Goal: Task Accomplishment & Management: Use online tool/utility

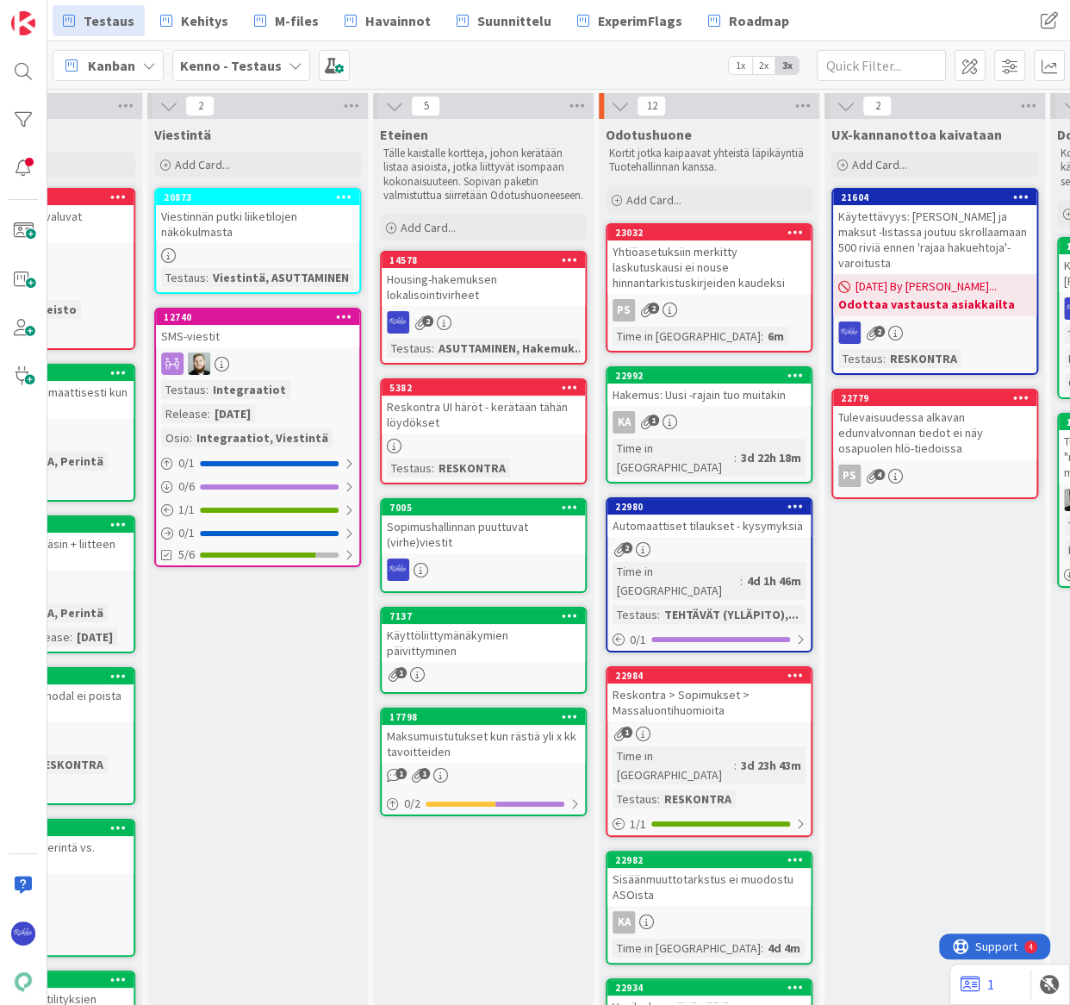
click at [803, 103] on icon at bounding box center [803, 106] width 22 height 26
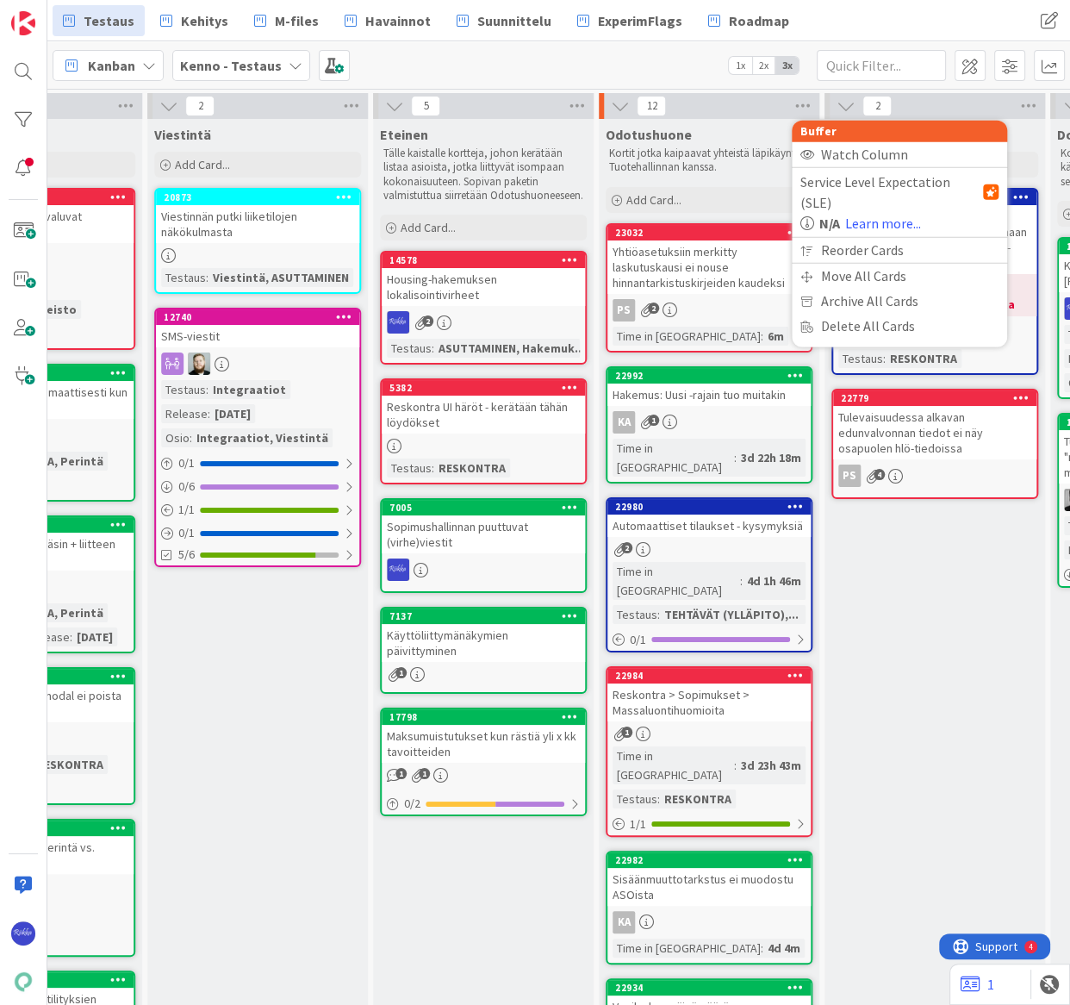
click at [903, 238] on div "Reorder Cards" at bounding box center [899, 250] width 215 height 25
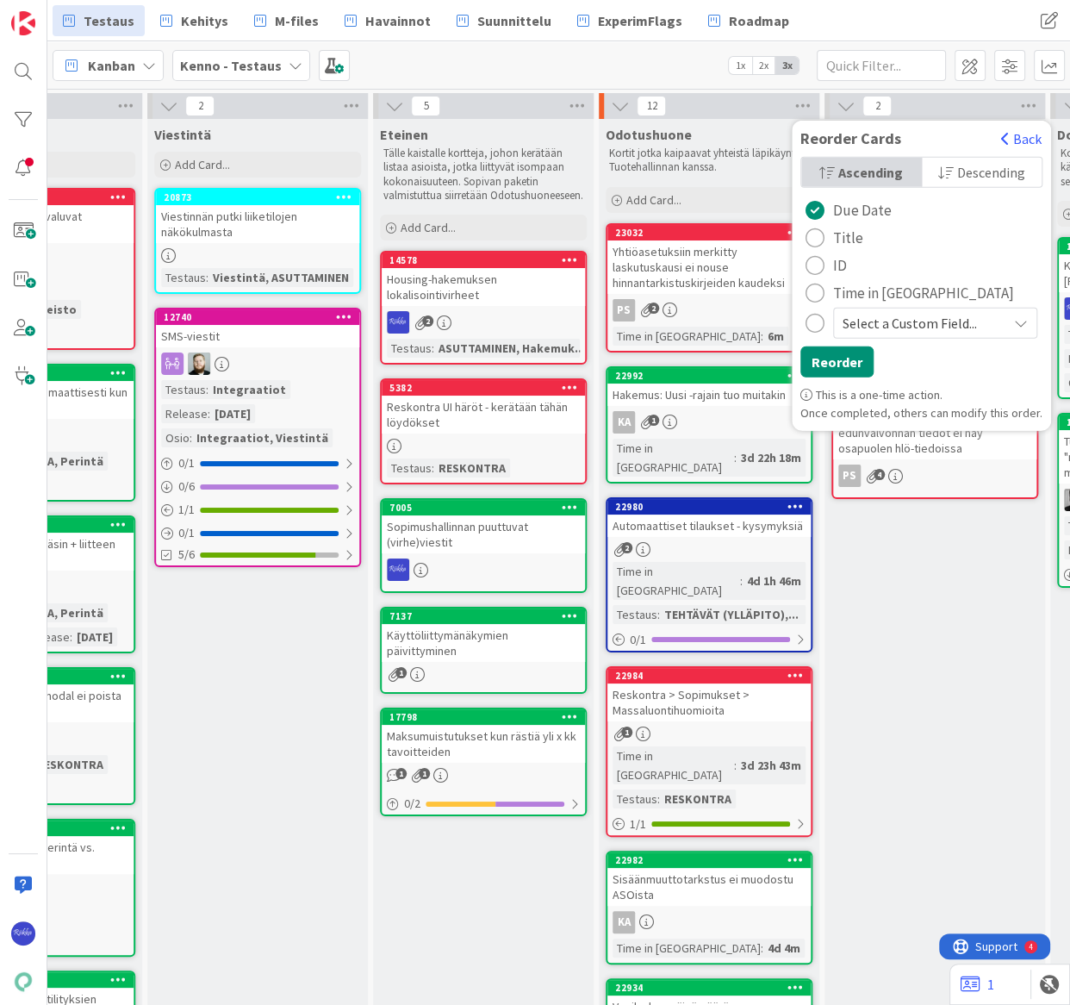
click at [906, 290] on span "Time in [GEOGRAPHIC_DATA]" at bounding box center [923, 293] width 181 height 26
click at [843, 361] on button "Reorder" at bounding box center [836, 361] width 73 height 31
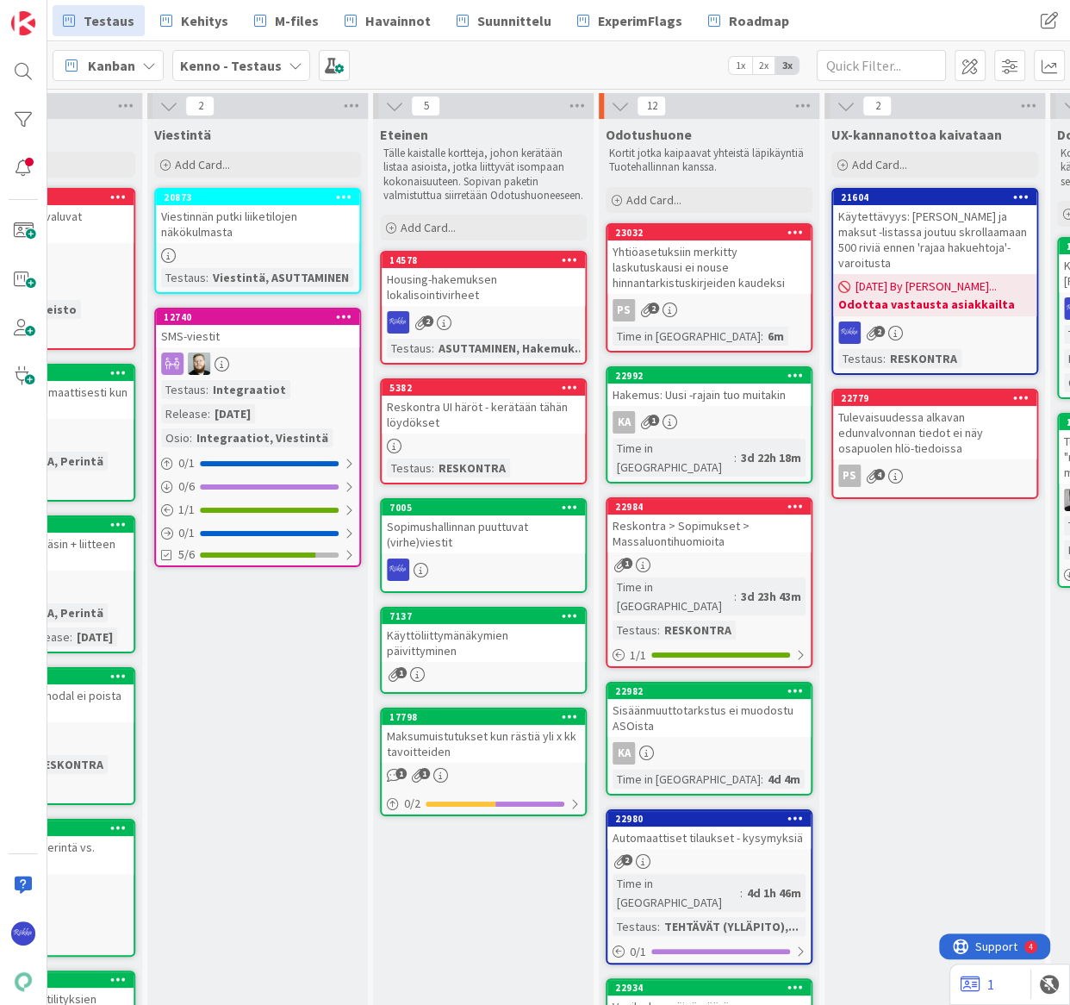
click at [798, 104] on icon at bounding box center [803, 106] width 22 height 26
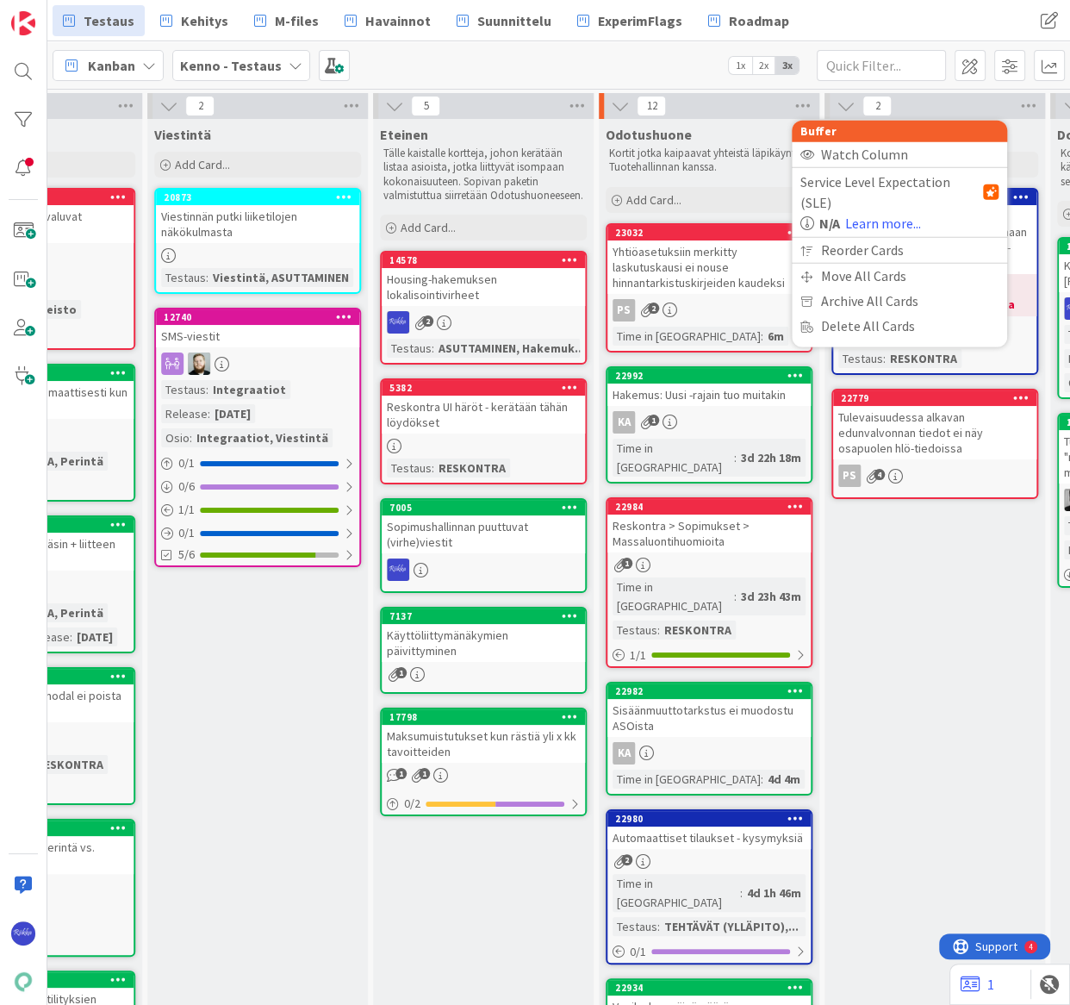
click at [895, 238] on div "Reorder Cards" at bounding box center [899, 250] width 215 height 25
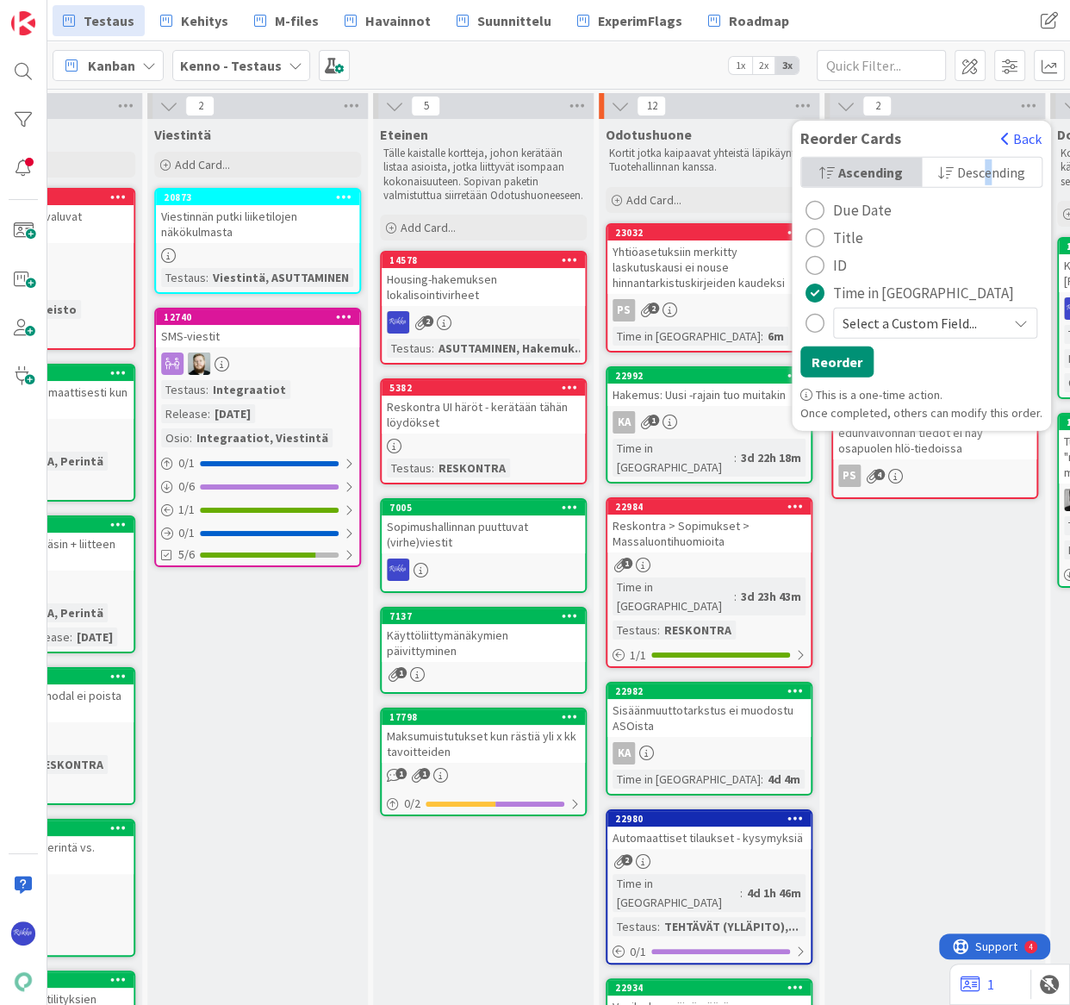
click at [978, 173] on span "Descending" at bounding box center [991, 172] width 68 height 26
click at [842, 364] on button "Reorder" at bounding box center [836, 361] width 73 height 31
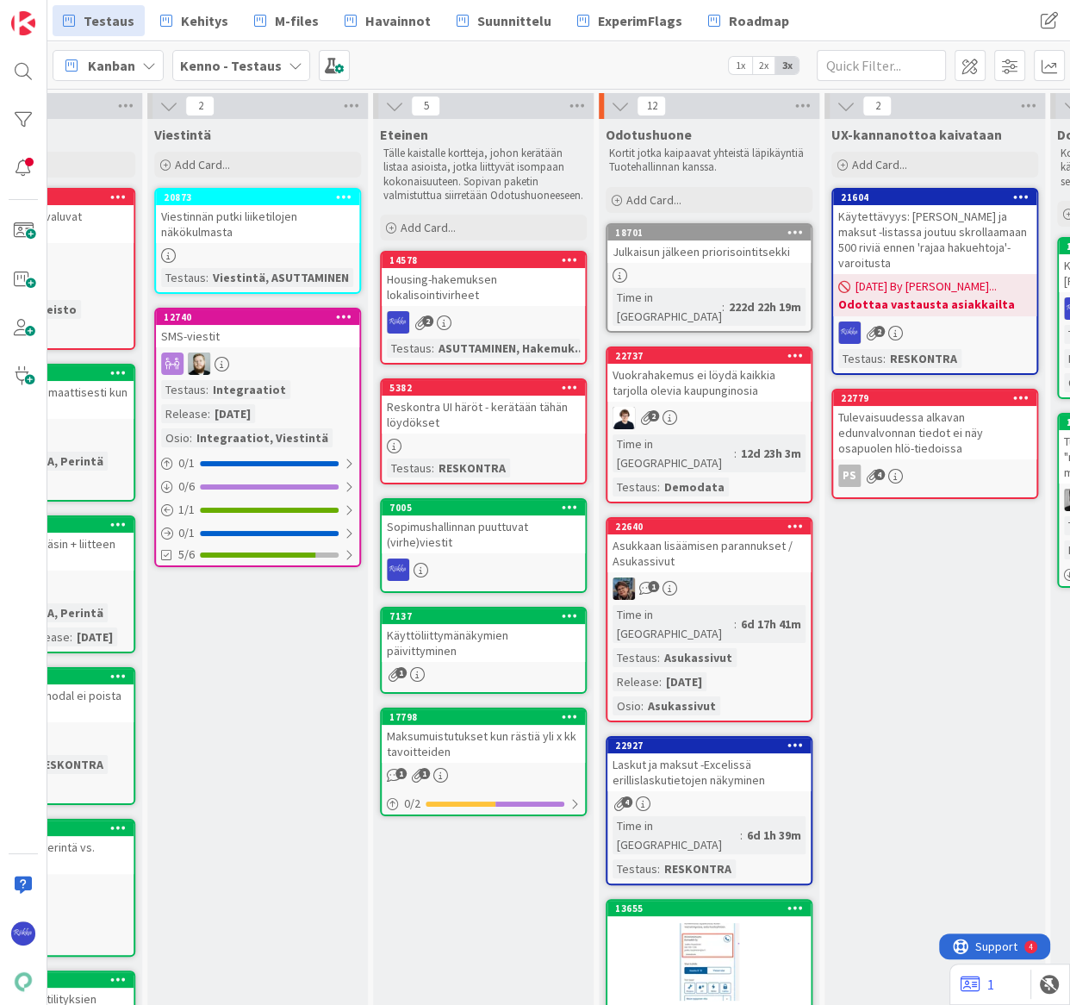
click at [799, 232] on icon at bounding box center [796, 232] width 16 height 12
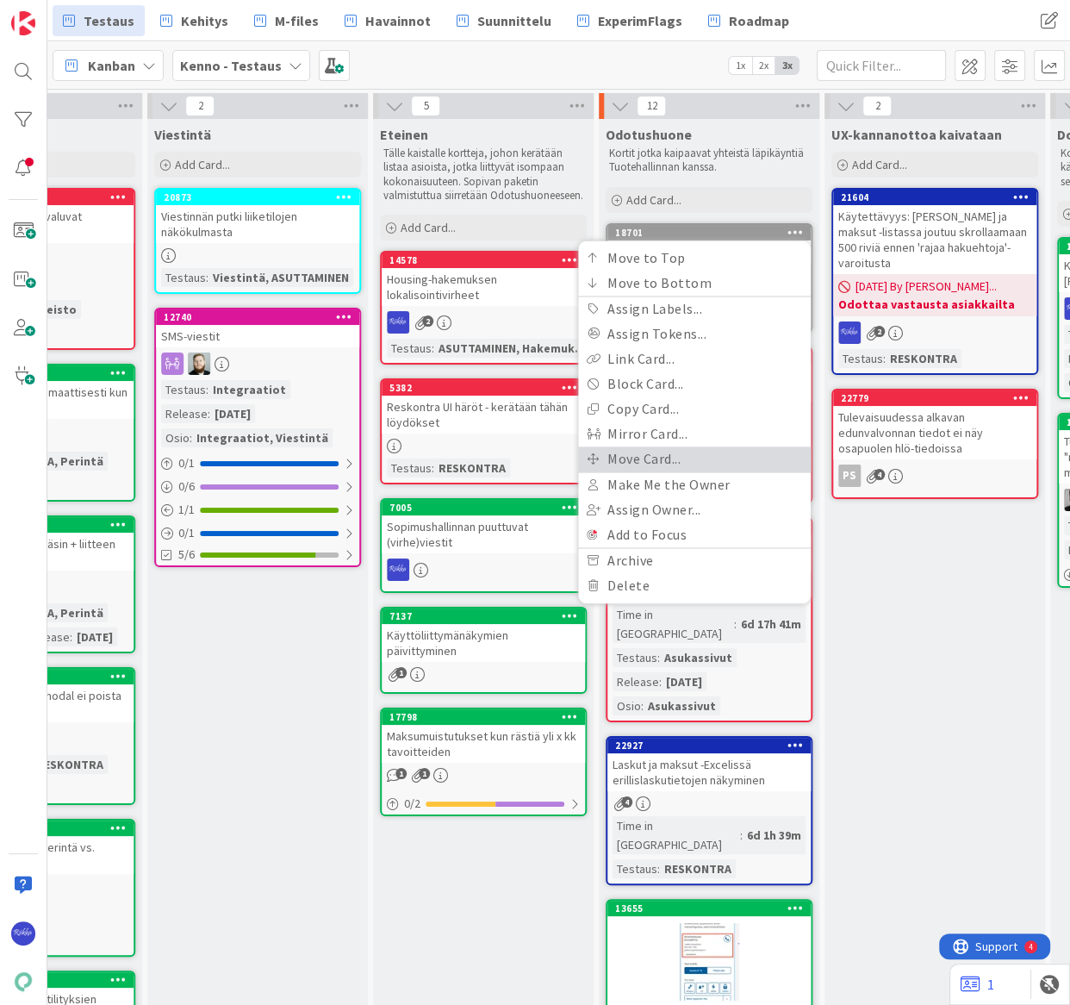
click at [716, 452] on link "Move Card..." at bounding box center [694, 458] width 233 height 25
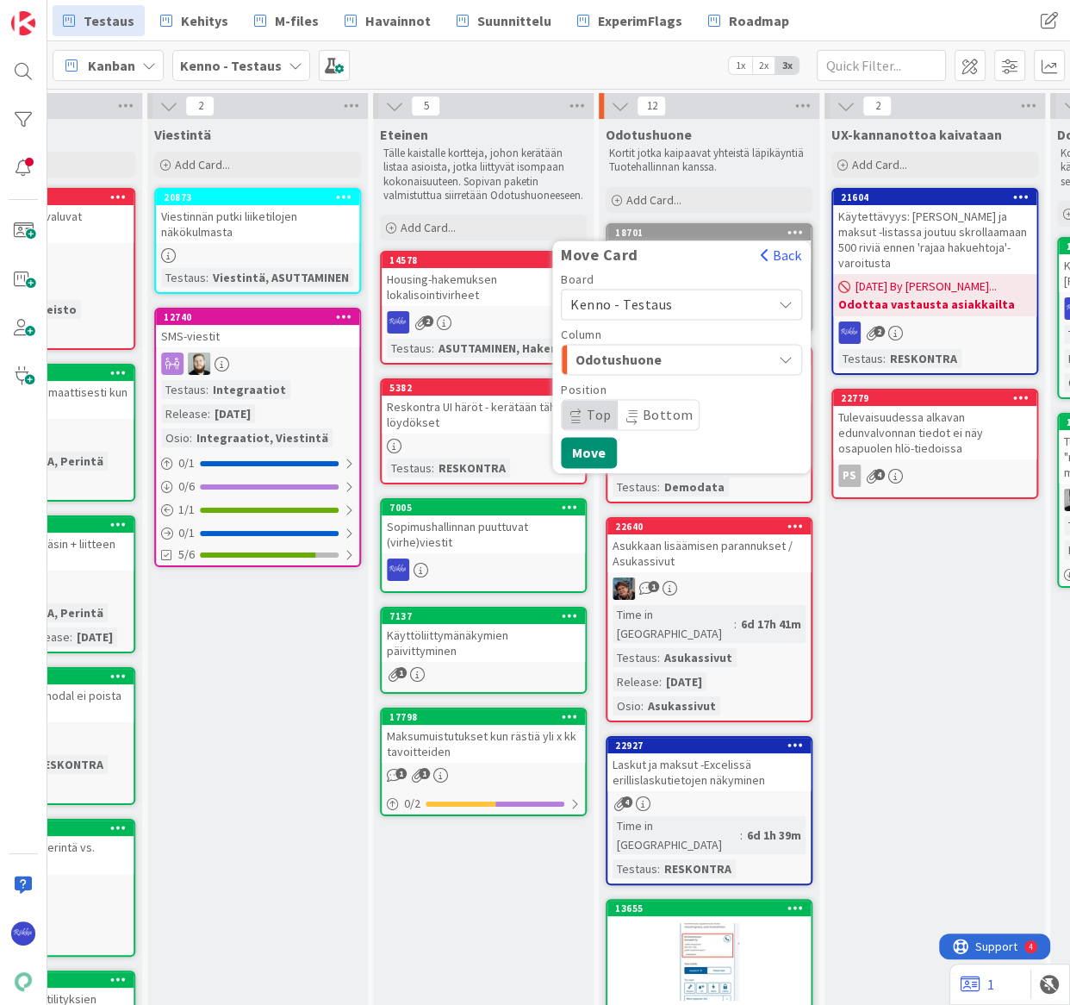
click at [672, 412] on span "Bottom" at bounding box center [668, 414] width 51 height 17
click at [569, 445] on button "Move" at bounding box center [589, 452] width 56 height 31
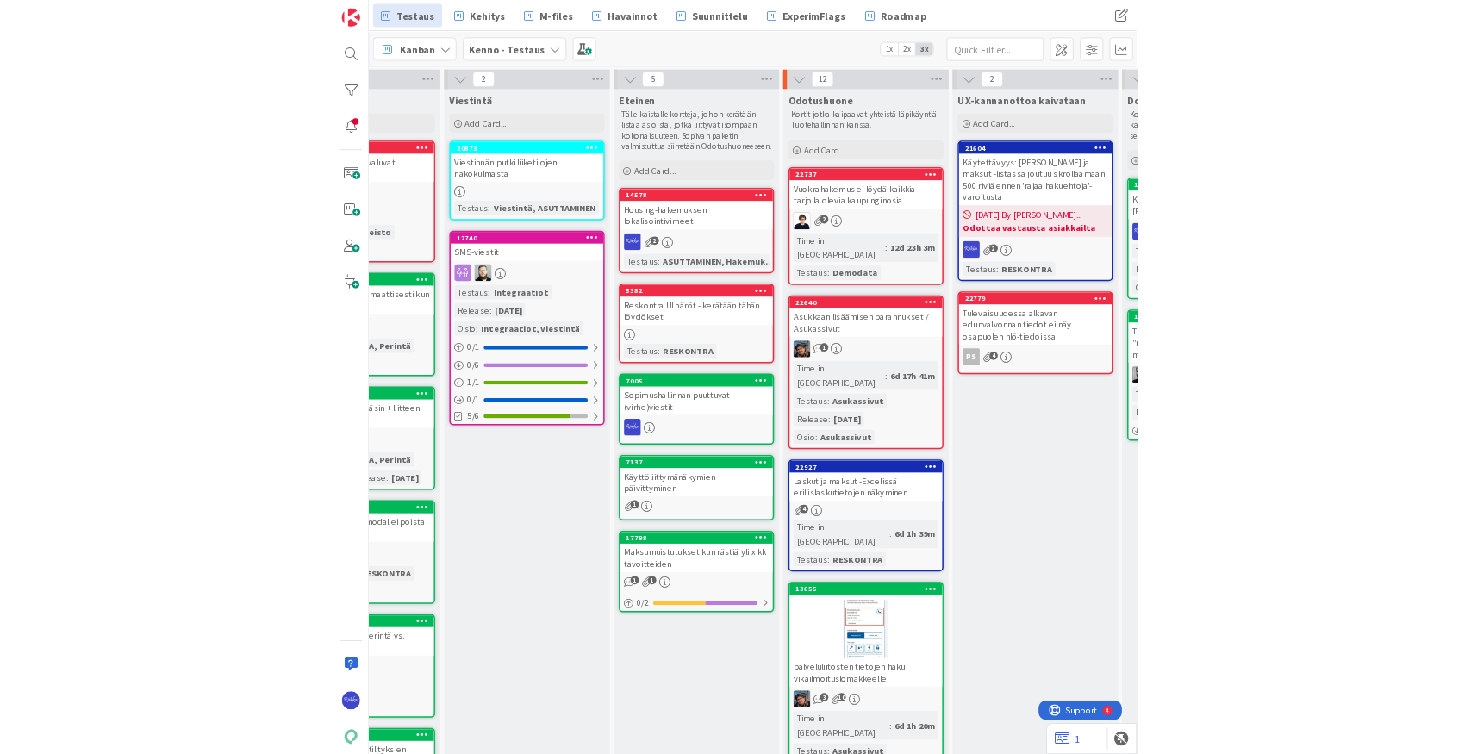
scroll to position [0, 634]
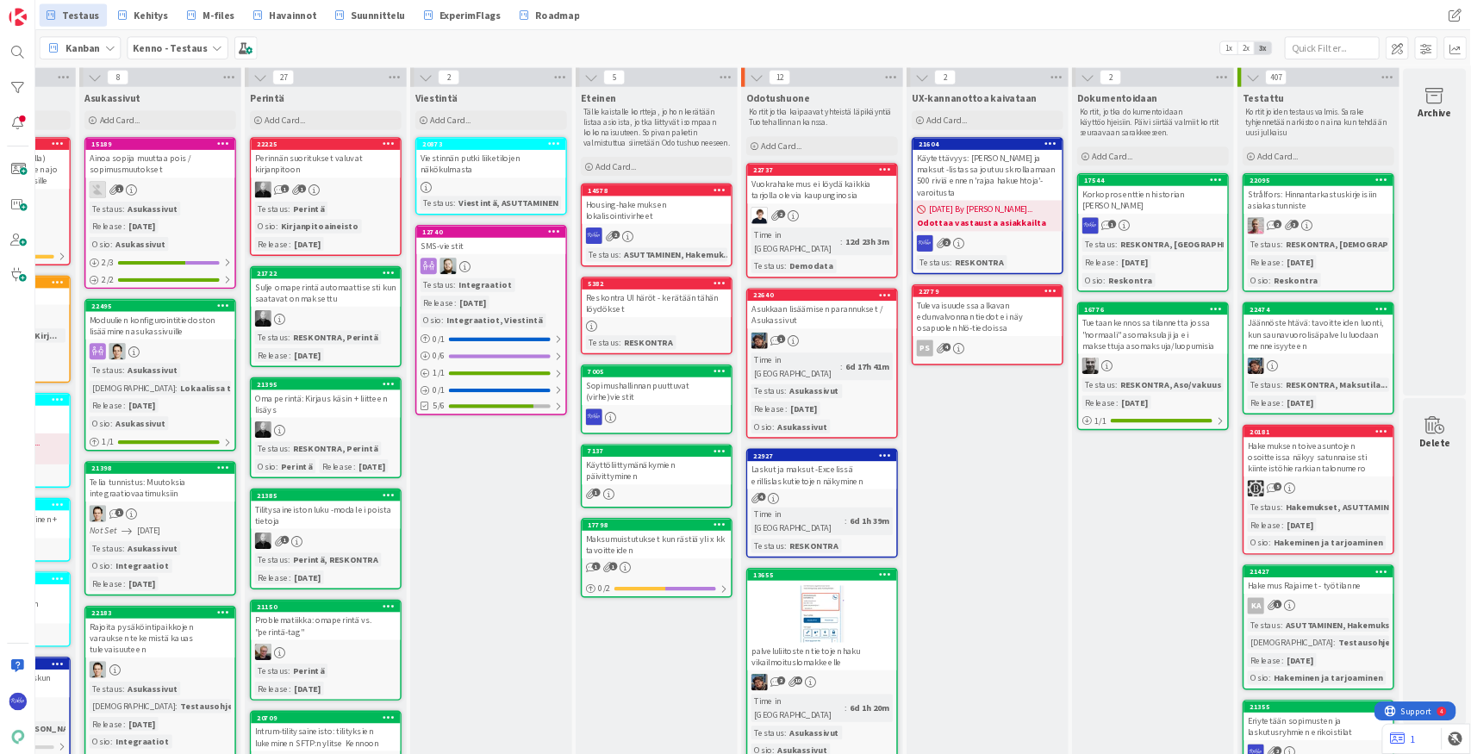
scroll to position [57, 634]
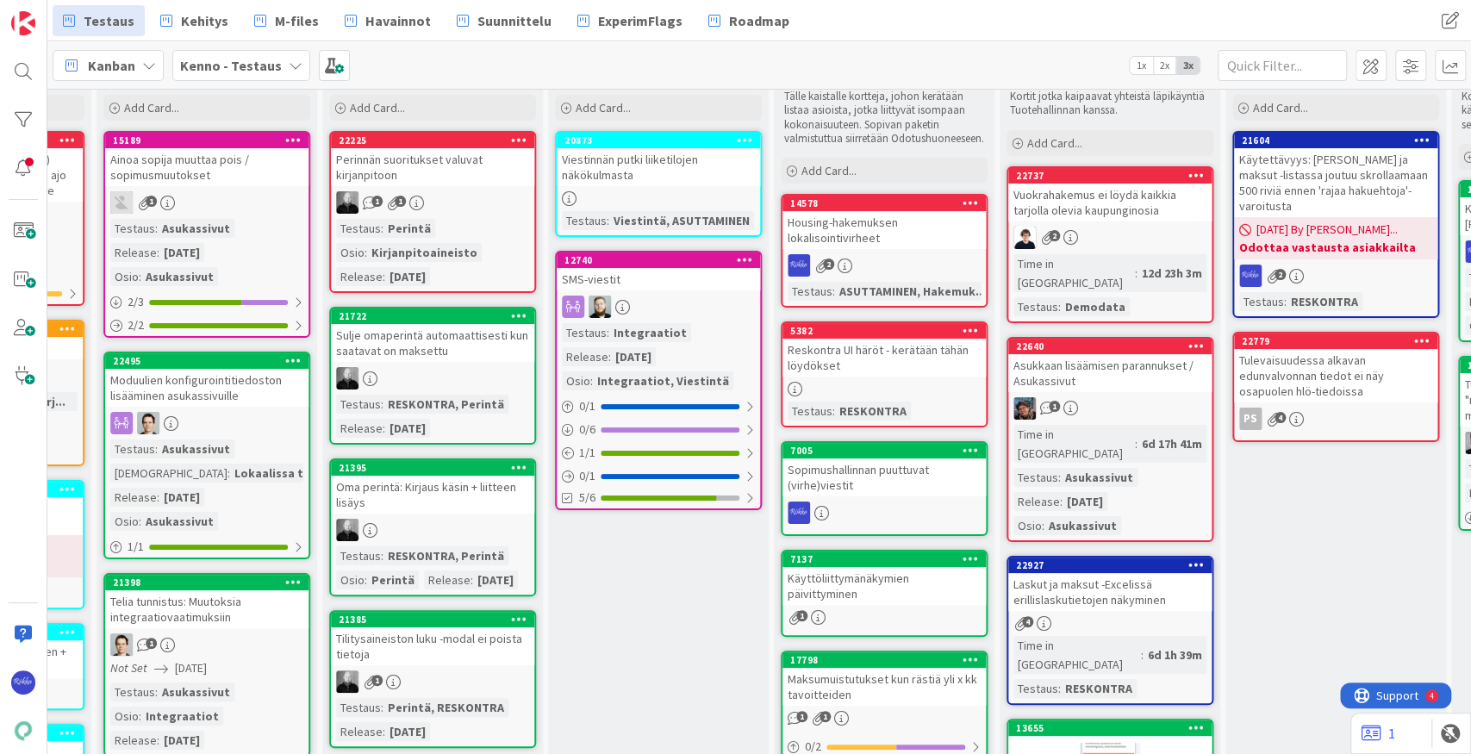
click at [1069, 354] on div "Asukkaan lisäämisen parannukset / Asukassivut" at bounding box center [1109, 373] width 203 height 38
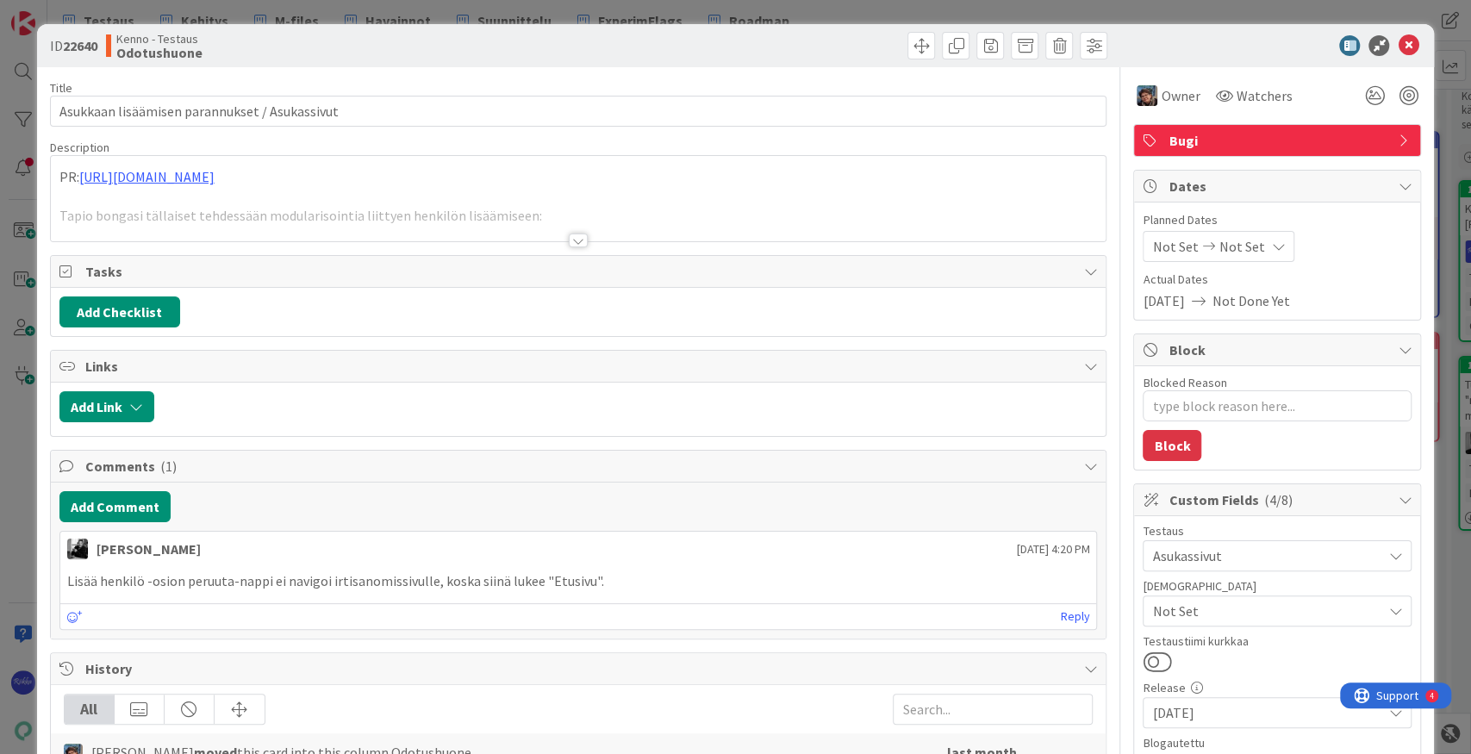
type textarea "x"
click at [574, 240] on div at bounding box center [578, 240] width 19 height 14
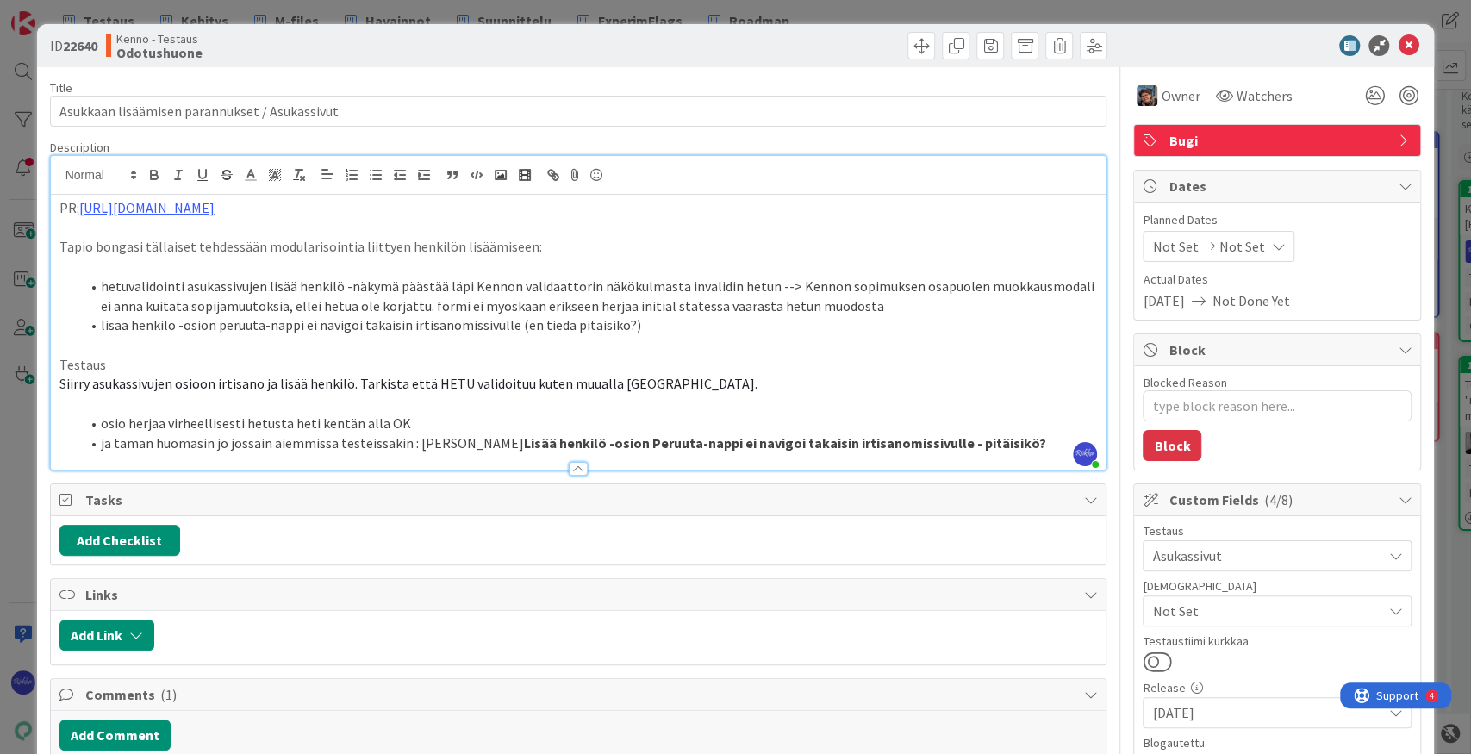
click at [977, 438] on li "ja tämän huomasin jo jossain aiemmissa testeissäkin : eli Lisää henkilö -osion …" at bounding box center [589, 443] width 1018 height 20
click at [1069, 50] on icon at bounding box center [1408, 45] width 21 height 21
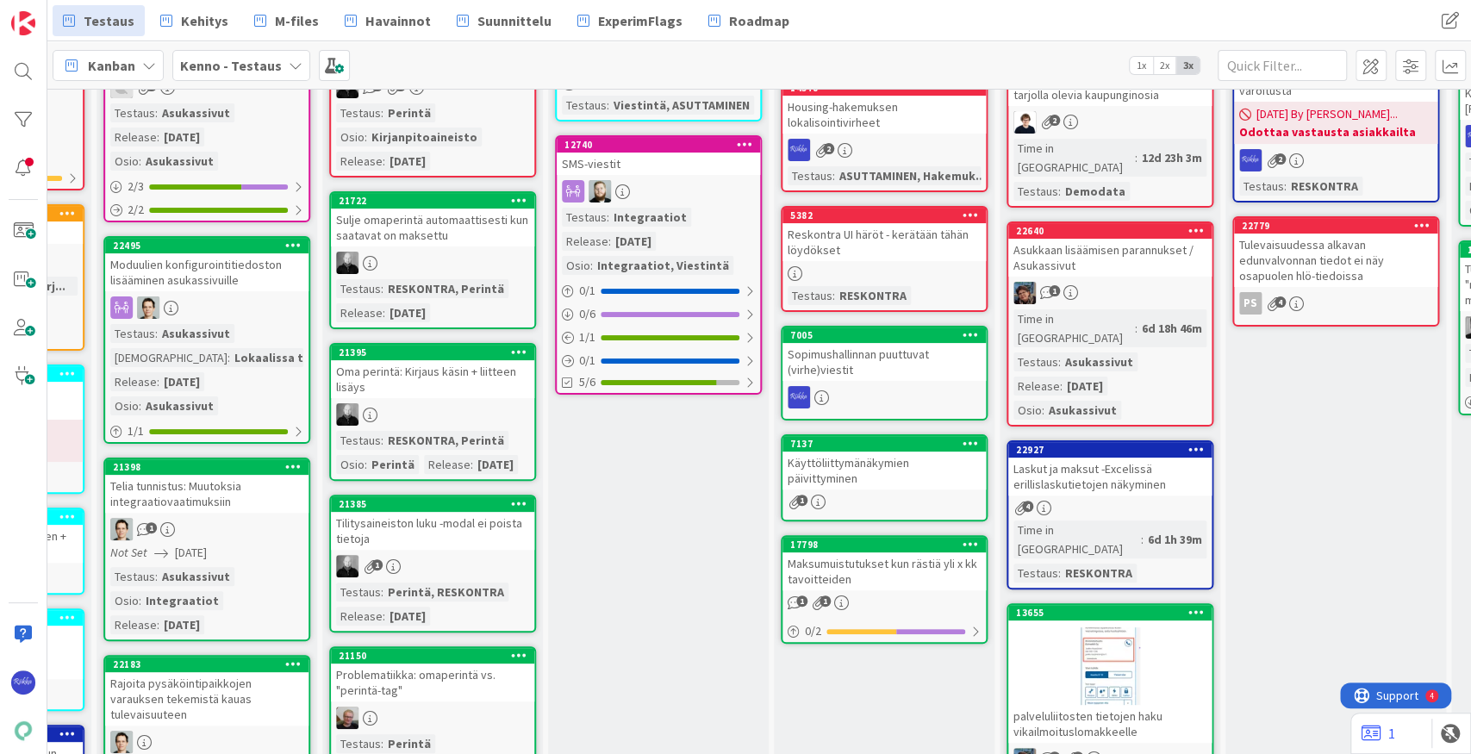
scroll to position [229, 634]
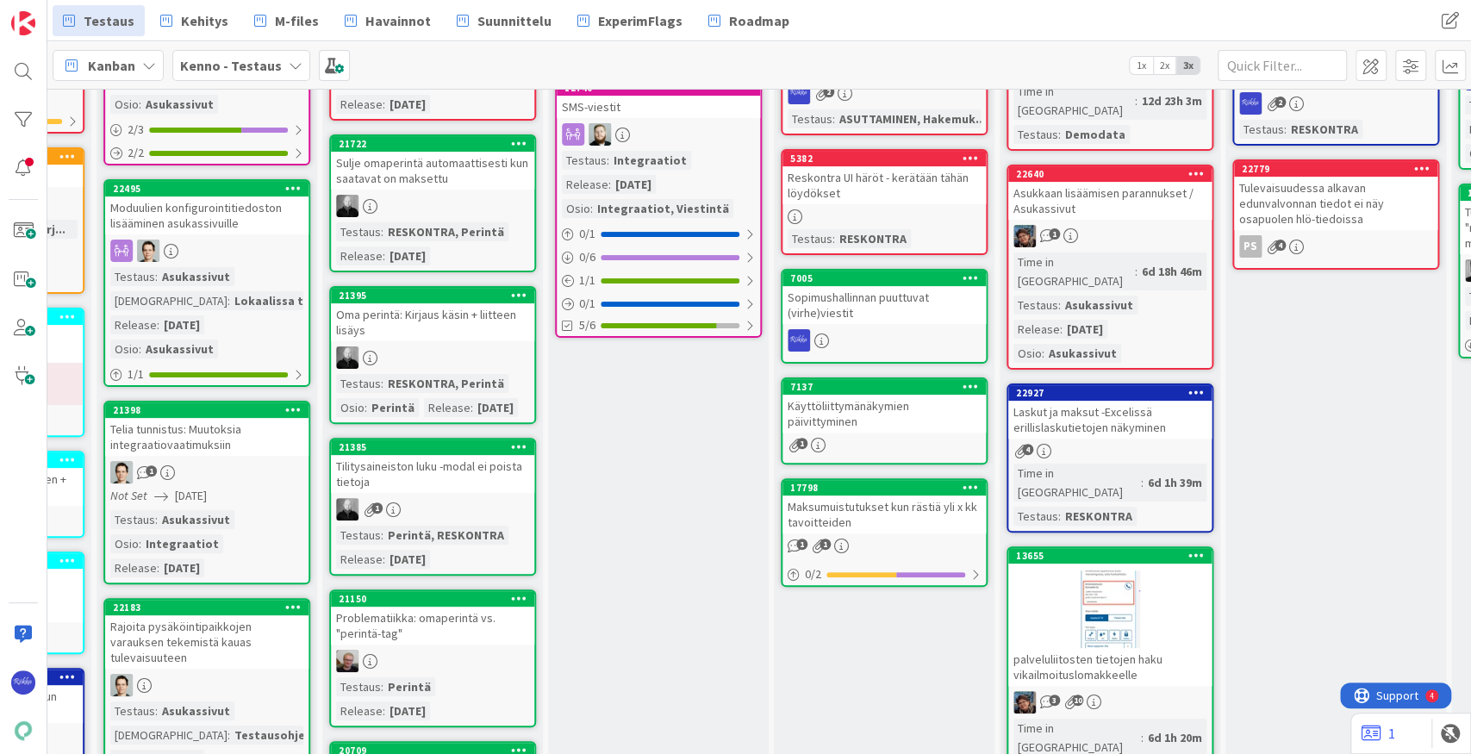
click at [1069, 387] on div "22927" at bounding box center [1114, 393] width 196 height 12
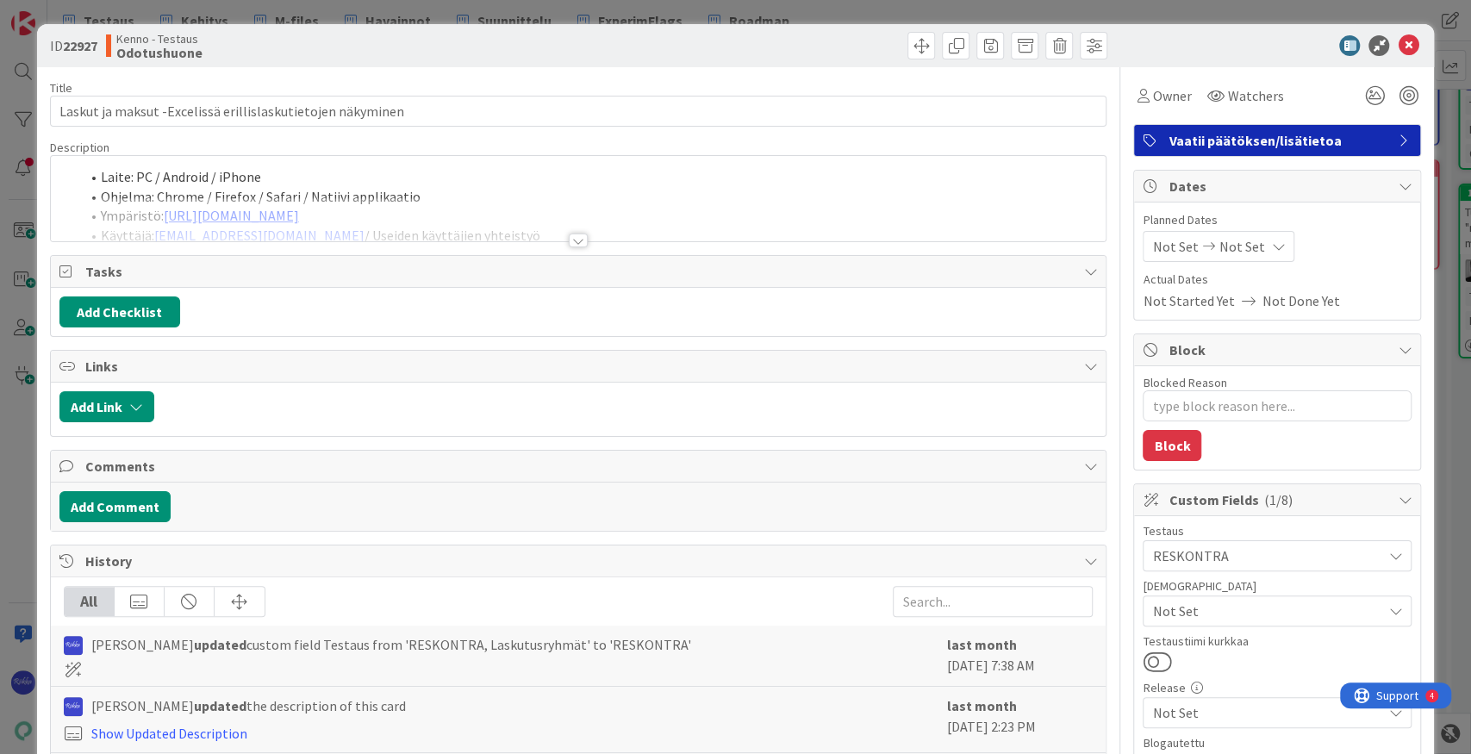
click at [574, 240] on div at bounding box center [578, 240] width 19 height 14
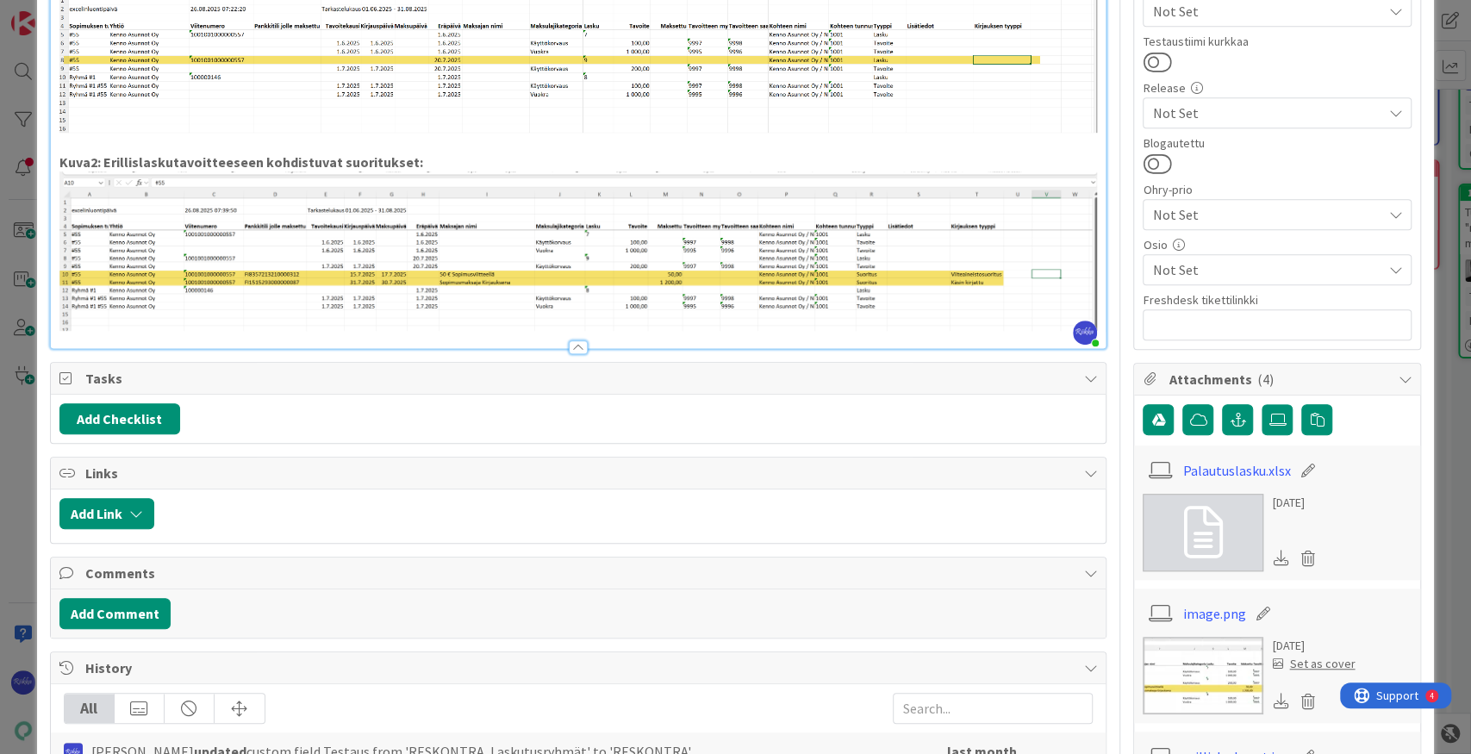
scroll to position [665, 0]
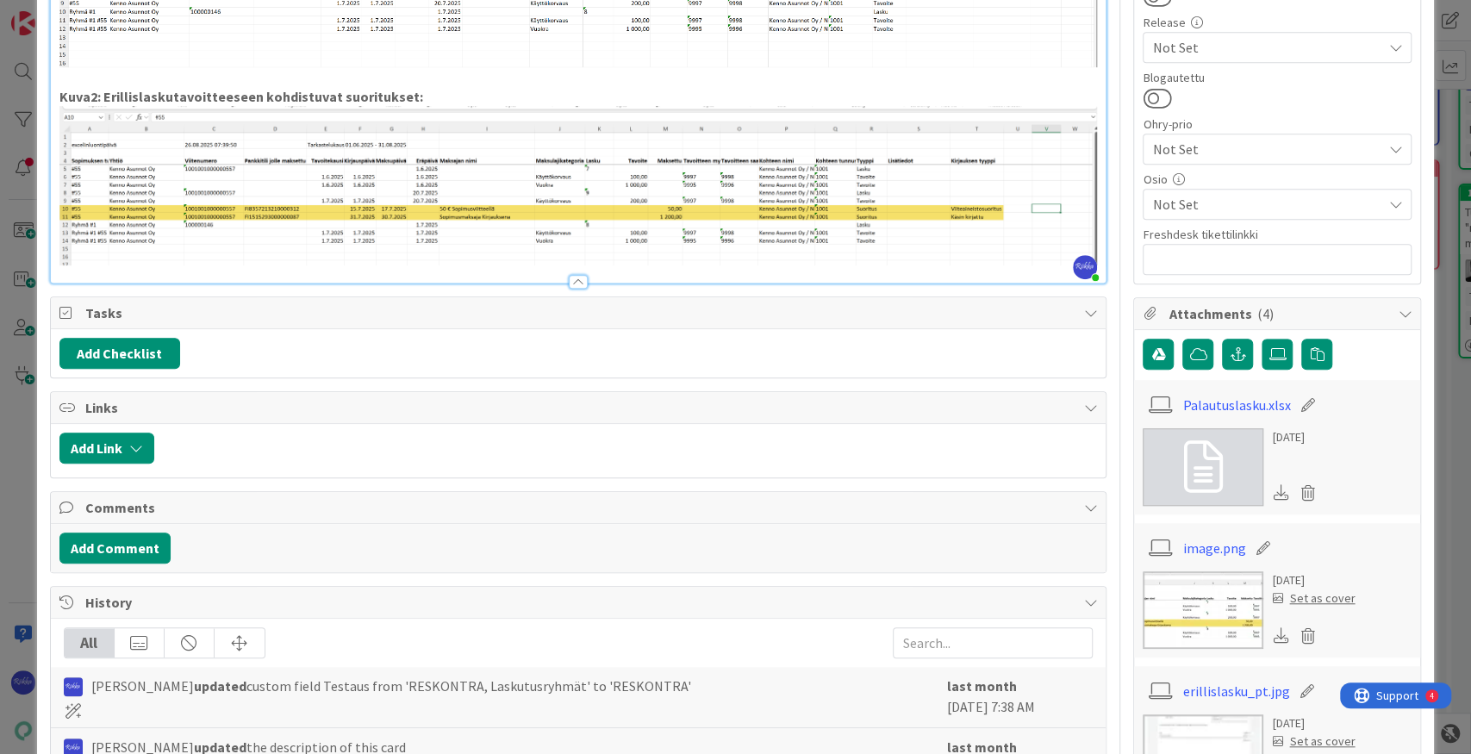
click at [1069, 402] on link "Palautuslasku.xlsx" at bounding box center [1237, 405] width 108 height 21
click at [1069, 398] on link "Palautuslasku.xlsx" at bounding box center [1237, 405] width 108 height 21
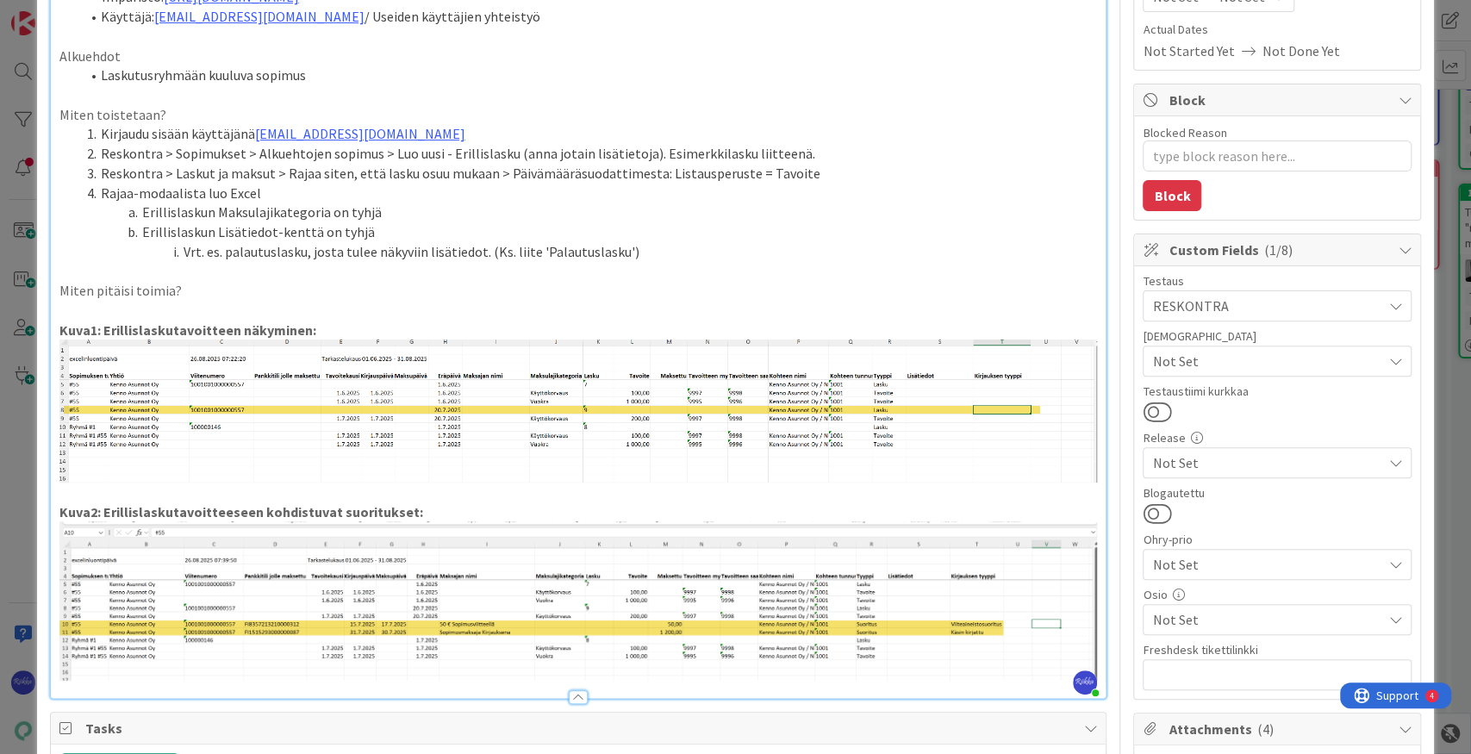
scroll to position [229, 0]
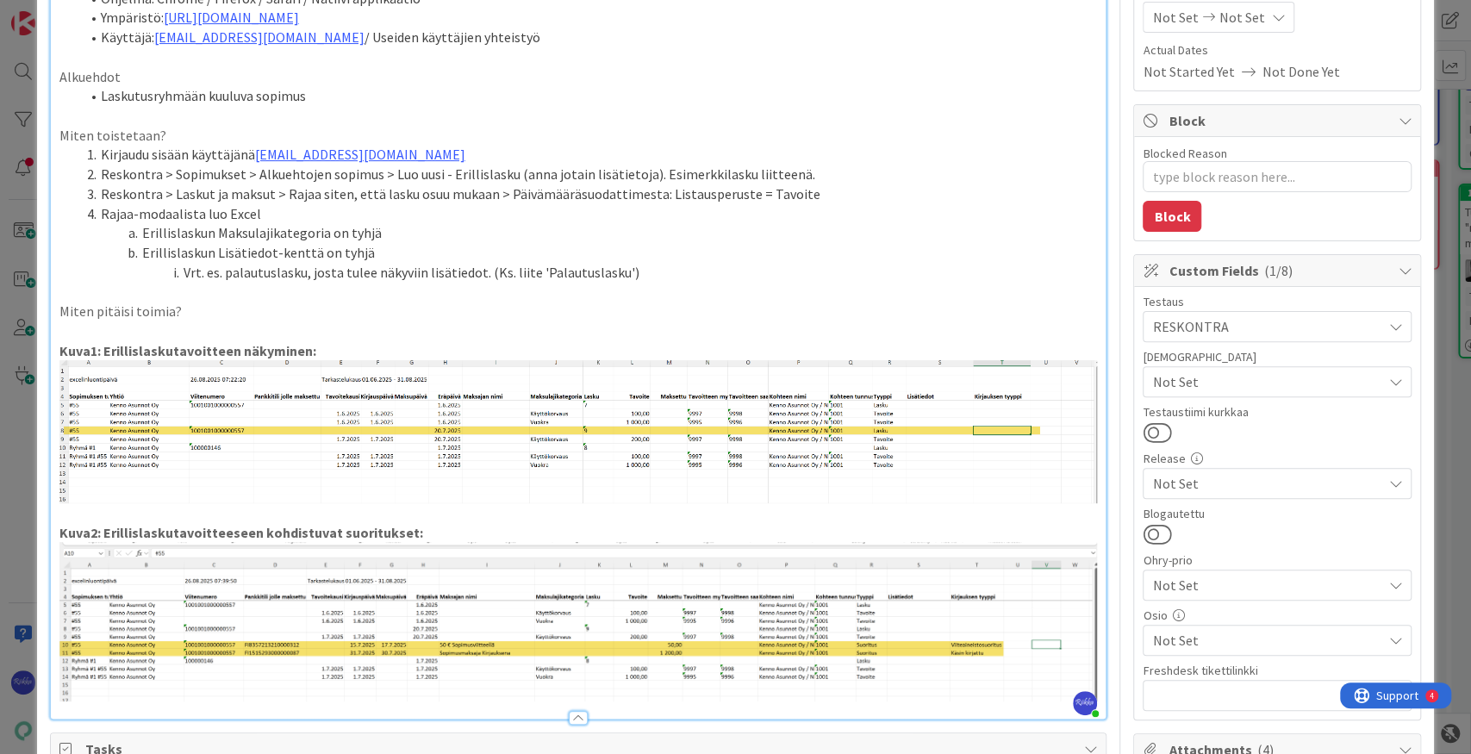
click at [225, 309] on p "Miten pitäisi toimia?" at bounding box center [578, 312] width 1038 height 20
type textarea "x"
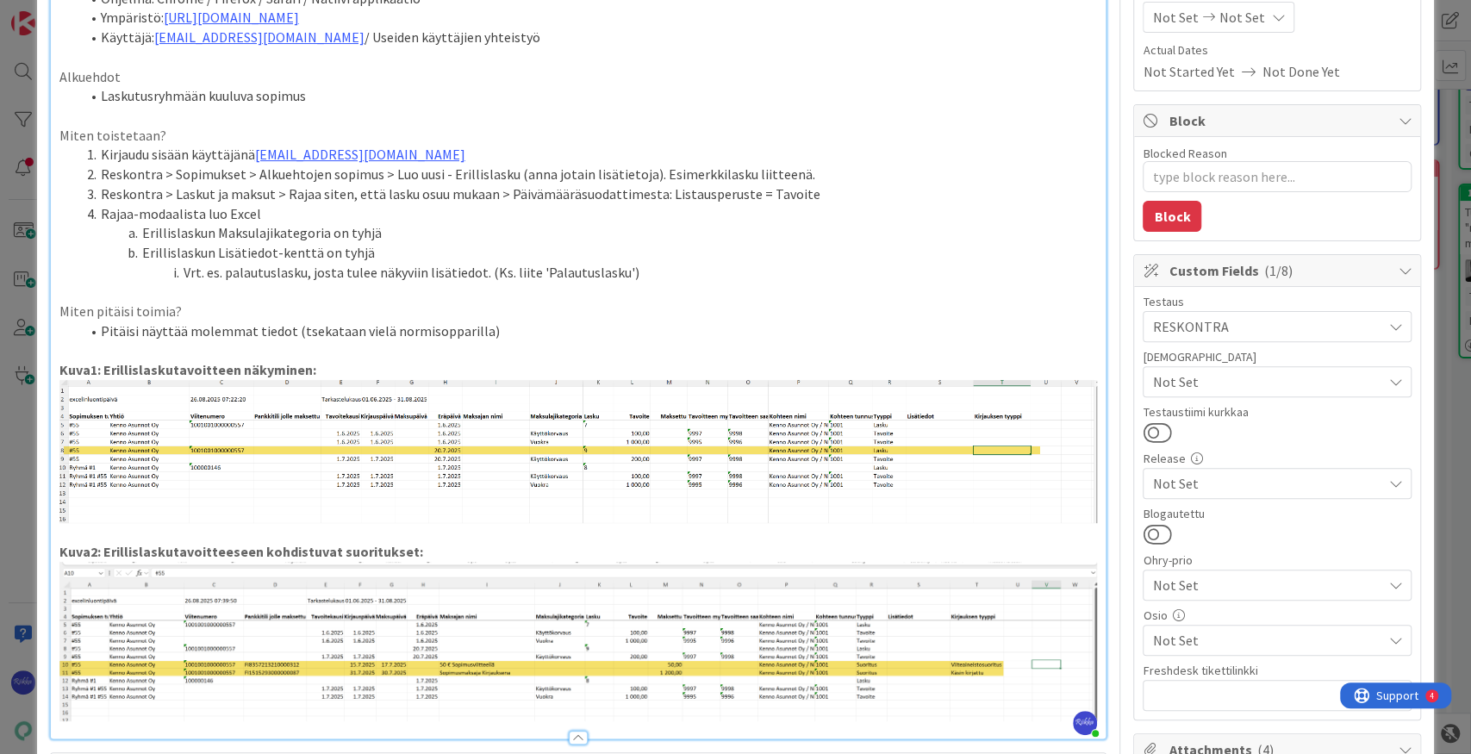
scroll to position [0, 0]
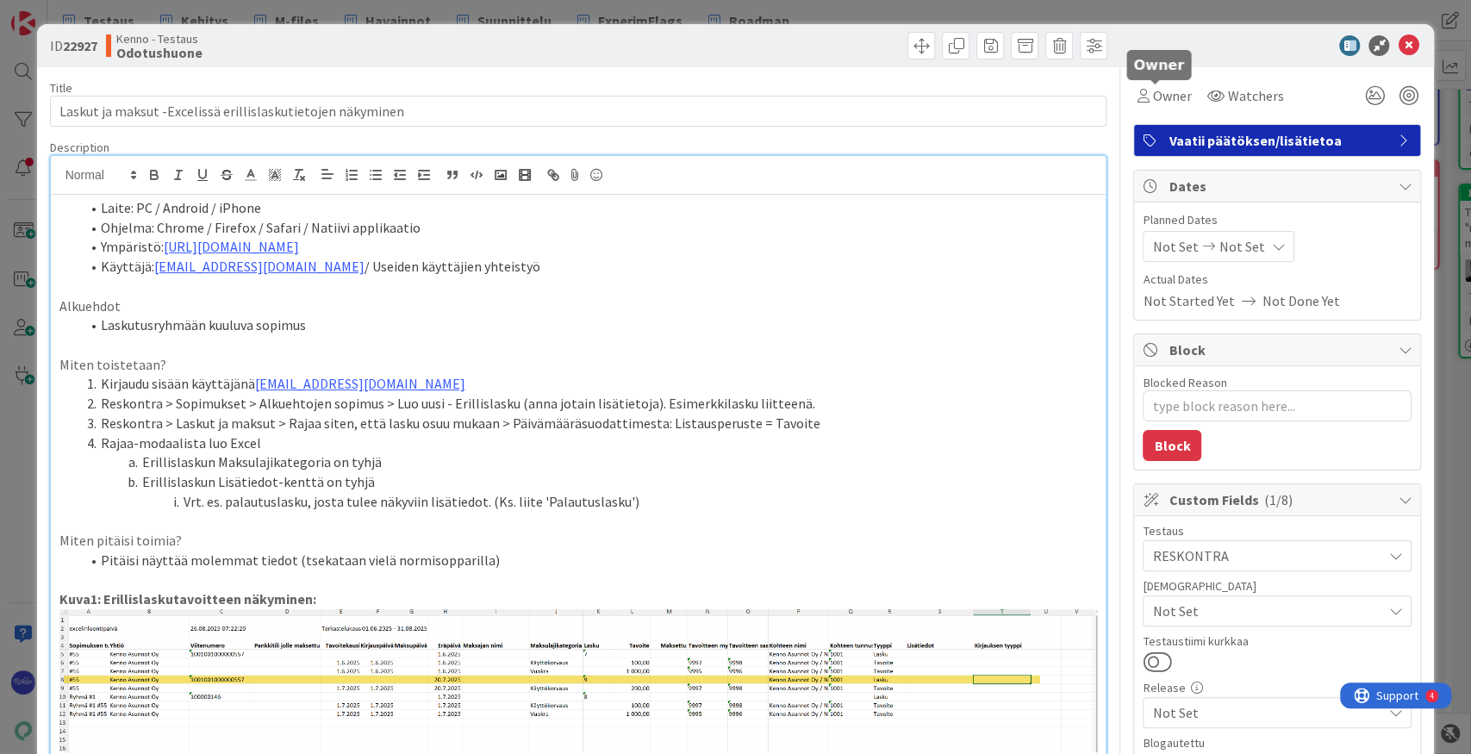
click at [1069, 85] on span "Owner" at bounding box center [1171, 95] width 39 height 21
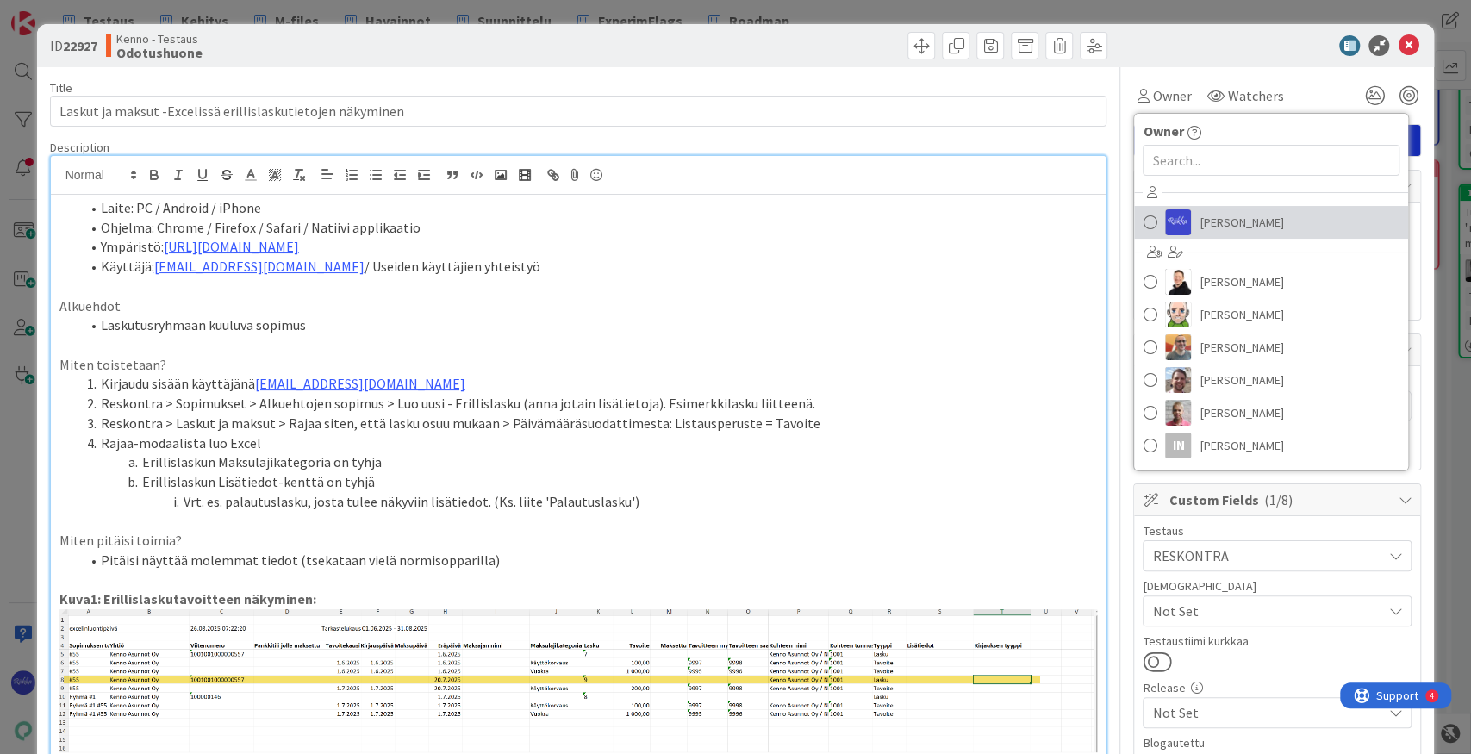
click at [1069, 225] on span "[PERSON_NAME]" at bounding box center [1241, 222] width 84 height 26
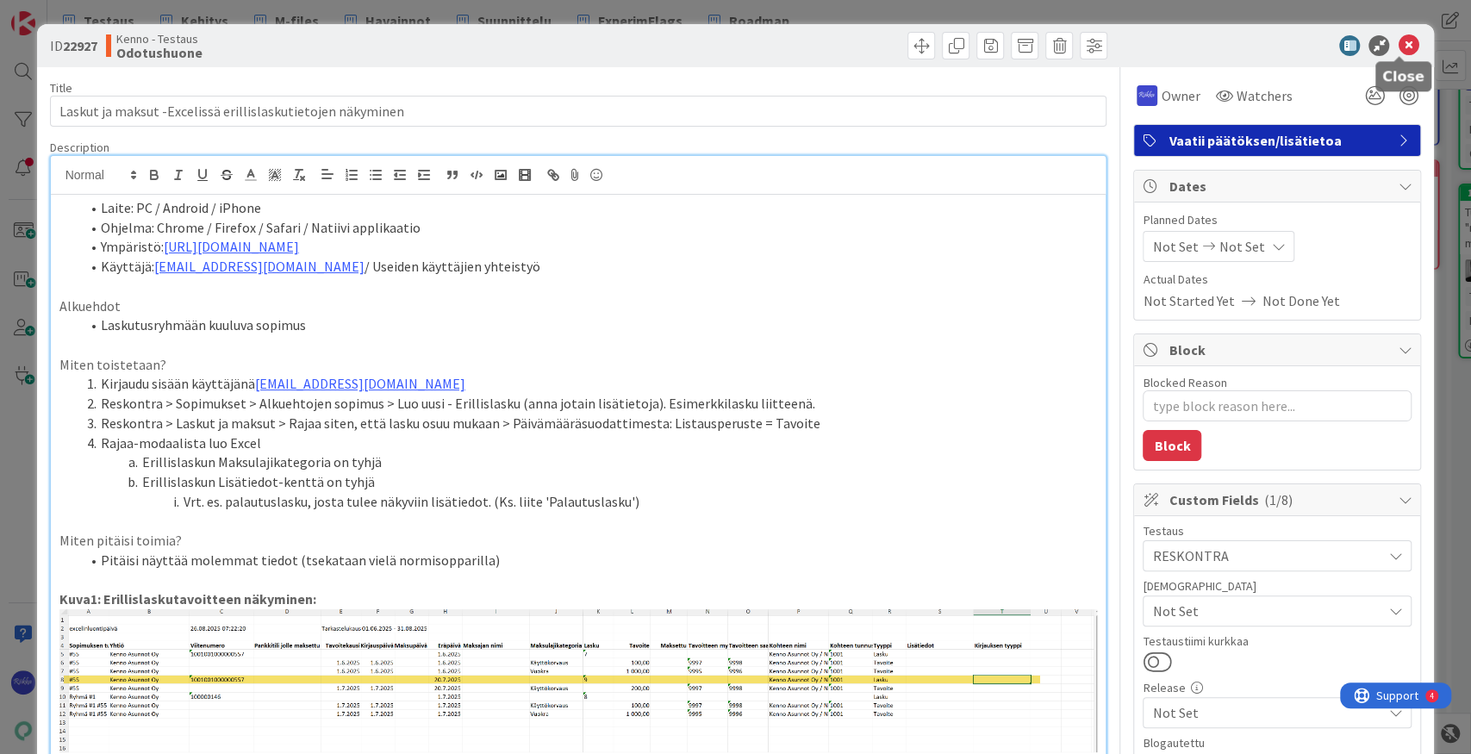
click at [1069, 47] on icon at bounding box center [1408, 45] width 21 height 21
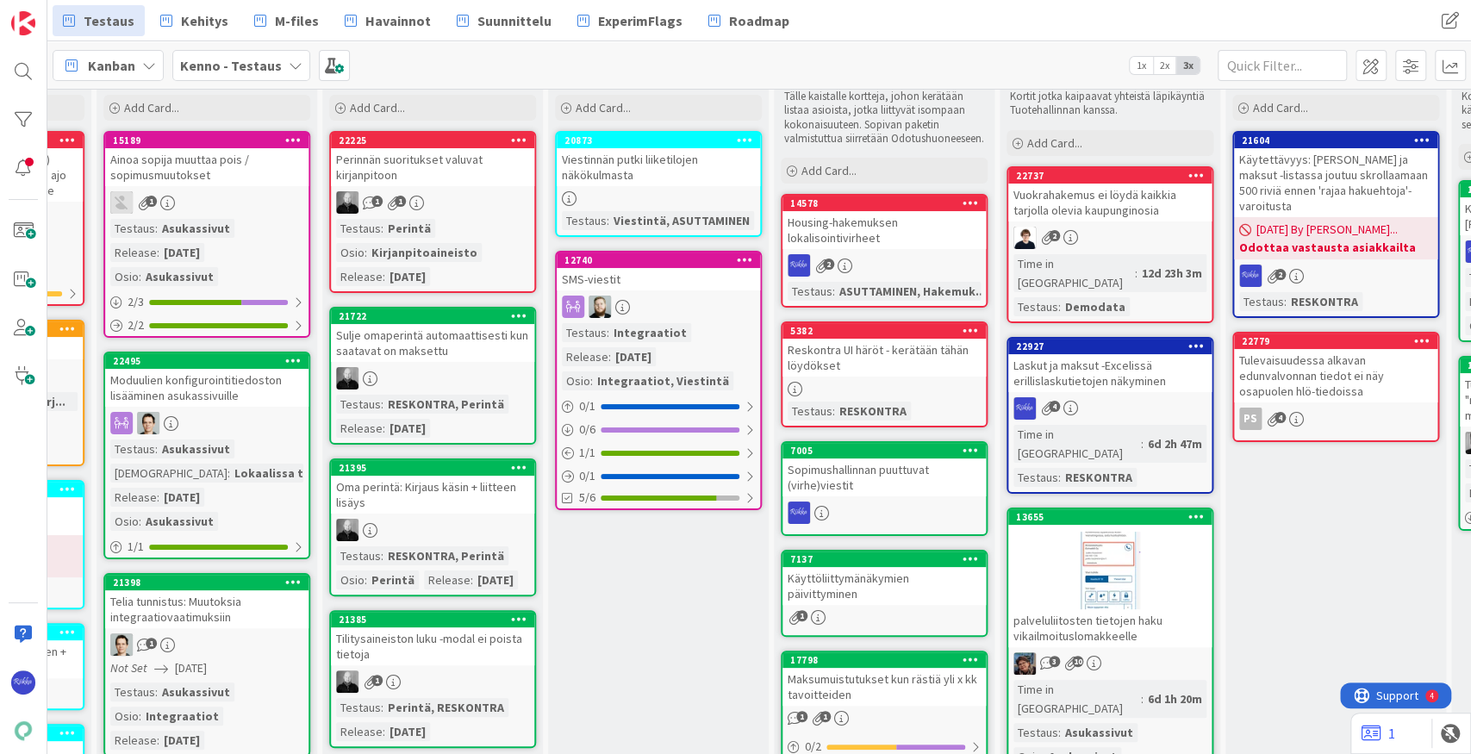
scroll to position [172, 634]
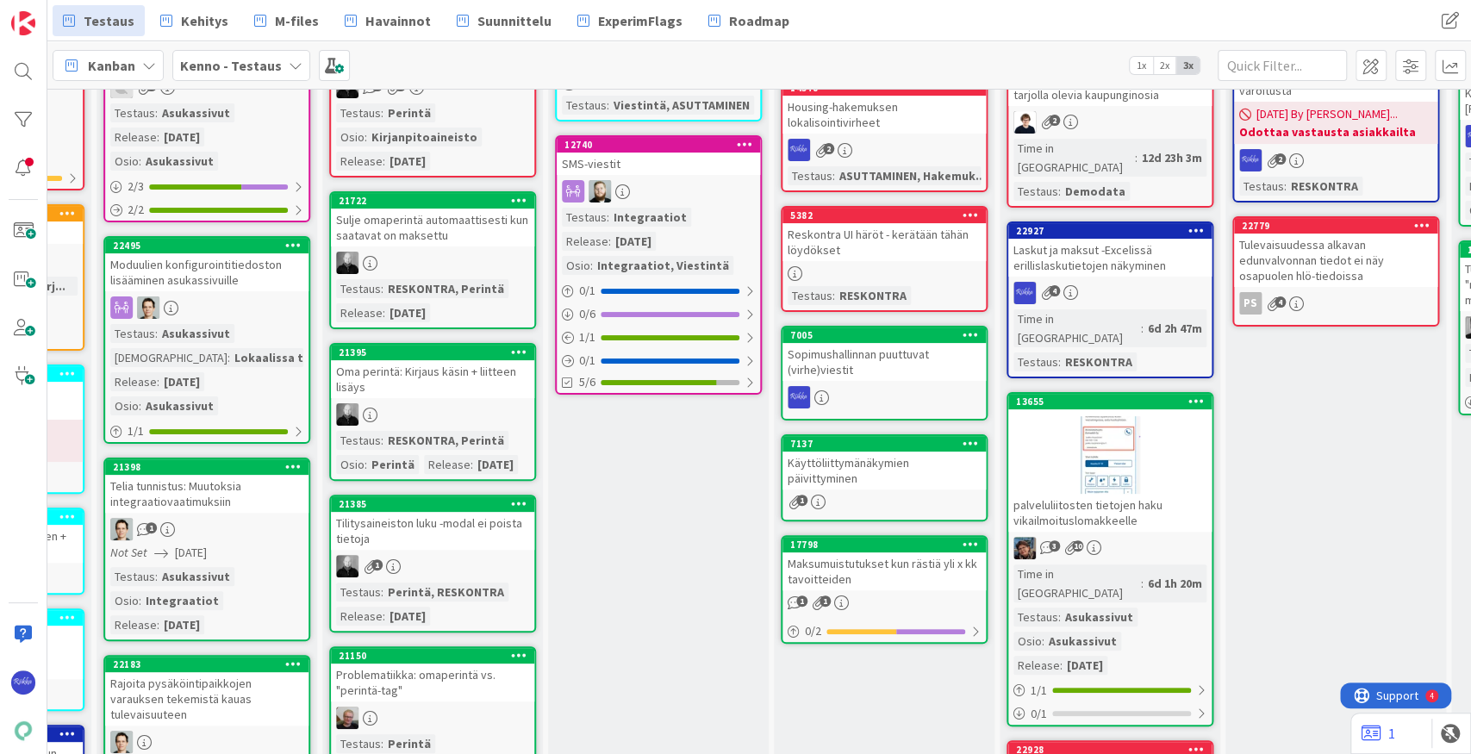
click at [1069, 416] on div at bounding box center [1109, 455] width 203 height 78
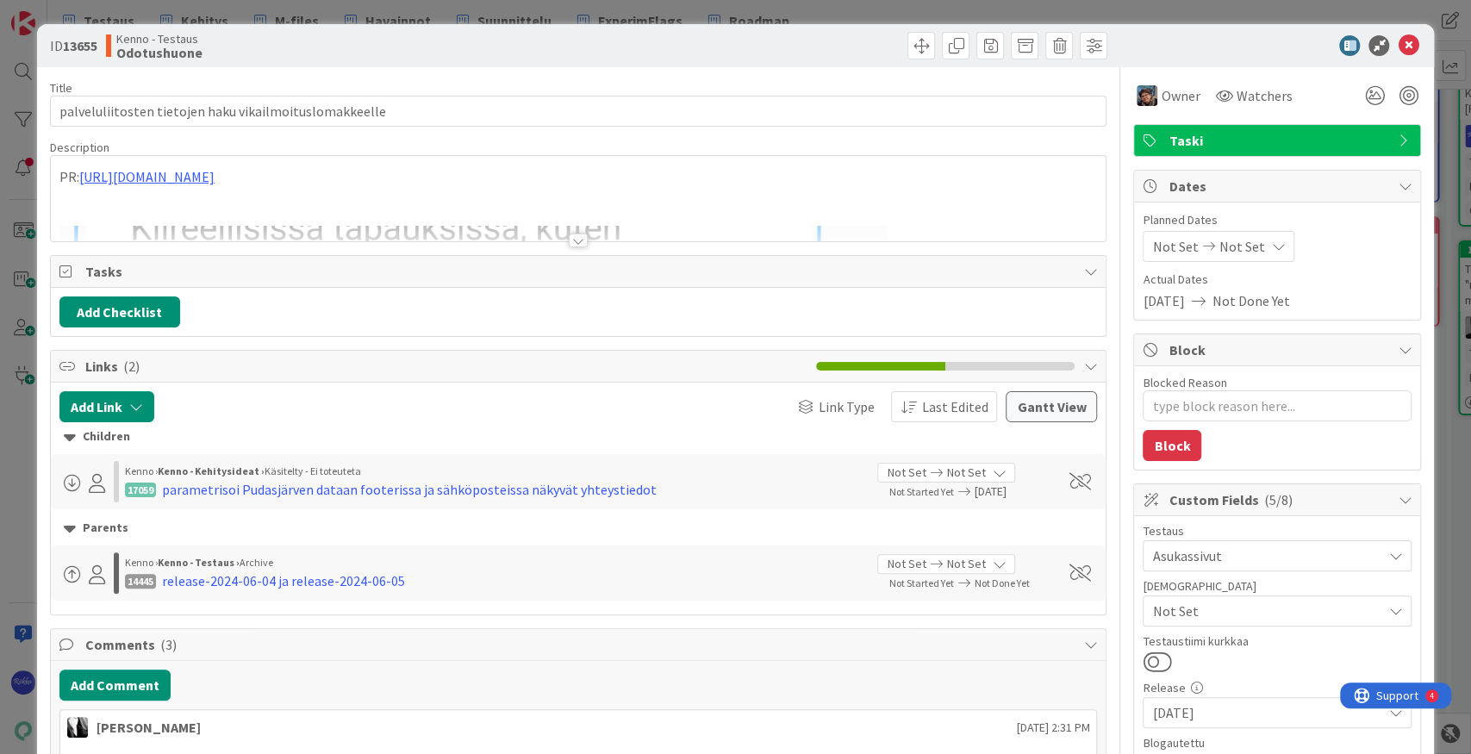
type textarea "x"
click at [572, 240] on div at bounding box center [578, 240] width 19 height 14
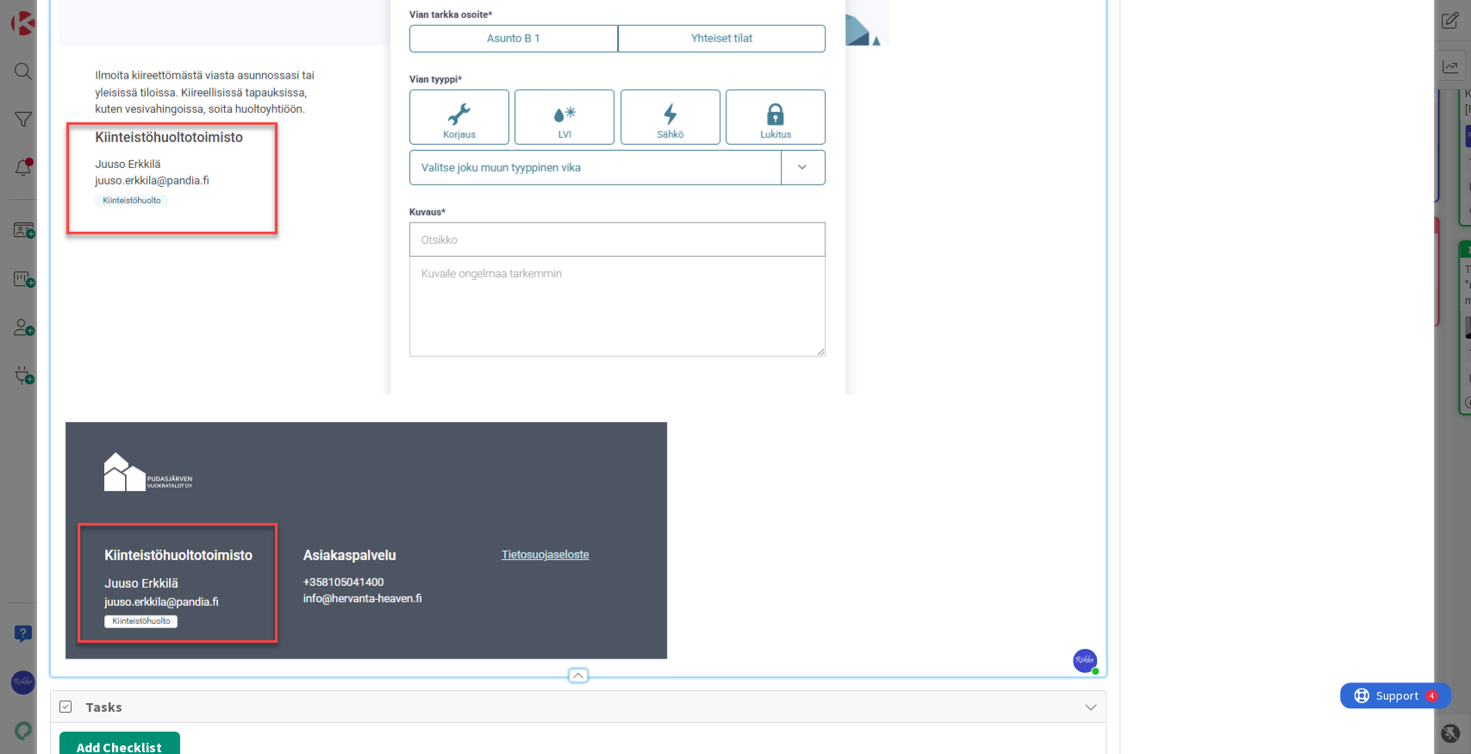
scroll to position [3216, 0]
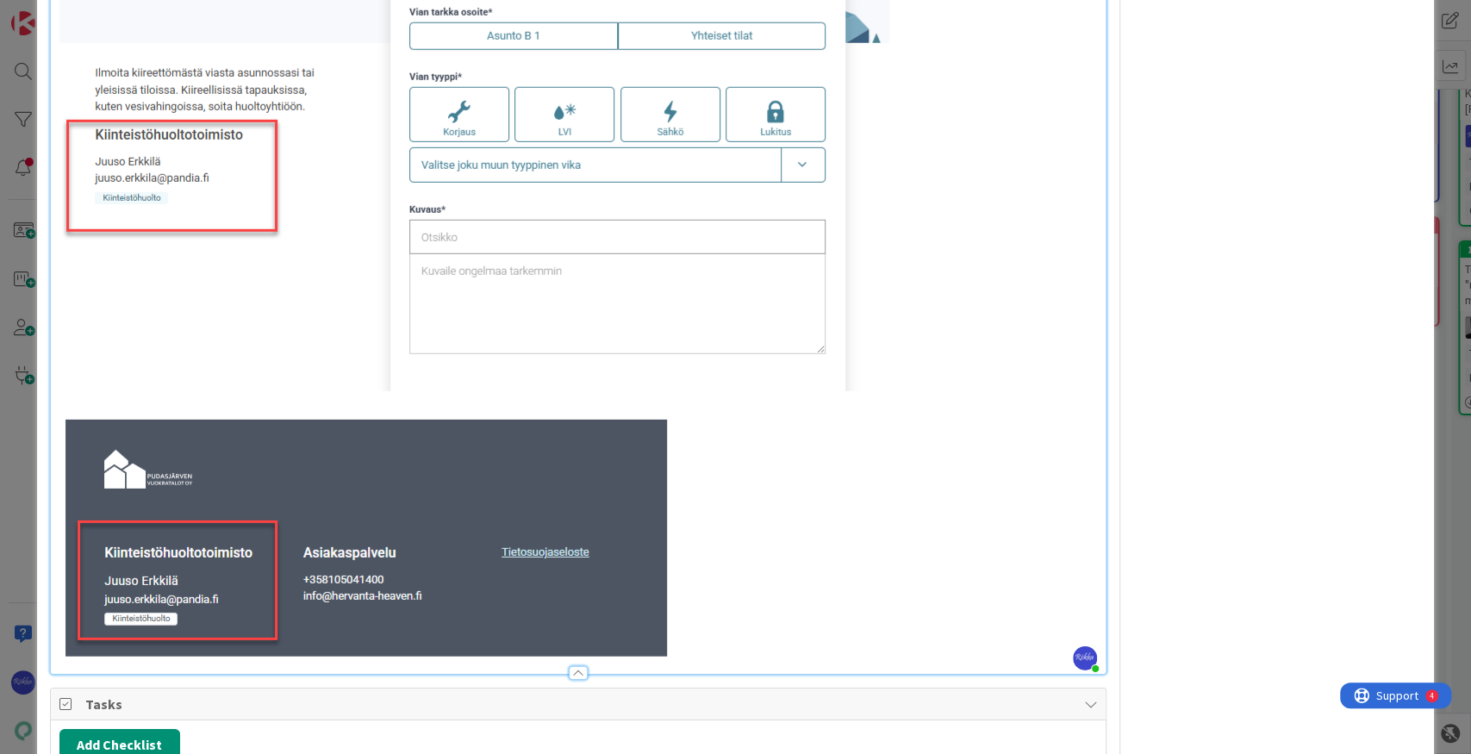
click at [744, 641] on img at bounding box center [474, 285] width 830 height 743
click at [732, 632] on img at bounding box center [474, 285] width 830 height 743
click at [714, 583] on img at bounding box center [474, 285] width 830 height 743
click at [843, 619] on img at bounding box center [474, 285] width 830 height 743
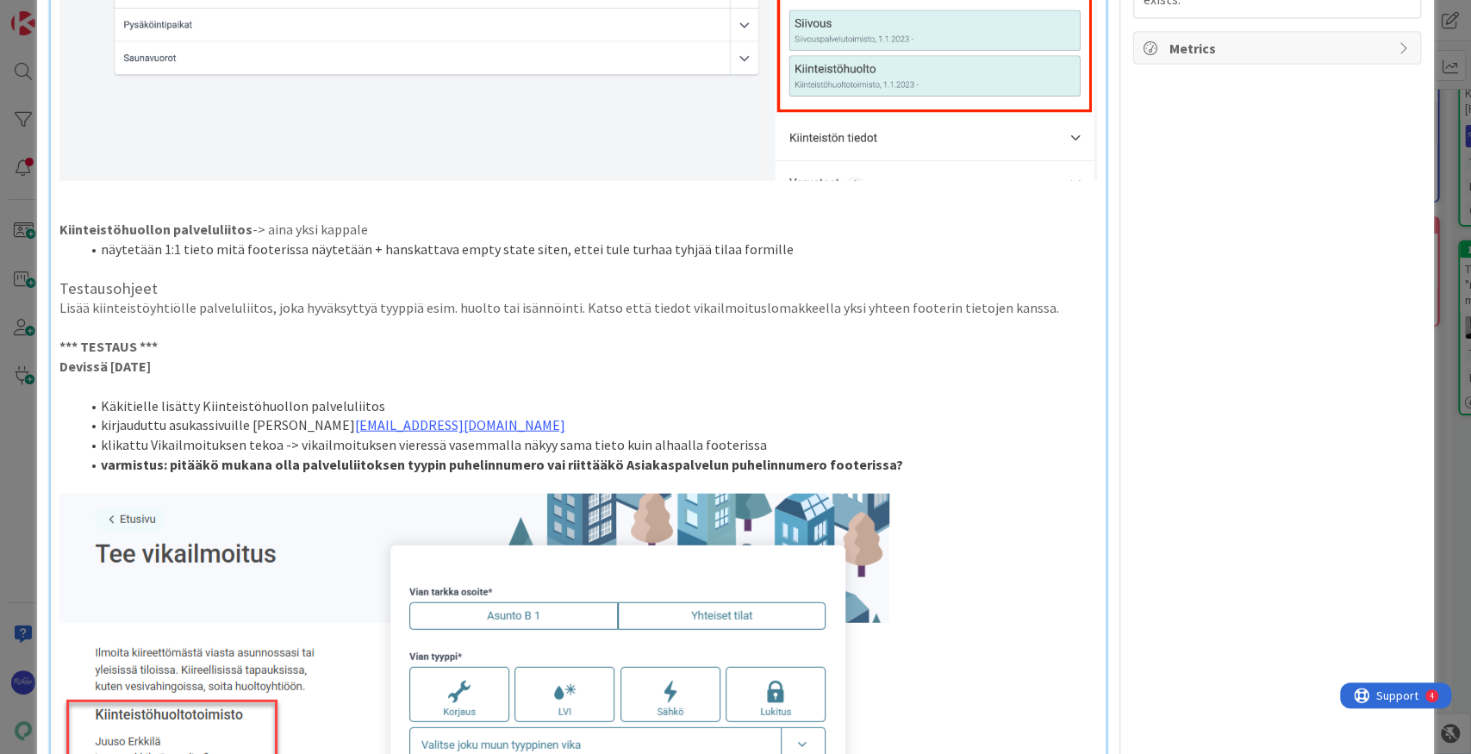
scroll to position [2469, 0]
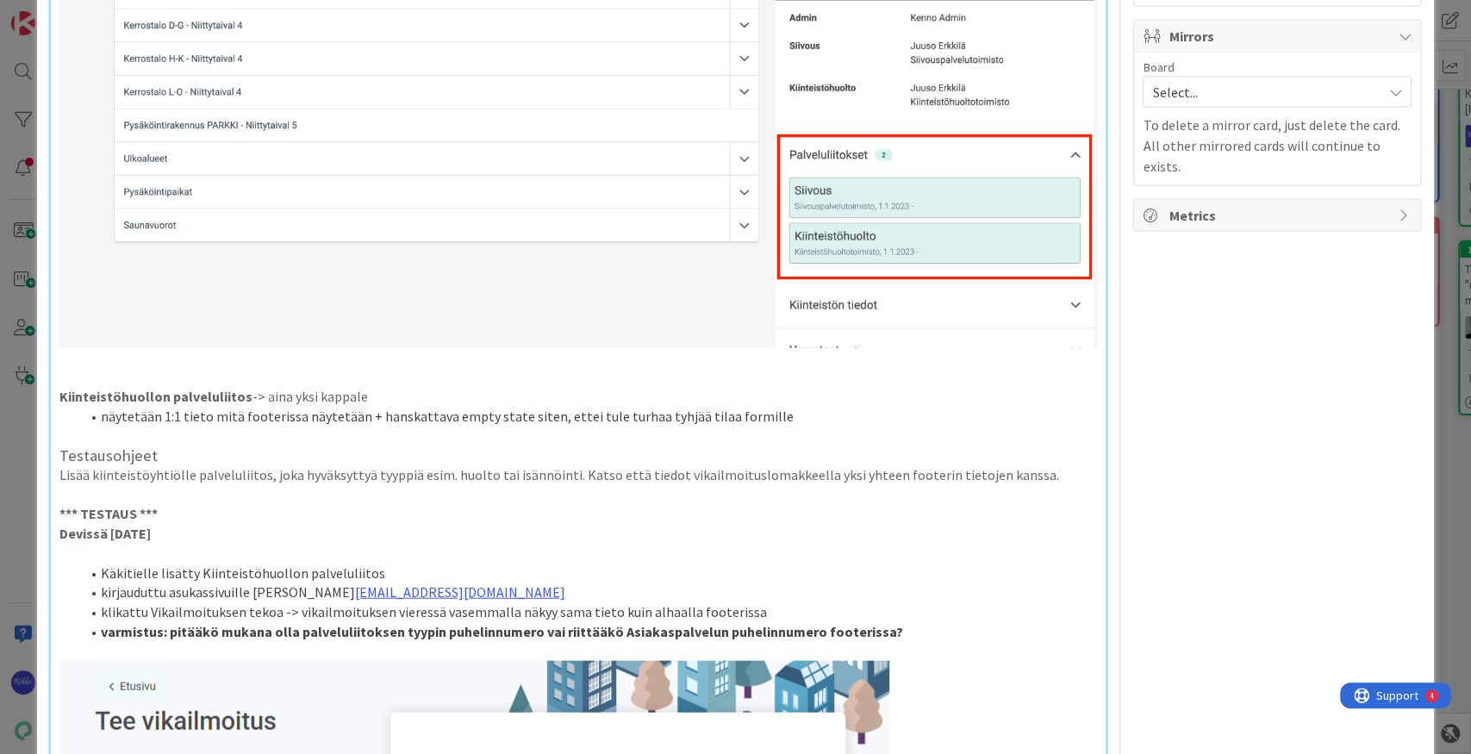
click at [956, 627] on li "varmistus: pitääkö mukana olla palveluliitoksen tyypin puhelinnumero vai riittä…" at bounding box center [589, 632] width 1018 height 20
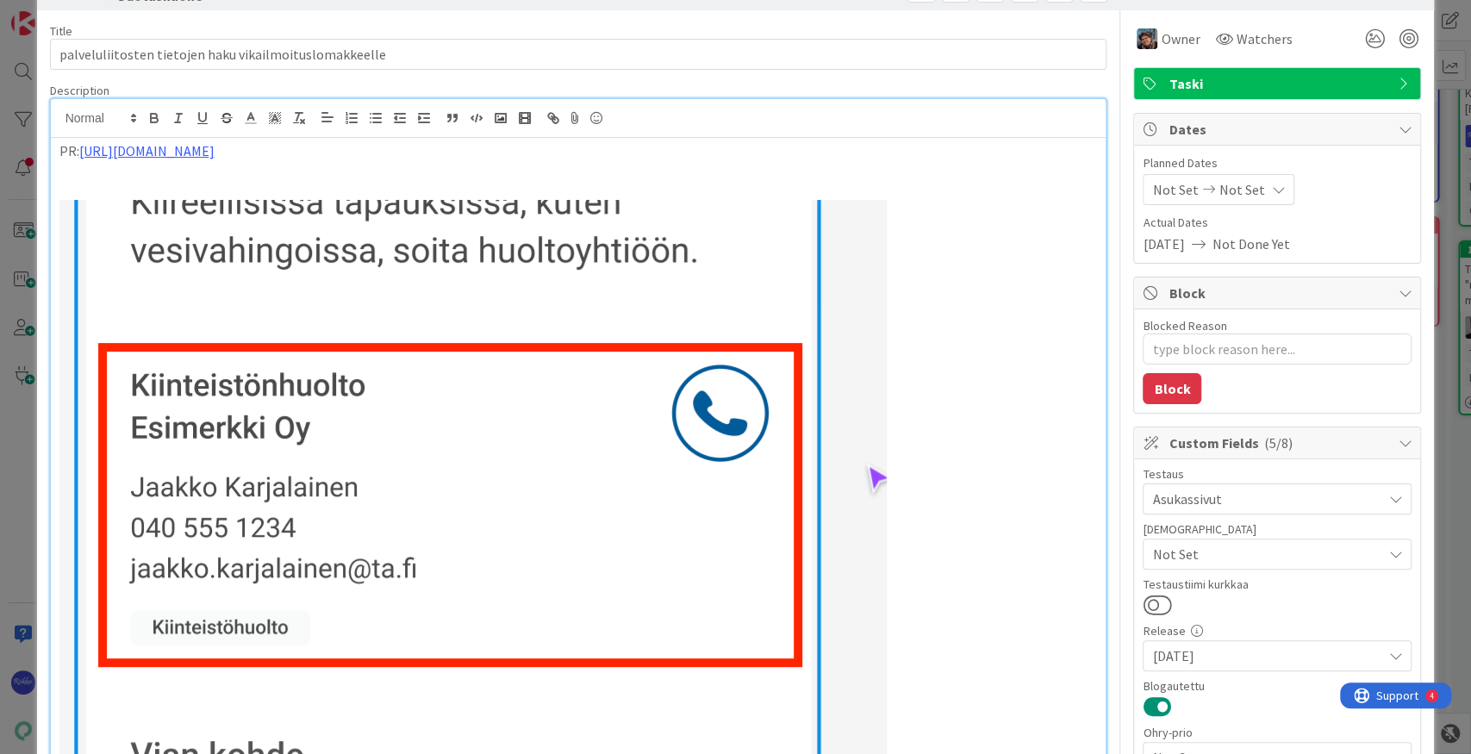
scroll to position [0, 0]
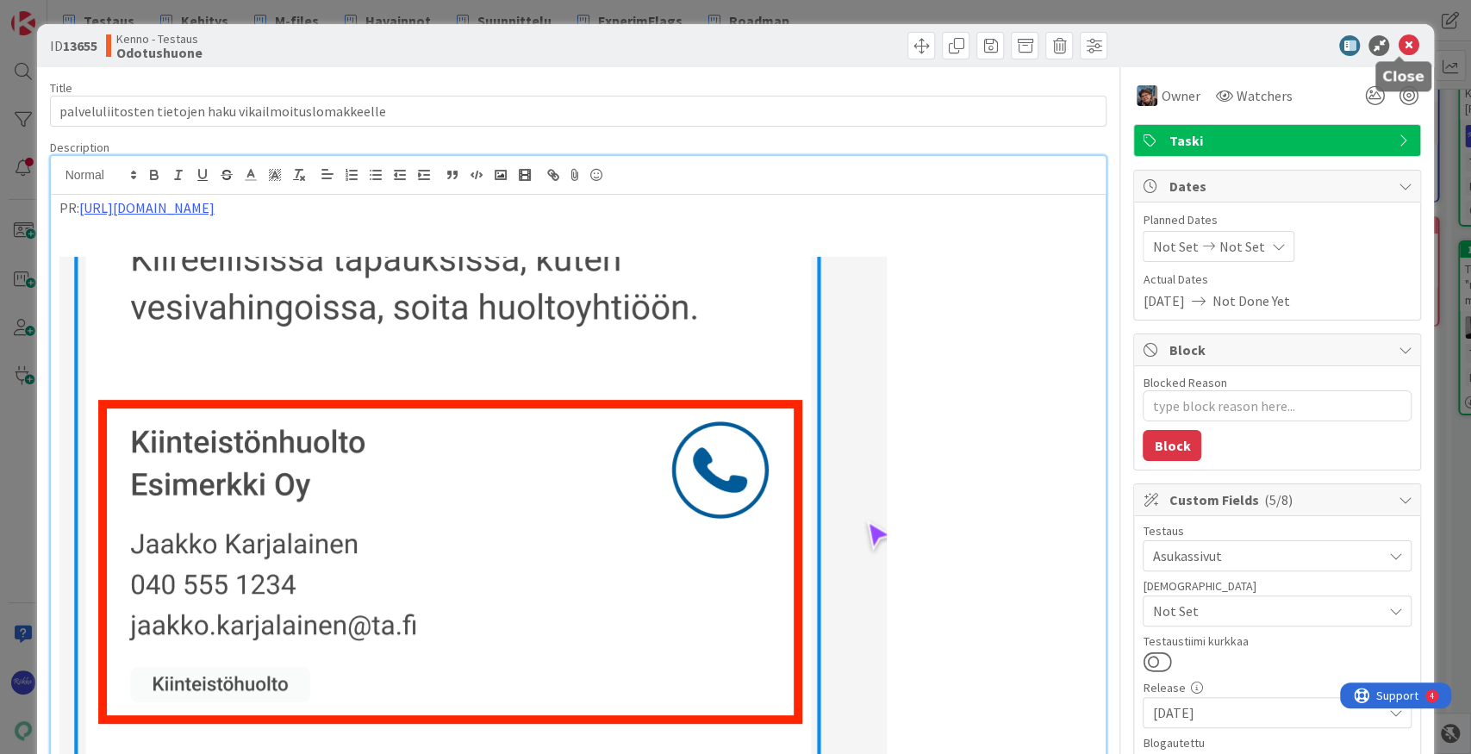
click at [1069, 43] on icon at bounding box center [1408, 45] width 21 height 21
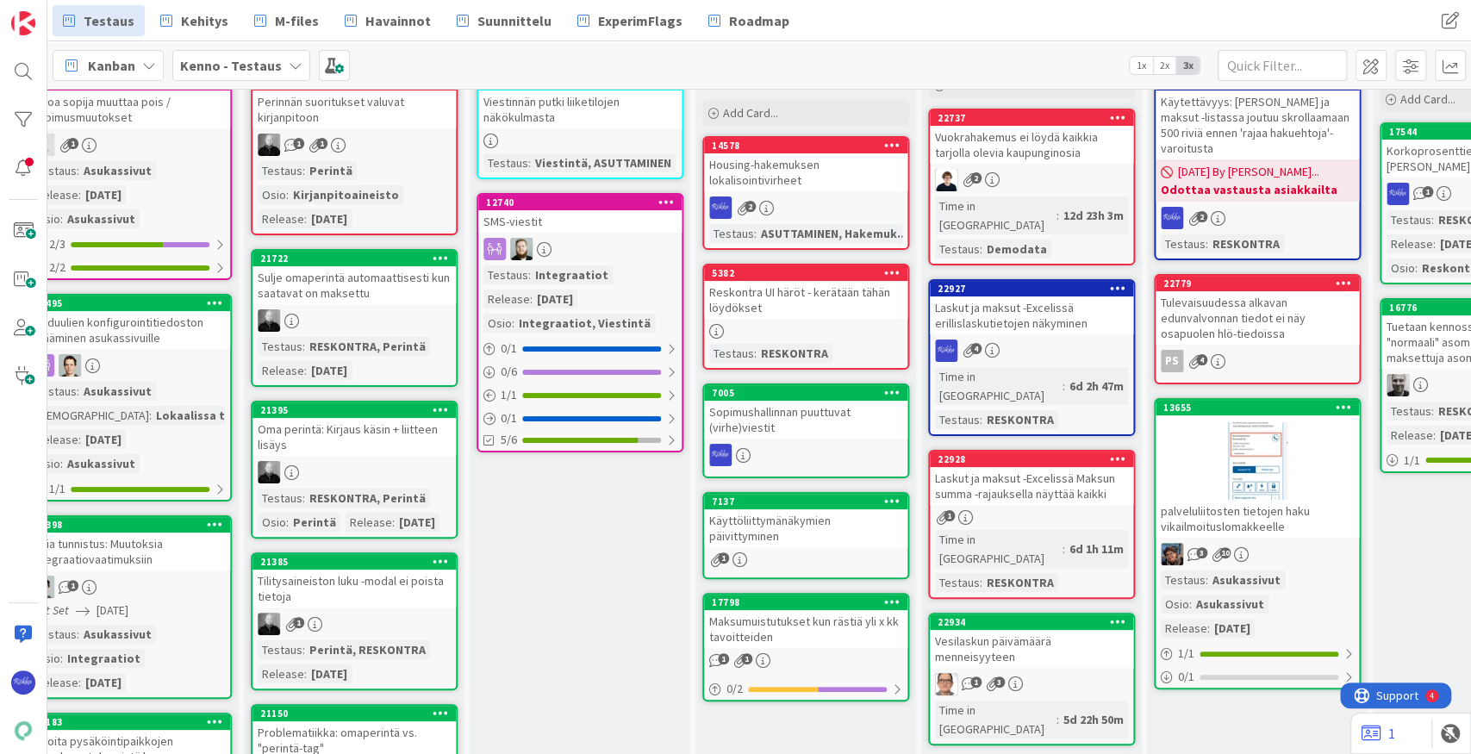
scroll to position [115, 719]
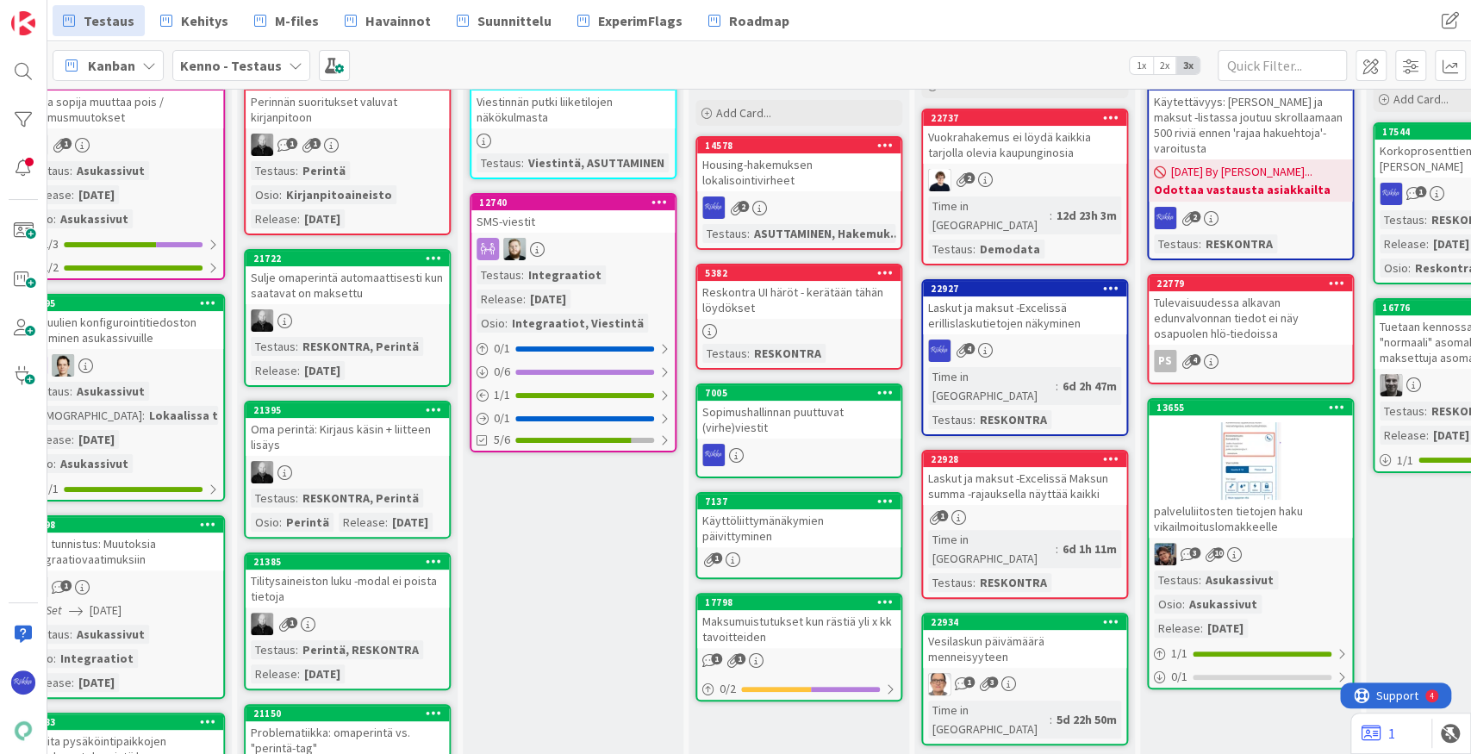
click at [1018, 467] on div "Laskut ja maksut -Excelissä Maksun summa -rajauksella näyttää kaikki" at bounding box center [1024, 486] width 203 height 38
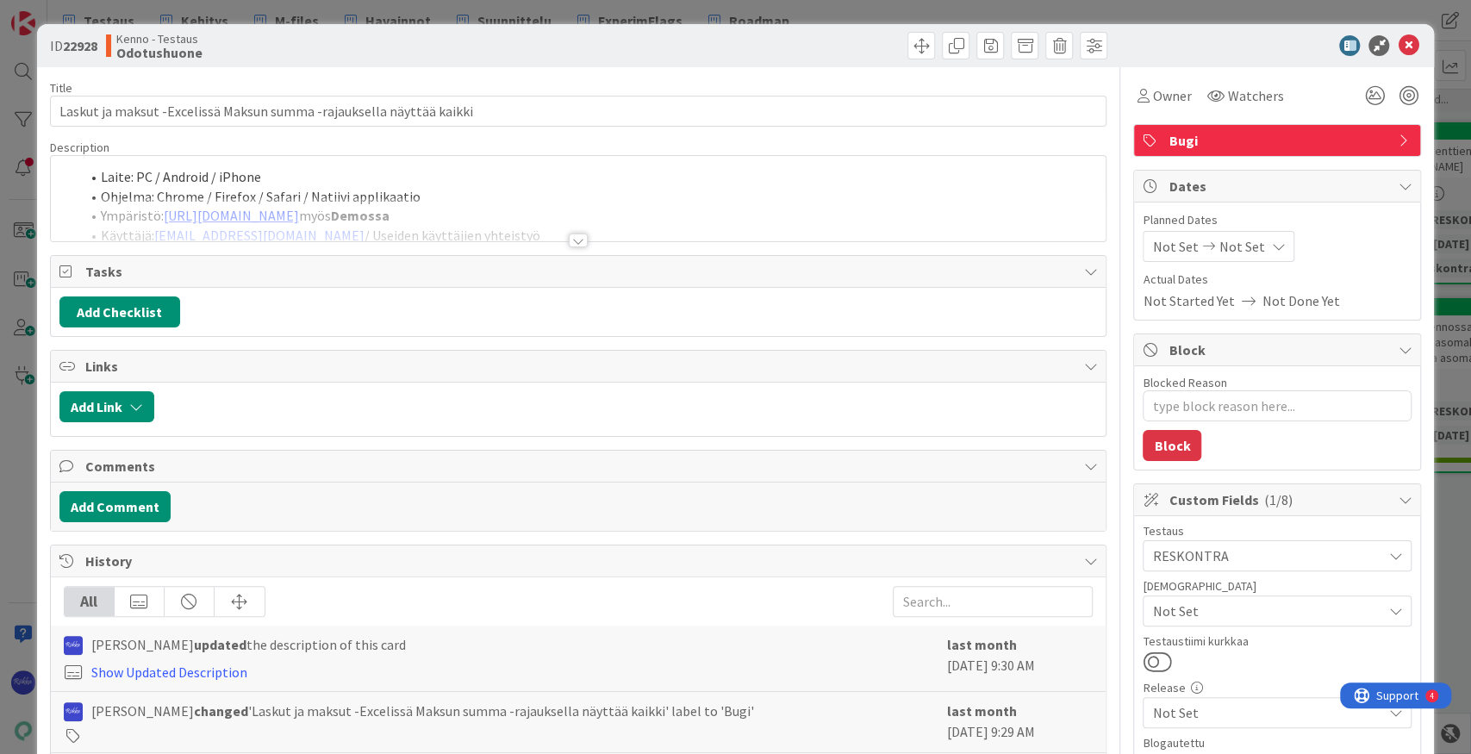
type textarea "x"
click at [573, 240] on div at bounding box center [578, 240] width 19 height 14
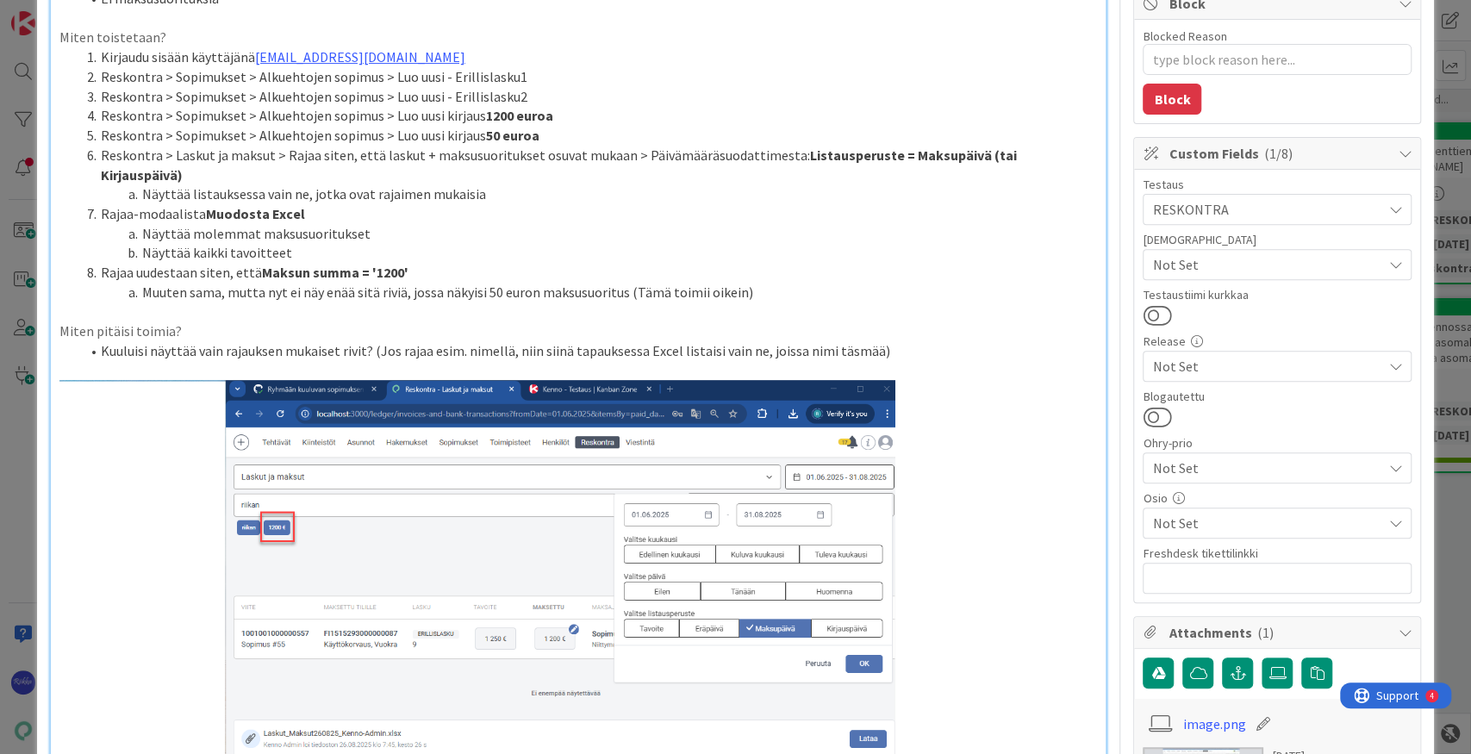
scroll to position [345, 0]
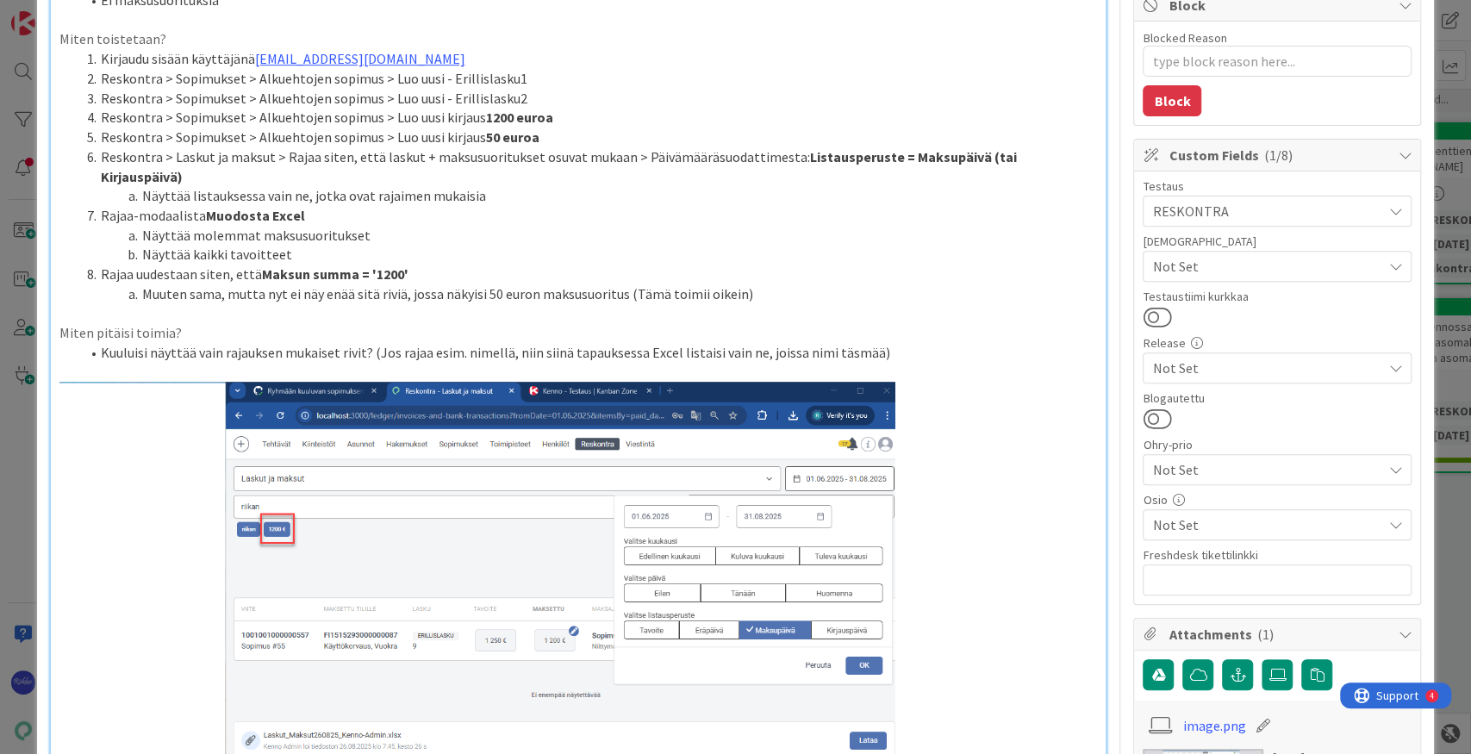
click at [365, 343] on li "Kuuluisi näyttää vain rajauksen mukaiset rivit? (Jos rajaa esim. nimellä, niin …" at bounding box center [589, 353] width 1018 height 20
click at [939, 343] on li "Kuuluisi näyttää vain rajauksen mukaiset rivit? (Jos rajaa esim. nimellä, niin …" at bounding box center [589, 353] width 1018 height 20
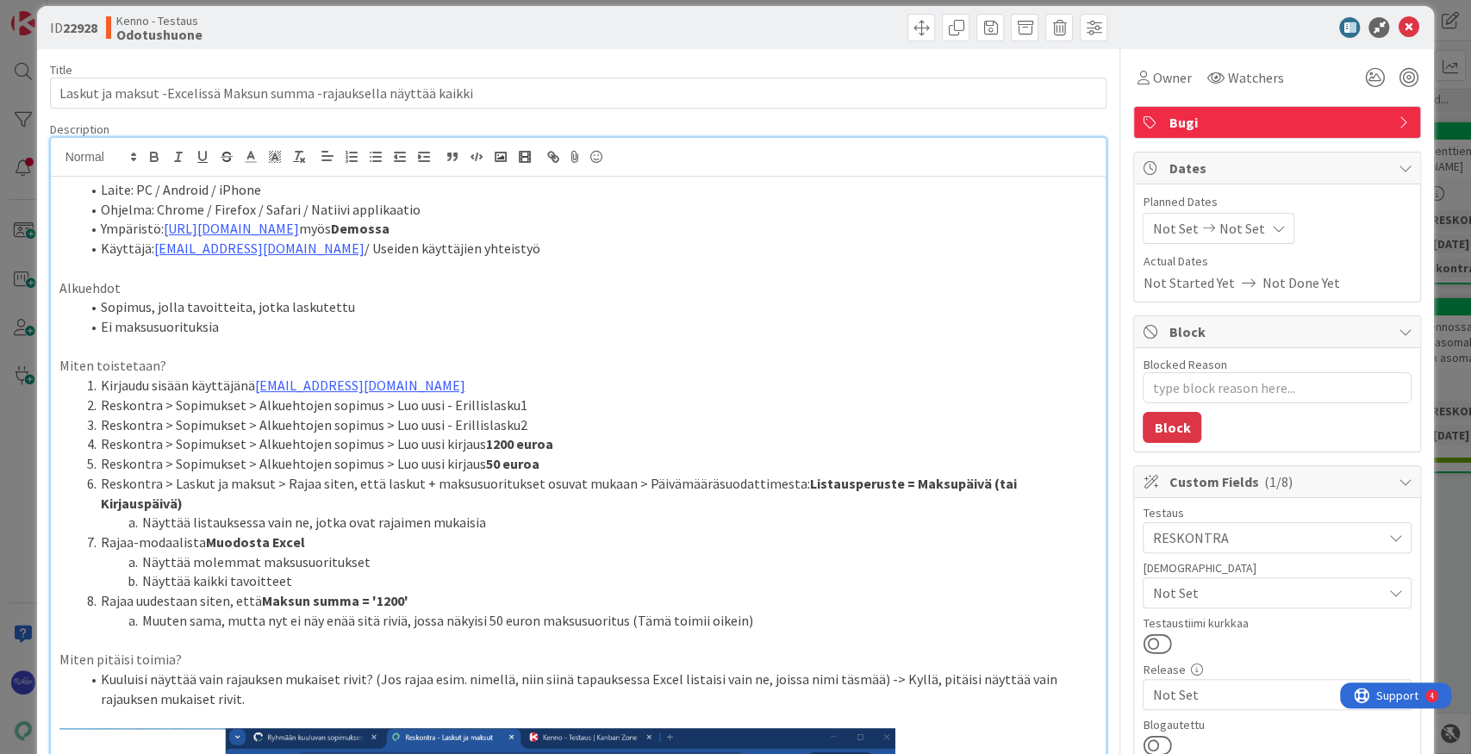
scroll to position [0, 0]
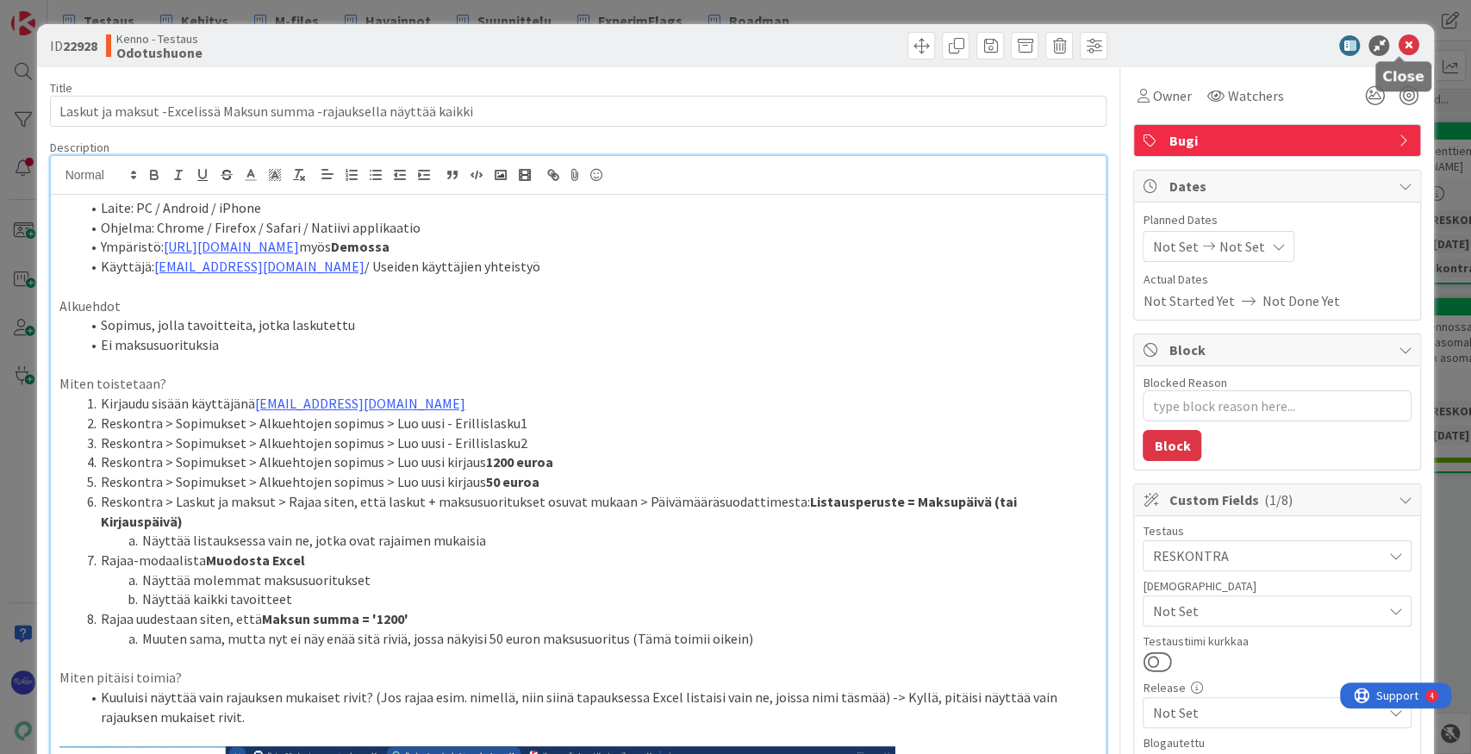
click at [1069, 47] on icon at bounding box center [1408, 45] width 21 height 21
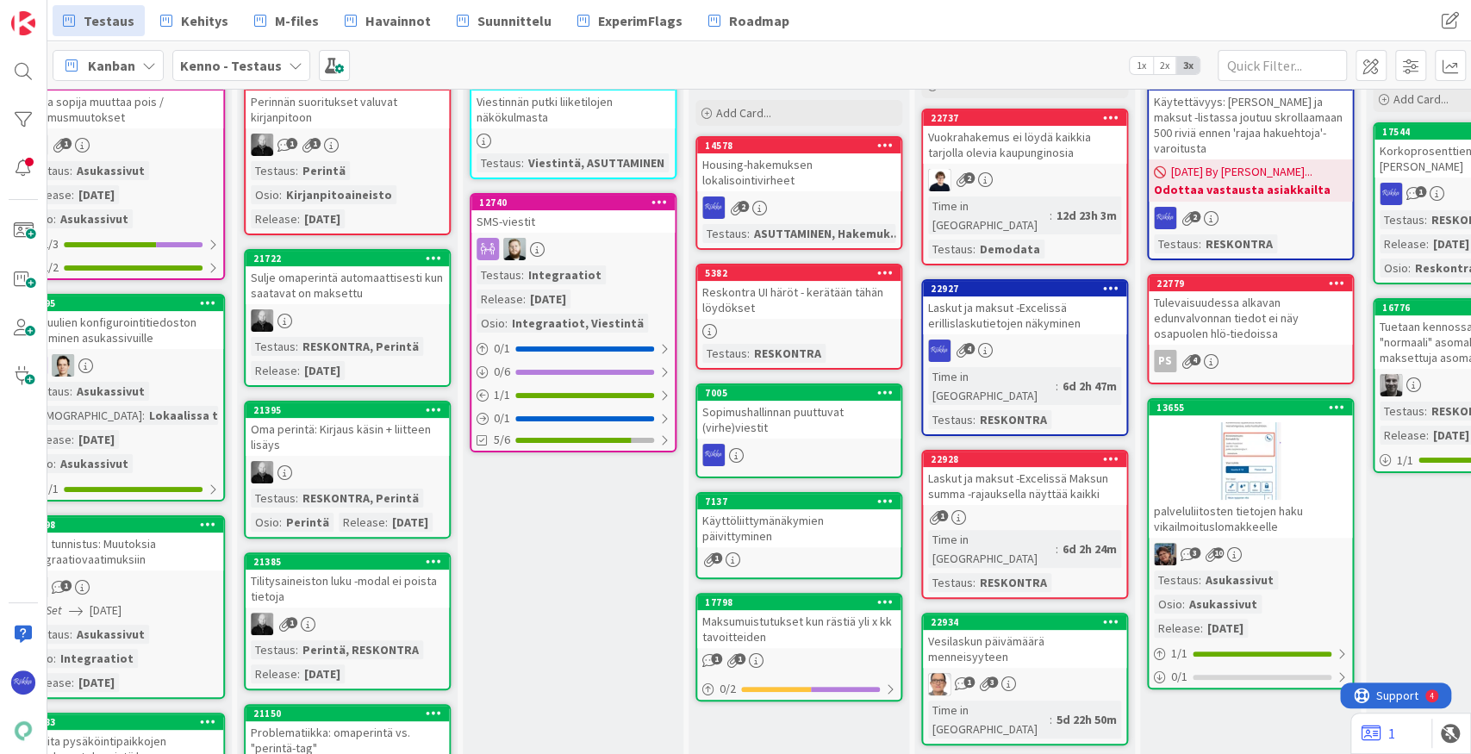
click at [1069, 452] on icon at bounding box center [1111, 458] width 16 height 12
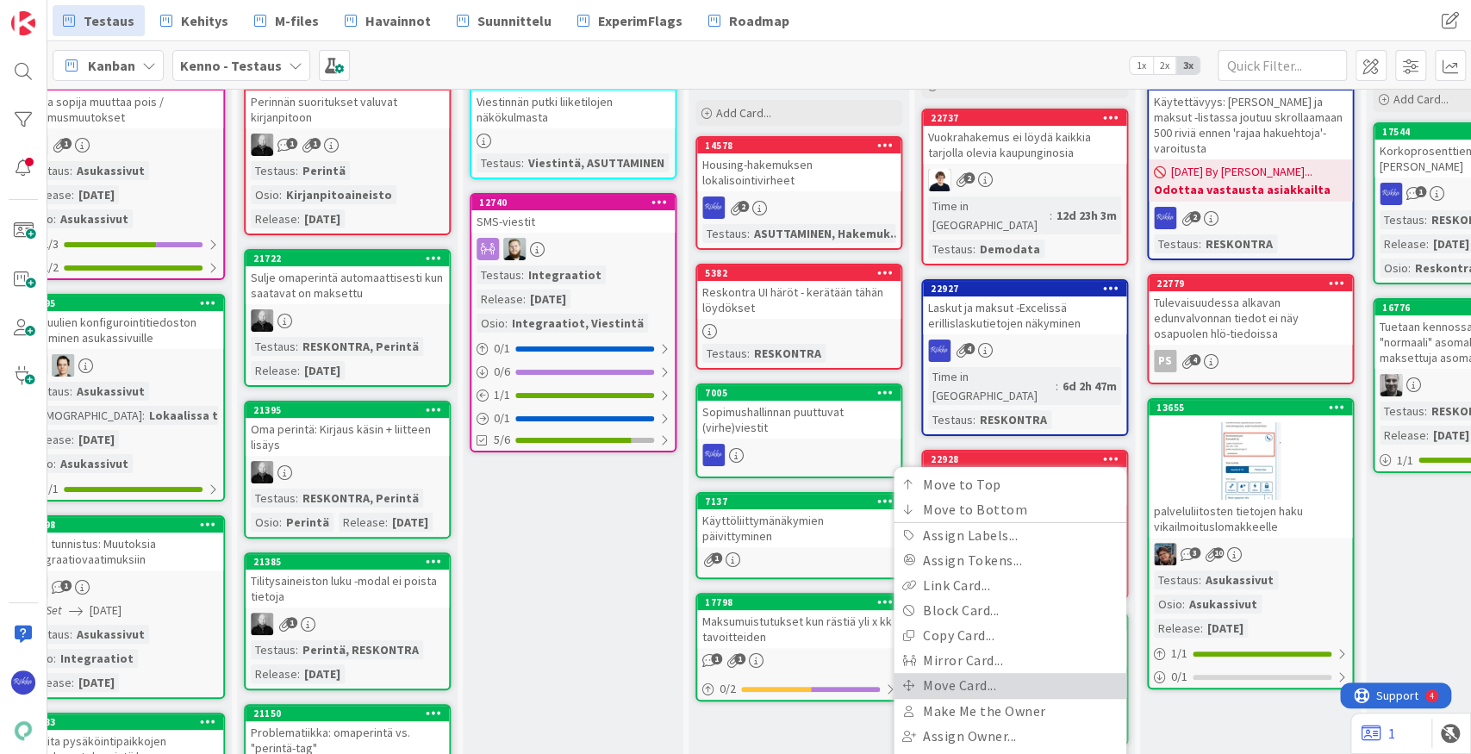
click at [1017, 673] on link "Move Card..." at bounding box center [1009, 685] width 233 height 25
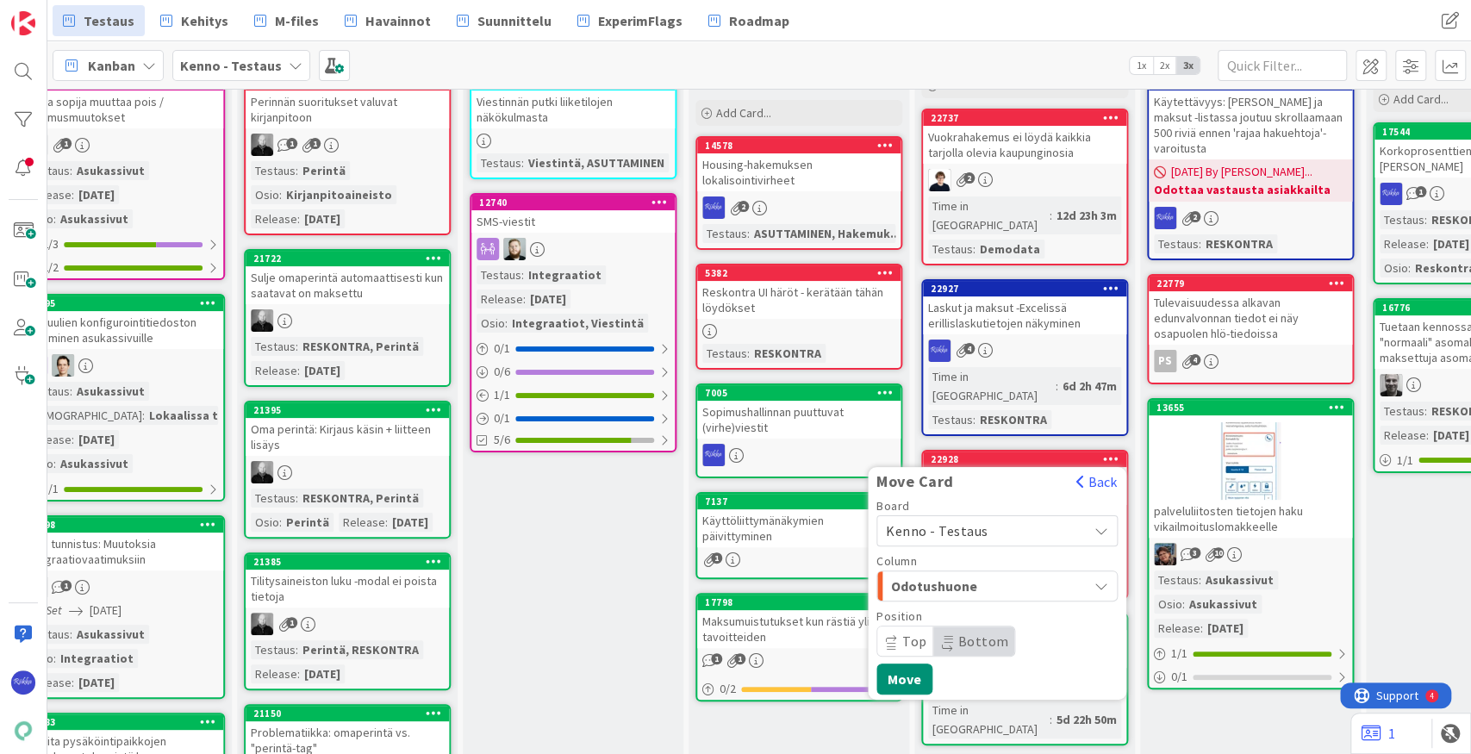
click at [1023, 519] on span "Kenno - Testaus" at bounding box center [982, 531] width 193 height 24
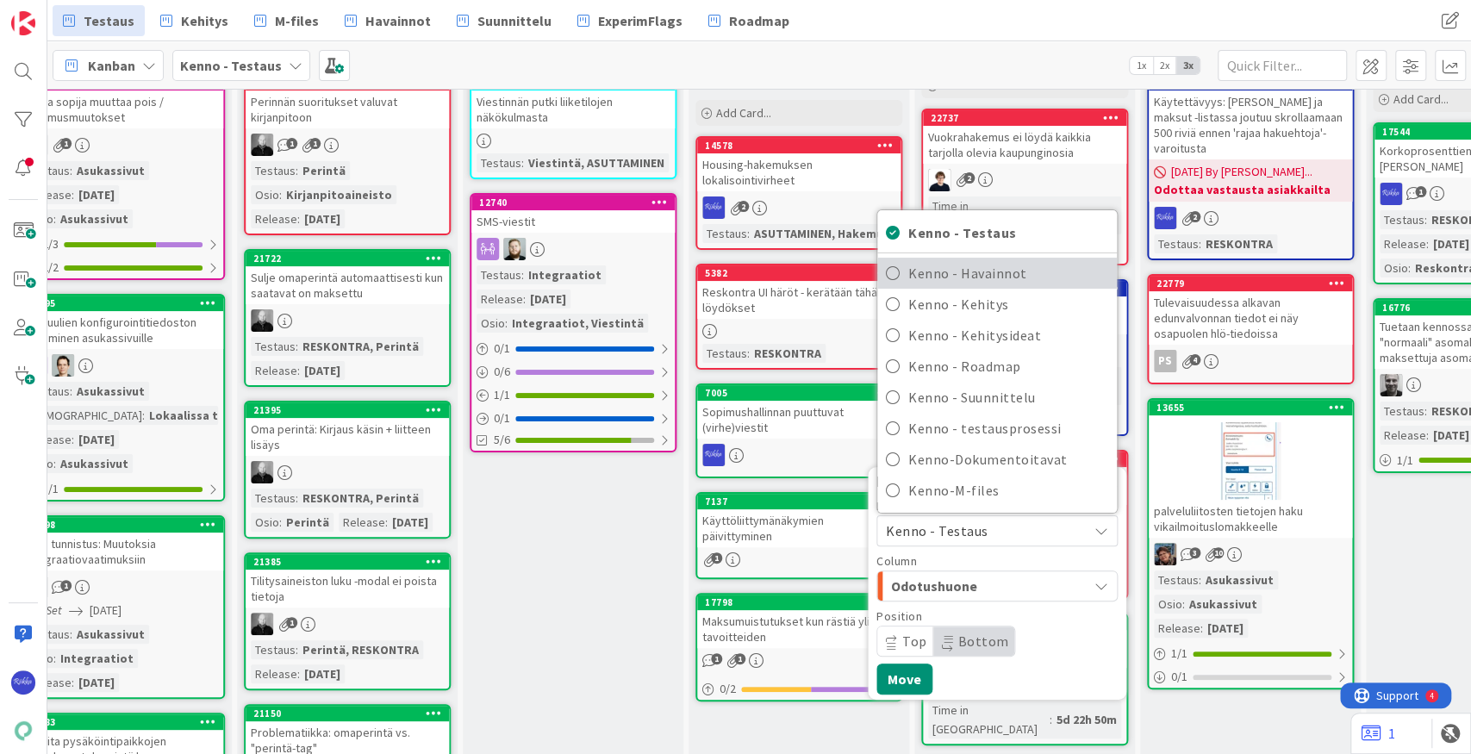
click at [1024, 260] on span "Kenno - Havainnot" at bounding box center [1008, 273] width 200 height 26
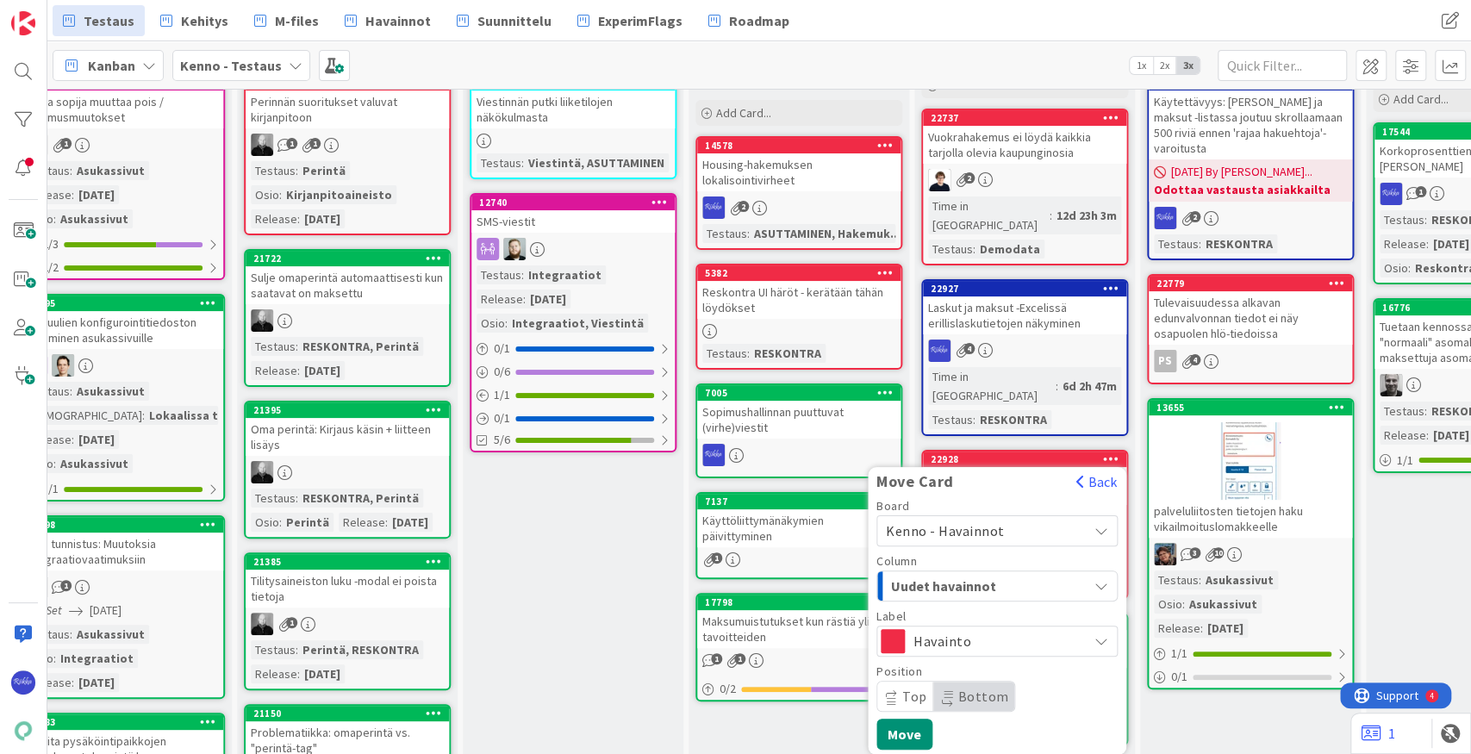
click at [1025, 572] on div "Uudet havainnot" at bounding box center [987, 586] width 201 height 28
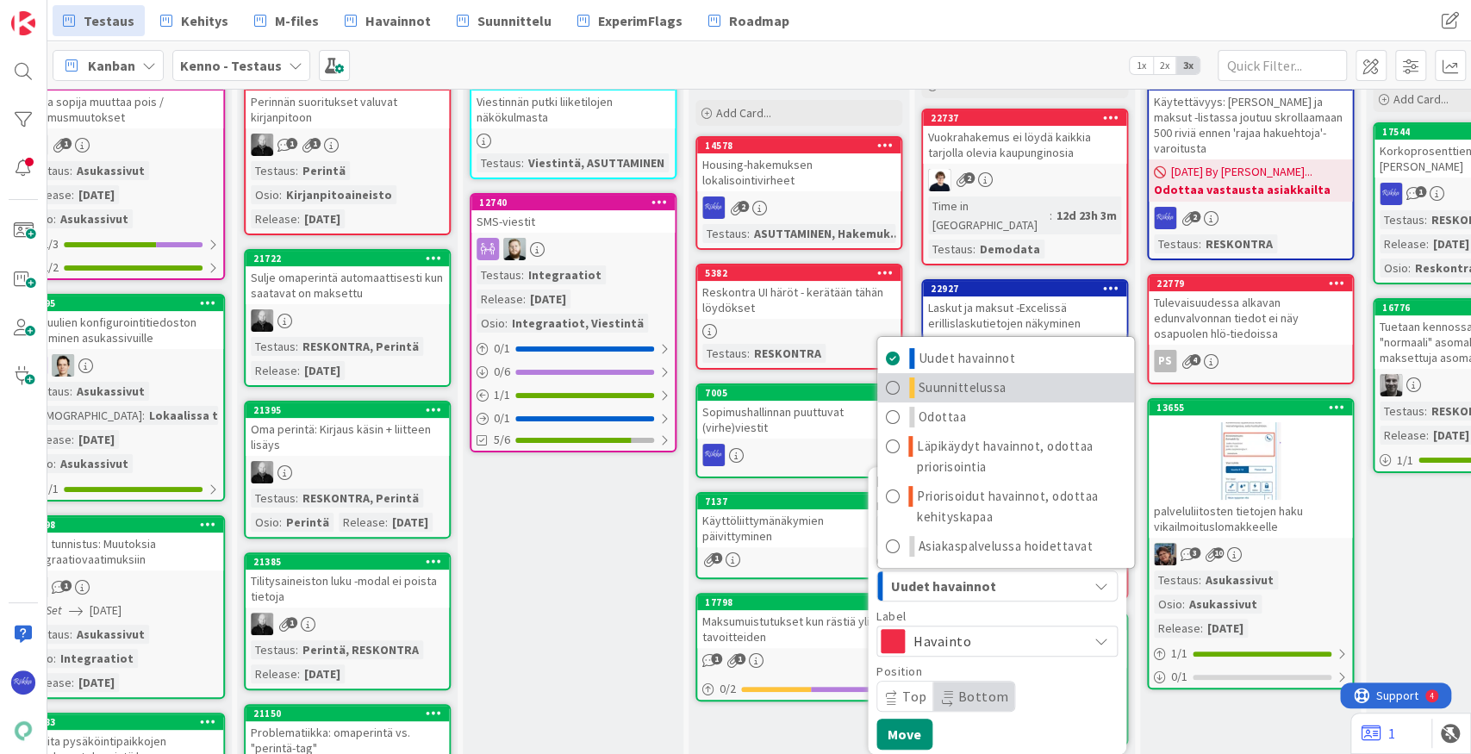
click at [1024, 373] on link "Suunnittelussa" at bounding box center [1005, 387] width 257 height 29
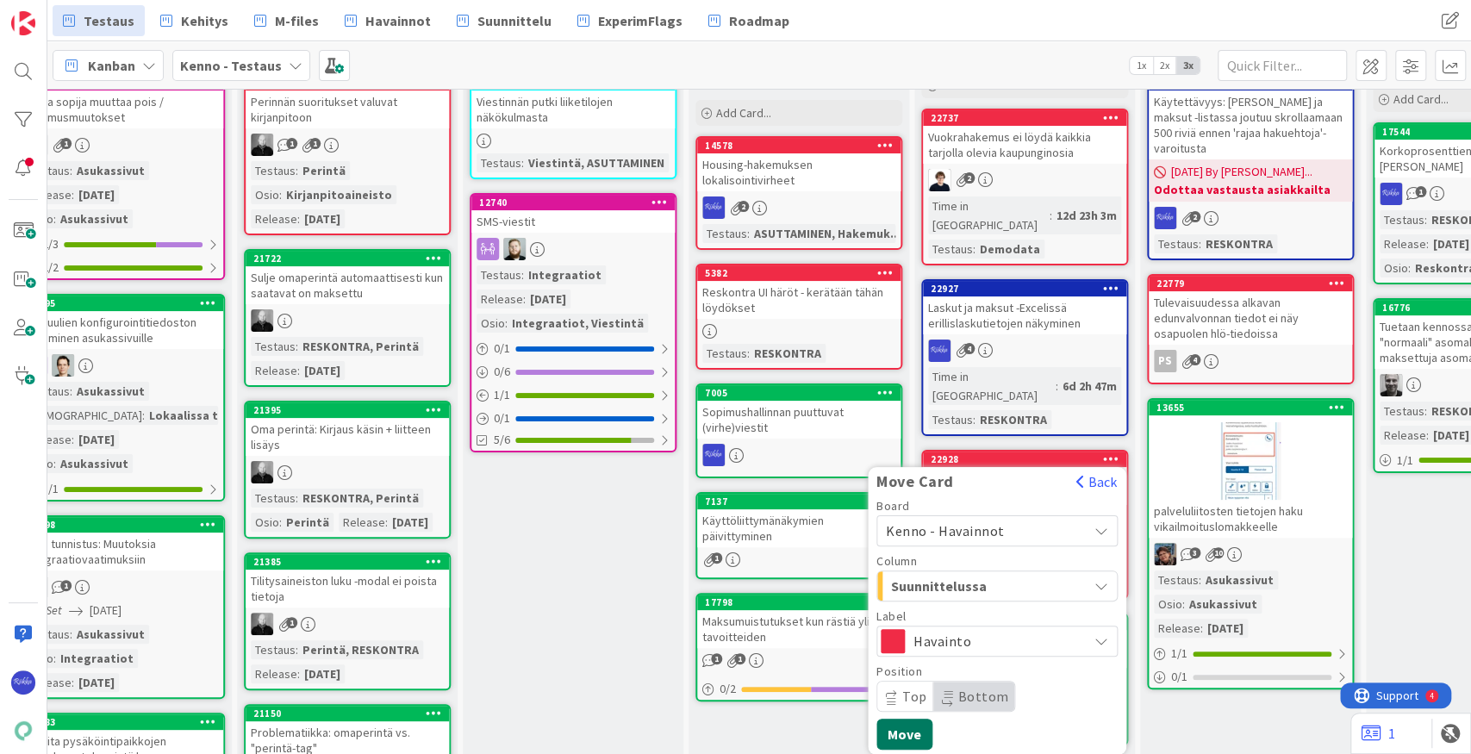
click at [911, 719] on button "Move" at bounding box center [904, 734] width 56 height 31
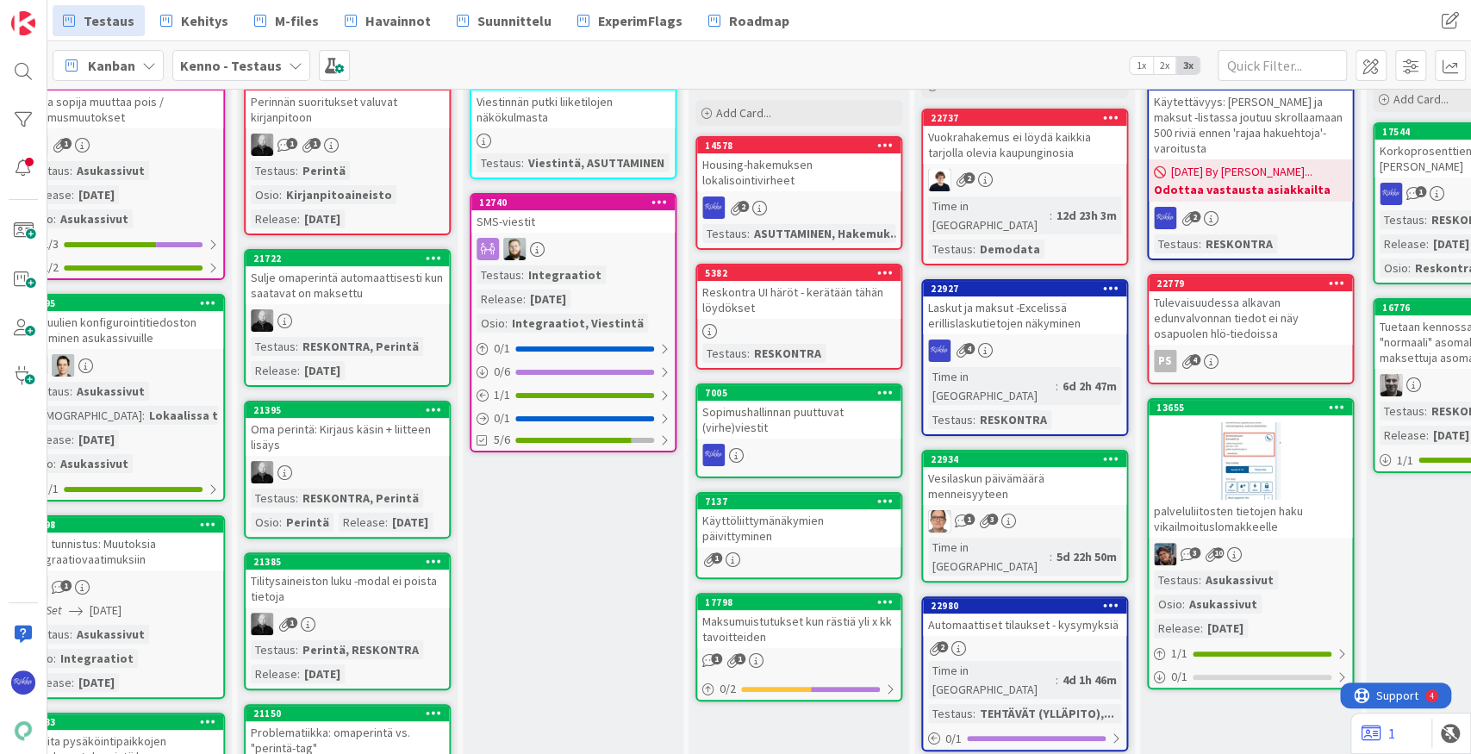
click at [1046, 467] on div "Vesilaskun päivämäärä menneisyyteen" at bounding box center [1024, 486] width 203 height 38
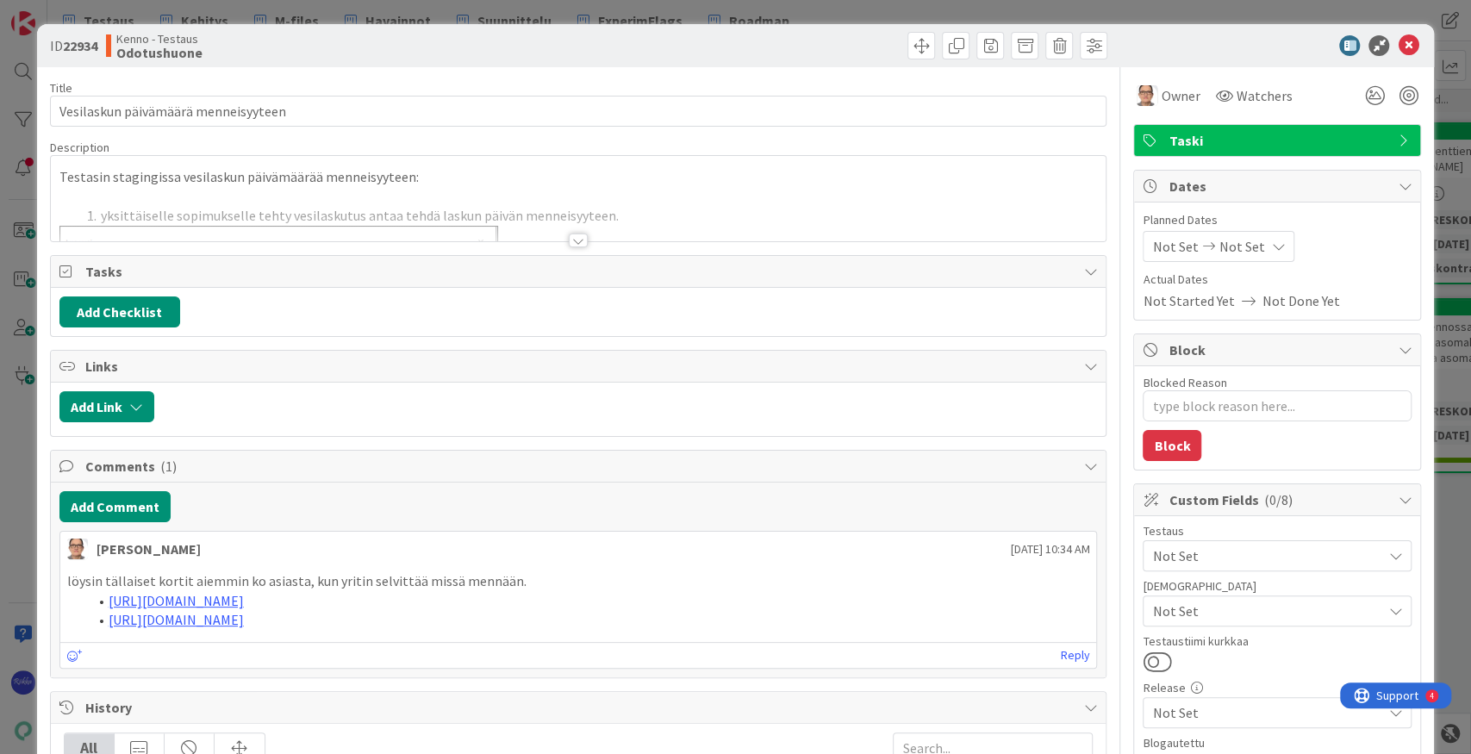
type textarea "x"
click at [576, 237] on div at bounding box center [578, 240] width 19 height 14
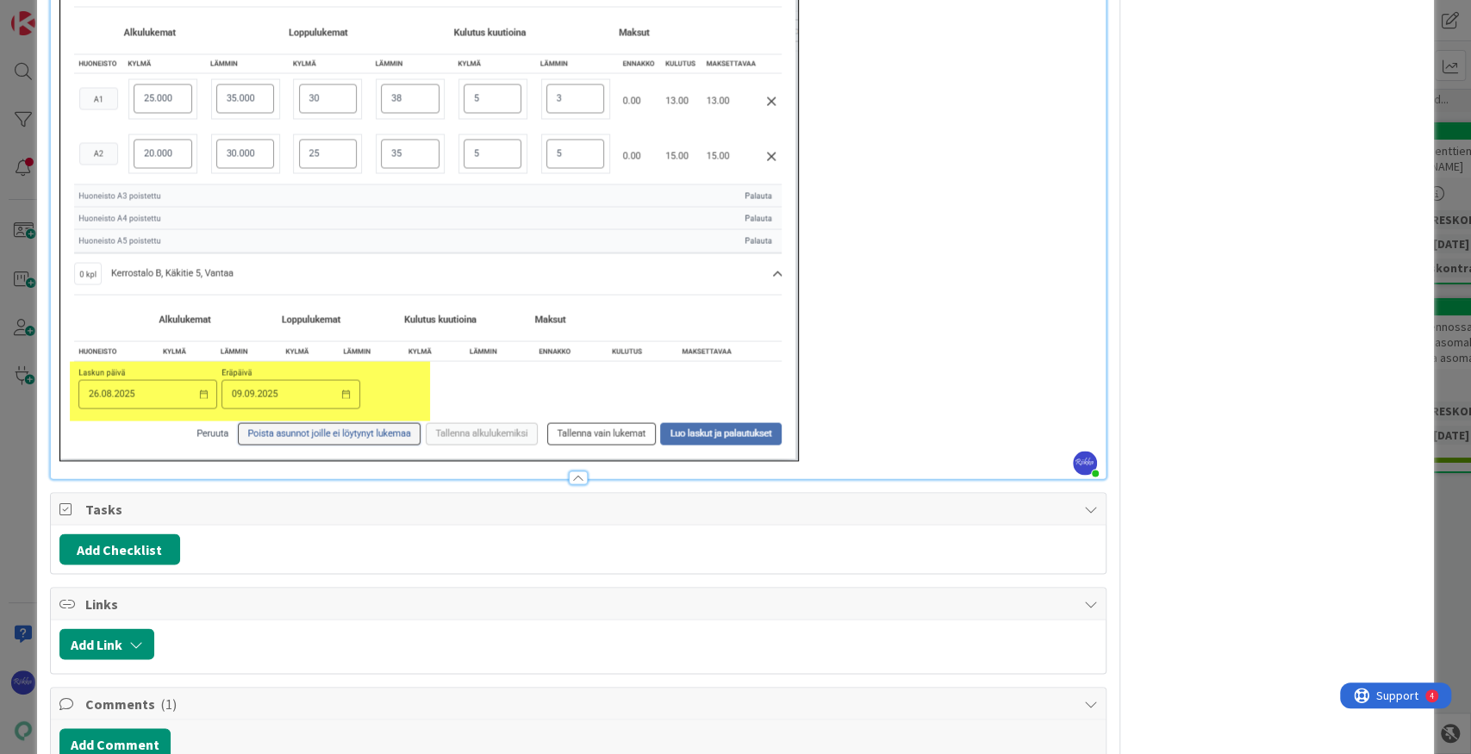
scroll to position [2125, 0]
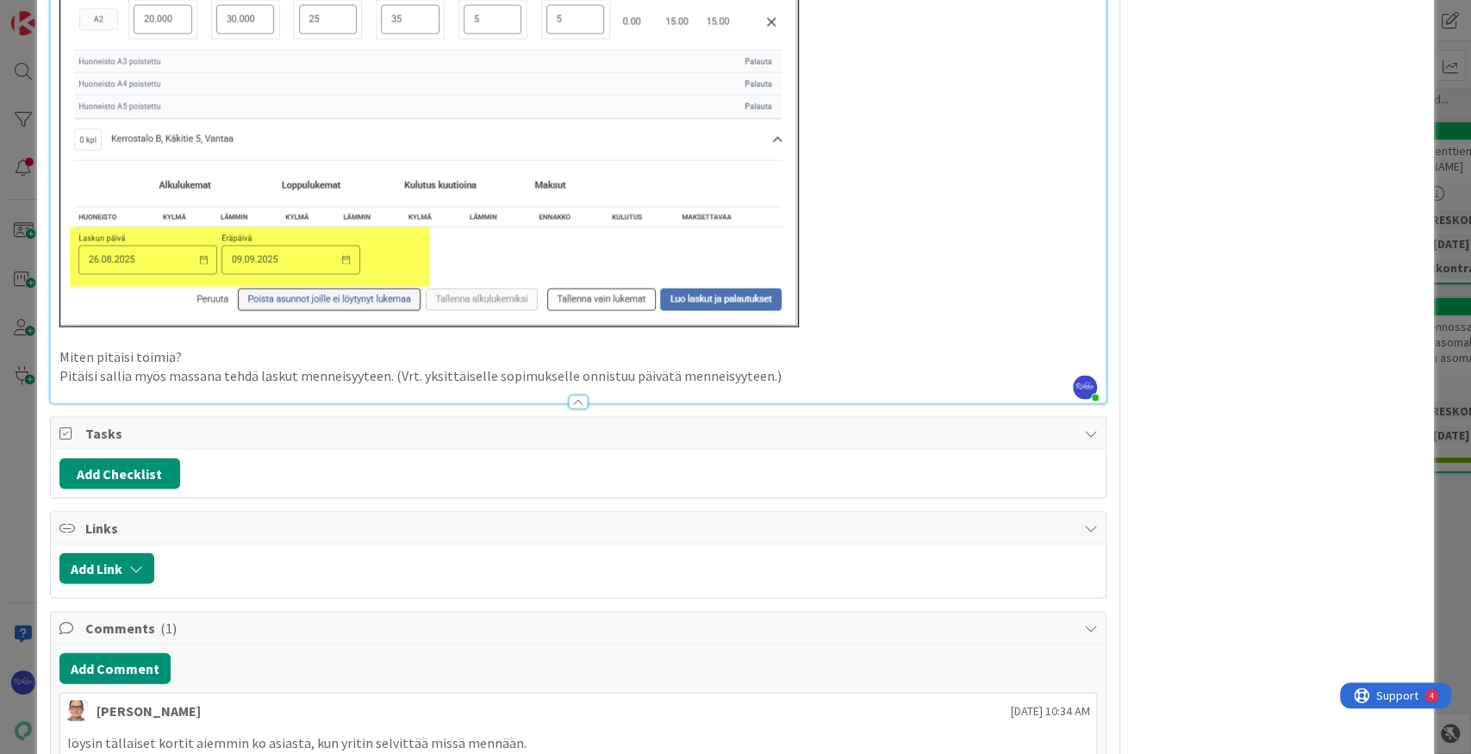
scroll to position [2068, 0]
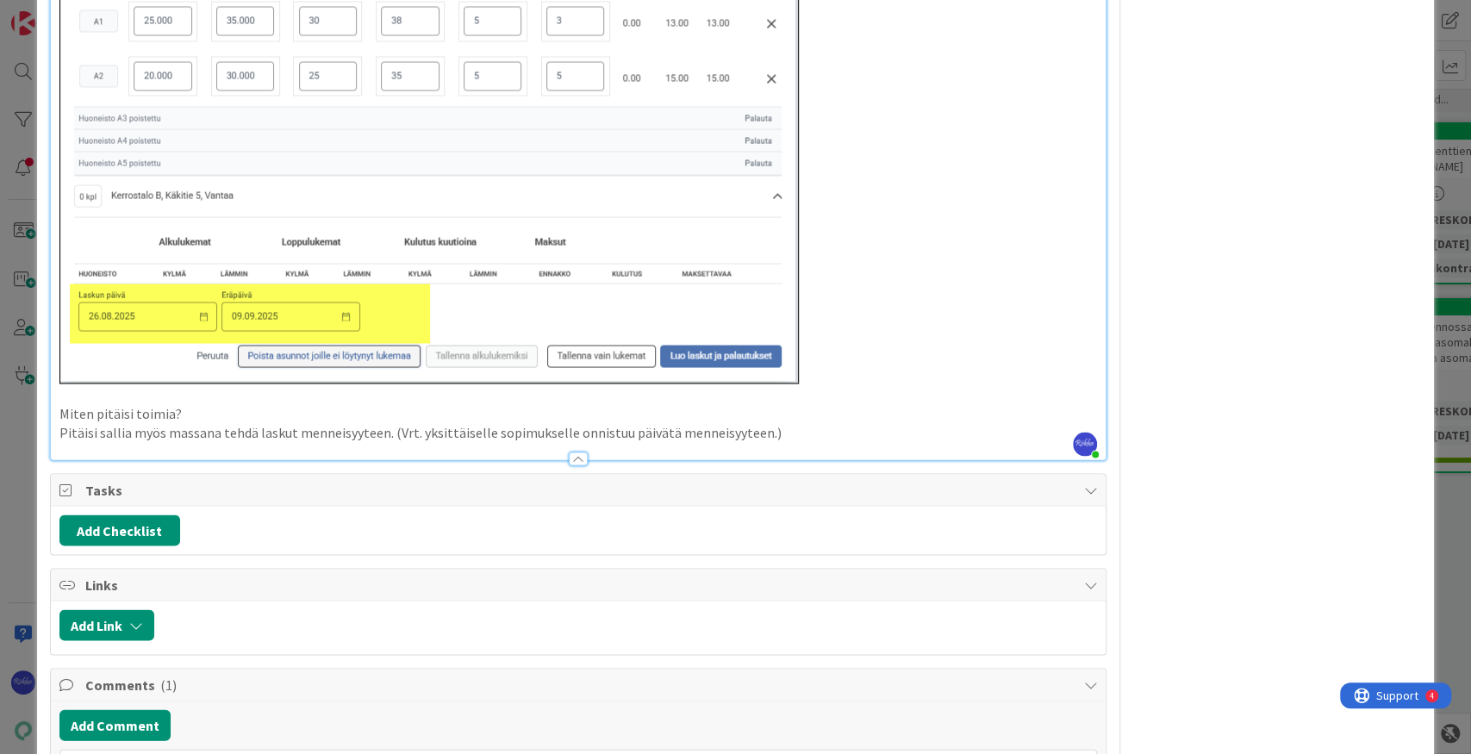
click at [379, 432] on p "Pitäisi sallia myös massana tehdä laskut menneisyyteen. (Vrt. yksittäiselle sop…" at bounding box center [578, 432] width 1038 height 20
click at [813, 430] on p "Pitäisi sallia myös massana tehdä laskut menneisyyteen. (Vrt. yksittäiselle sop…" at bounding box center [578, 432] width 1038 height 20
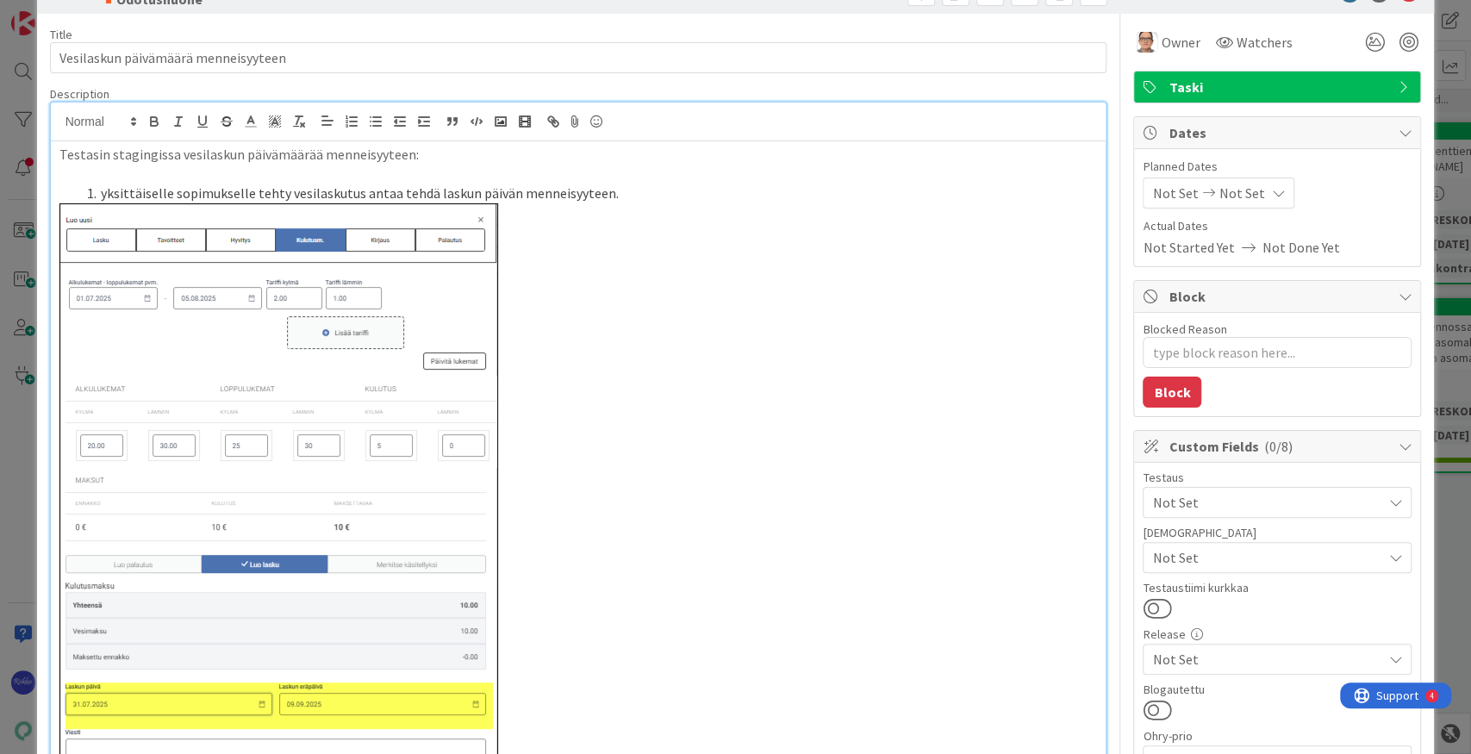
scroll to position [0, 0]
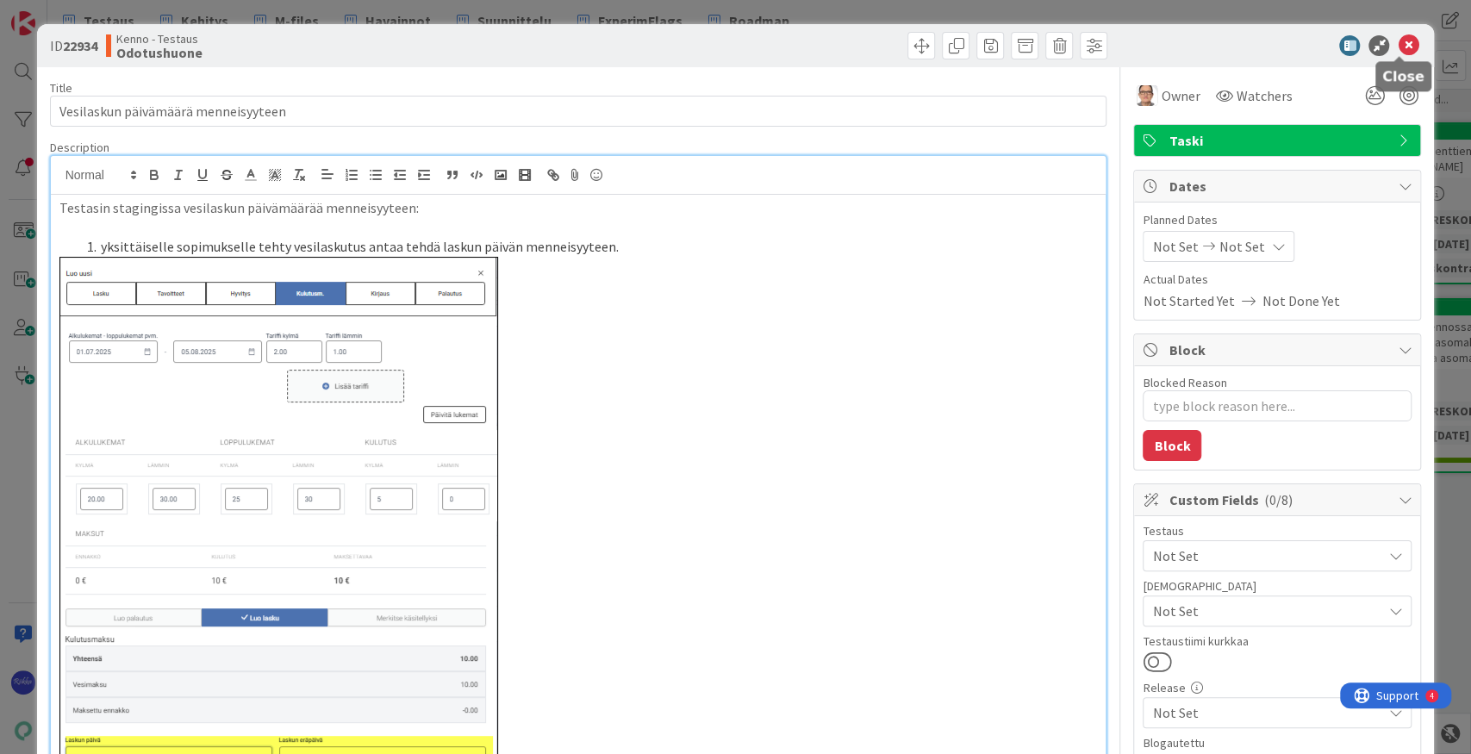
click at [1069, 46] on icon at bounding box center [1408, 45] width 21 height 21
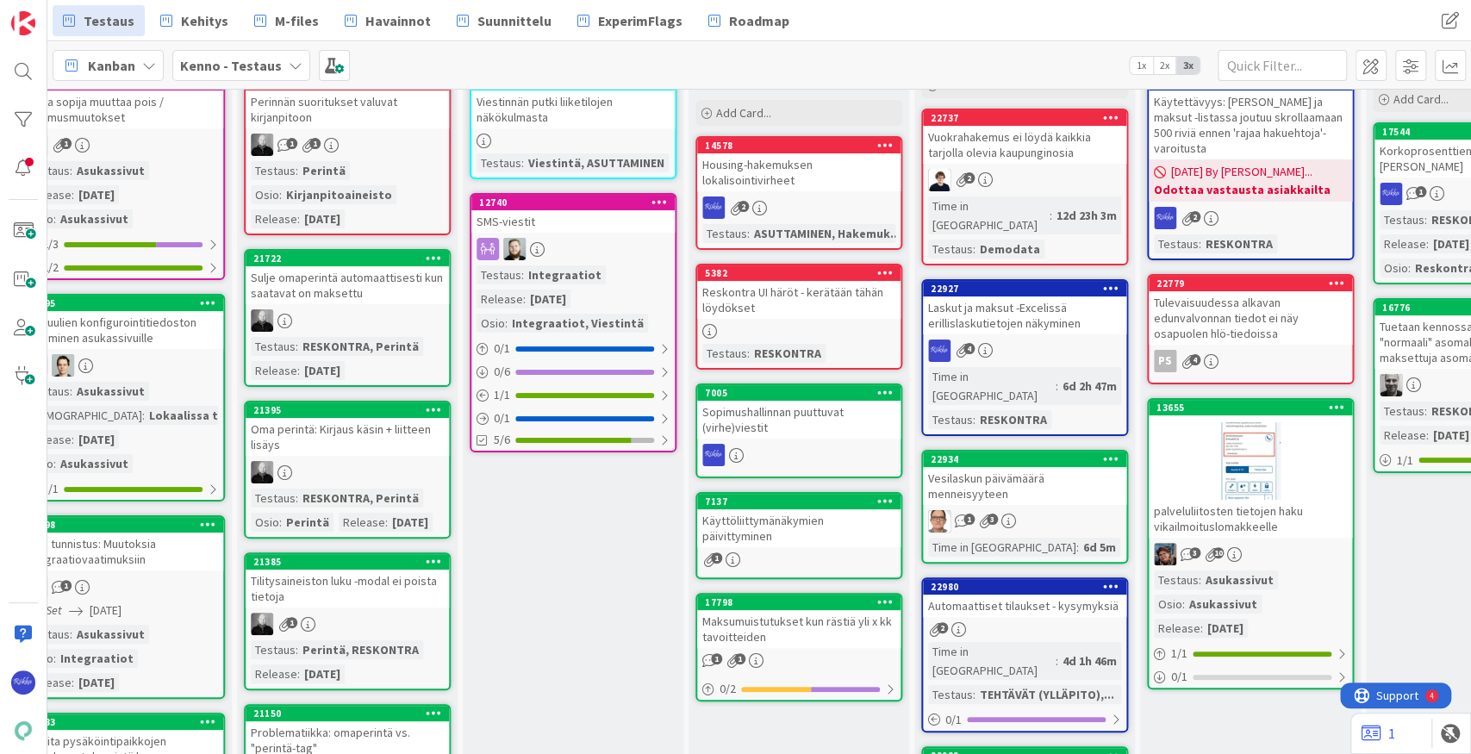
click at [1069, 452] on icon at bounding box center [1111, 458] width 16 height 12
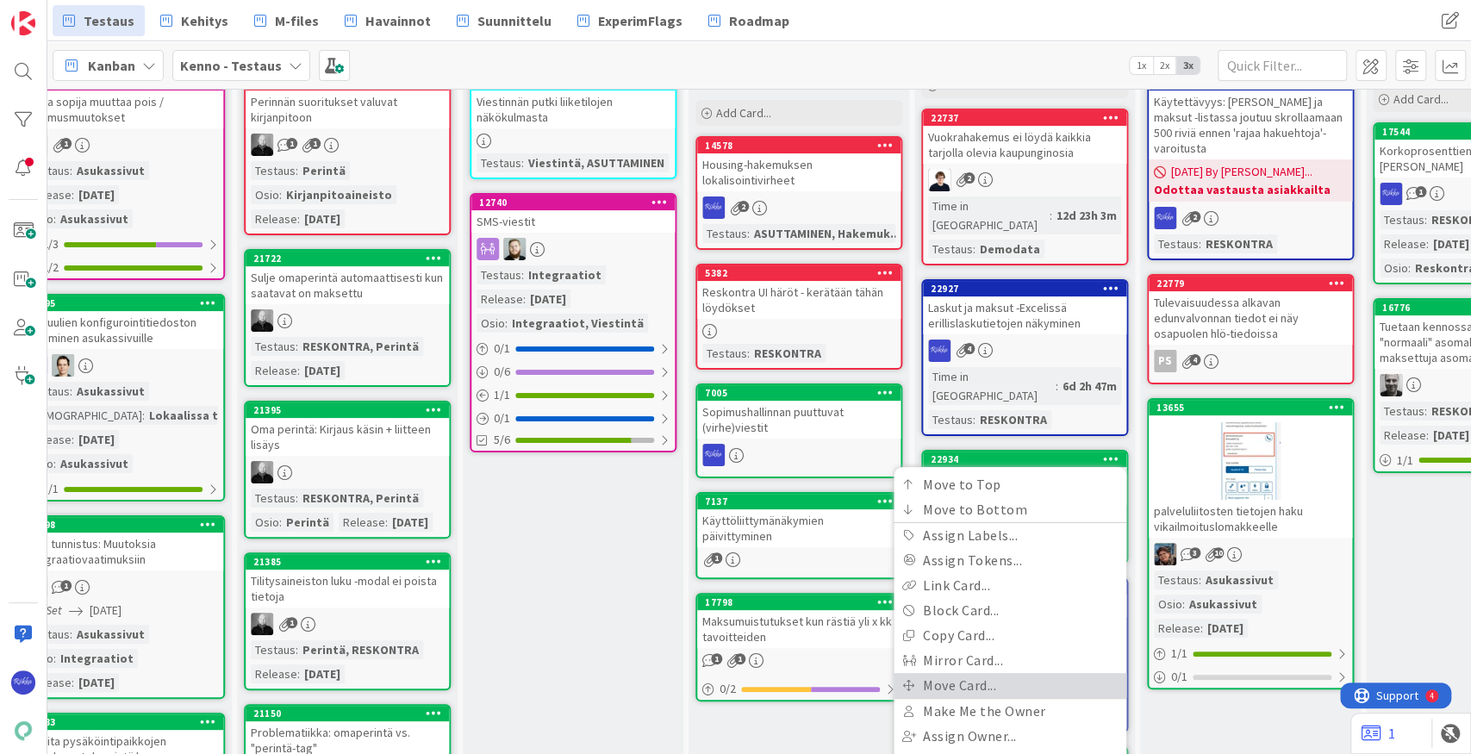
click at [1037, 673] on link "Move Card..." at bounding box center [1009, 685] width 233 height 25
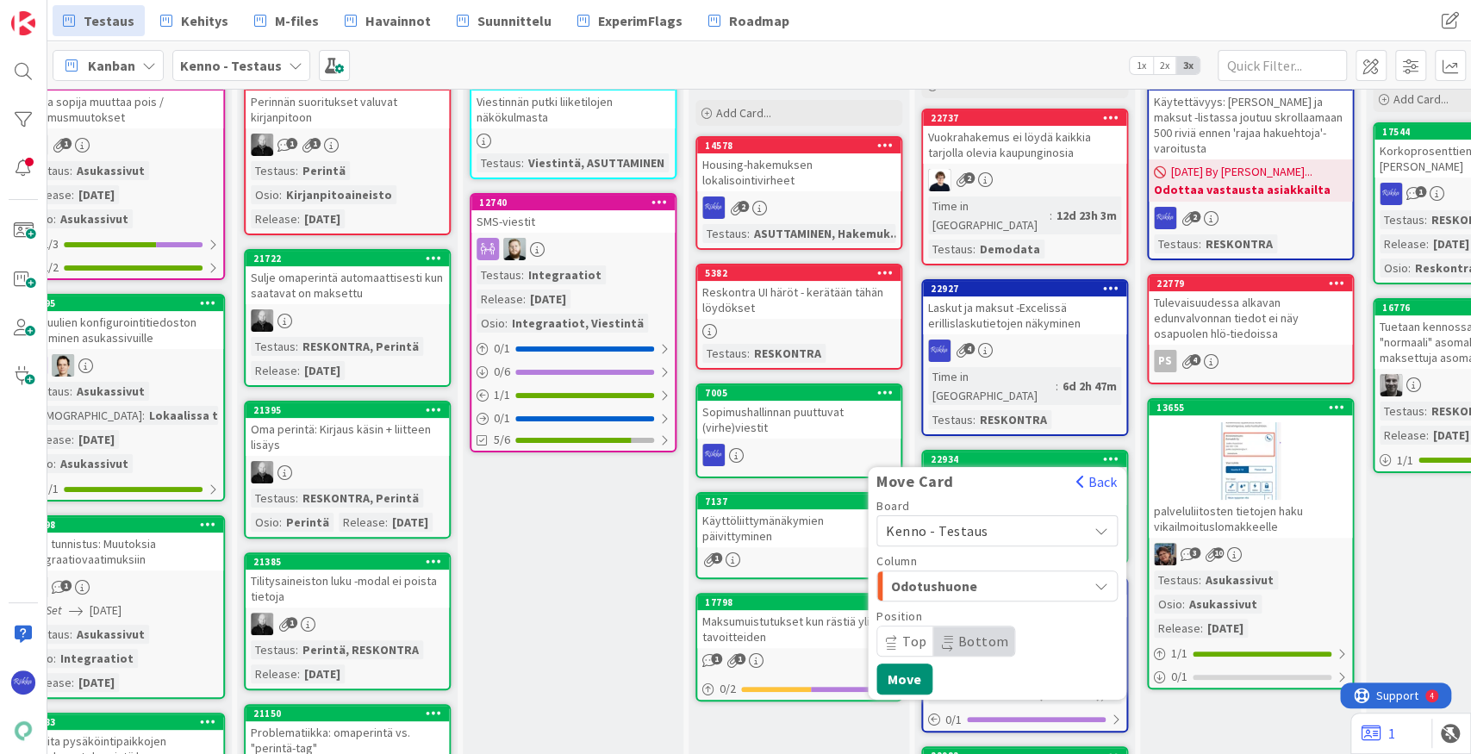
click at [1012, 519] on span "Kenno - Testaus" at bounding box center [982, 531] width 193 height 24
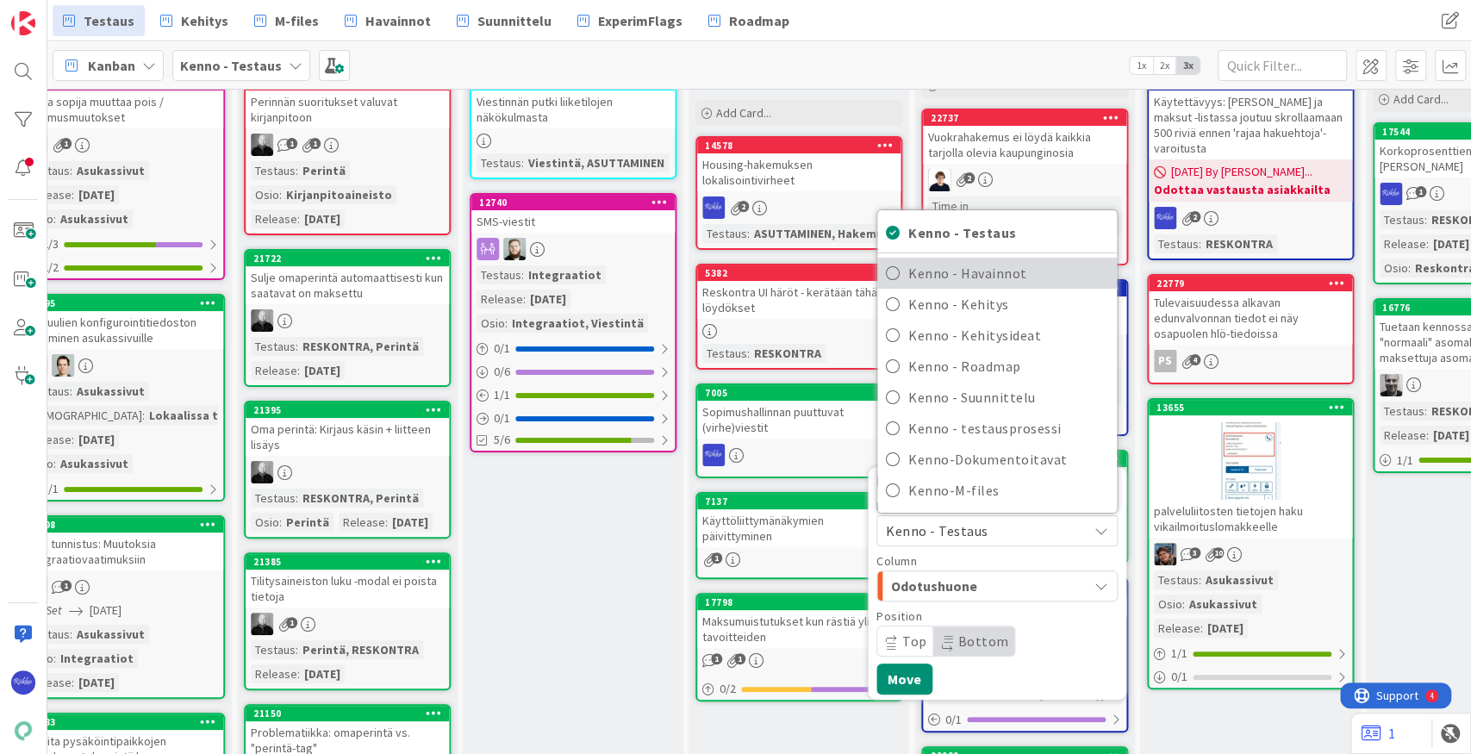
click at [1010, 260] on span "Kenno - Havainnot" at bounding box center [1008, 273] width 200 height 26
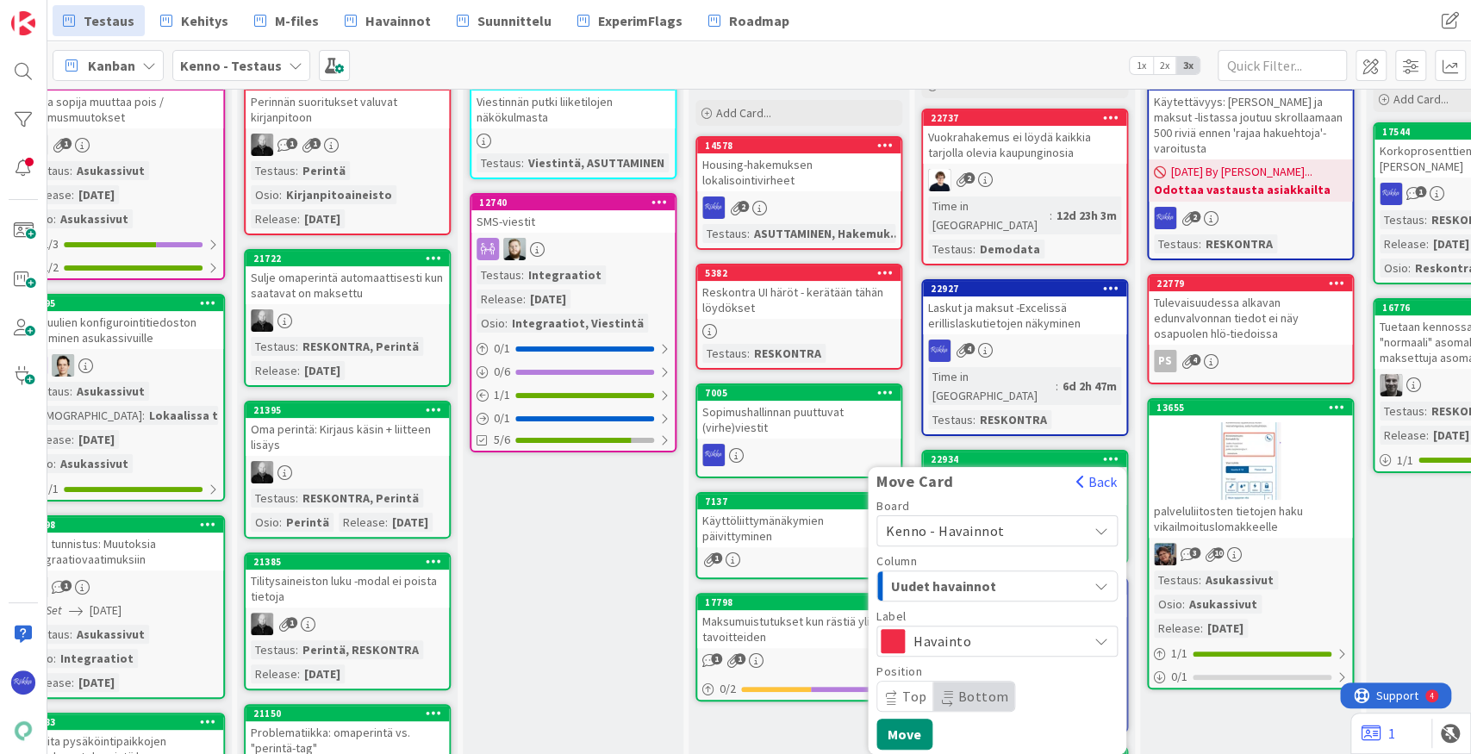
click at [993, 629] on span "Havainto" at bounding box center [995, 641] width 165 height 24
click at [984, 575] on span "Uudet havainnot" at bounding box center [955, 586] width 129 height 22
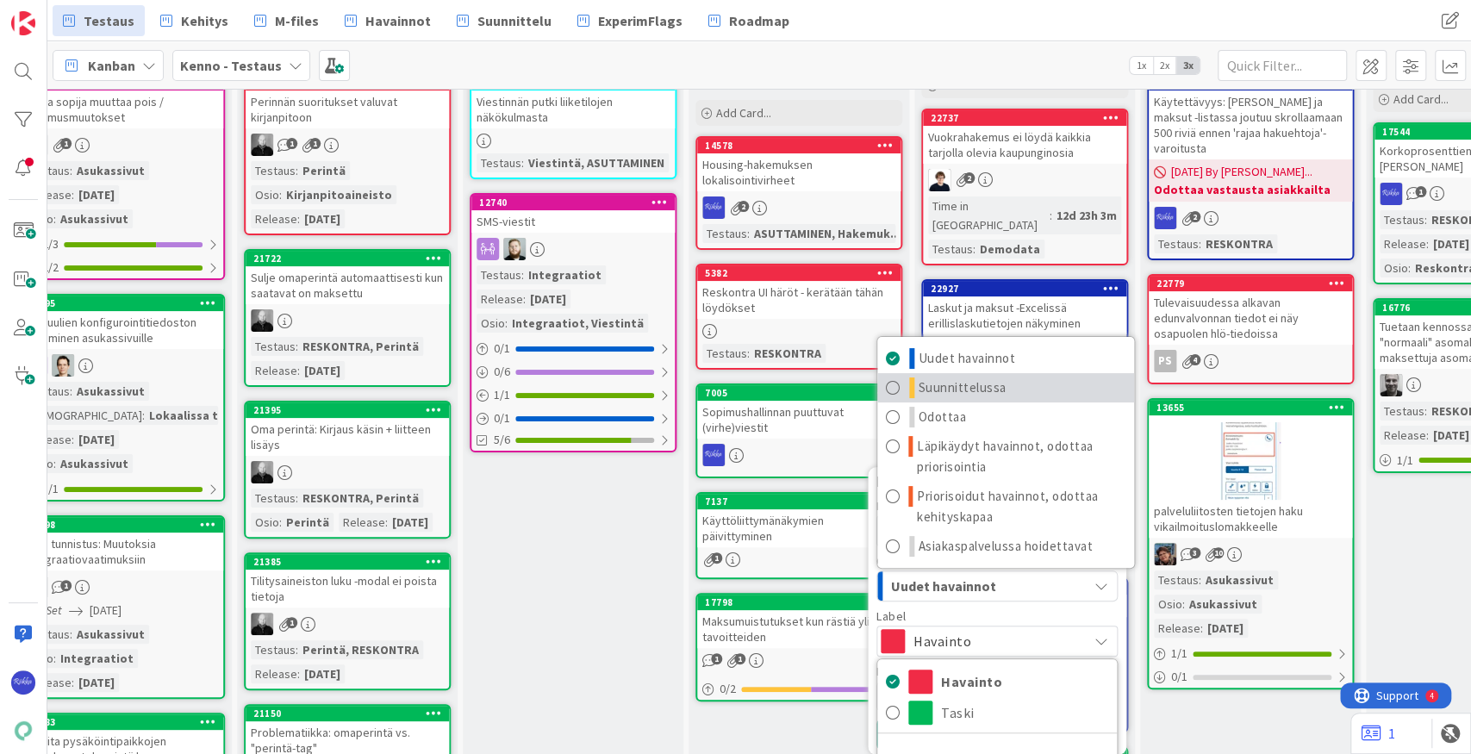
click at [994, 377] on span "Suunnittelussa" at bounding box center [962, 387] width 88 height 21
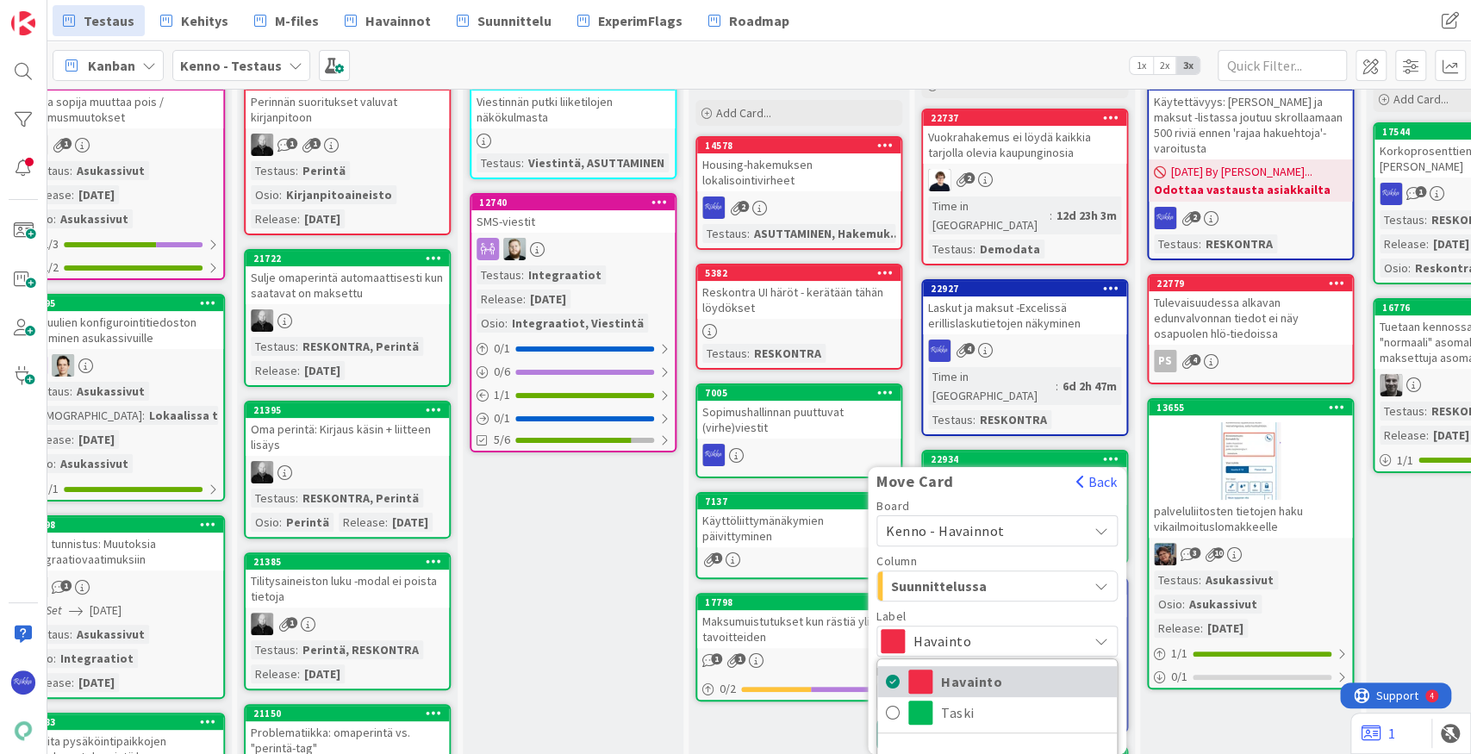
click at [975, 669] on span "Havainto" at bounding box center [1024, 682] width 167 height 26
click at [901, 719] on button "Move" at bounding box center [904, 734] width 56 height 31
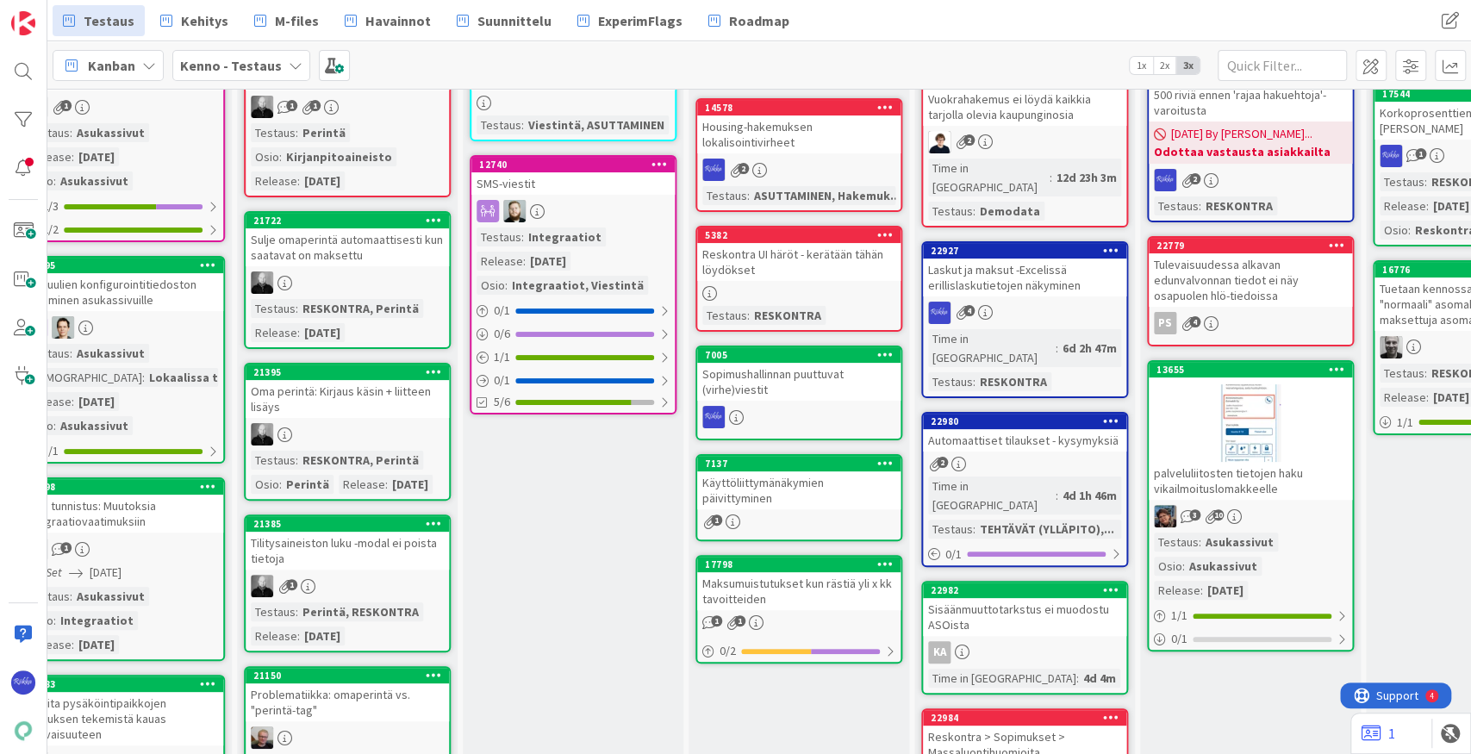
scroll to position [172, 719]
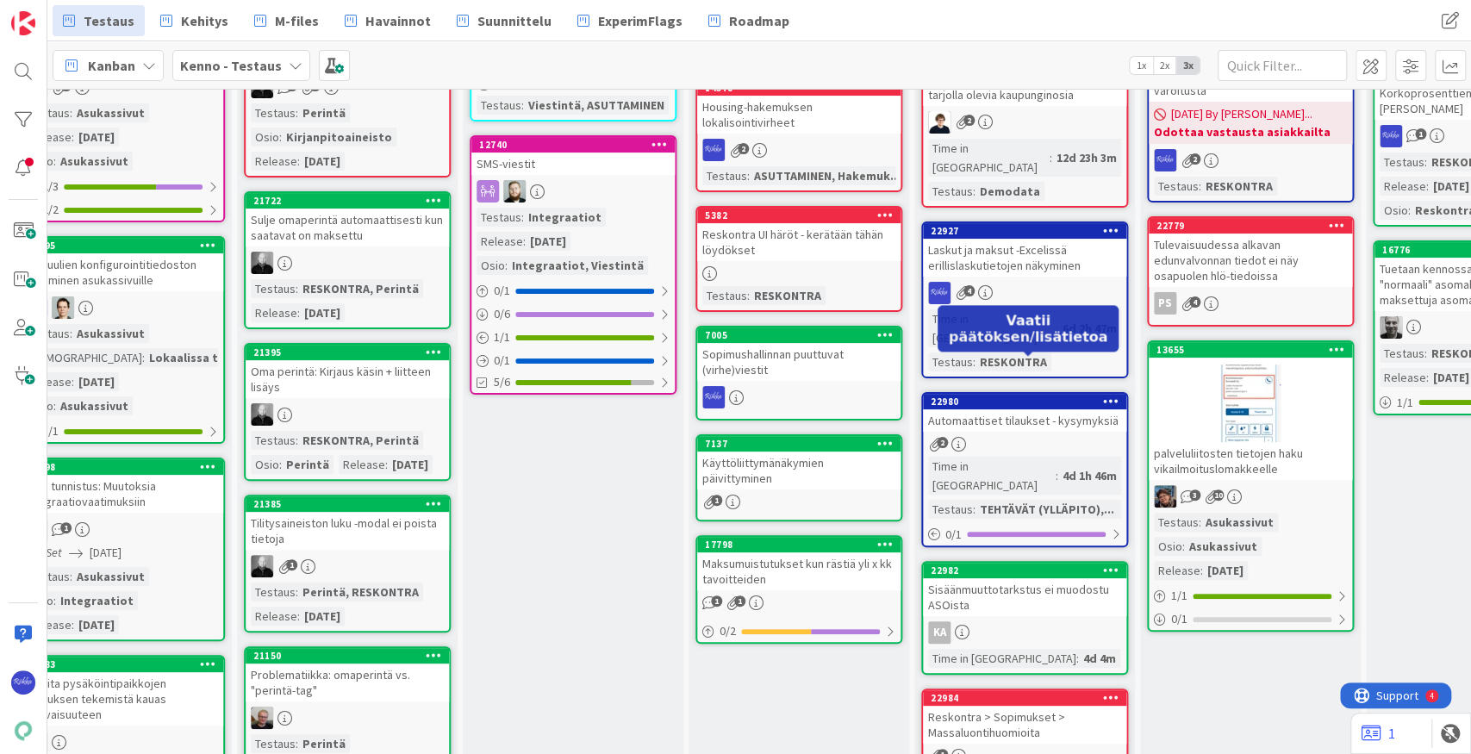
click at [1037, 395] on div "22980" at bounding box center [1029, 401] width 196 height 12
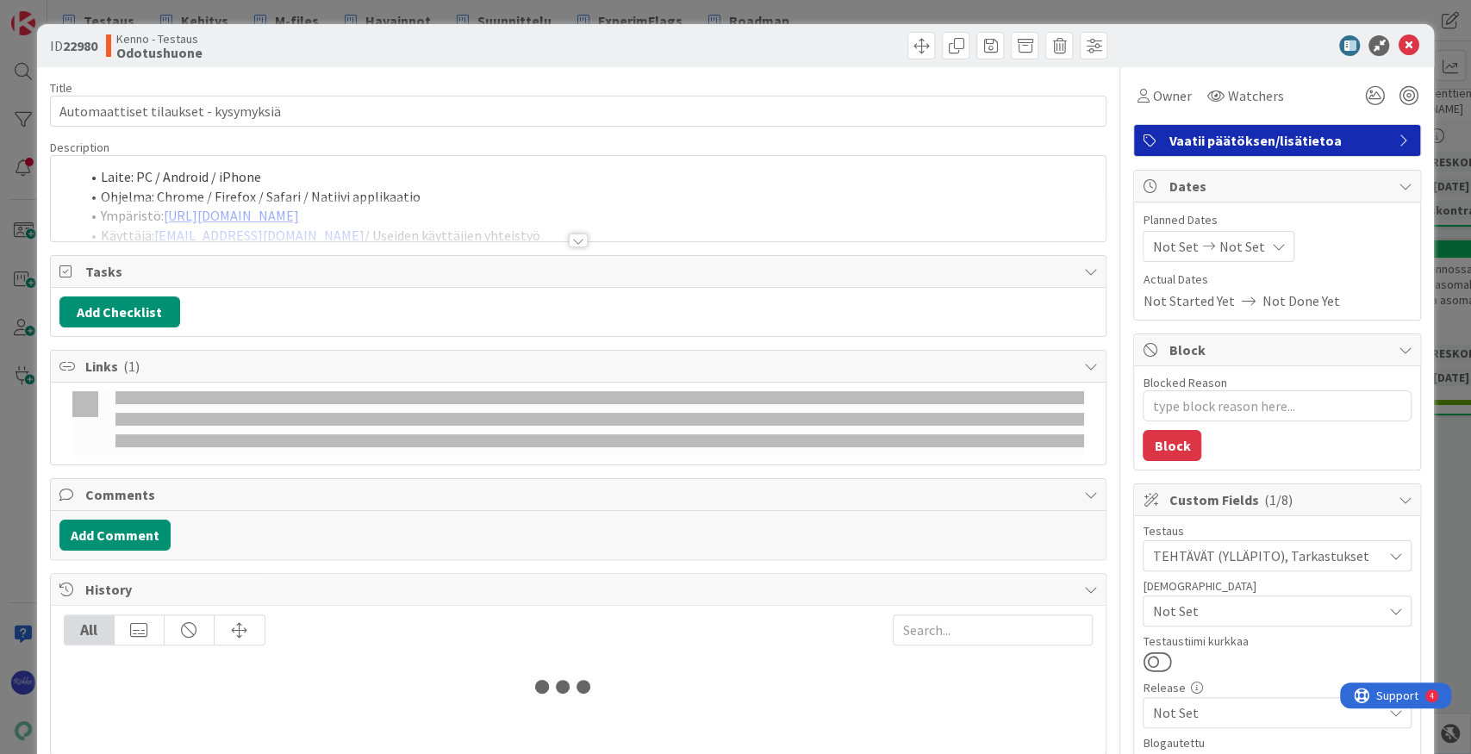
click at [573, 241] on div at bounding box center [578, 240] width 19 height 14
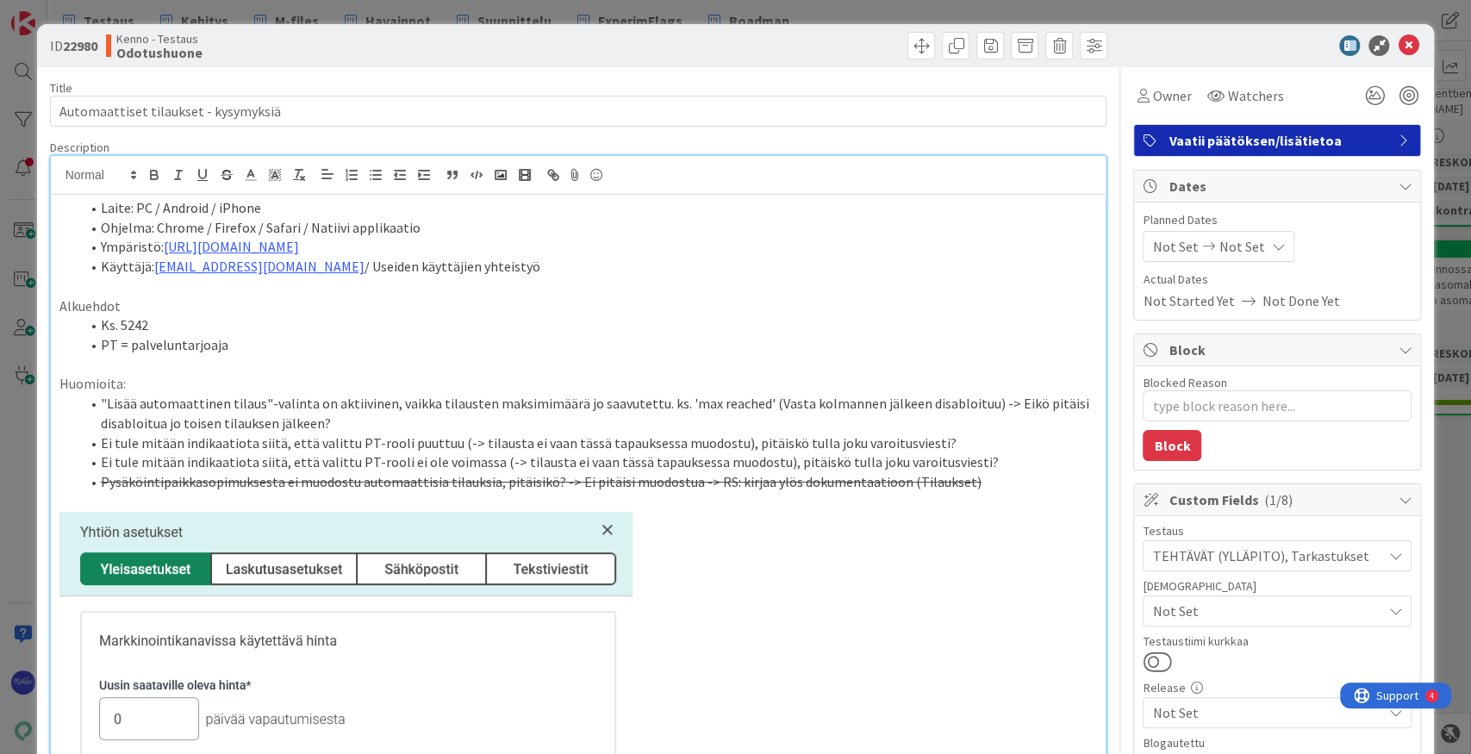
type textarea "x"
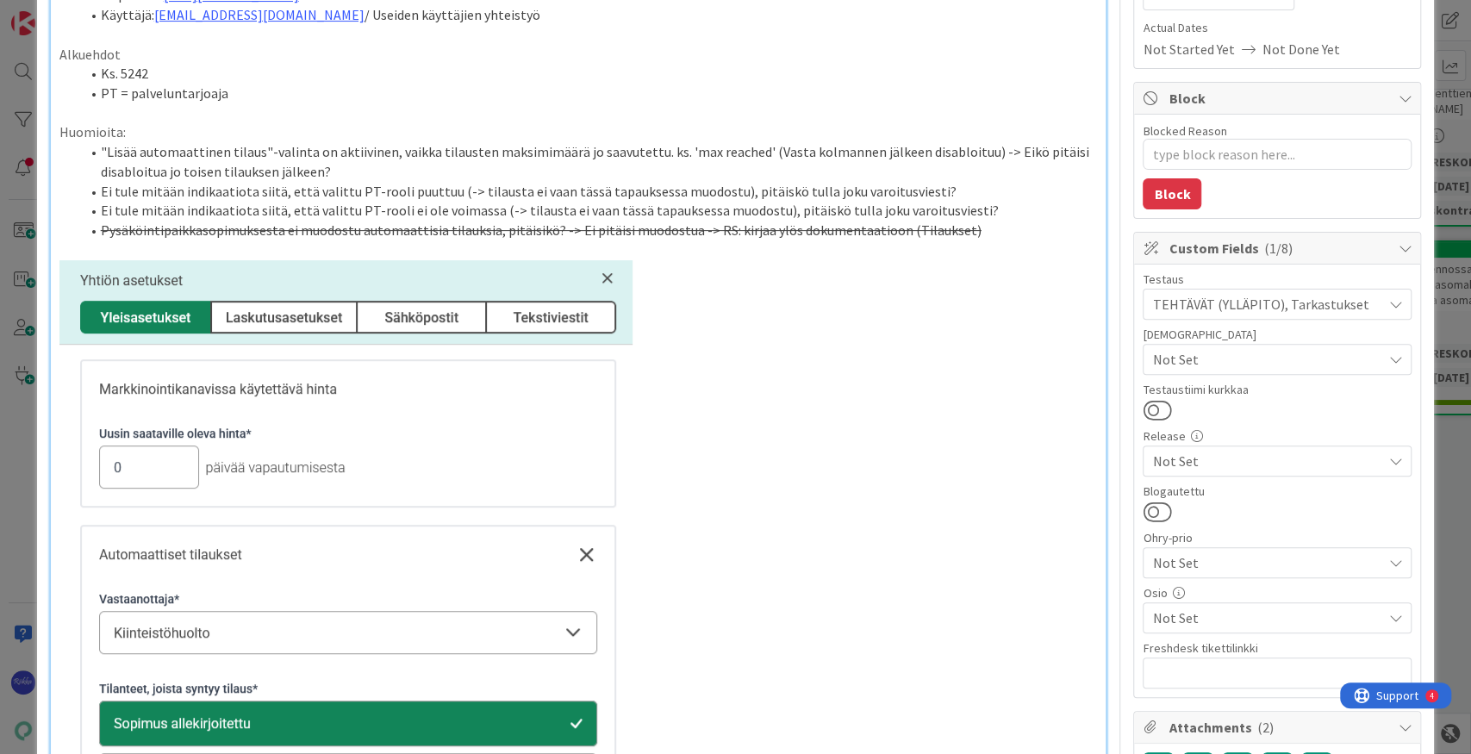
scroll to position [115, 0]
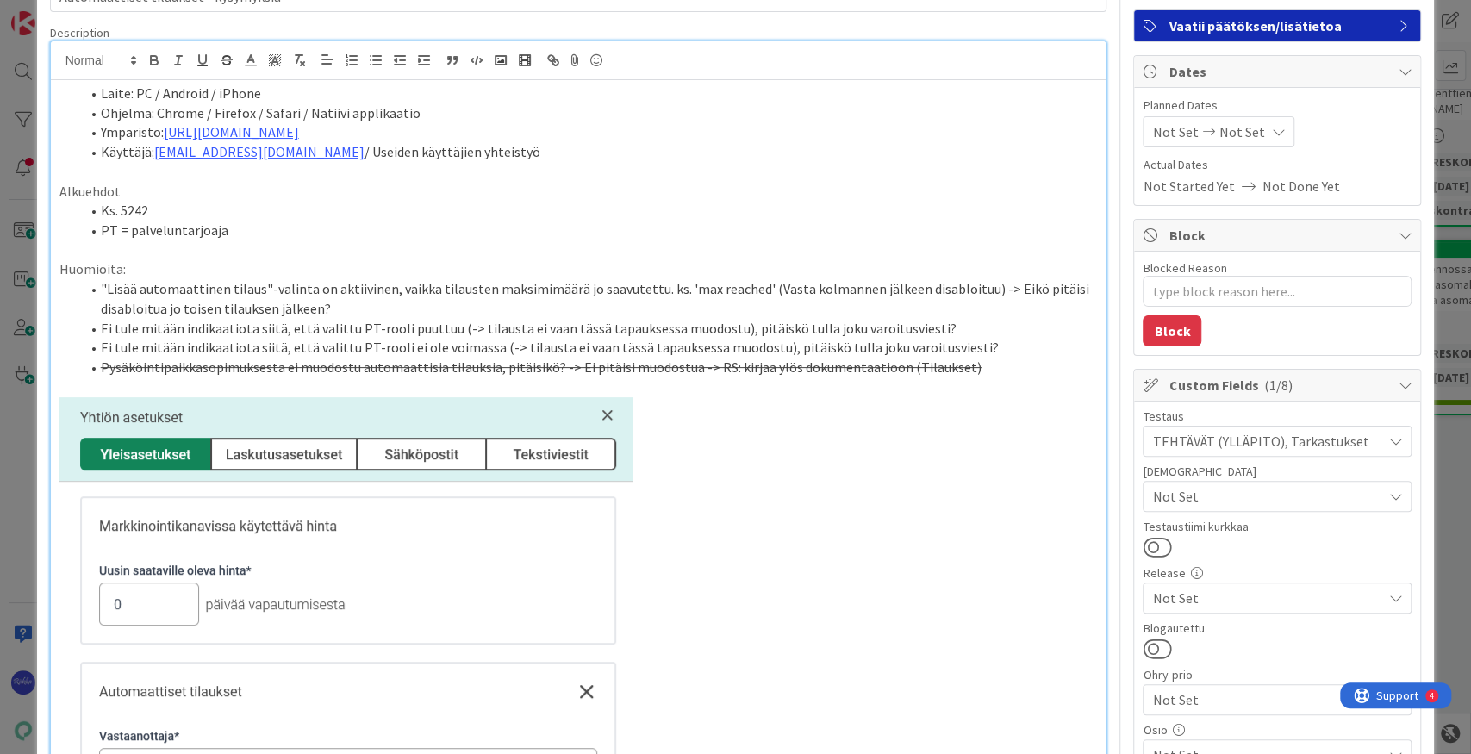
click at [951, 325] on li "Ei tule mitään indikaatiota siitä, että valittu PT-rooli puuttuu (-> tilausta e…" at bounding box center [589, 329] width 1018 height 20
drag, startPoint x: 919, startPoint y: 327, endPoint x: 1039, endPoint y: 329, distance: 119.8
click at [1039, 329] on li "Ei tule mitään indikaatiota siitä, että valittu PT-rooli puuttuu (-> tilausta e…" at bounding box center [589, 329] width 1018 height 20
copy li "-> Ei pitäisikään tulla."
click at [1024, 346] on li "Ei tule mitään indikaatiota siitä, että valittu PT-rooli ei ole voimassa (-> ti…" at bounding box center [589, 348] width 1018 height 20
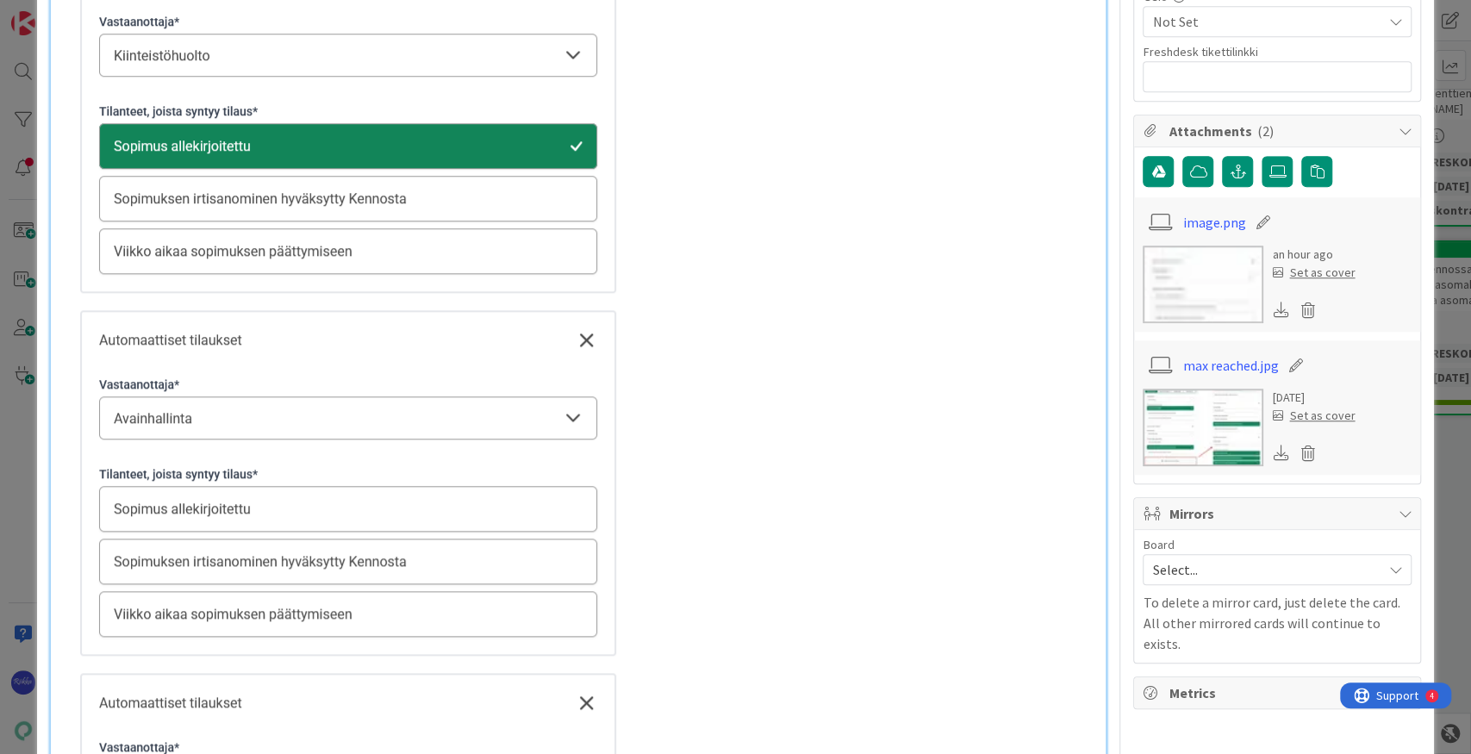
scroll to position [632, 0]
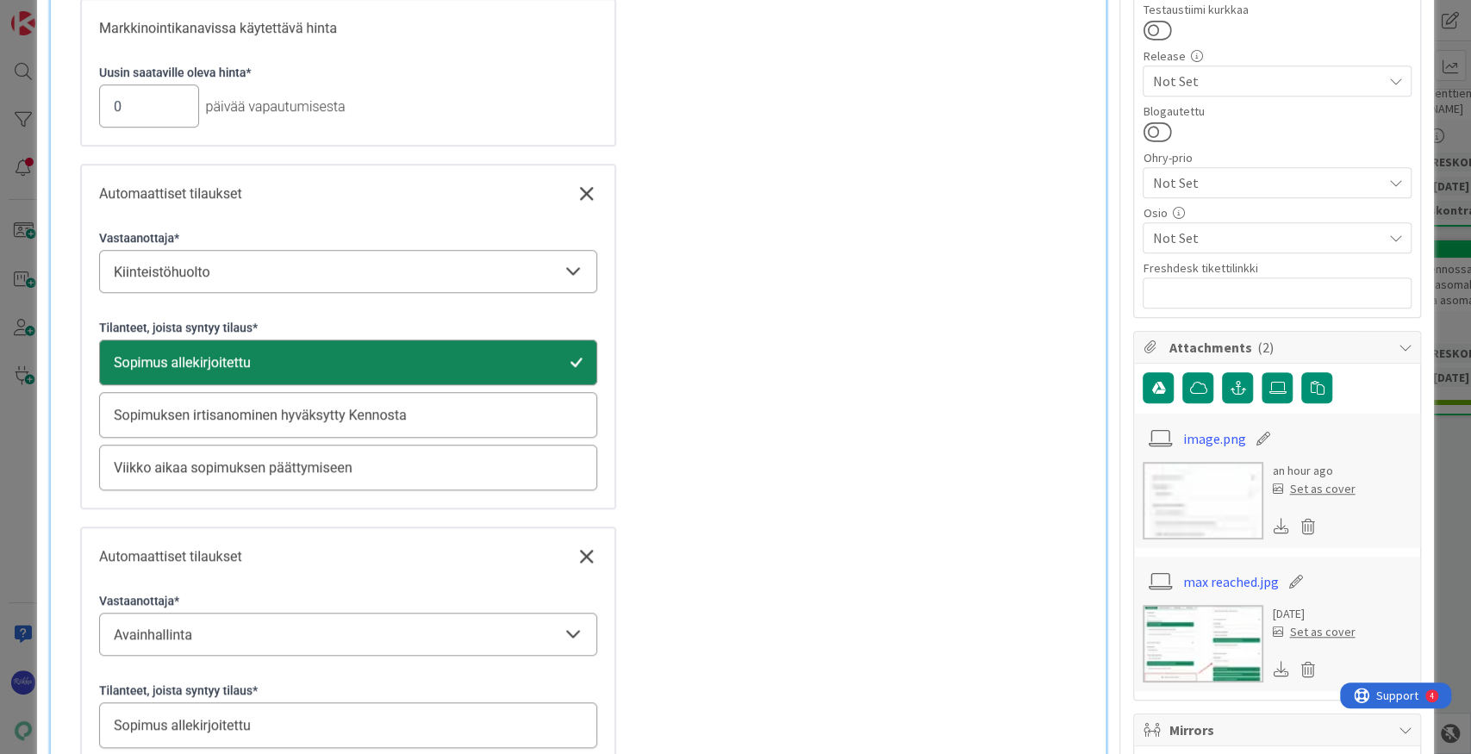
click at [1069, 577] on link "max reached.jpg" at bounding box center [1231, 581] width 96 height 21
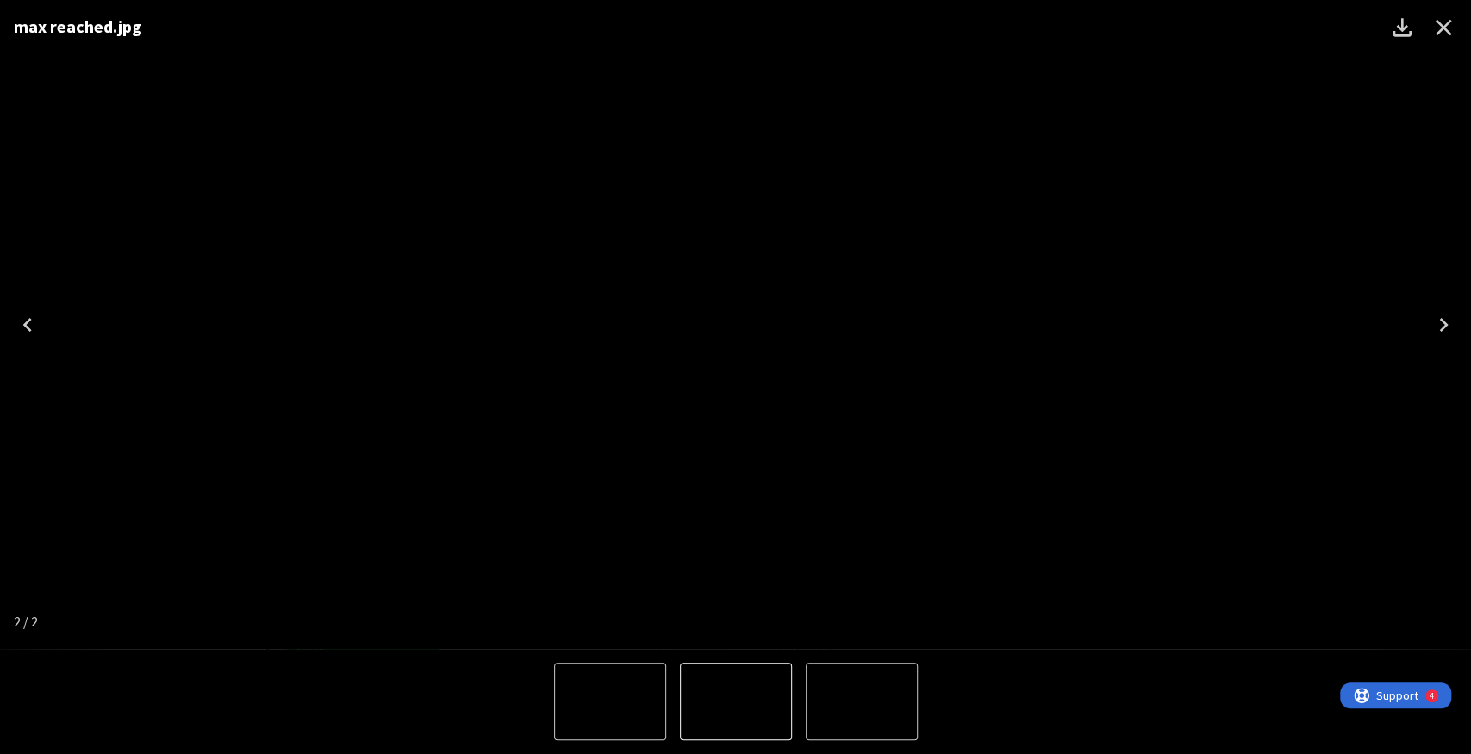
click at [1069, 28] on icon "Close" at bounding box center [1443, 28] width 16 height 16
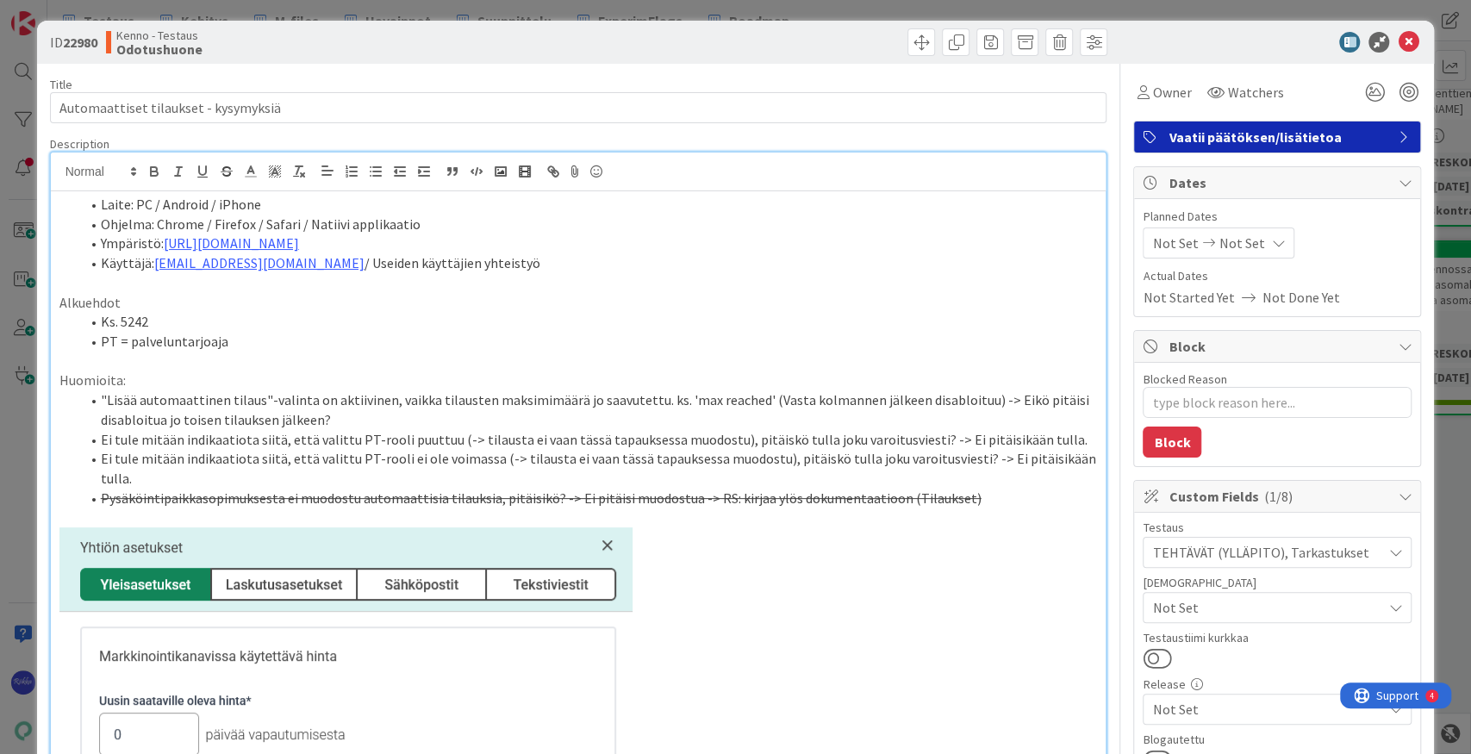
scroll to position [0, 0]
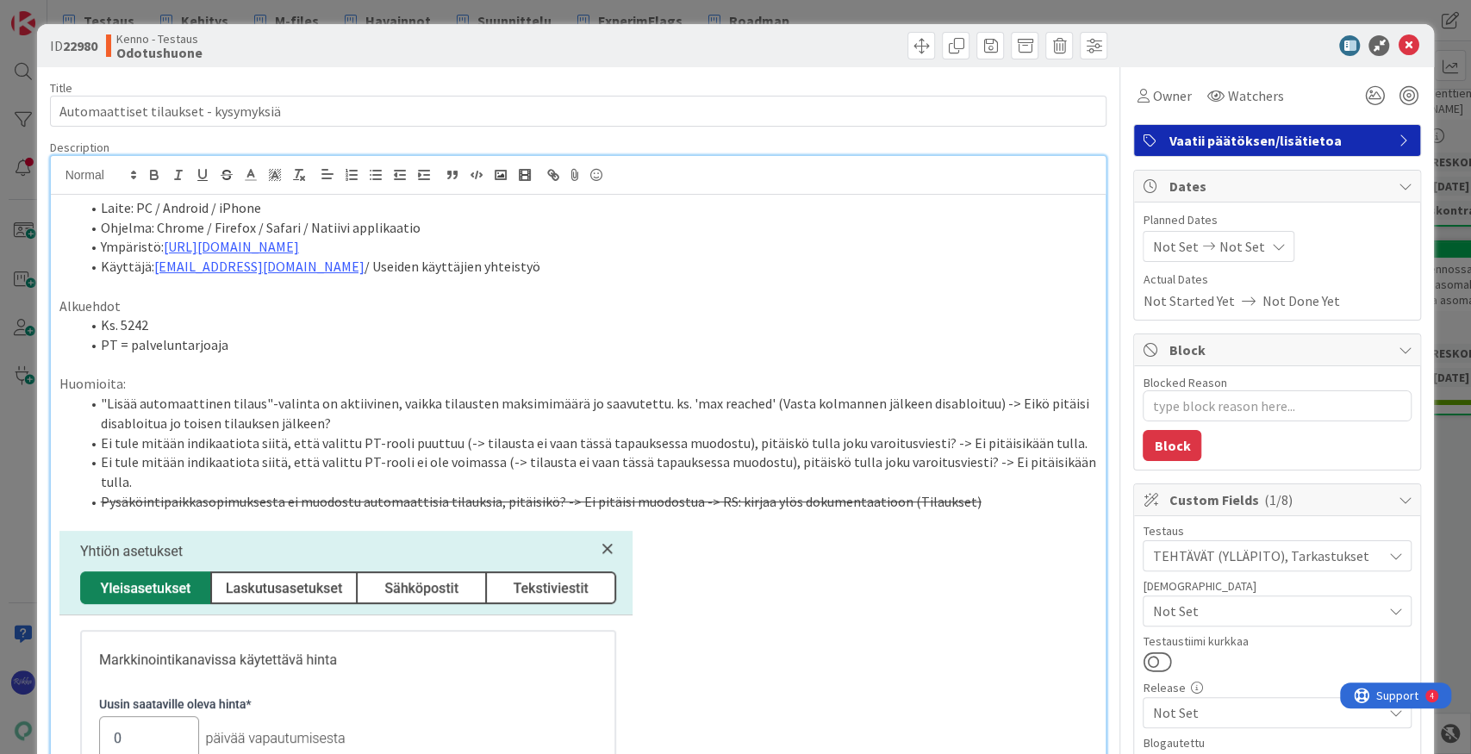
click at [353, 414] on li ""Lisää automaattinen tilaus"-valinta on aktiivinen, vaikka tilausten maksimimää…" at bounding box center [589, 413] width 1018 height 39
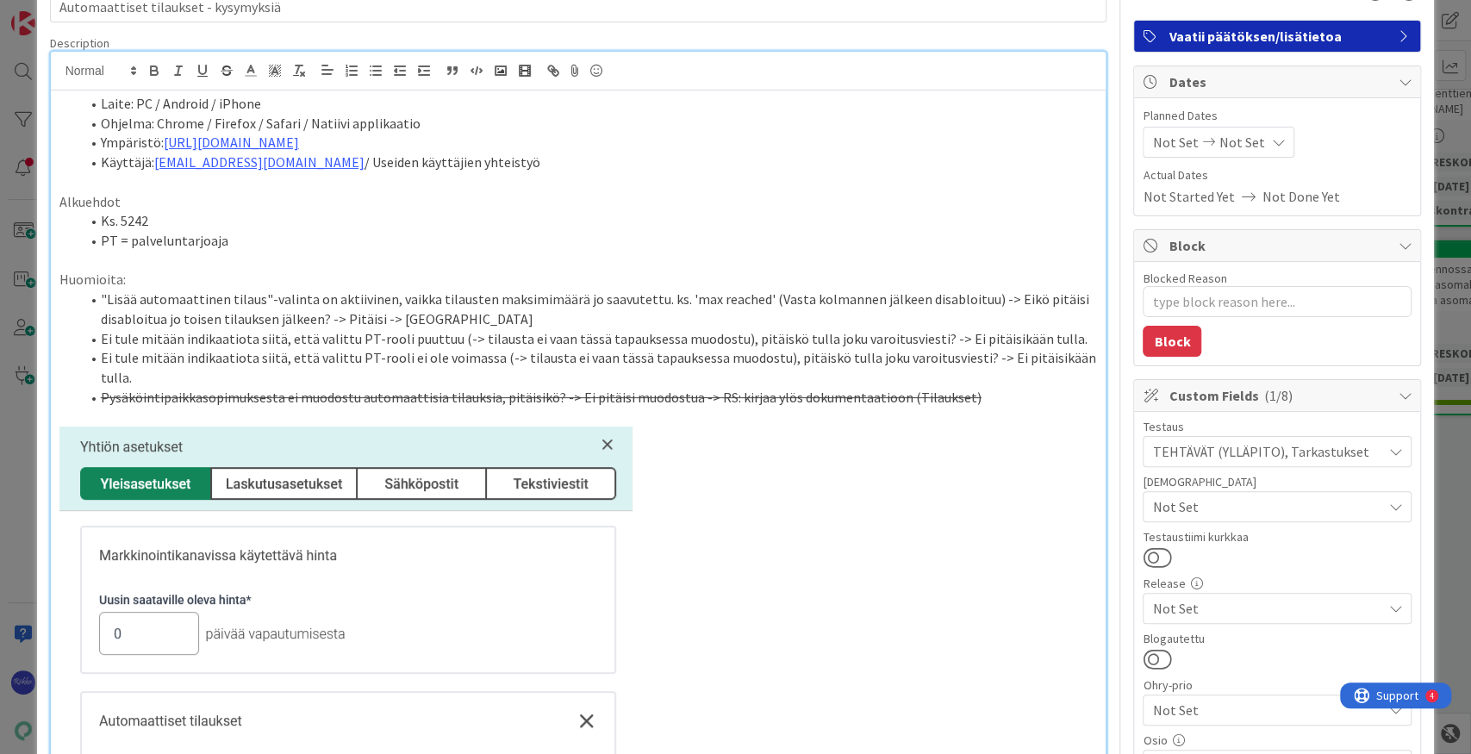
scroll to position [115, 0]
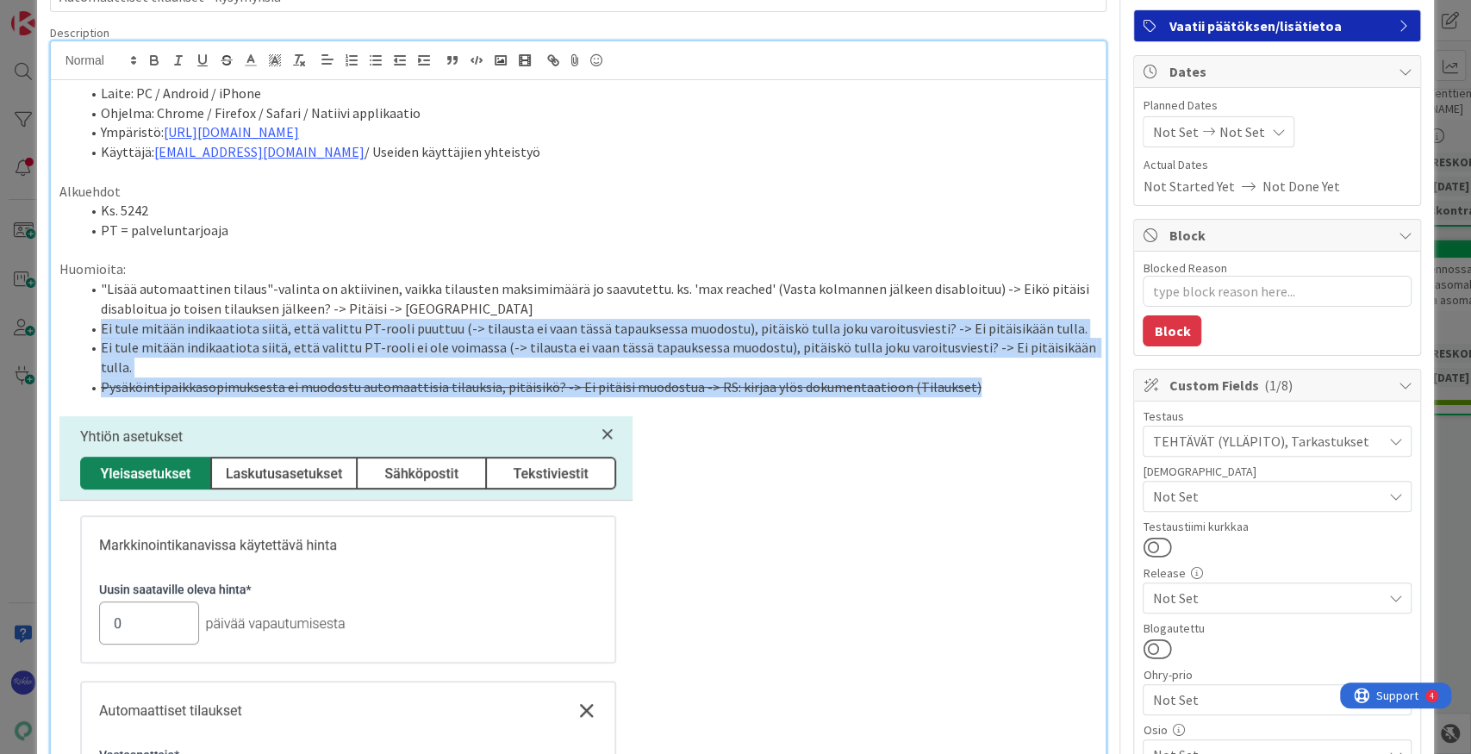
drag, startPoint x: 101, startPoint y: 327, endPoint x: 958, endPoint y: 374, distance: 858.6
click at [958, 374] on ol ""Lisää automaattinen tilaus"-valinta on aktiivinen, vaikka tilausten maksimimää…" at bounding box center [578, 337] width 1038 height 117
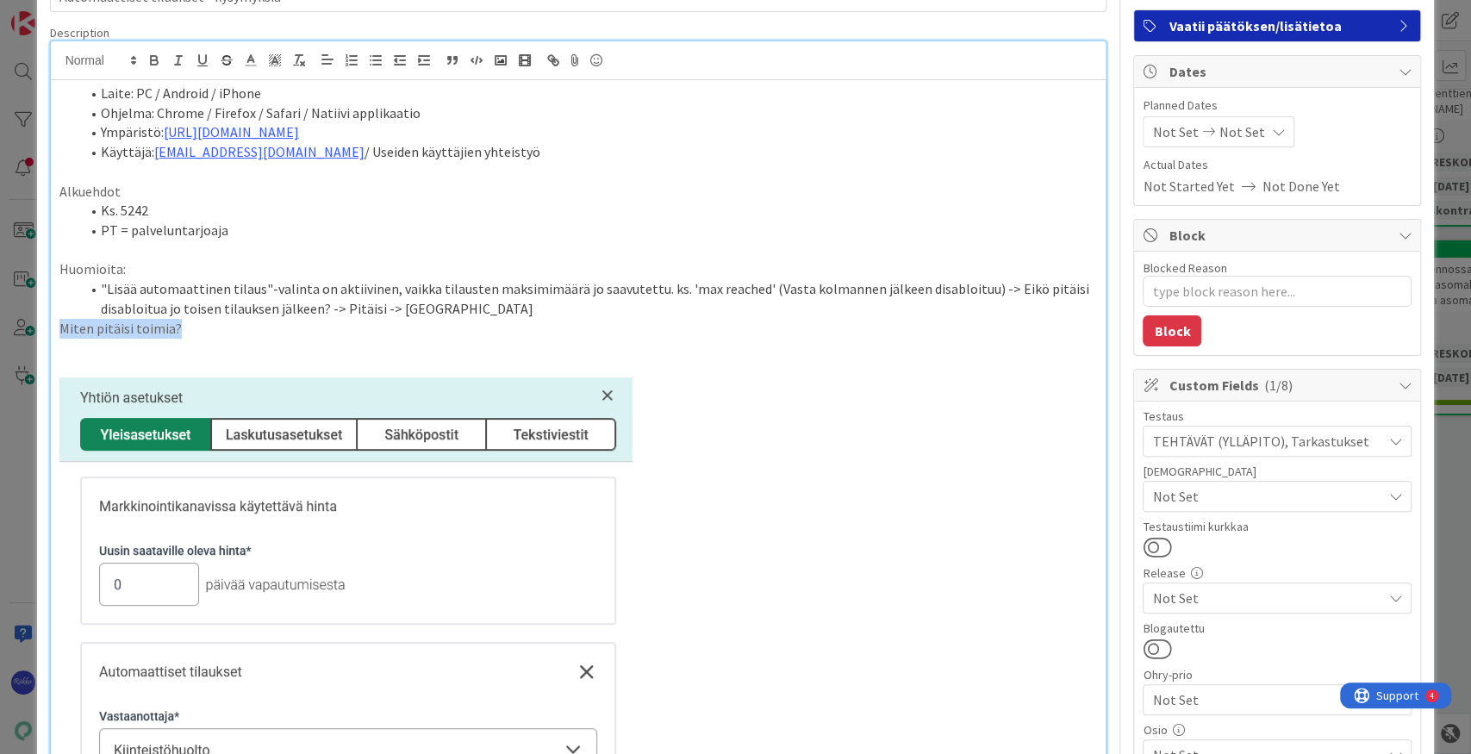
drag, startPoint x: 190, startPoint y: 324, endPoint x: 56, endPoint y: 323, distance: 133.6
drag, startPoint x: 138, startPoint y: 265, endPoint x: 40, endPoint y: 264, distance: 98.2
click at [113, 348] on p at bounding box center [578, 348] width 1038 height 20
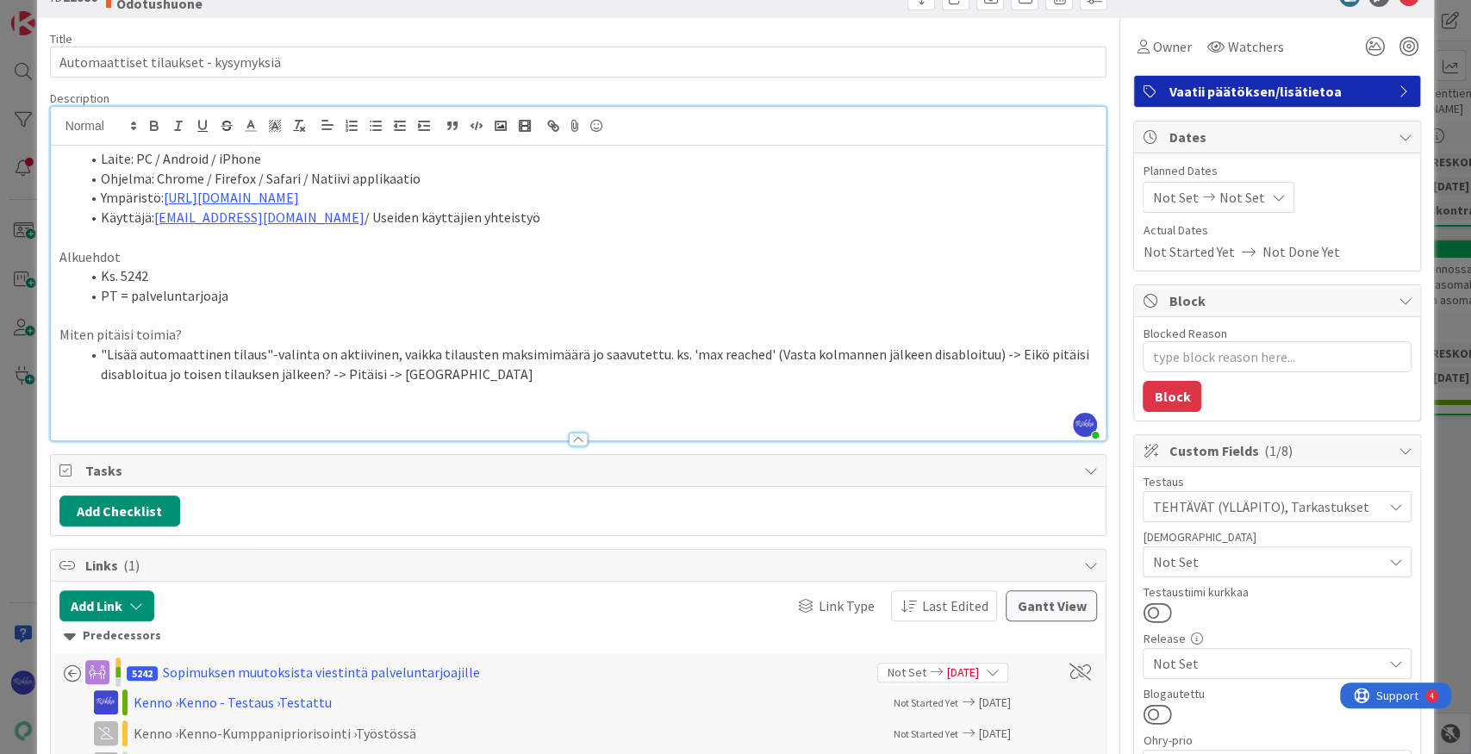
scroll to position [0, 0]
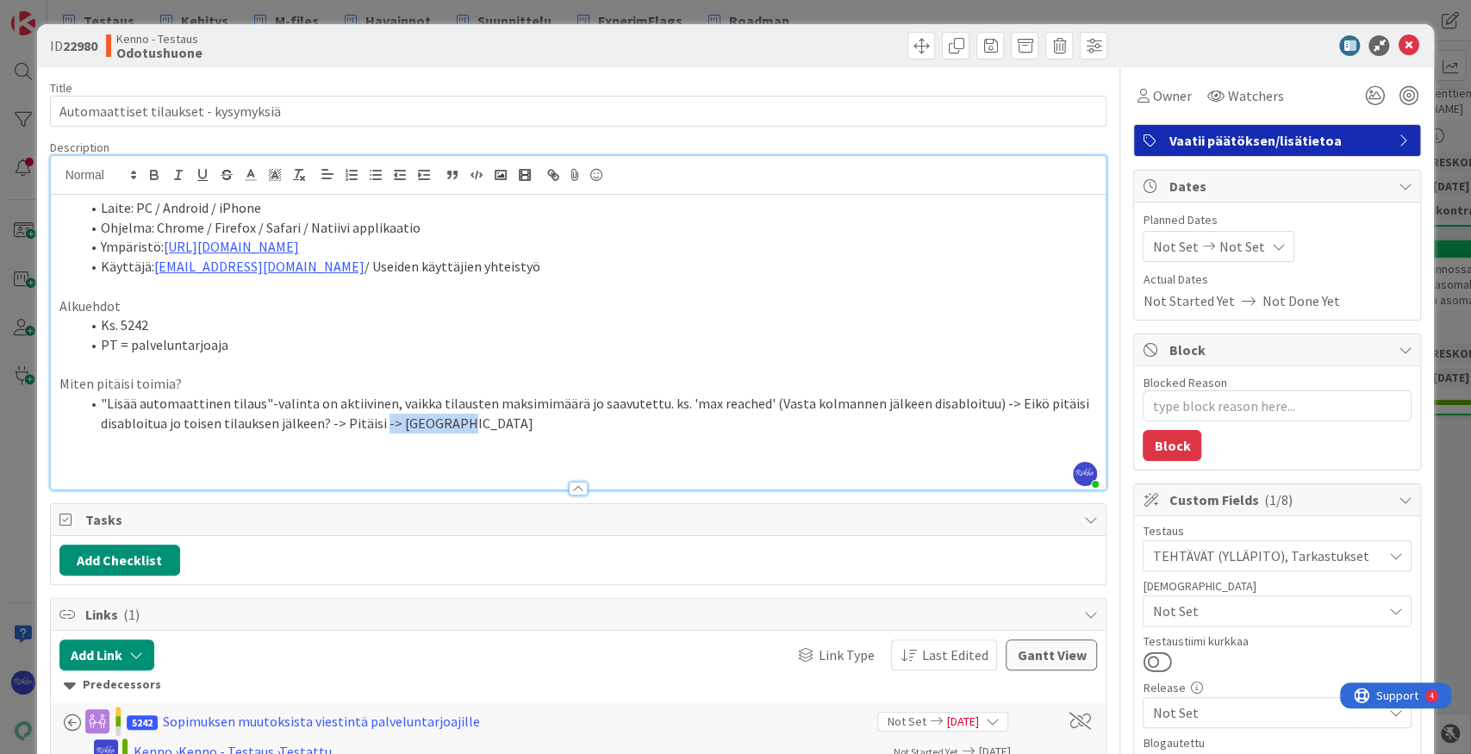
drag, startPoint x: 376, startPoint y: 422, endPoint x: 489, endPoint y: 424, distance: 113.7
click at [489, 424] on li ""Lisää automaattinen tilaus"-valinta on aktiivinen, vaikka tilausten maksimimää…" at bounding box center [589, 413] width 1018 height 39
click at [931, 284] on p at bounding box center [578, 287] width 1038 height 20
click at [1069, 45] on icon at bounding box center [1408, 45] width 21 height 21
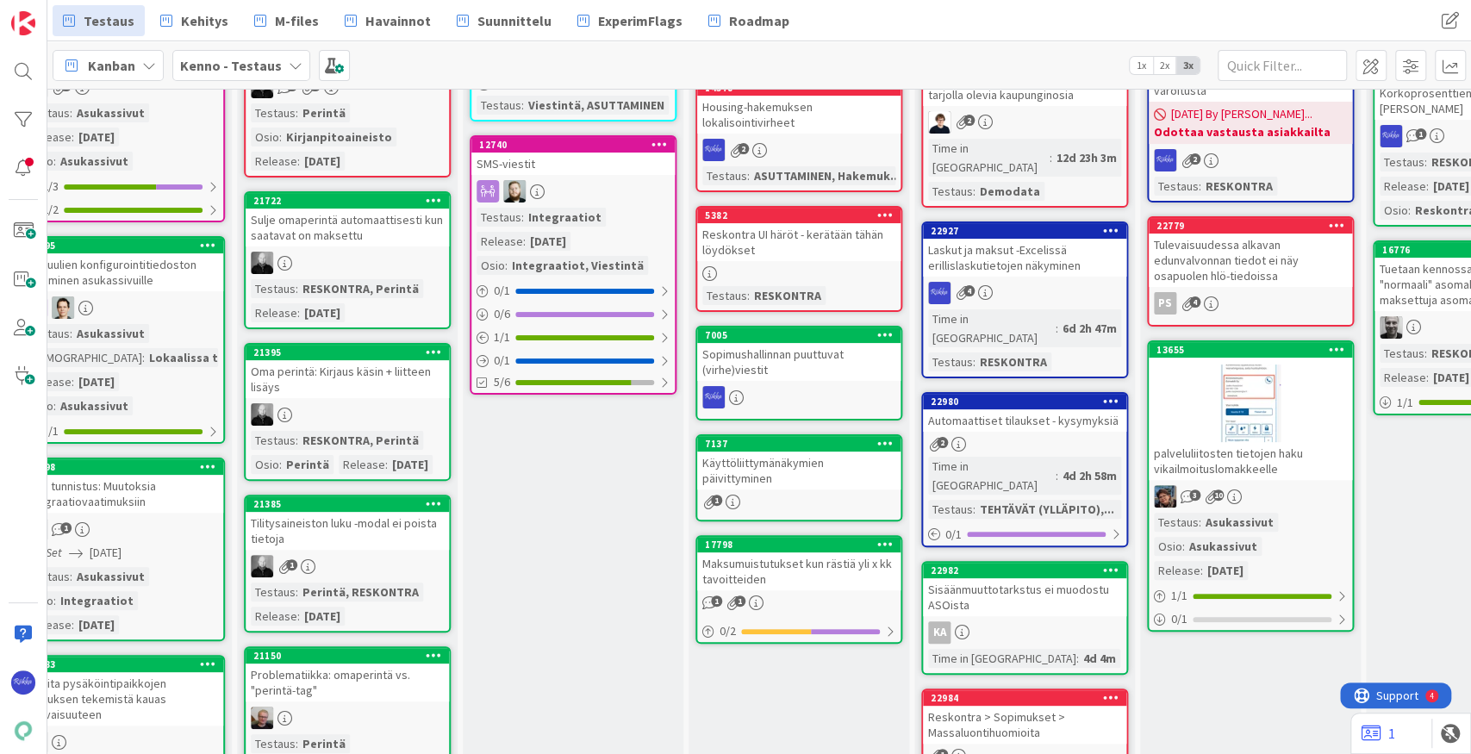
click at [1069, 395] on icon at bounding box center [1111, 401] width 16 height 12
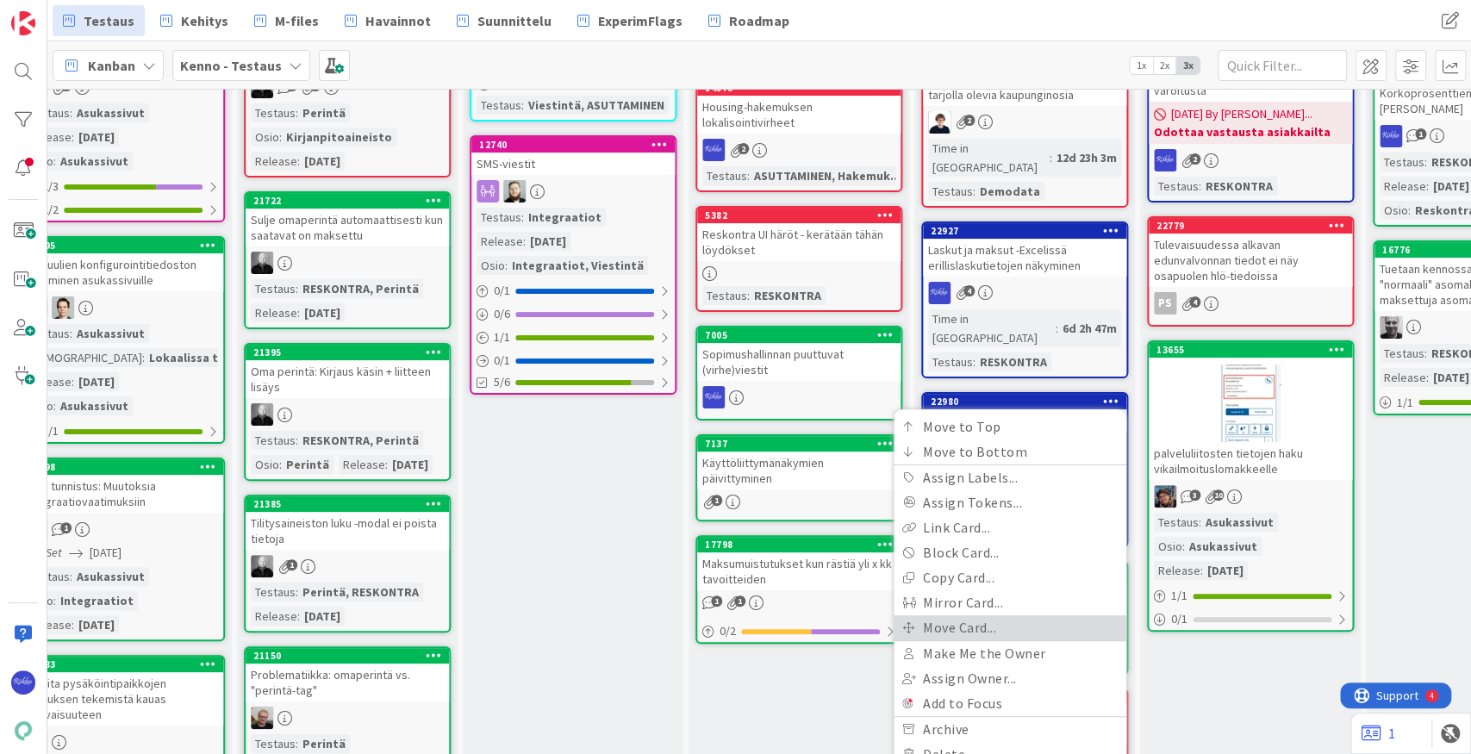
click at [1037, 615] on link "Move Card..." at bounding box center [1009, 627] width 233 height 25
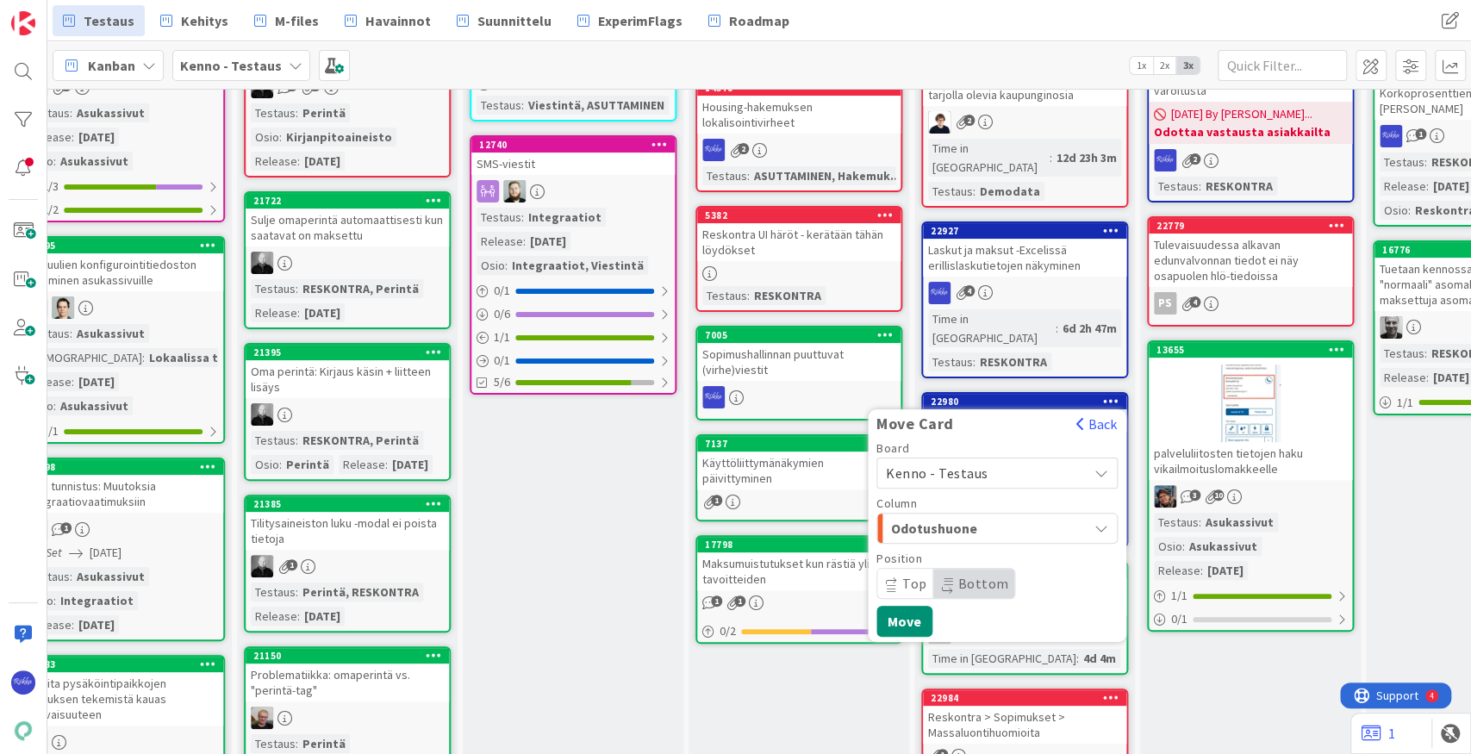
click at [1022, 461] on span "Kenno - Testaus" at bounding box center [982, 473] width 193 height 24
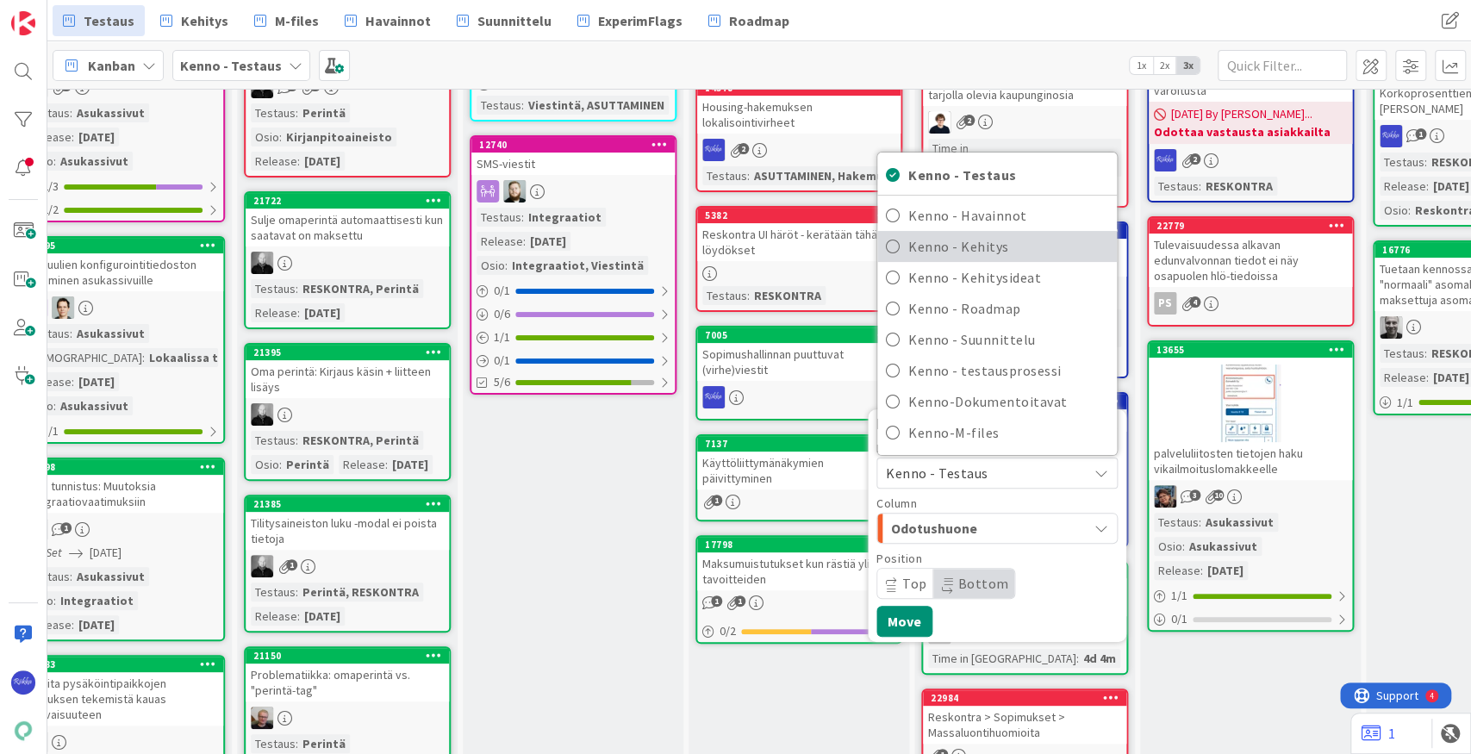
click at [1025, 233] on span "Kenno - Kehitys" at bounding box center [1008, 246] width 200 height 26
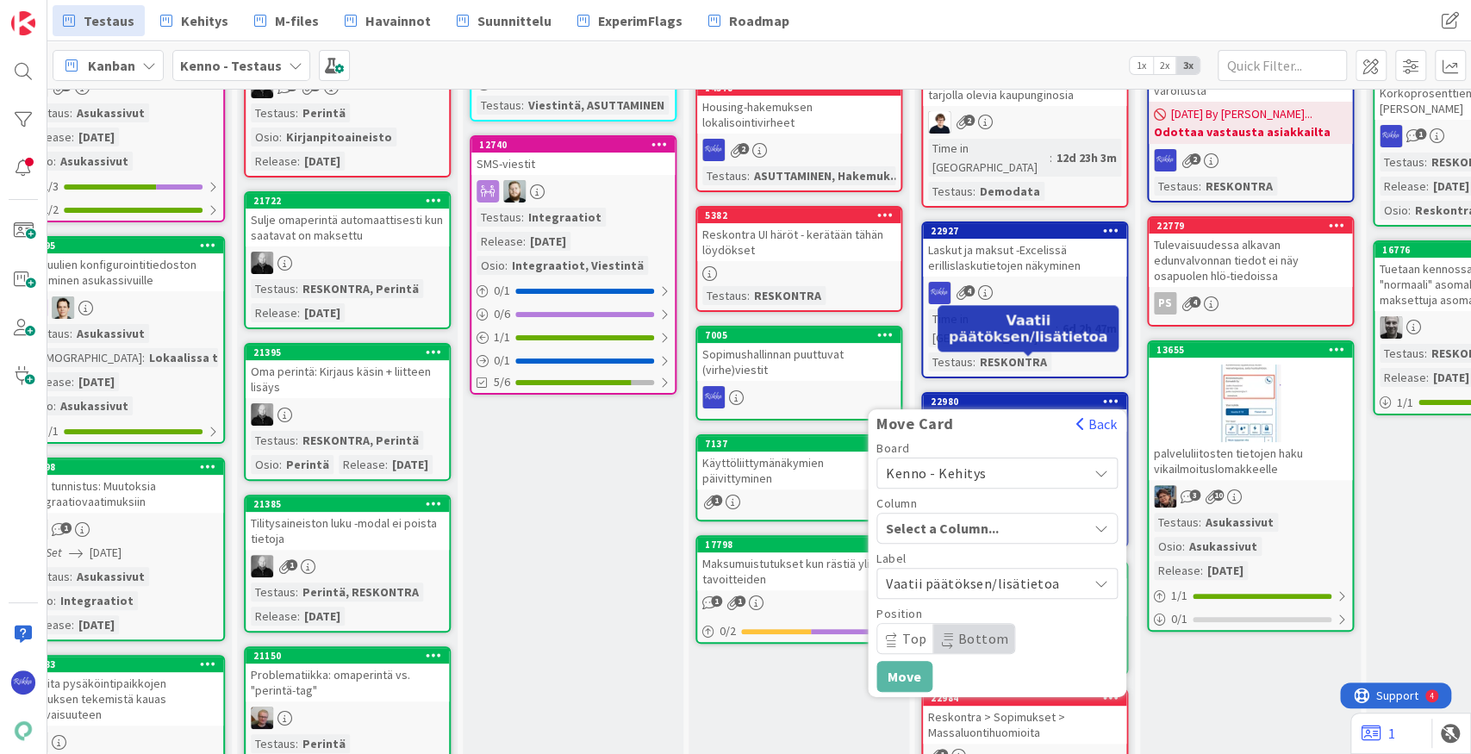
click at [1024, 514] on div "Select a Column..." at bounding box center [984, 528] width 206 height 28
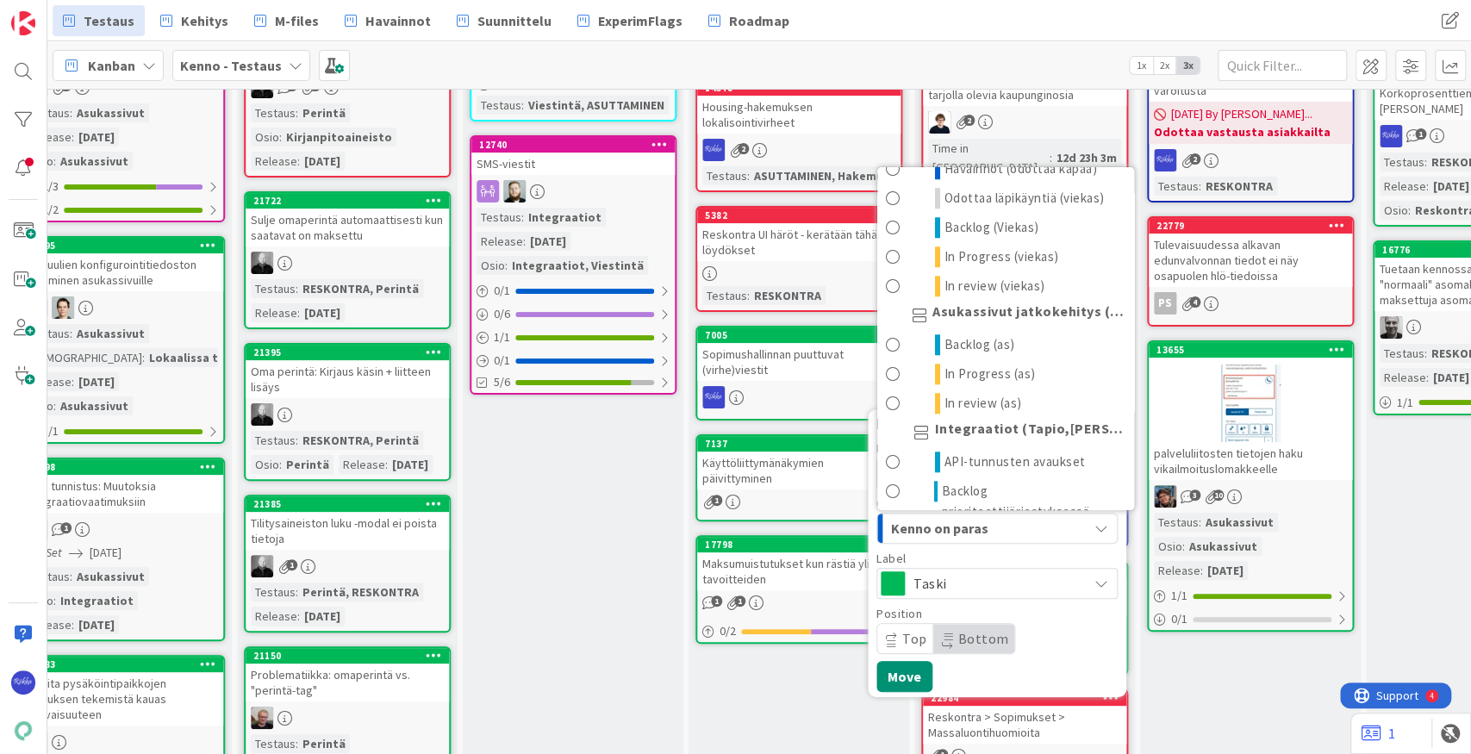
scroll to position [897, 0]
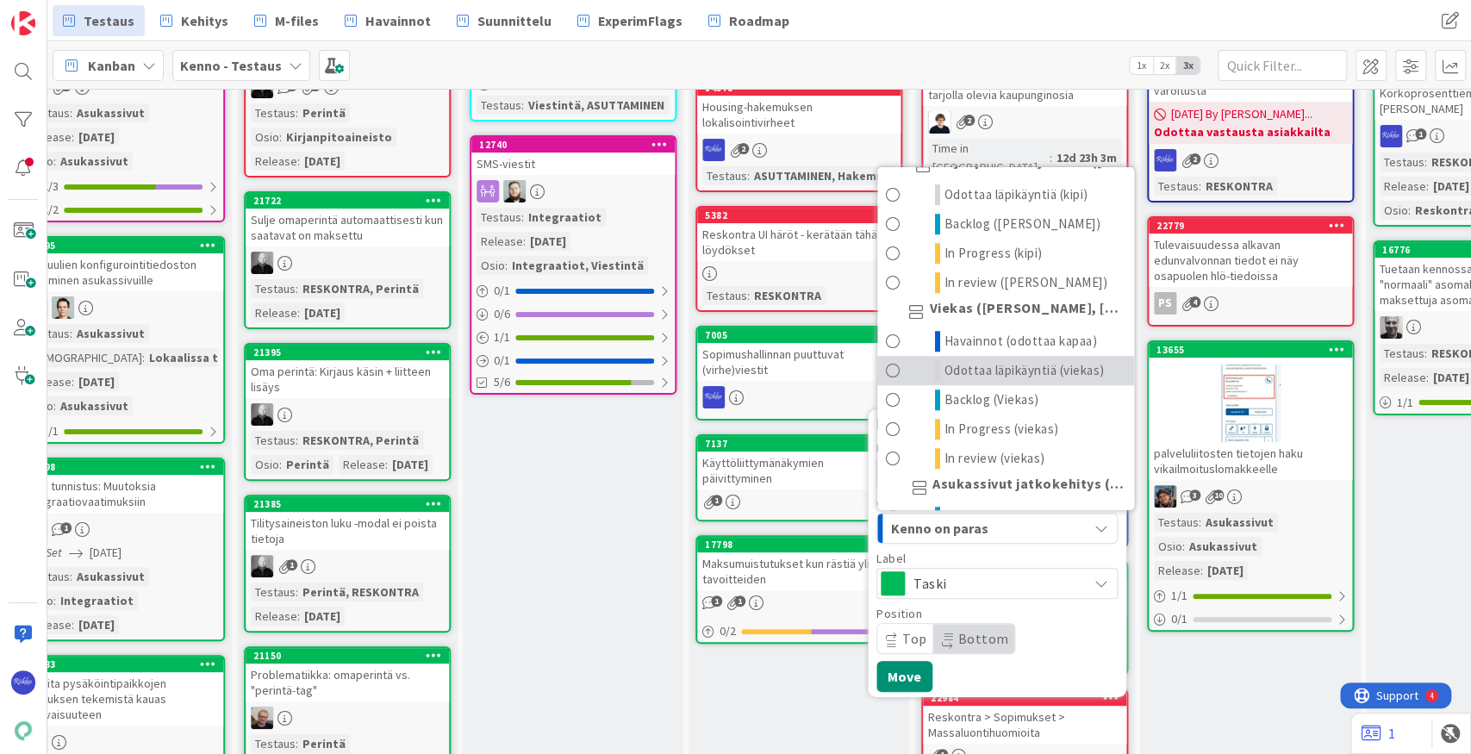
click at [1044, 360] on span "Odottaa läpikäyntiä (viekas)" at bounding box center [1024, 370] width 160 height 21
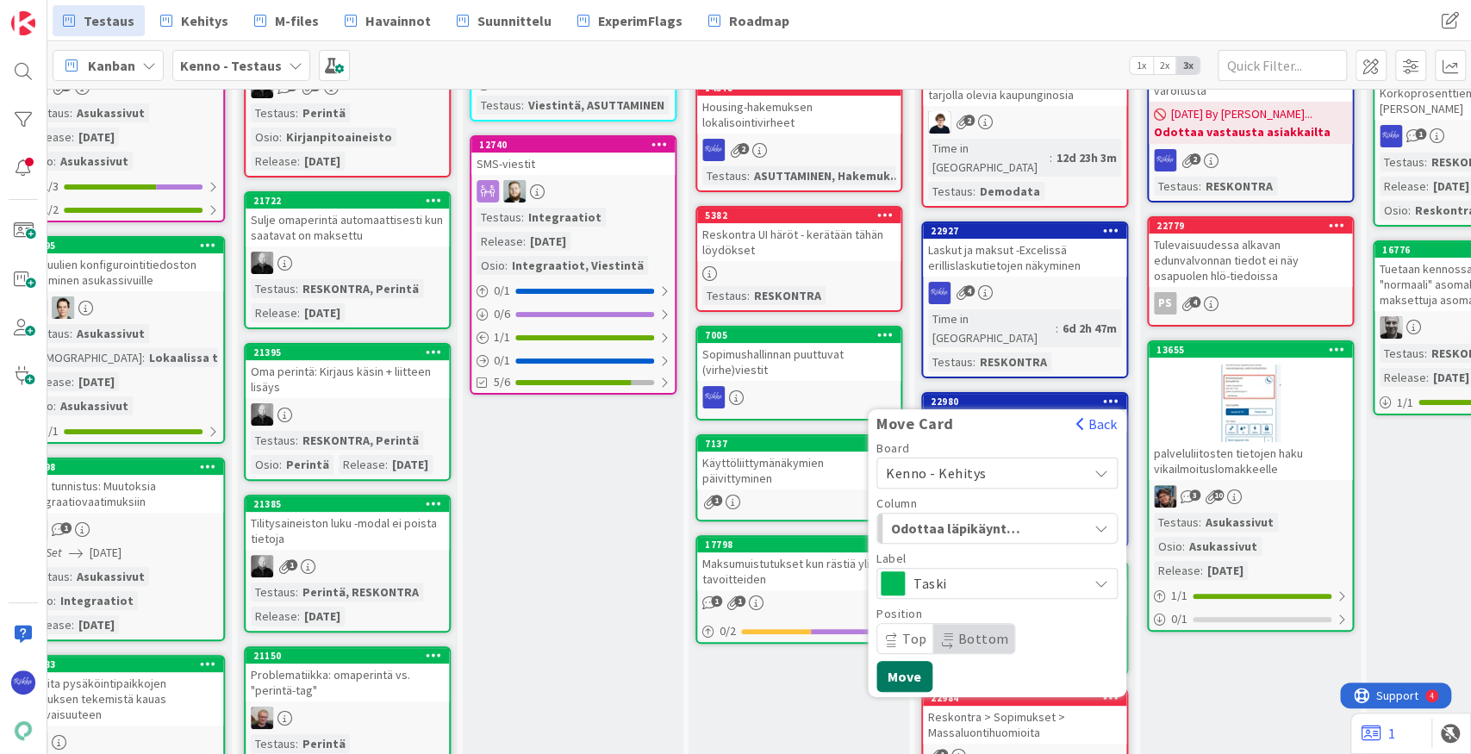
click at [910, 661] on button "Move" at bounding box center [904, 676] width 56 height 31
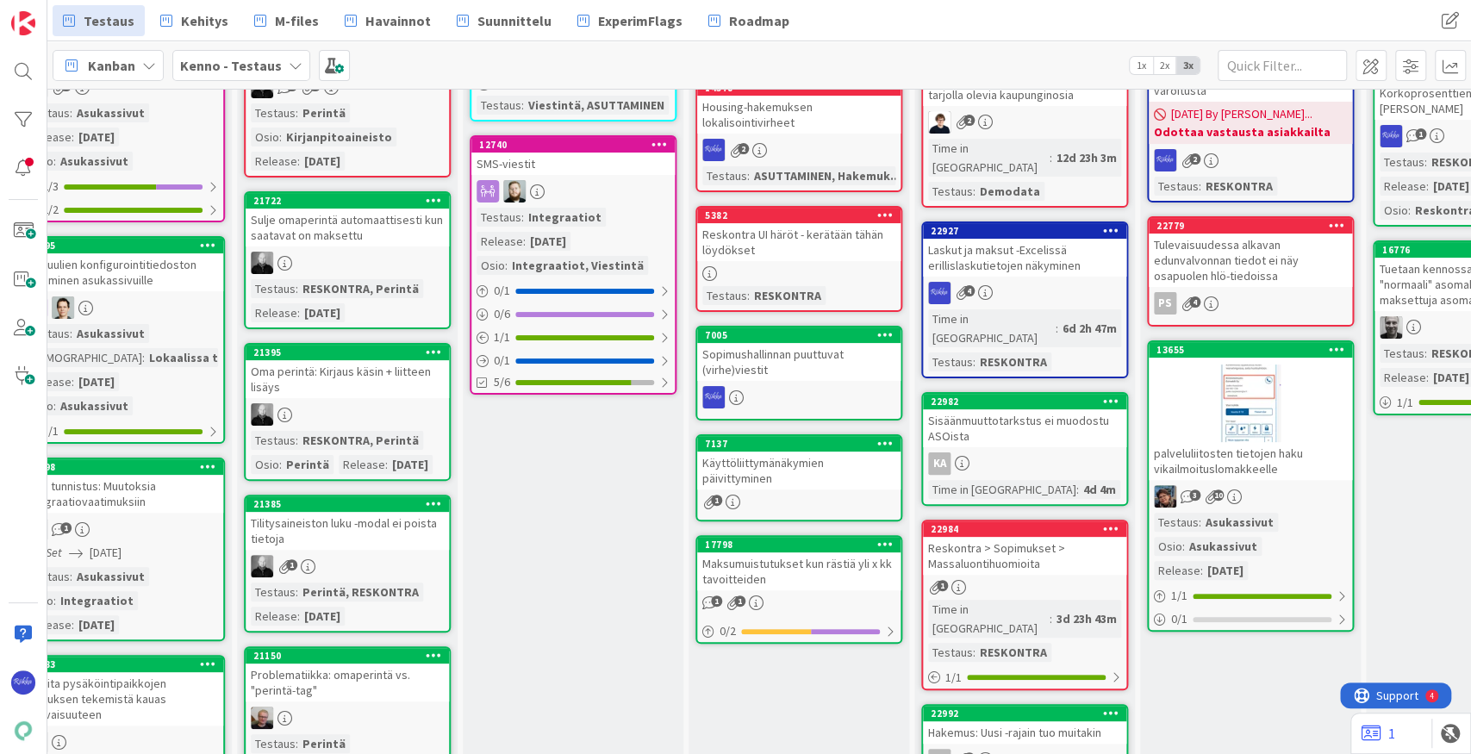
click at [1069, 409] on div "Sisäänmuuttotarkstus ei muodostu ASOista" at bounding box center [1024, 428] width 203 height 38
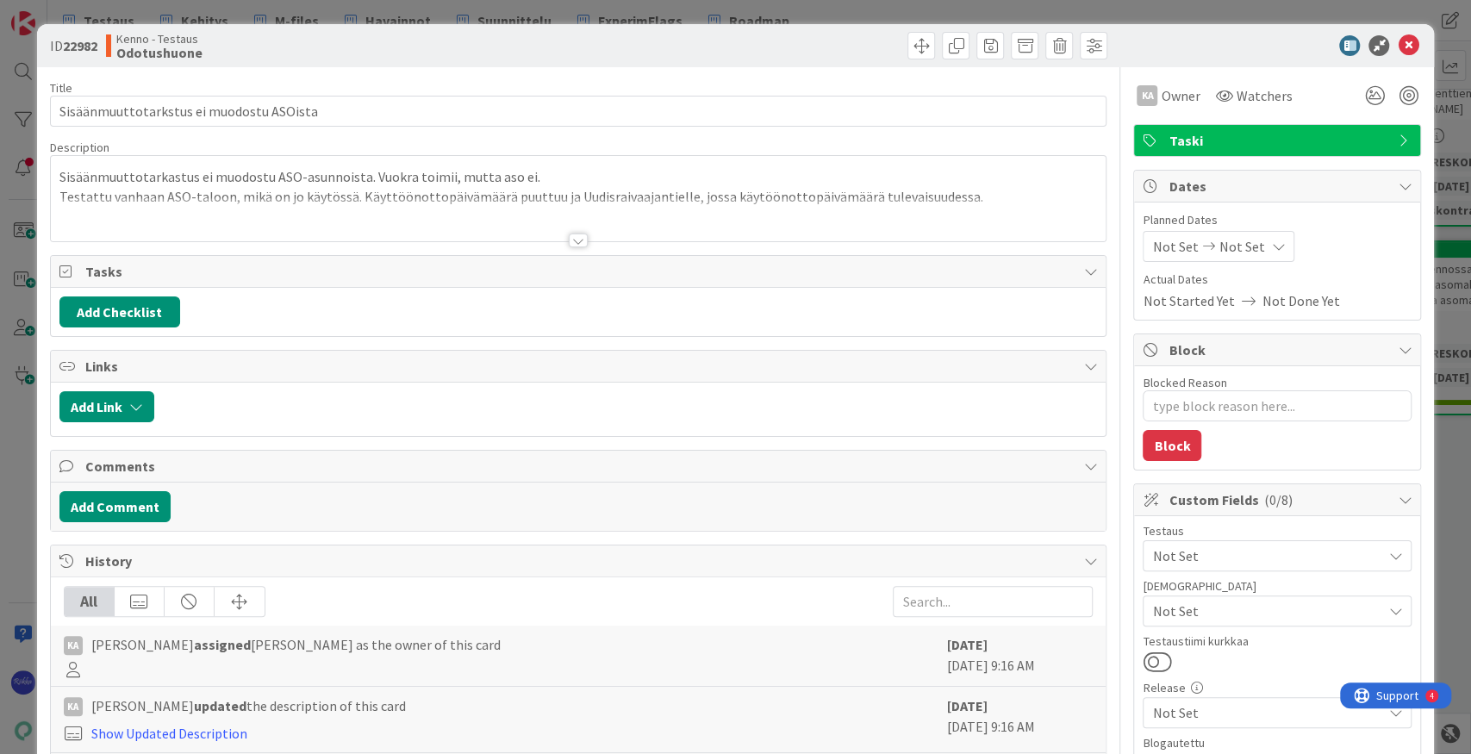
click at [574, 238] on div at bounding box center [578, 240] width 19 height 14
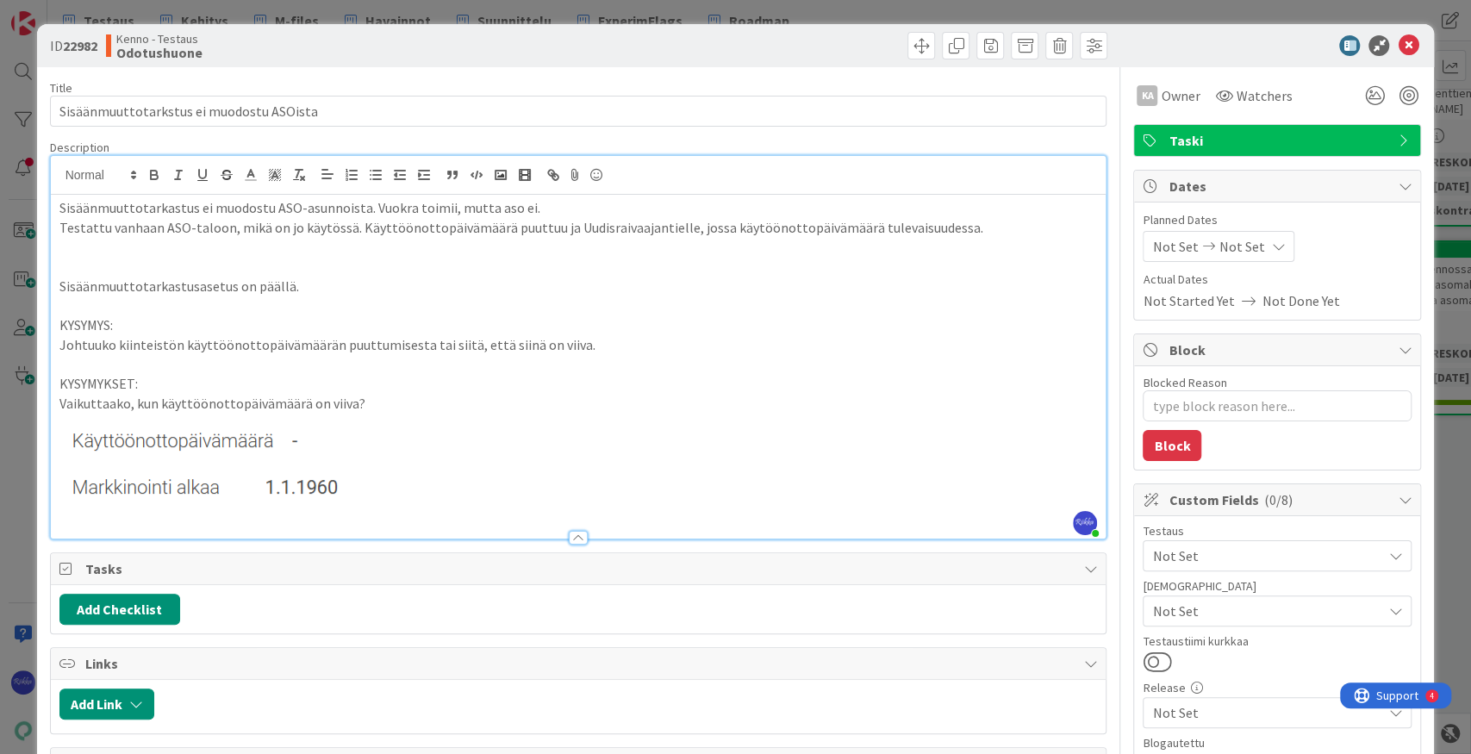
click at [412, 489] on p at bounding box center [578, 458] width 1038 height 88
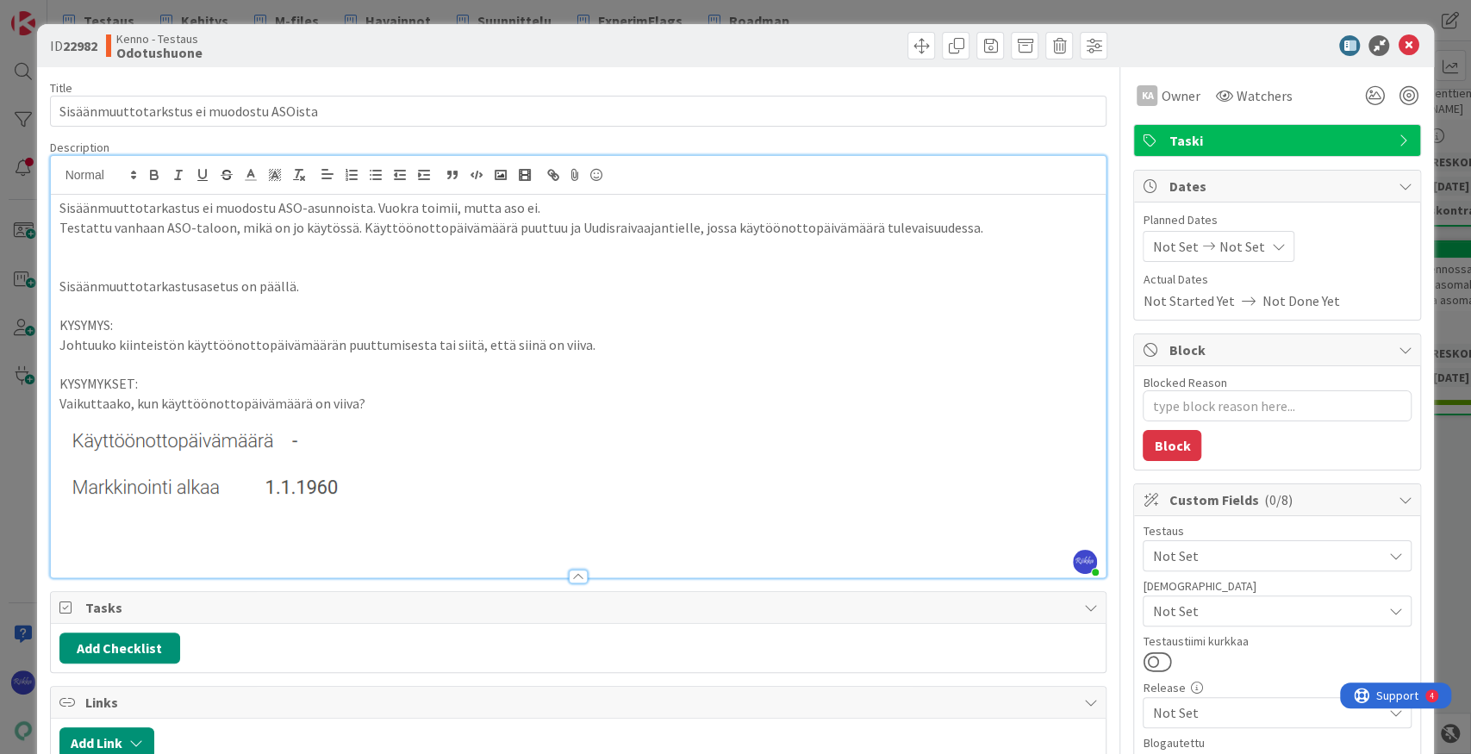
type textarea "x"
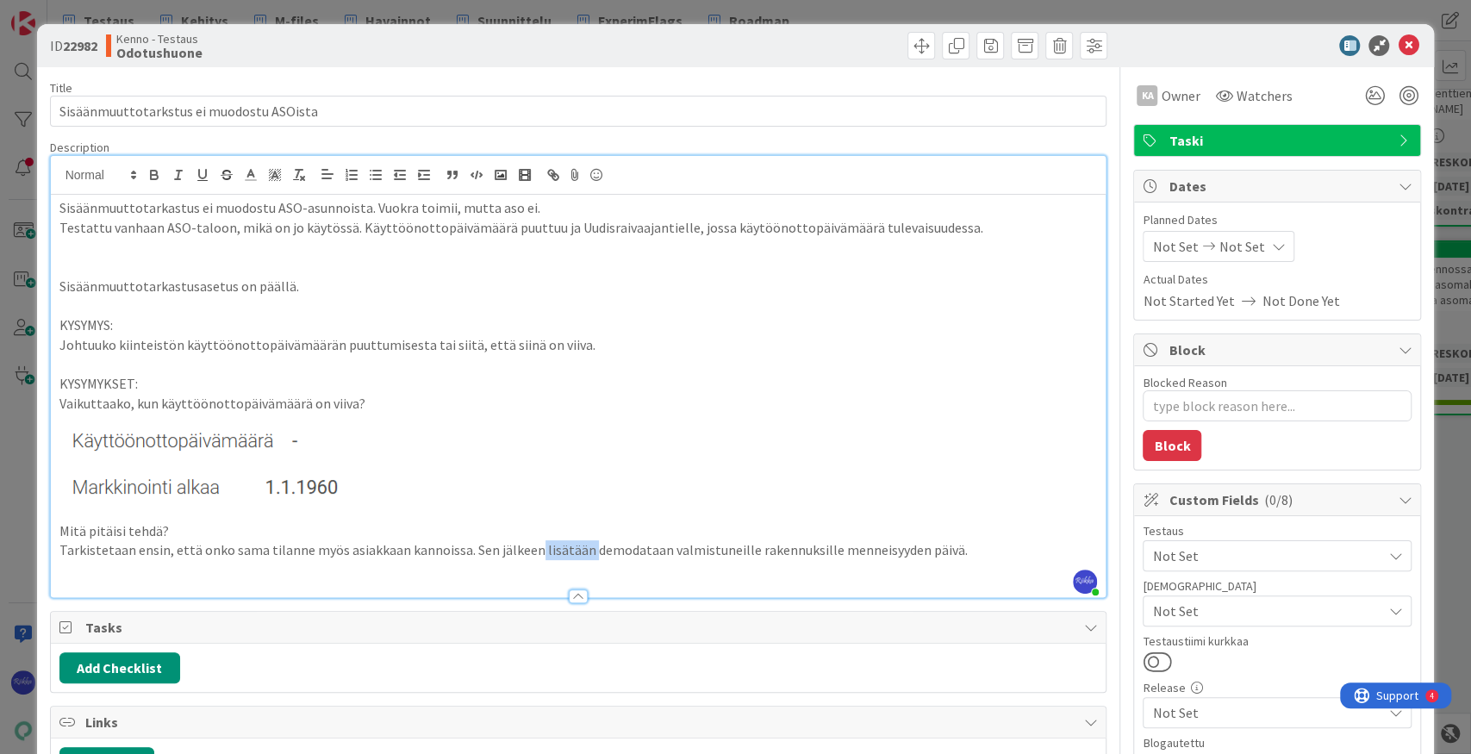
drag, startPoint x: 580, startPoint y: 550, endPoint x: 527, endPoint y: 546, distance: 52.7
click at [527, 546] on p "Tarkistetaan ensin, että onko sama tilanne myös asiakkaan kannoissa. Sen jälkee…" at bounding box center [578, 550] width 1038 height 20
click at [917, 548] on p "Tarkistetaan ensin, että onko sama tilanne myös asiakkaan kannoissa. Sen jälkee…" at bounding box center [578, 550] width 1038 height 20
click at [620, 551] on p "Tarkistetaan ensin, että onko sama tilanne myös asiakkaan kannoissa. Sen jälkee…" at bounding box center [578, 550] width 1038 height 20
click at [1032, 545] on p "Tarkistetaan ensin, että onko sama tilanne myös asiakkaan kannoissa. Sen jälkee…" at bounding box center [578, 550] width 1038 height 20
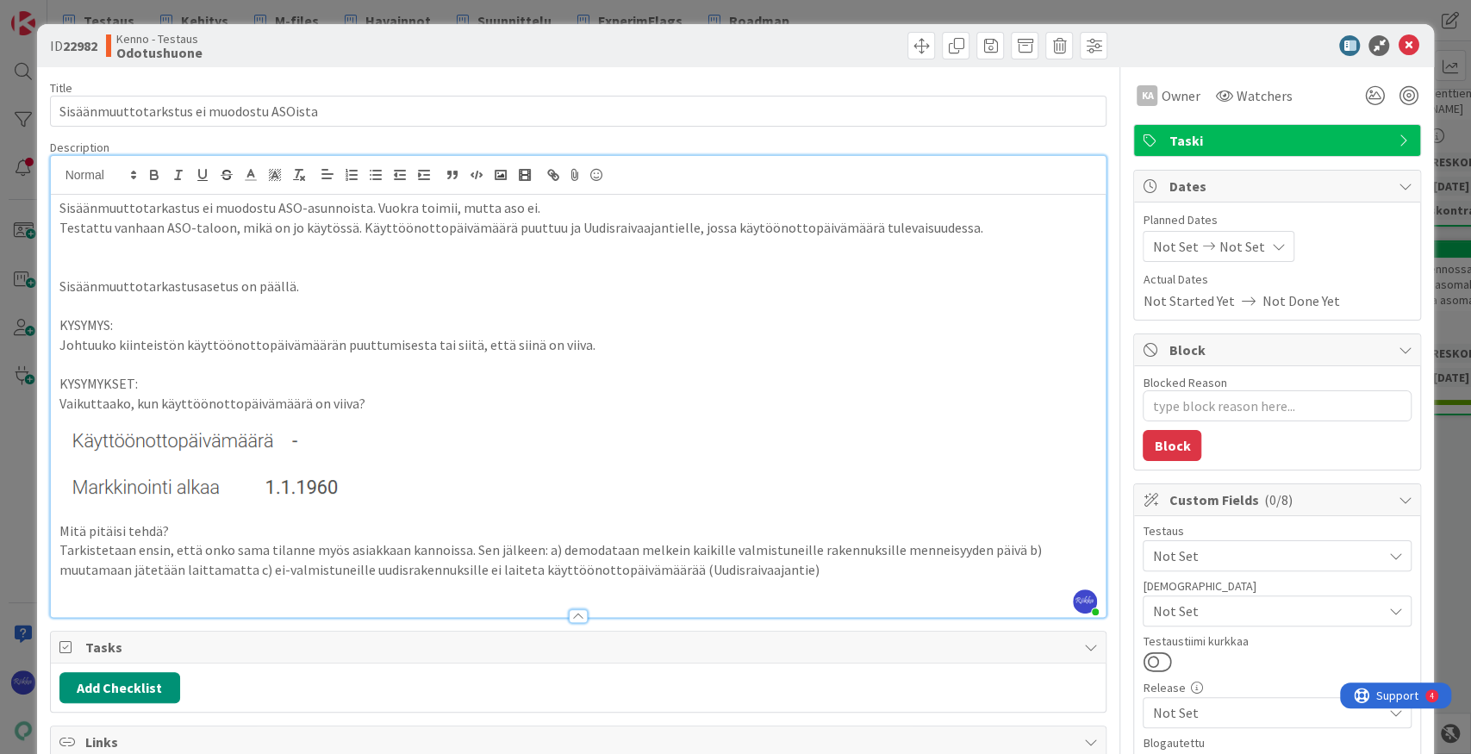
click at [572, 613] on div at bounding box center [578, 616] width 19 height 14
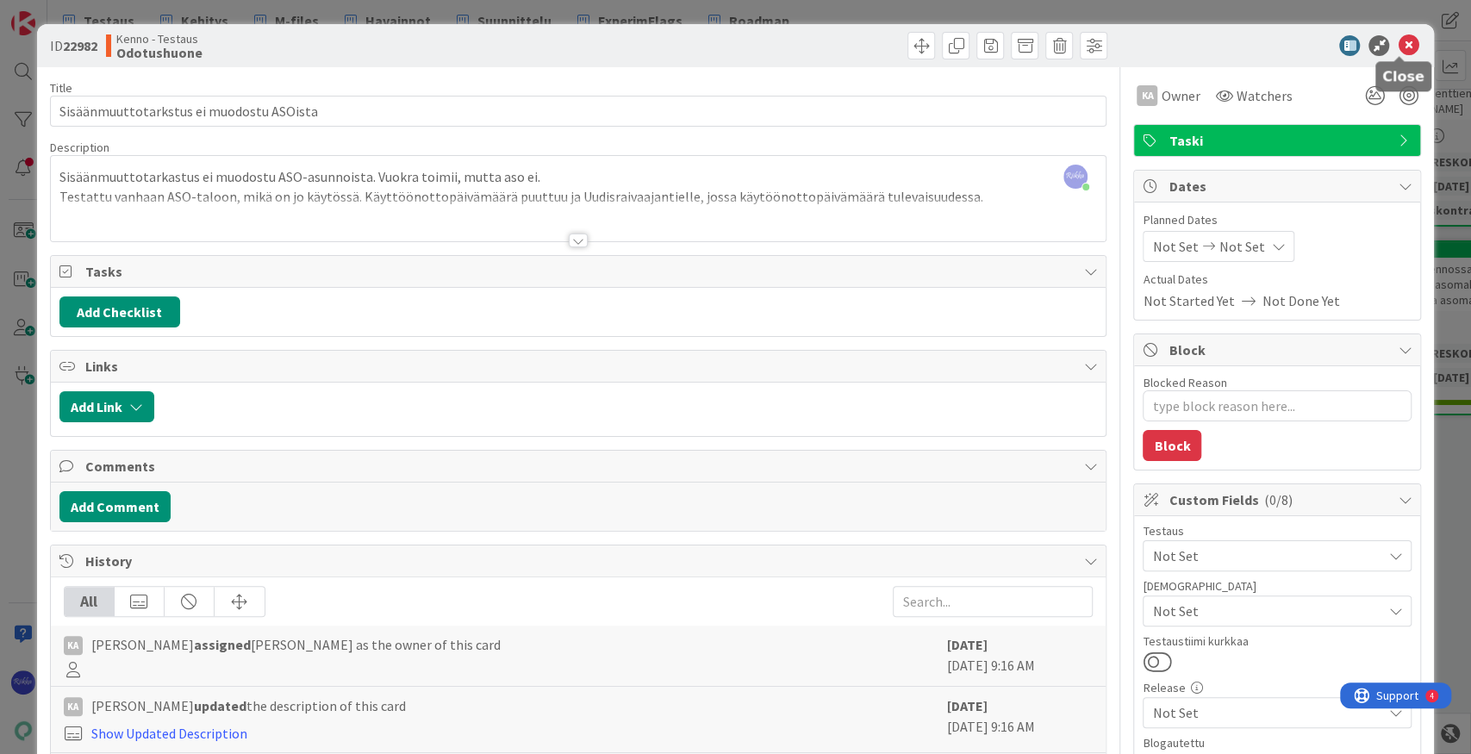
click at [1069, 49] on icon at bounding box center [1408, 45] width 21 height 21
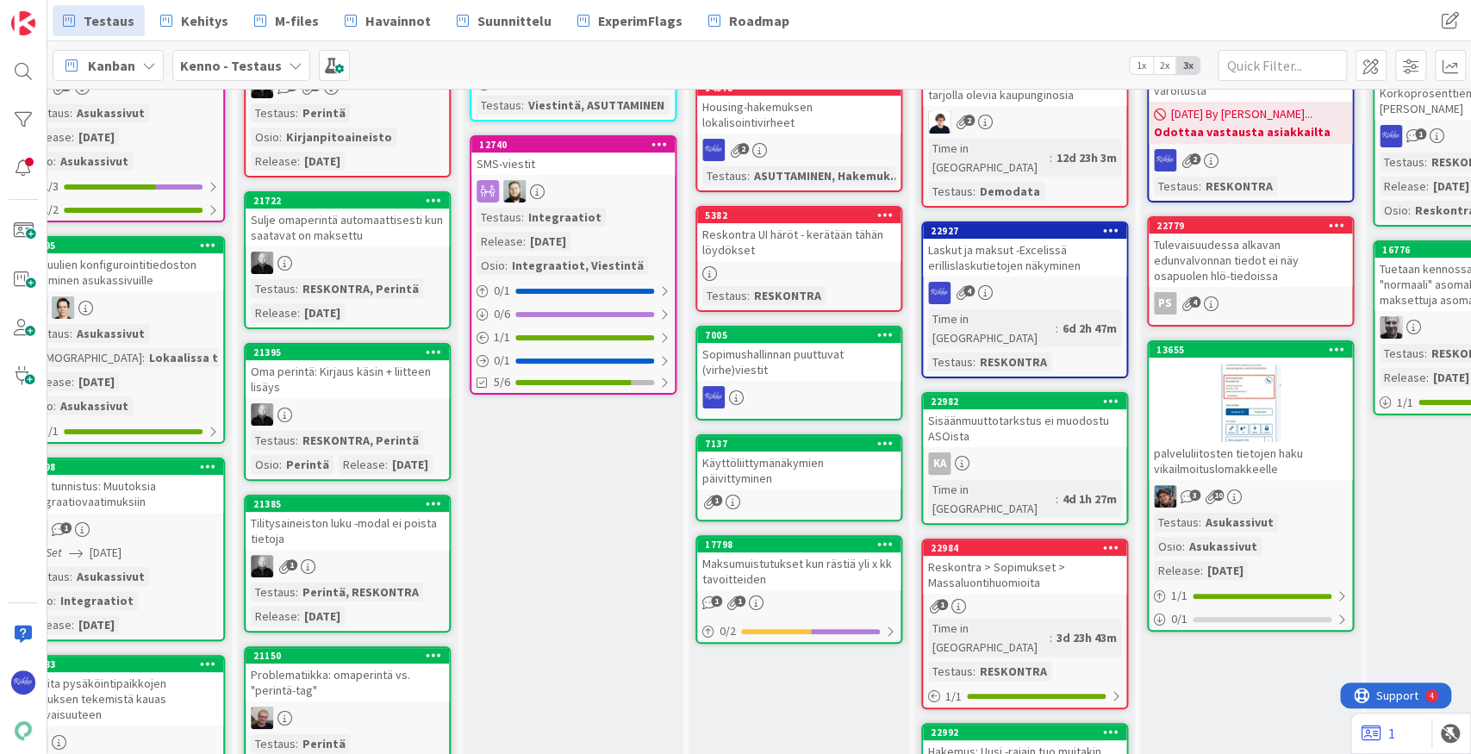
click at [1069, 395] on icon at bounding box center [1111, 401] width 16 height 12
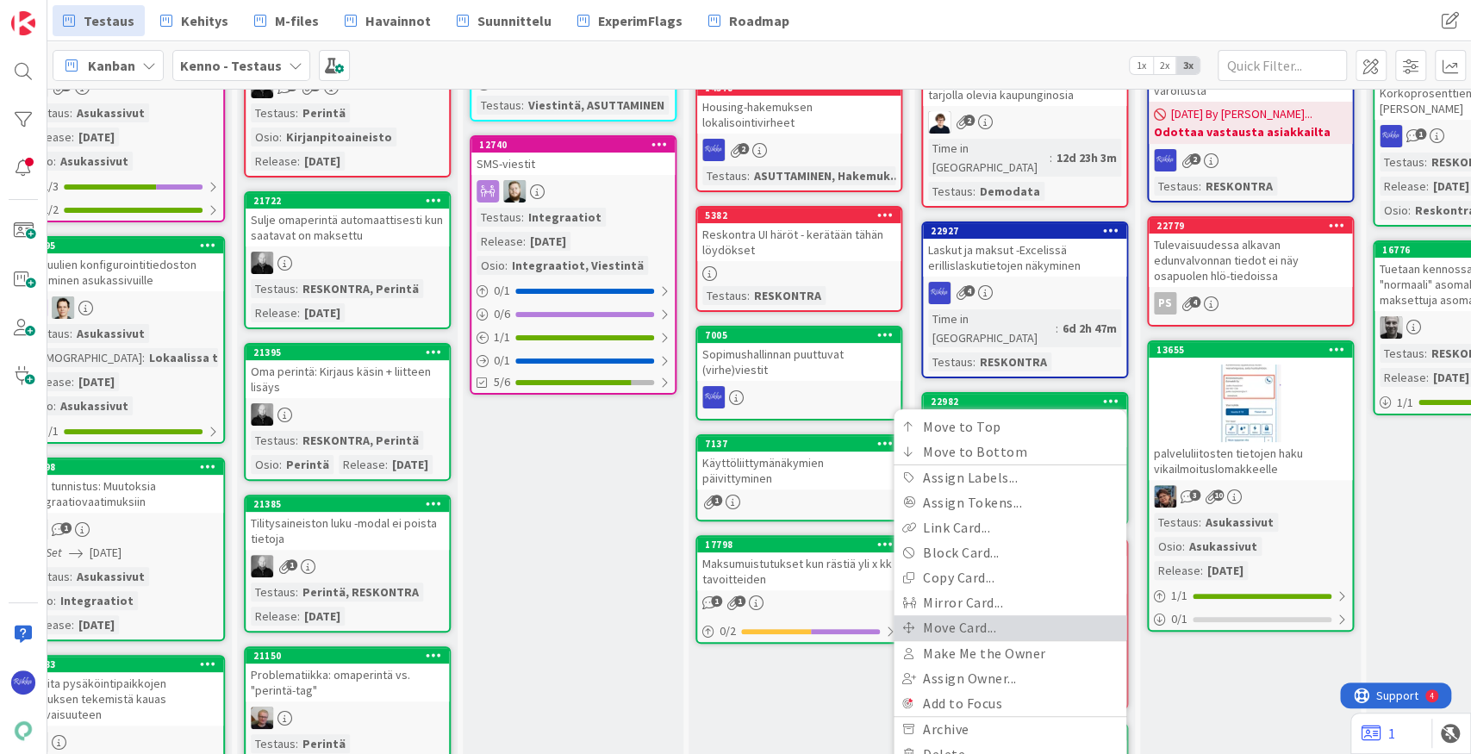
click at [1034, 615] on link "Move Card..." at bounding box center [1009, 627] width 233 height 25
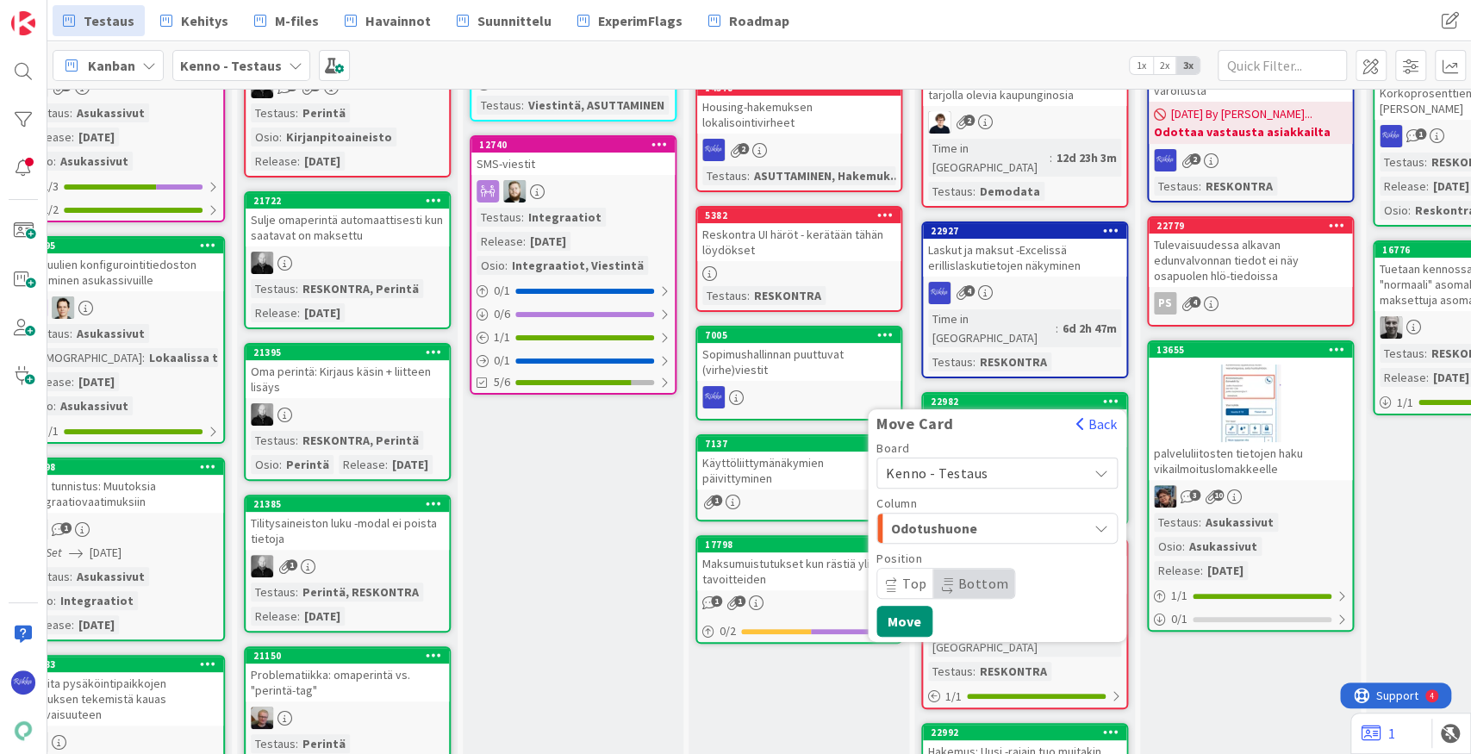
click at [1015, 461] on span "Kenno - Testaus" at bounding box center [982, 473] width 193 height 24
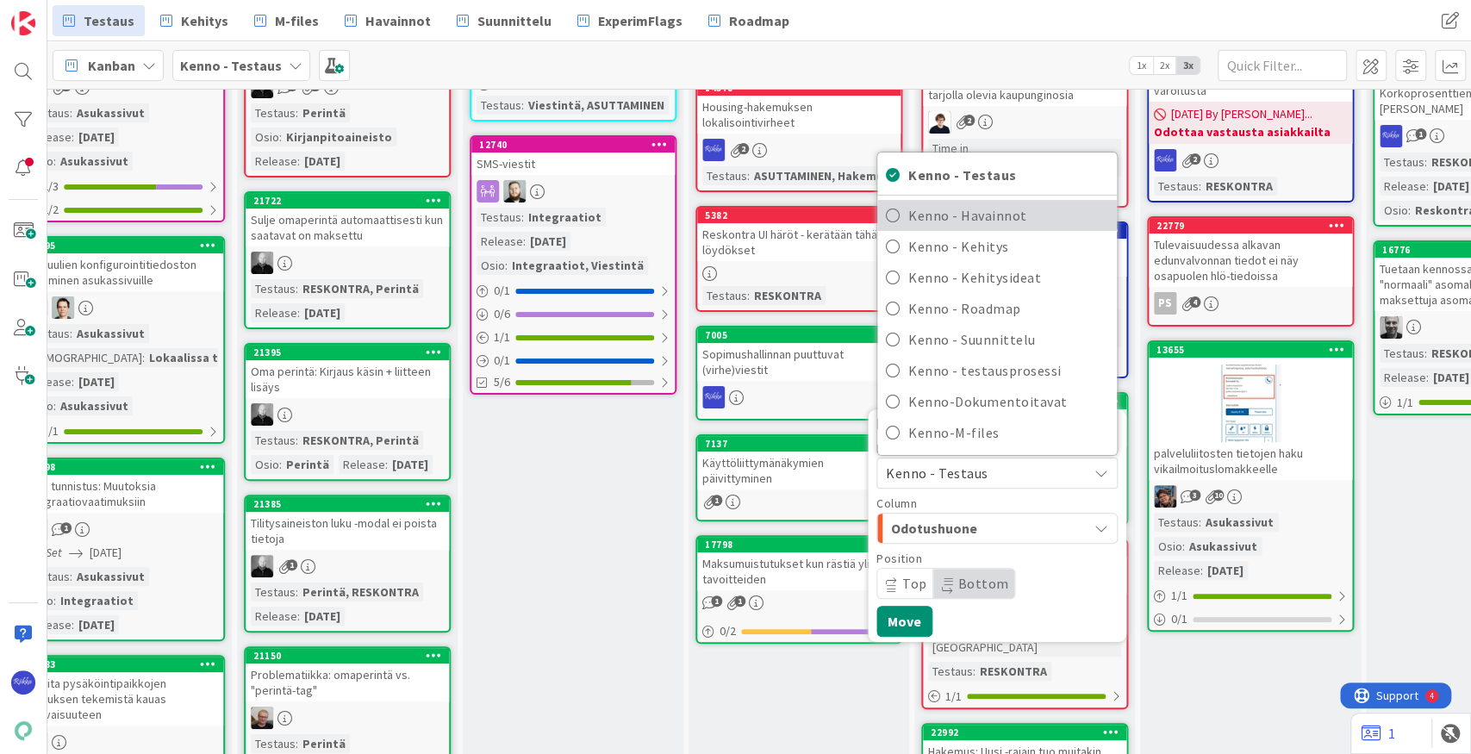
click at [1030, 202] on span "Kenno - Havainnot" at bounding box center [1008, 215] width 200 height 26
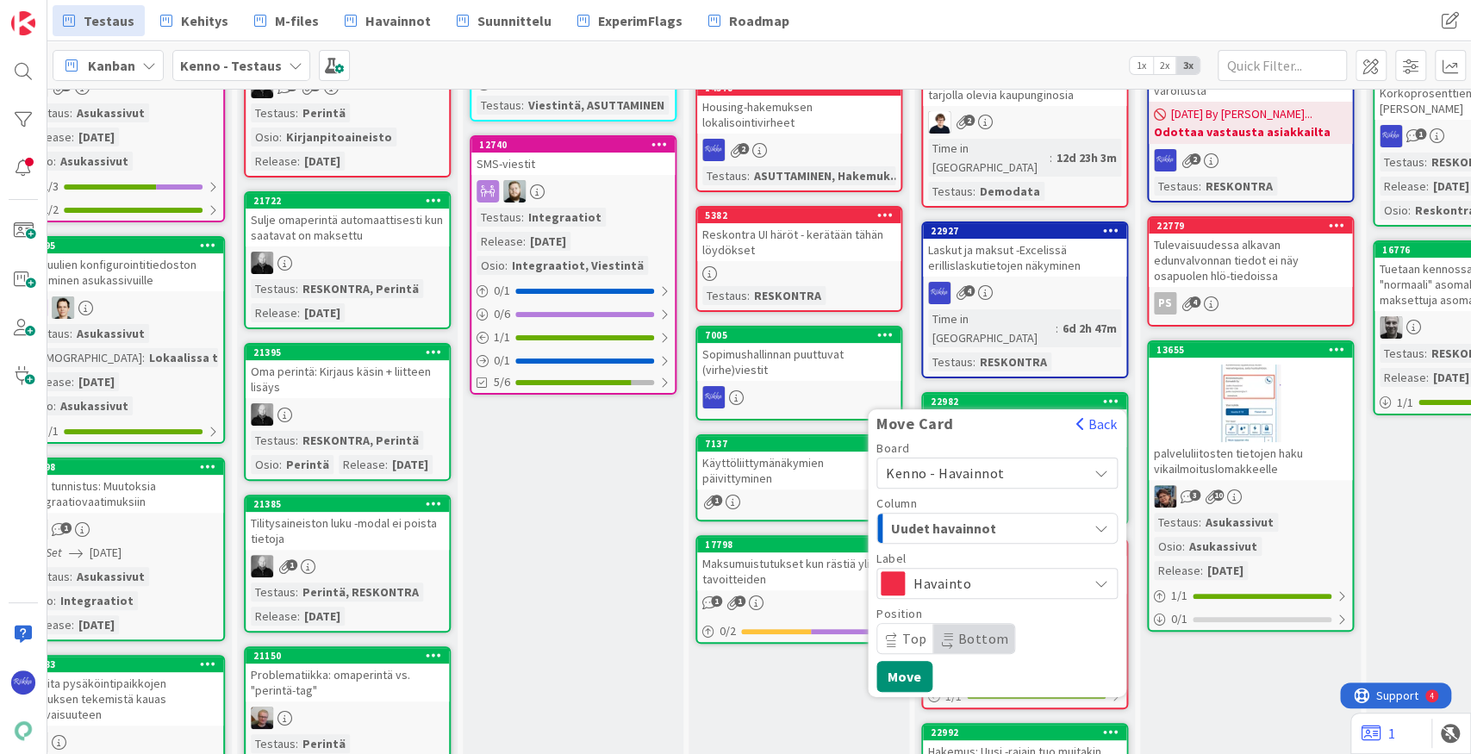
click at [1003, 517] on span "Uudet havainnot" at bounding box center [955, 528] width 129 height 22
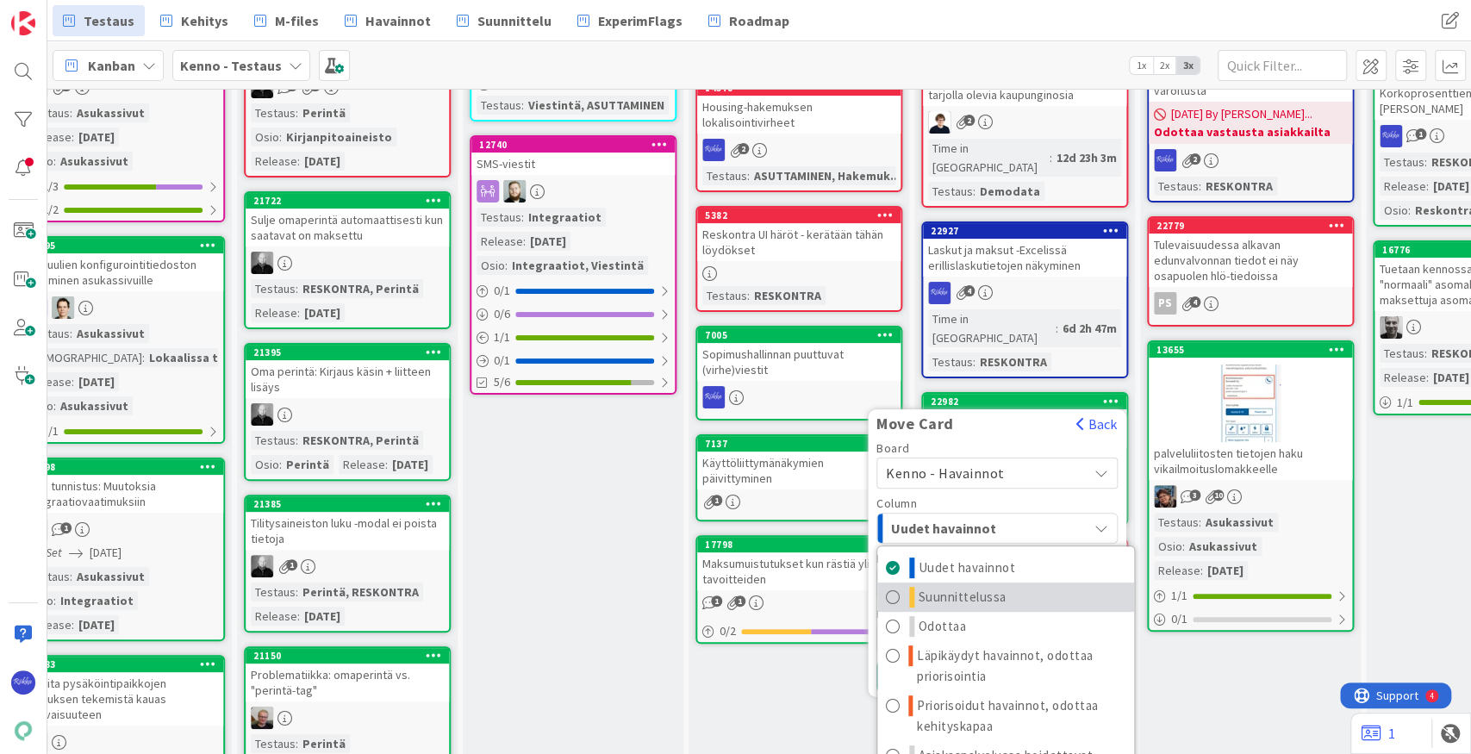
click at [1010, 582] on link "Suunnittelussa" at bounding box center [1005, 596] width 257 height 29
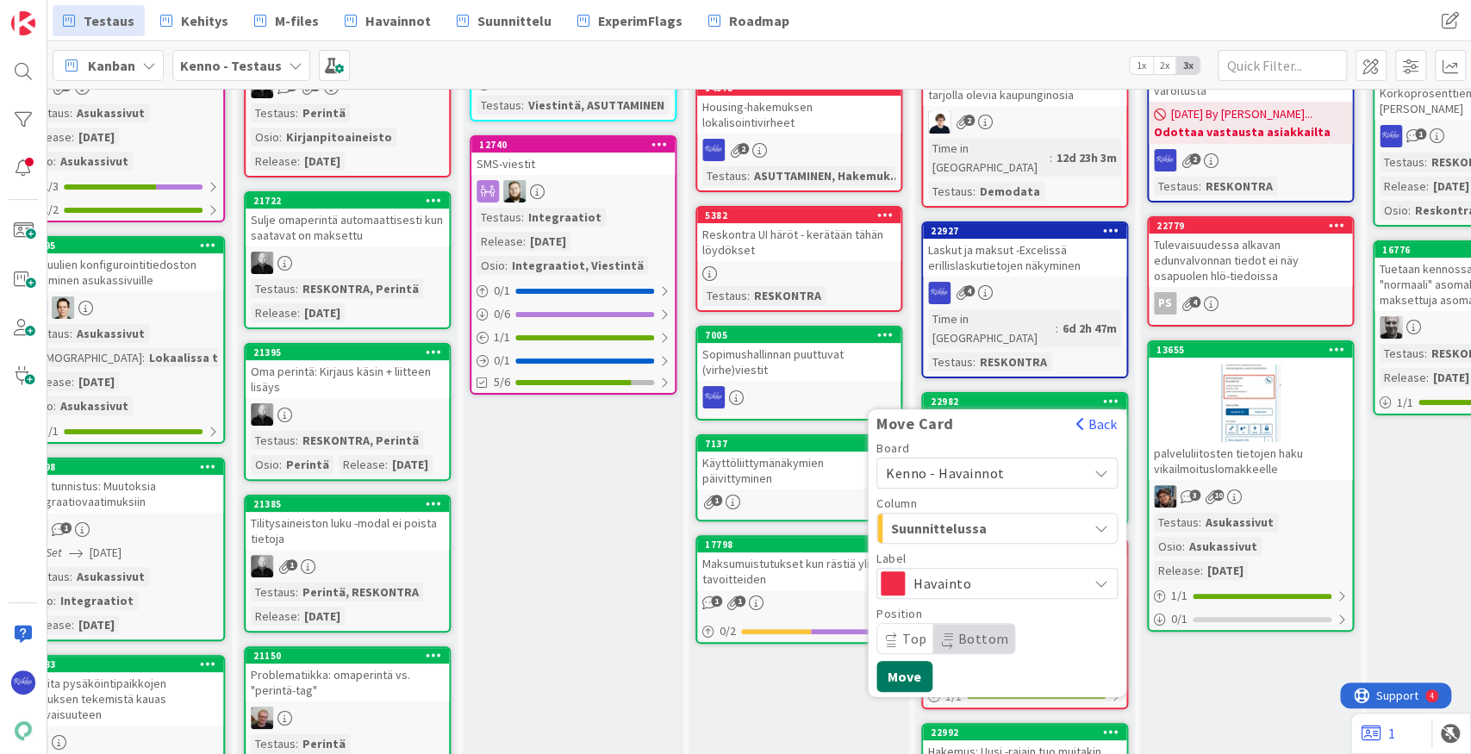
click at [906, 661] on button "Move" at bounding box center [904, 676] width 56 height 31
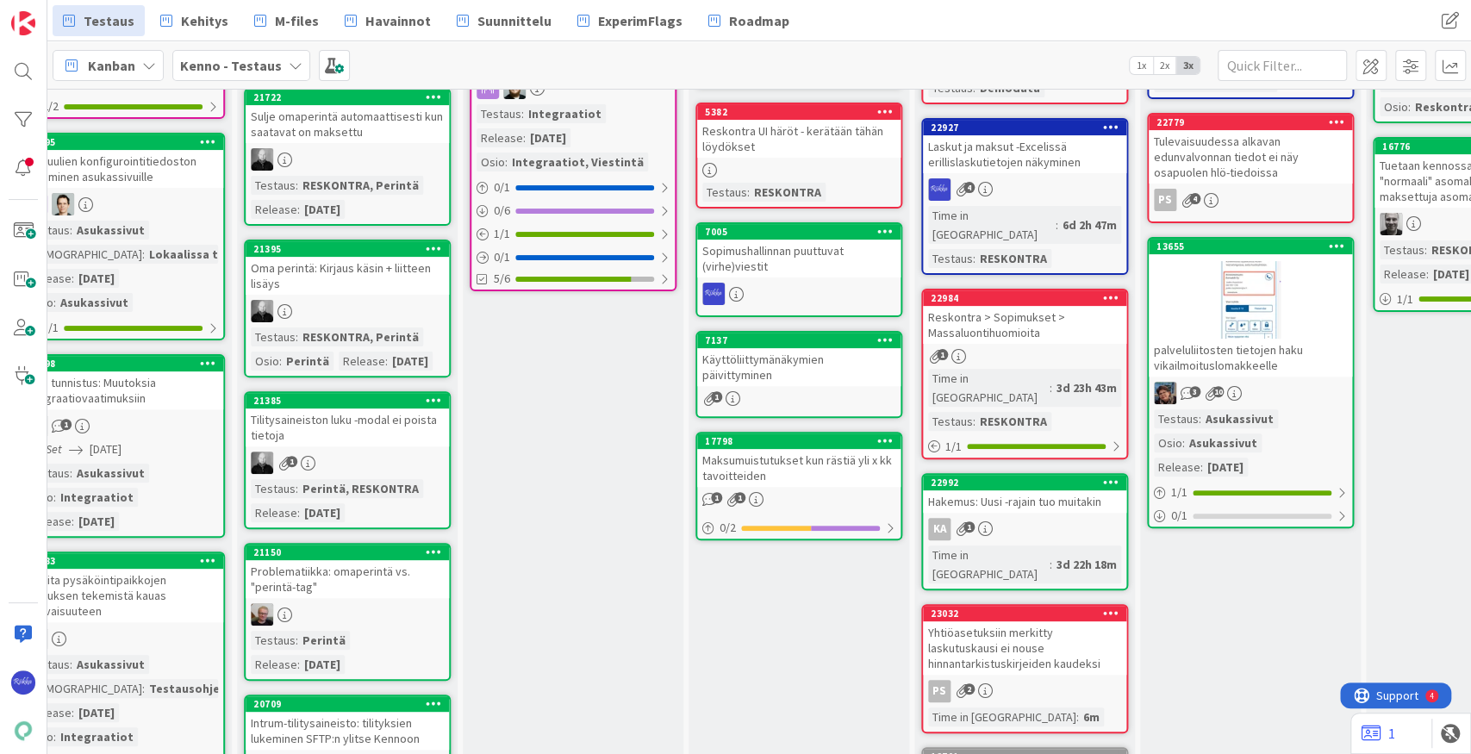
scroll to position [287, 719]
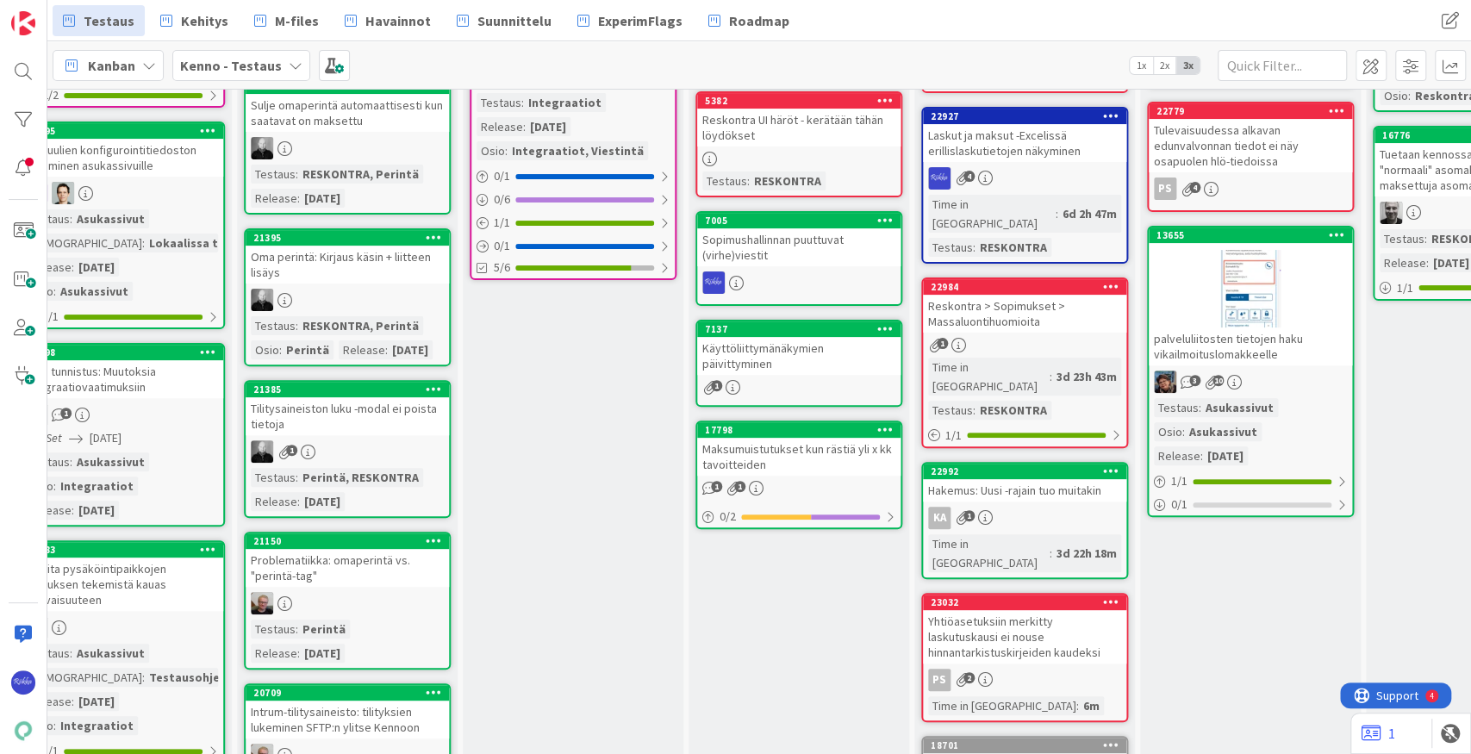
click at [1061, 295] on div "Reskontra > Sopimukset > Massaluontihuomioita" at bounding box center [1024, 314] width 203 height 38
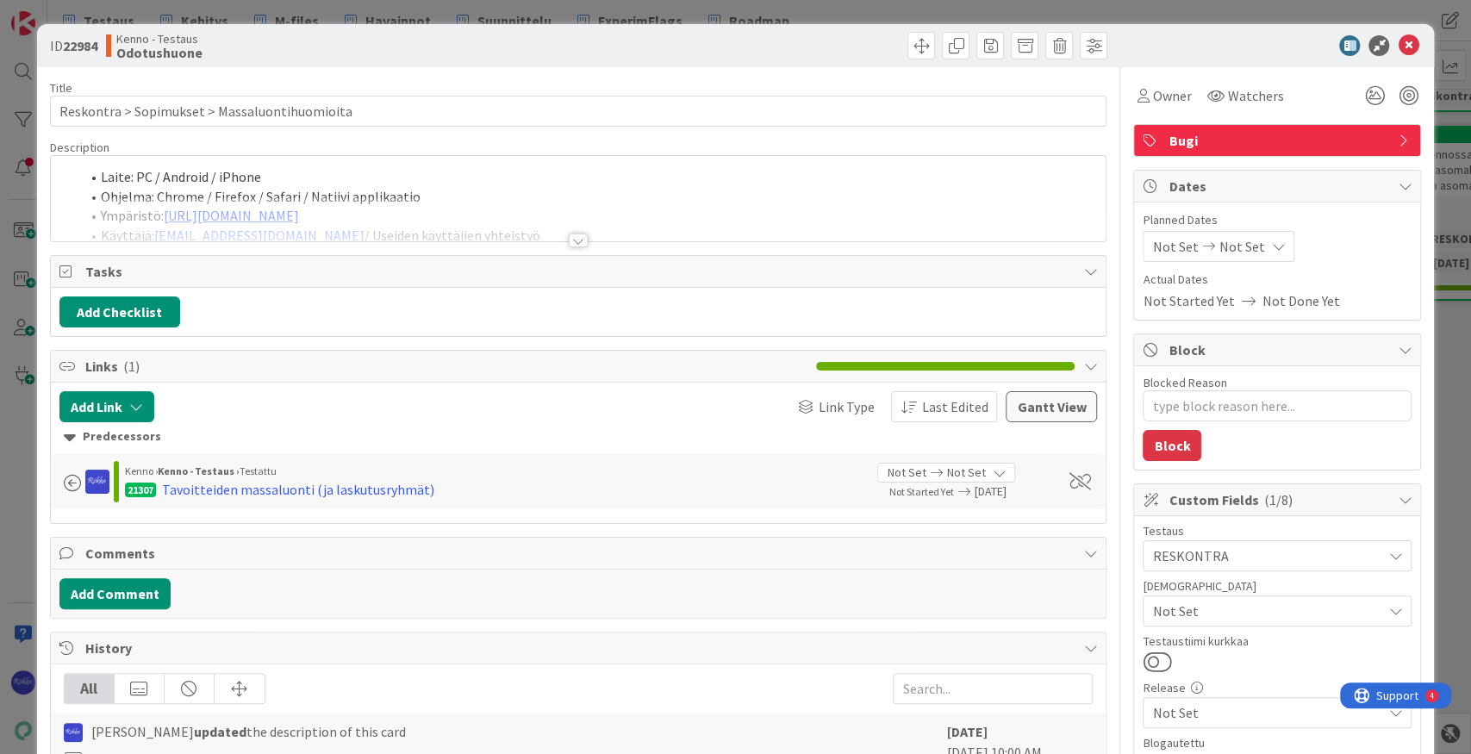
type textarea "x"
click at [576, 235] on div at bounding box center [578, 240] width 19 height 14
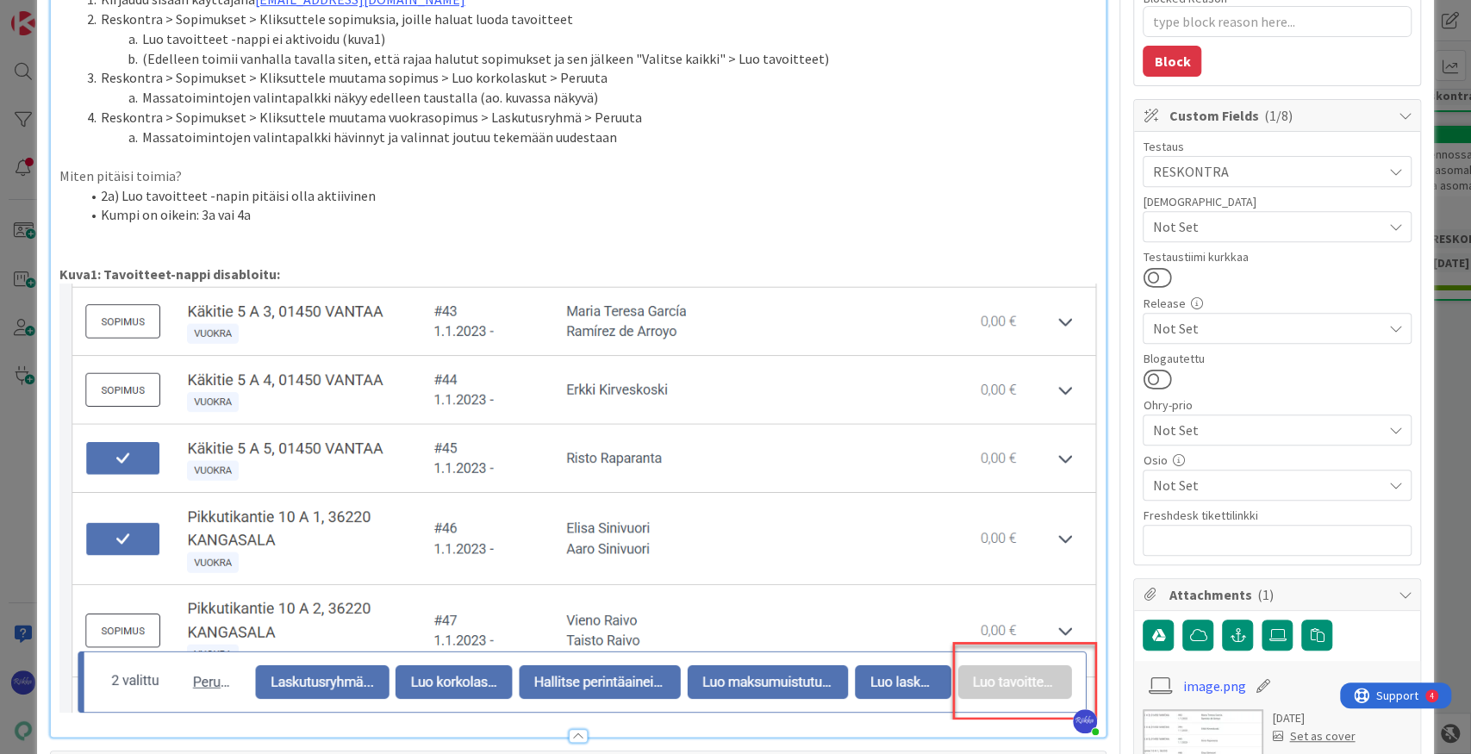
scroll to position [402, 0]
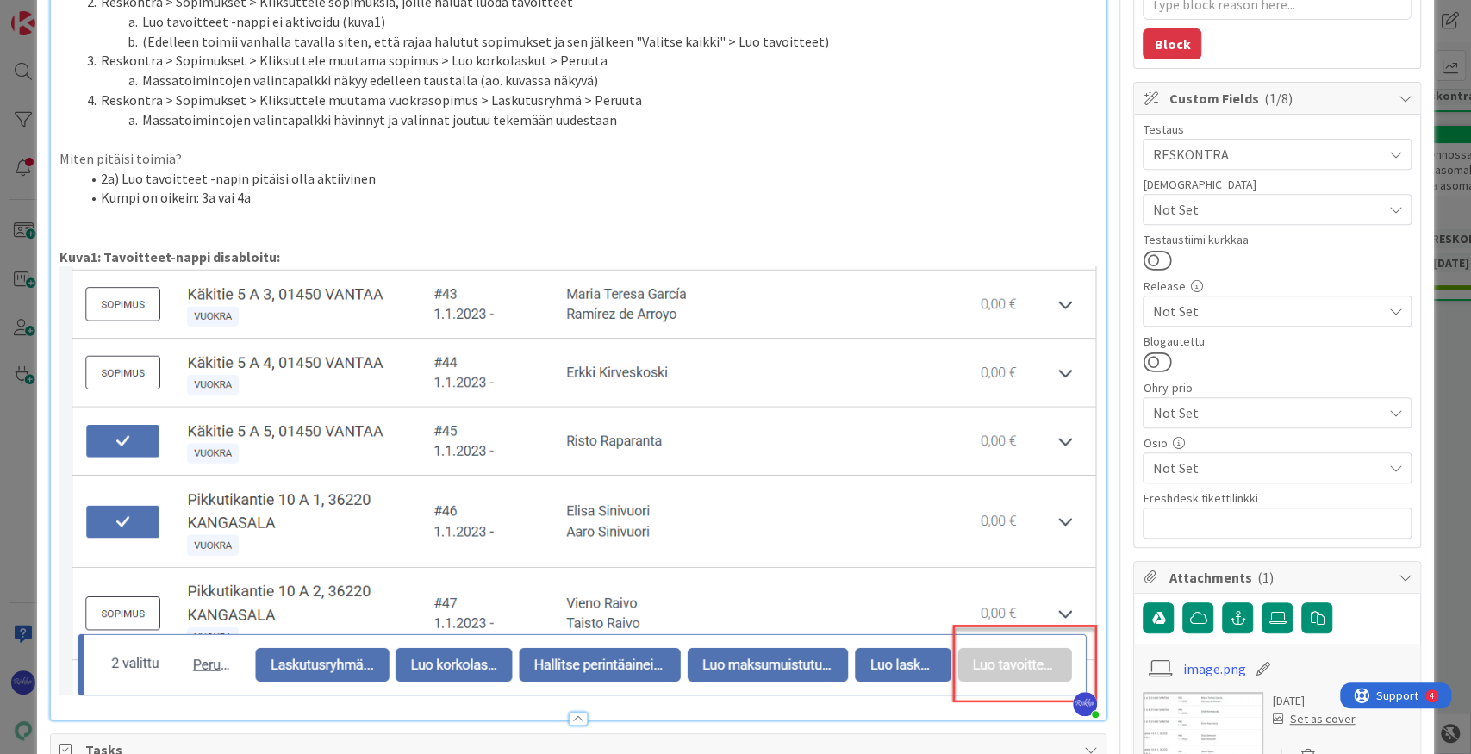
click at [327, 196] on li "Kumpi on oikein: 3a vai 4a" at bounding box center [589, 198] width 1018 height 20
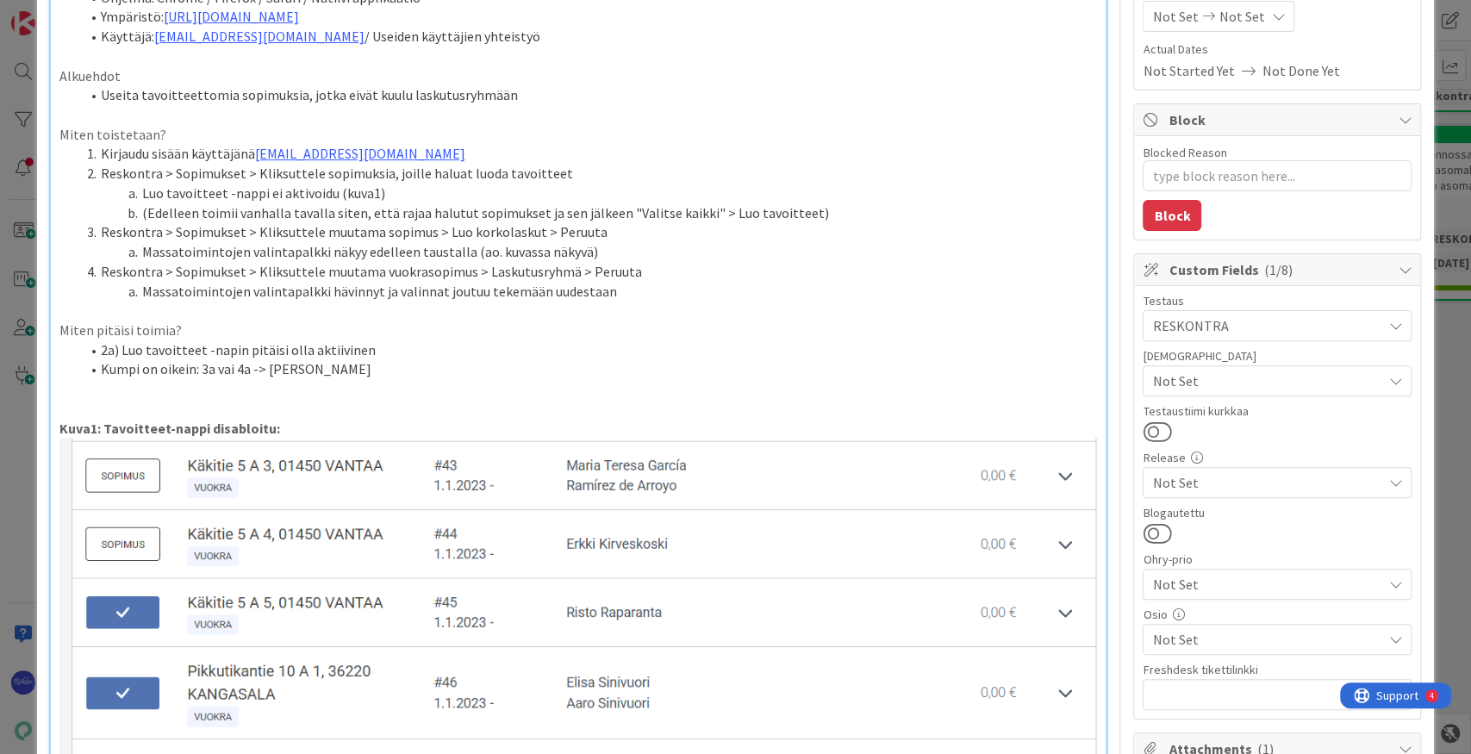
scroll to position [229, 0]
click at [379, 372] on li "Kumpi on oikein: 3a vai 4a -> [PERSON_NAME]" at bounding box center [589, 370] width 1018 height 20
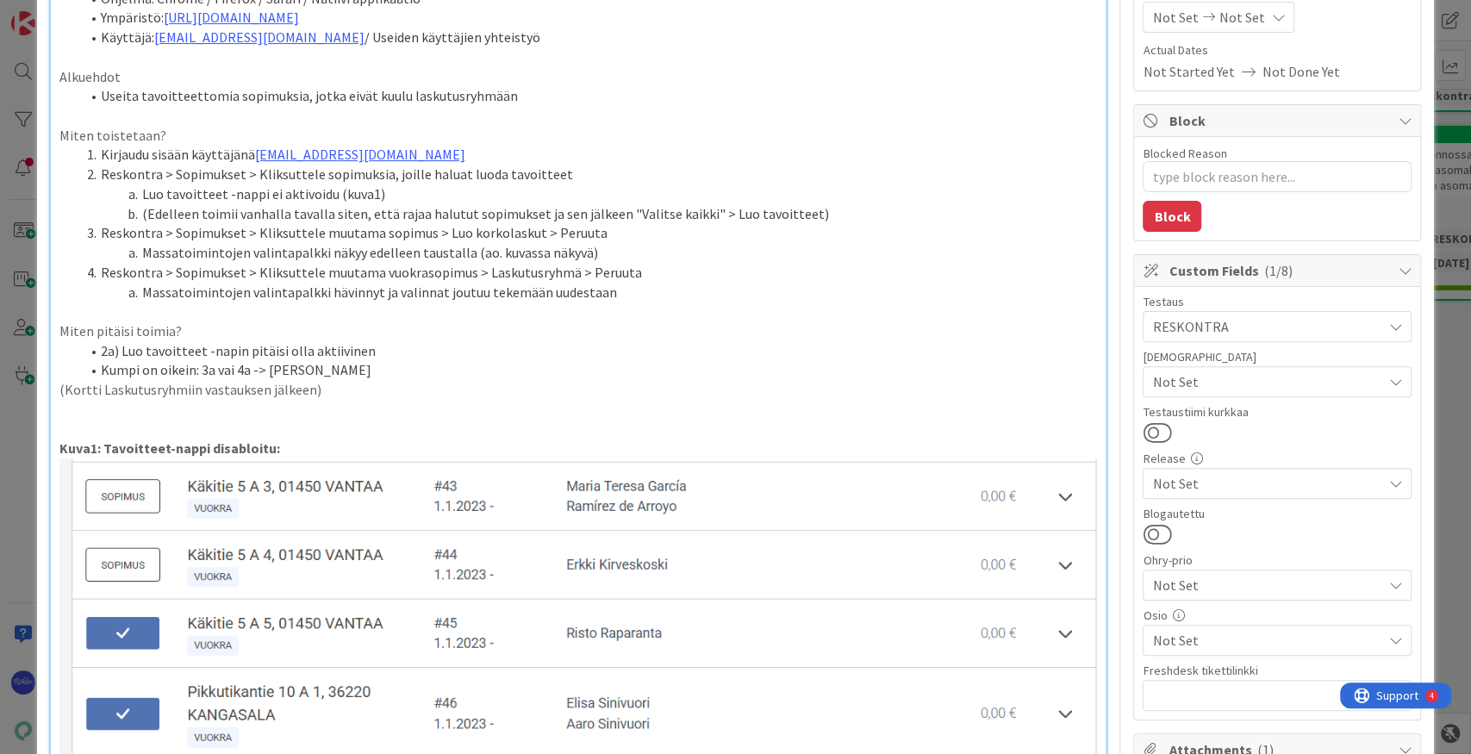
scroll to position [0, 0]
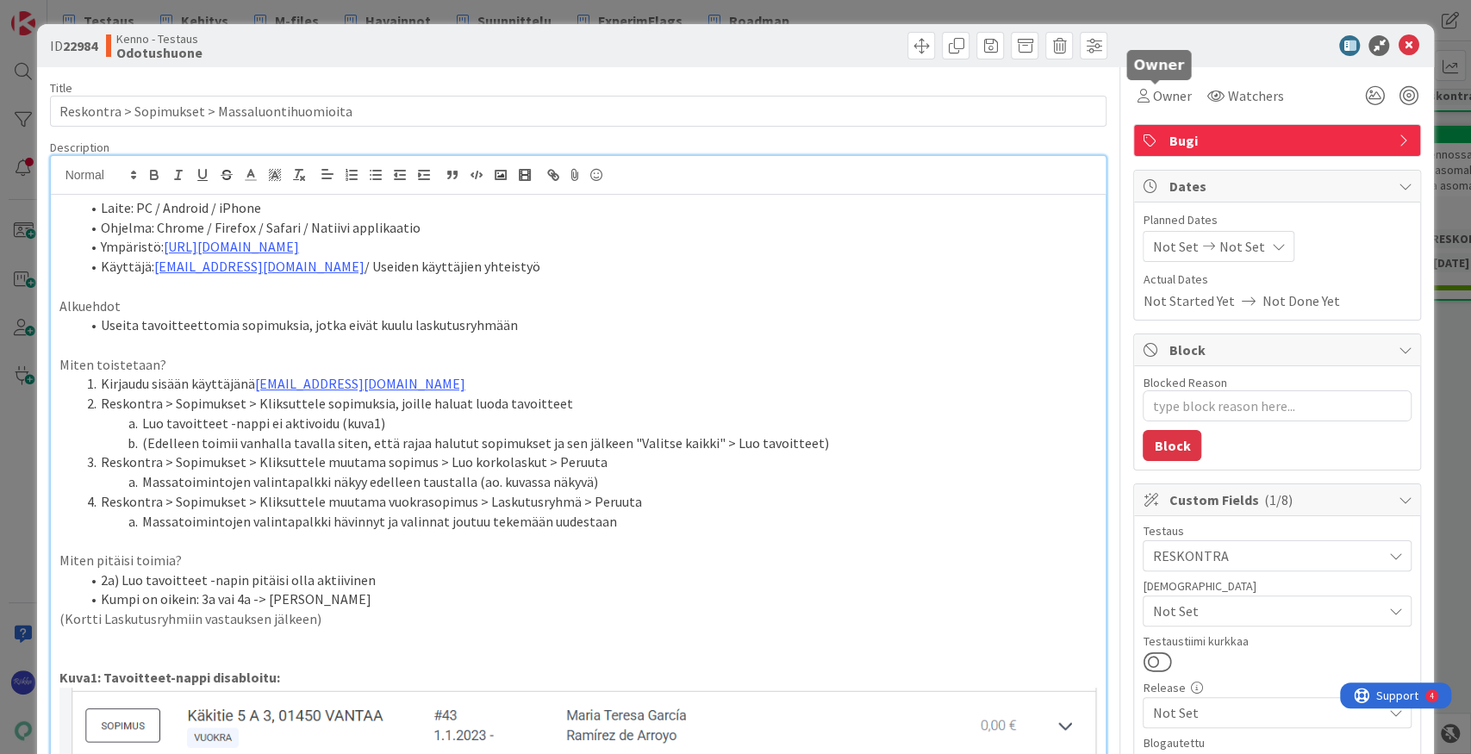
click at [1069, 103] on span "Owner" at bounding box center [1171, 95] width 39 height 21
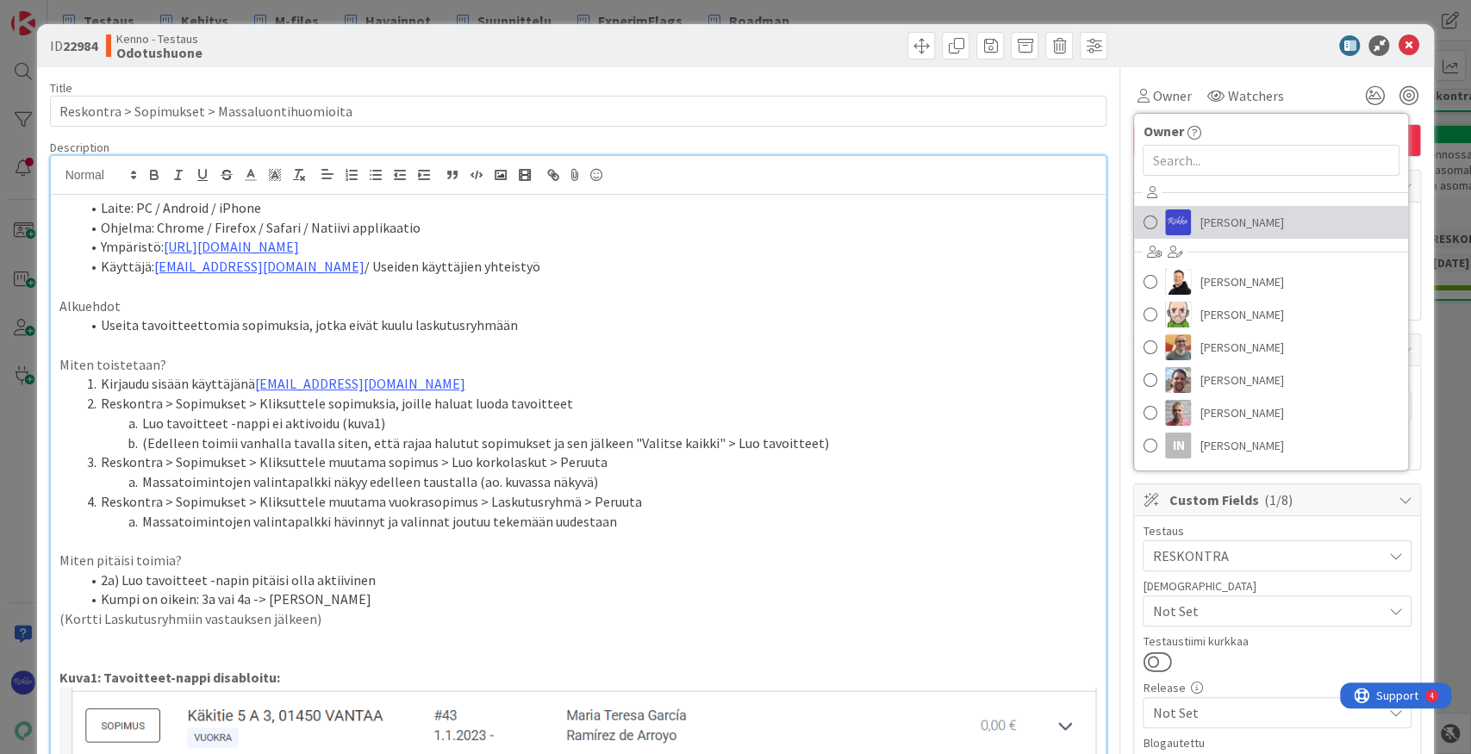
click at [1069, 215] on span "[PERSON_NAME]" at bounding box center [1241, 222] width 84 height 26
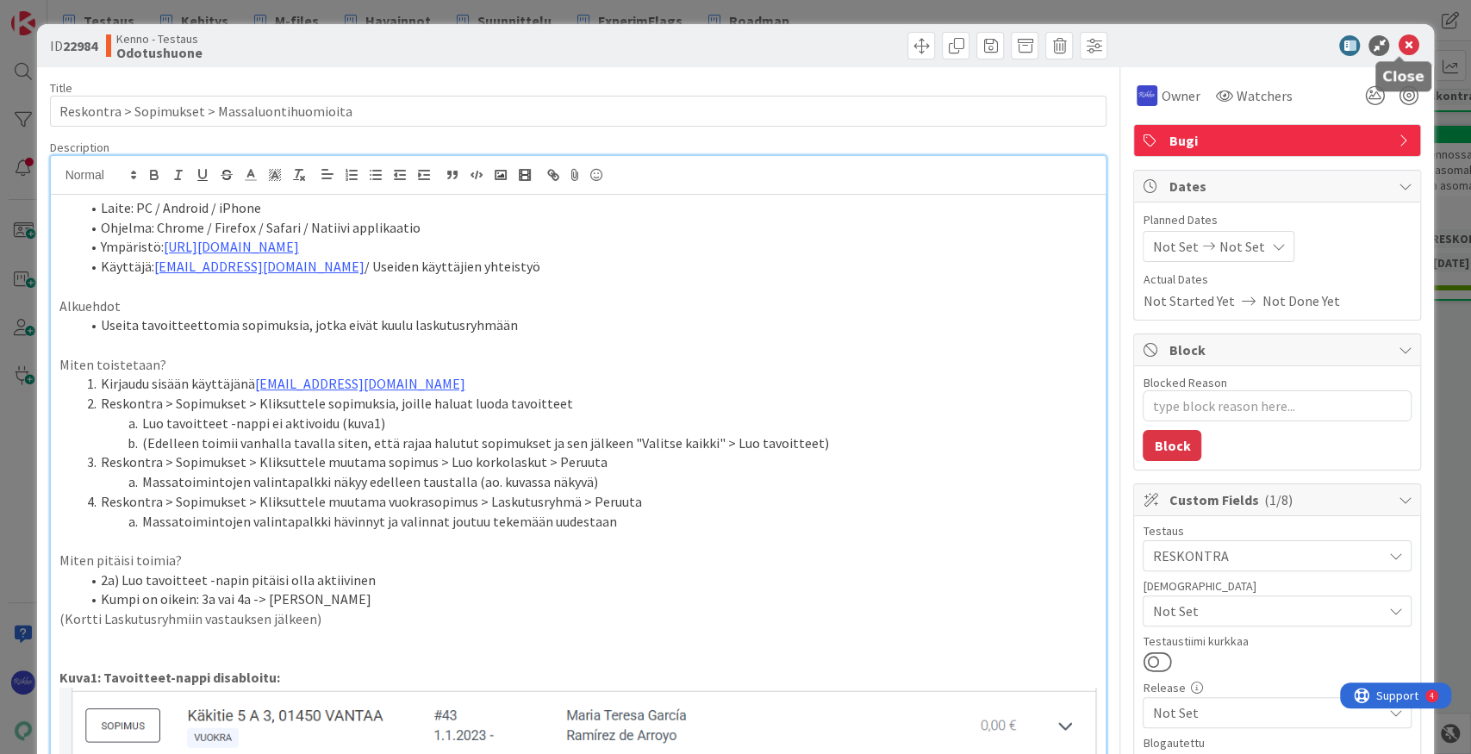
click at [1069, 47] on icon at bounding box center [1408, 45] width 21 height 21
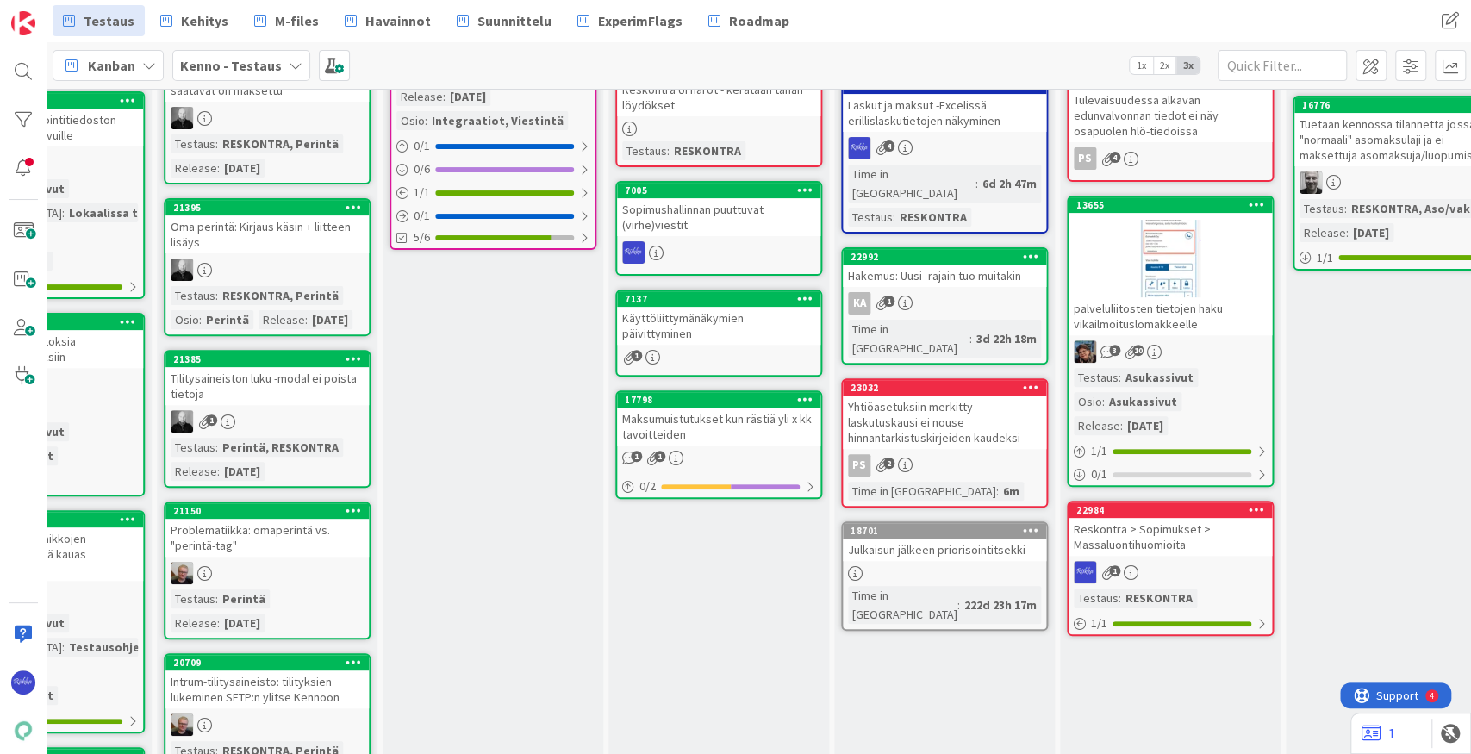
scroll to position [317, 804]
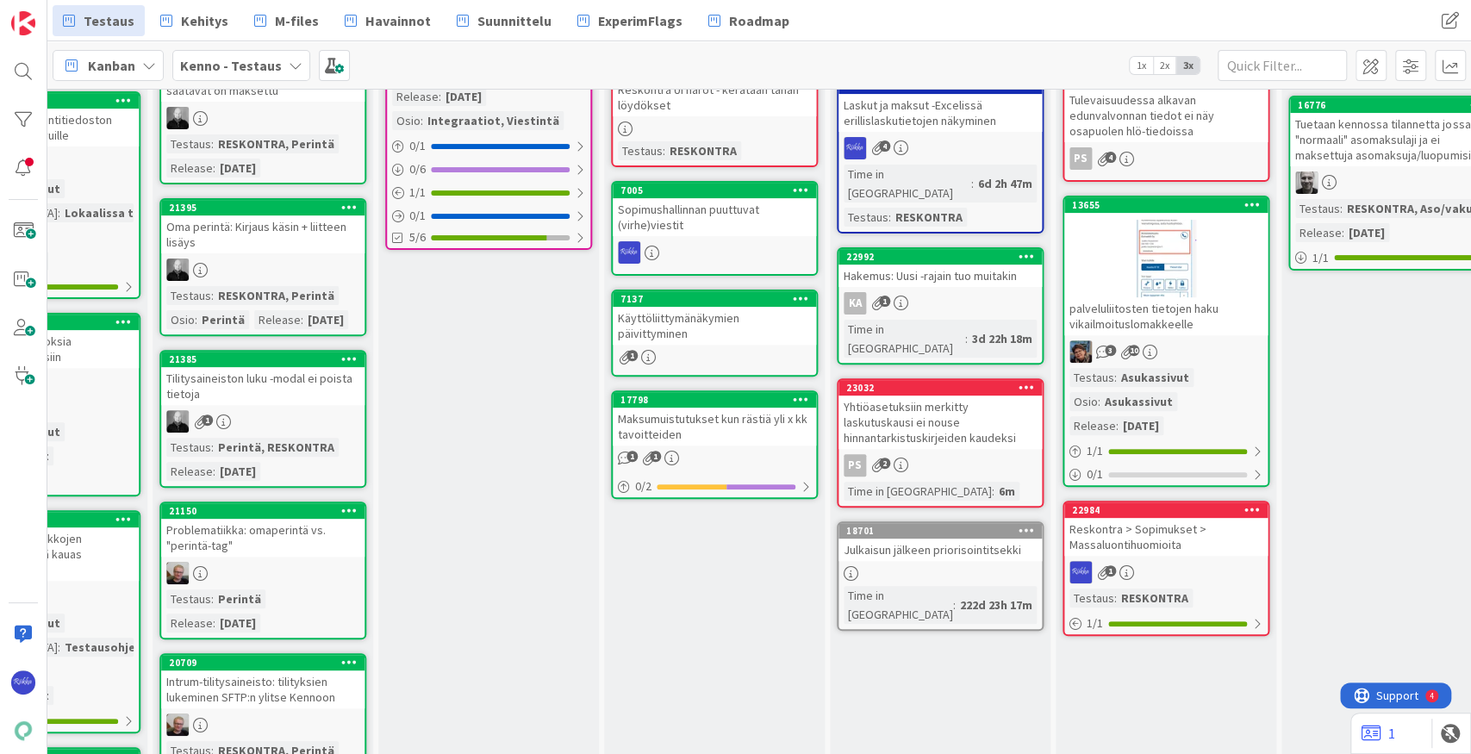
click at [956, 265] on div "Hakemus: Uusi -rajain tuo muitakin" at bounding box center [939, 276] width 203 height 22
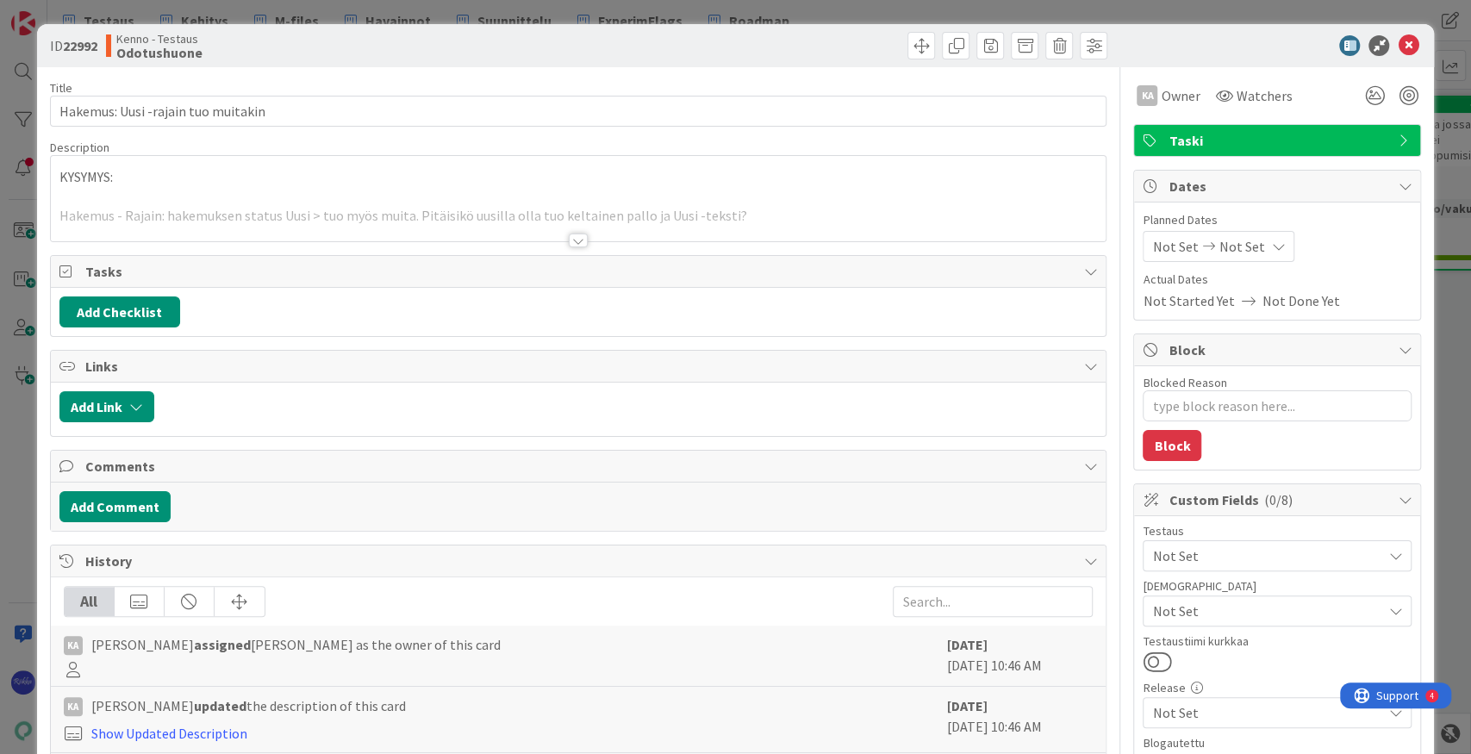
type textarea "x"
click at [577, 243] on div at bounding box center [578, 240] width 19 height 14
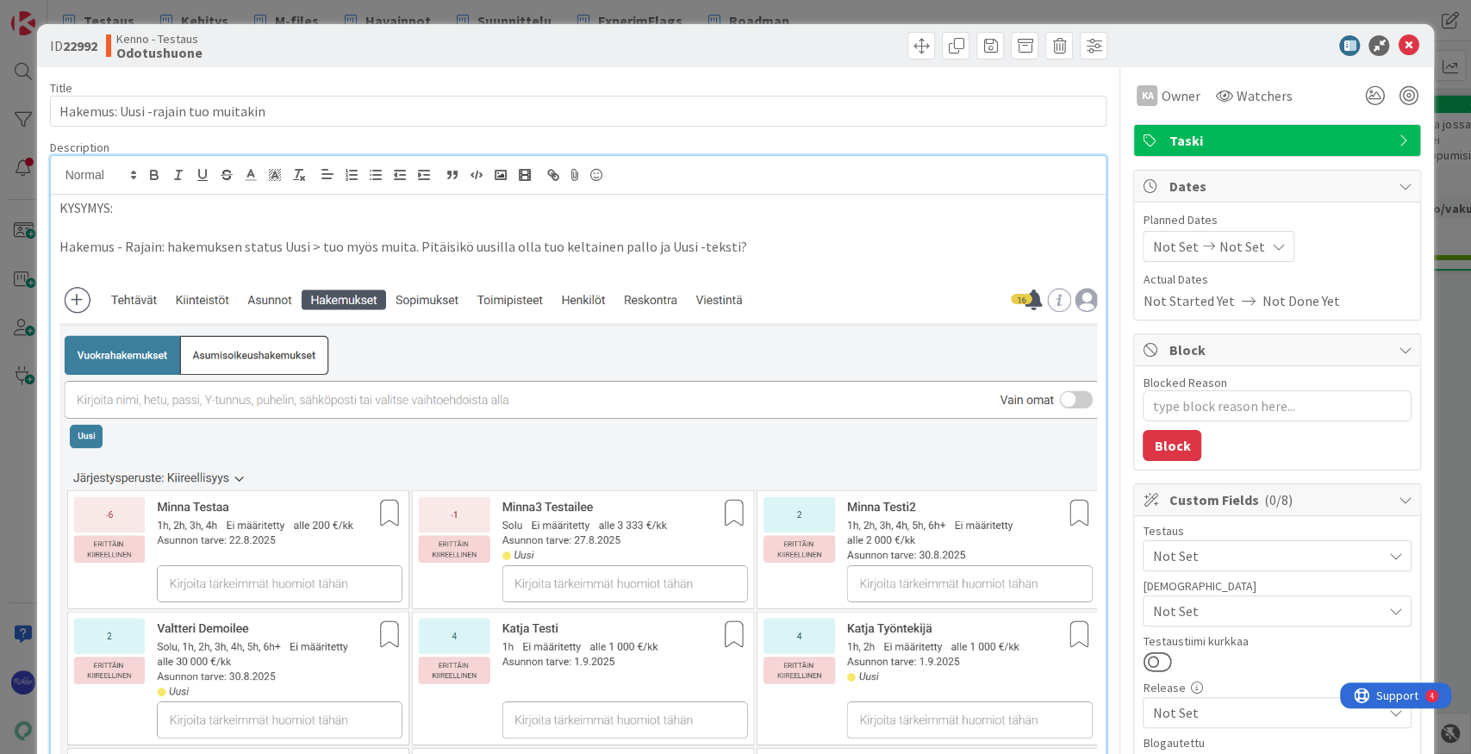
click at [796, 250] on p "Hakemus - Rajain: hakemuksen status Uusi > tuo myös muita. Pitäisikö uusilla ol…" at bounding box center [578, 247] width 1038 height 20
type textarea "x"
click at [1069, 47] on icon at bounding box center [1408, 45] width 21 height 21
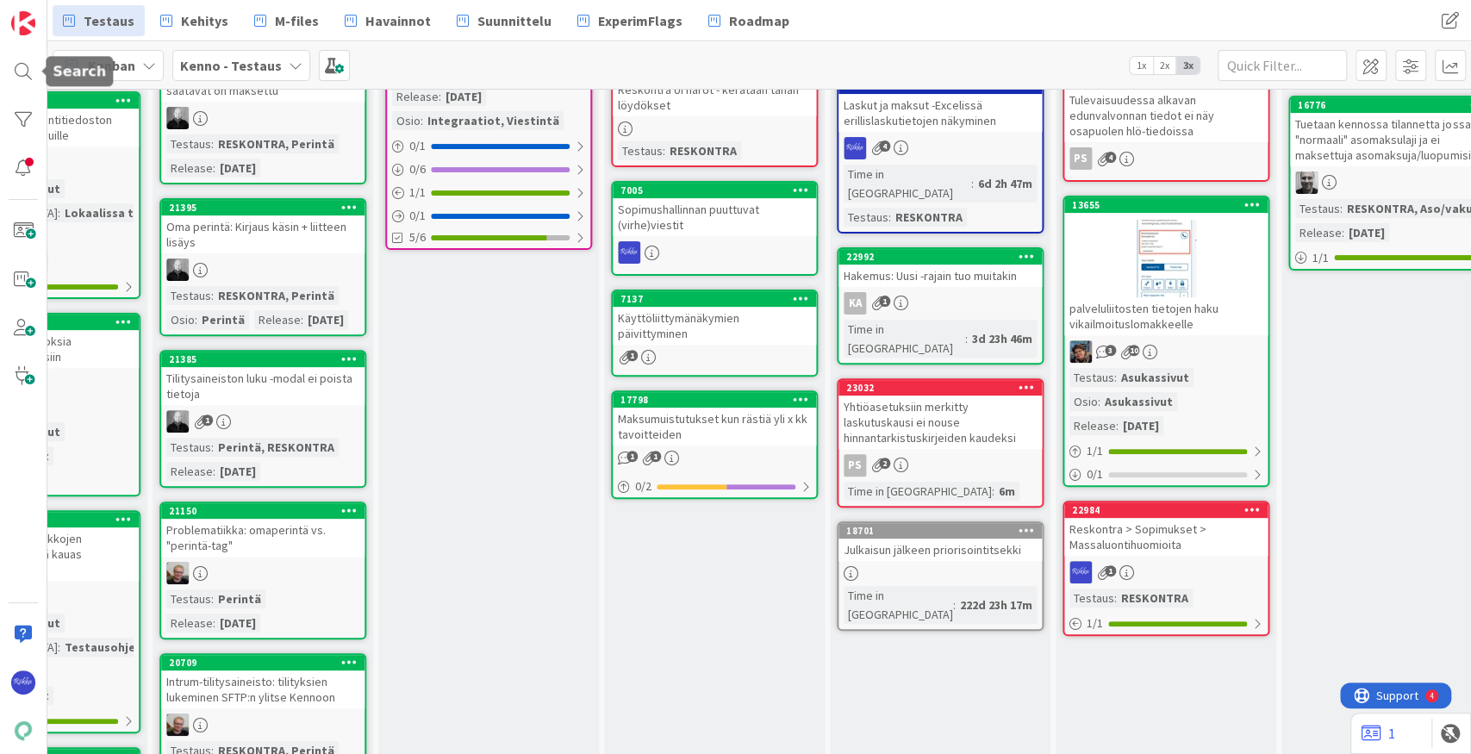
click at [25, 72] on div at bounding box center [23, 71] width 34 height 34
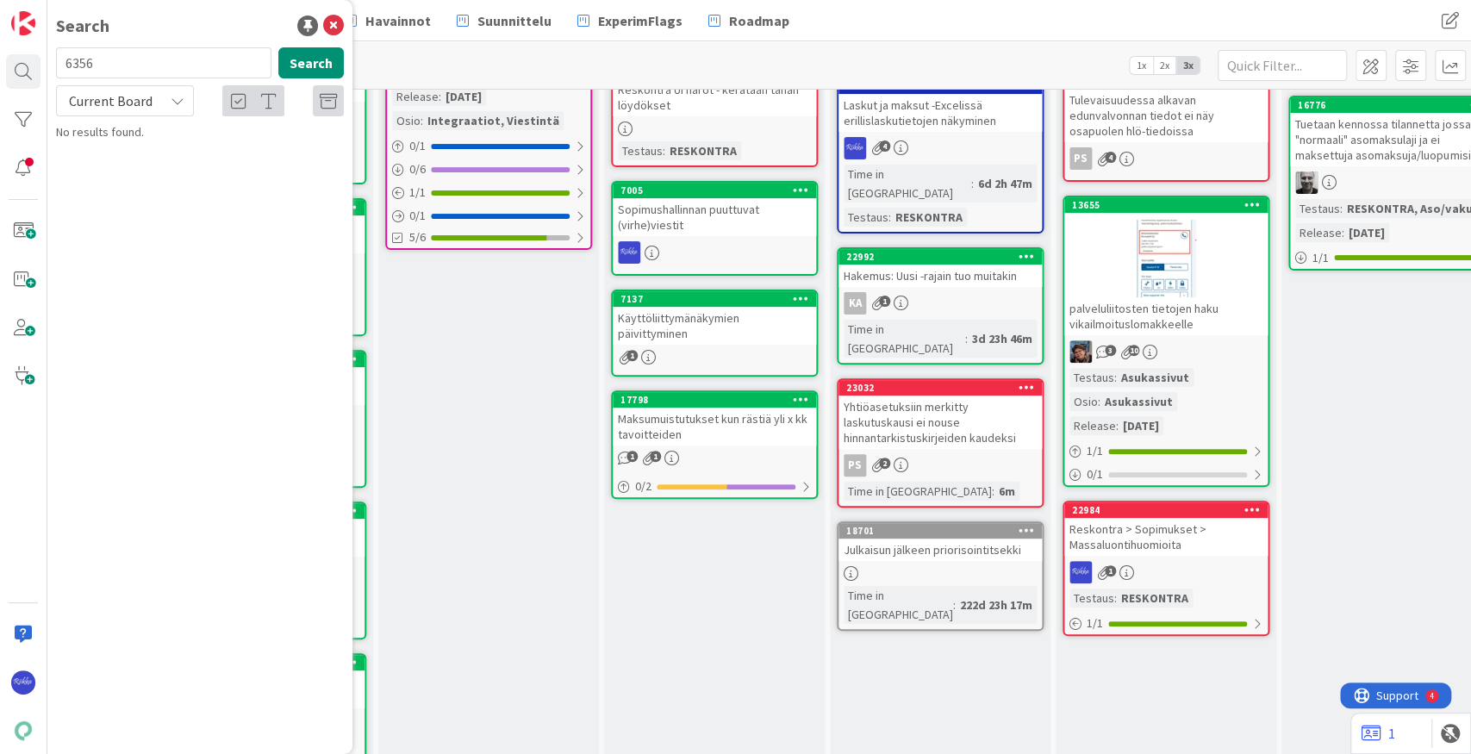
drag, startPoint x: 173, startPoint y: 68, endPoint x: 47, endPoint y: 67, distance: 125.8
click at [47, 67] on div "6356 Search" at bounding box center [200, 66] width 308 height 38
type input "15336"
click at [119, 102] on span "Current Board" at bounding box center [111, 100] width 84 height 17
click at [130, 172] on span "All Boards" at bounding box center [154, 172] width 179 height 26
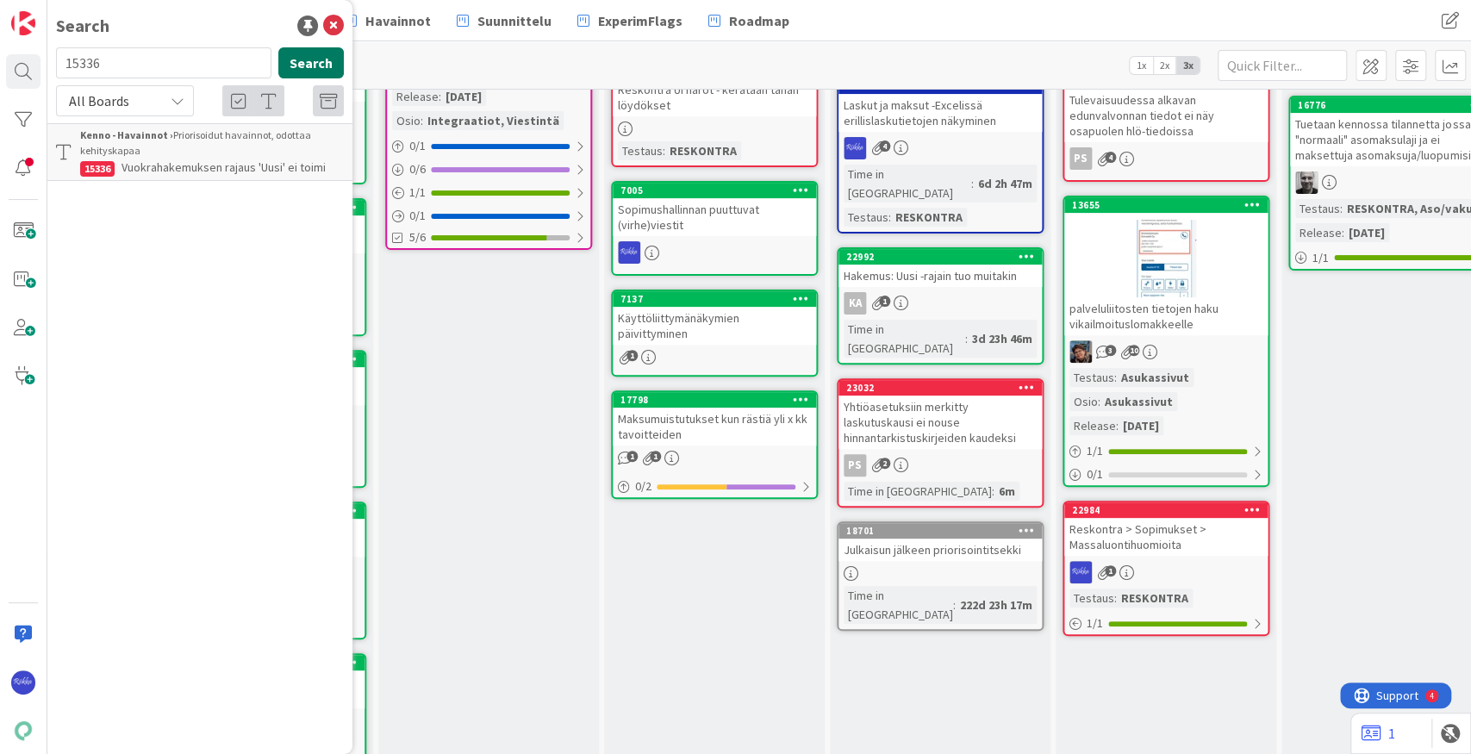
click at [320, 60] on button "Search" at bounding box center [310, 62] width 65 height 31
click at [254, 160] on span "Vuokrahakemuksen rajaus 'Uusi' ei toimi" at bounding box center [223, 167] width 204 height 16
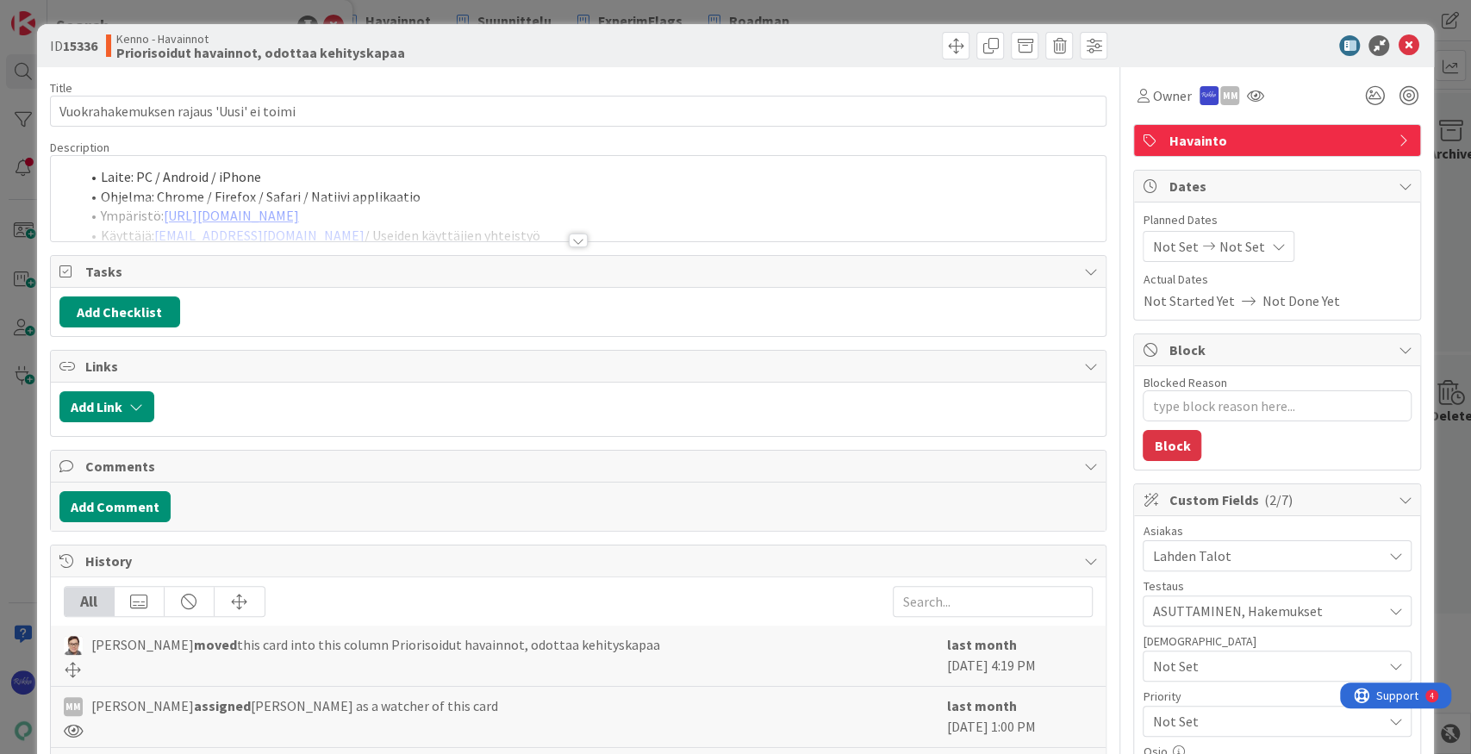
click at [572, 241] on div at bounding box center [578, 240] width 19 height 14
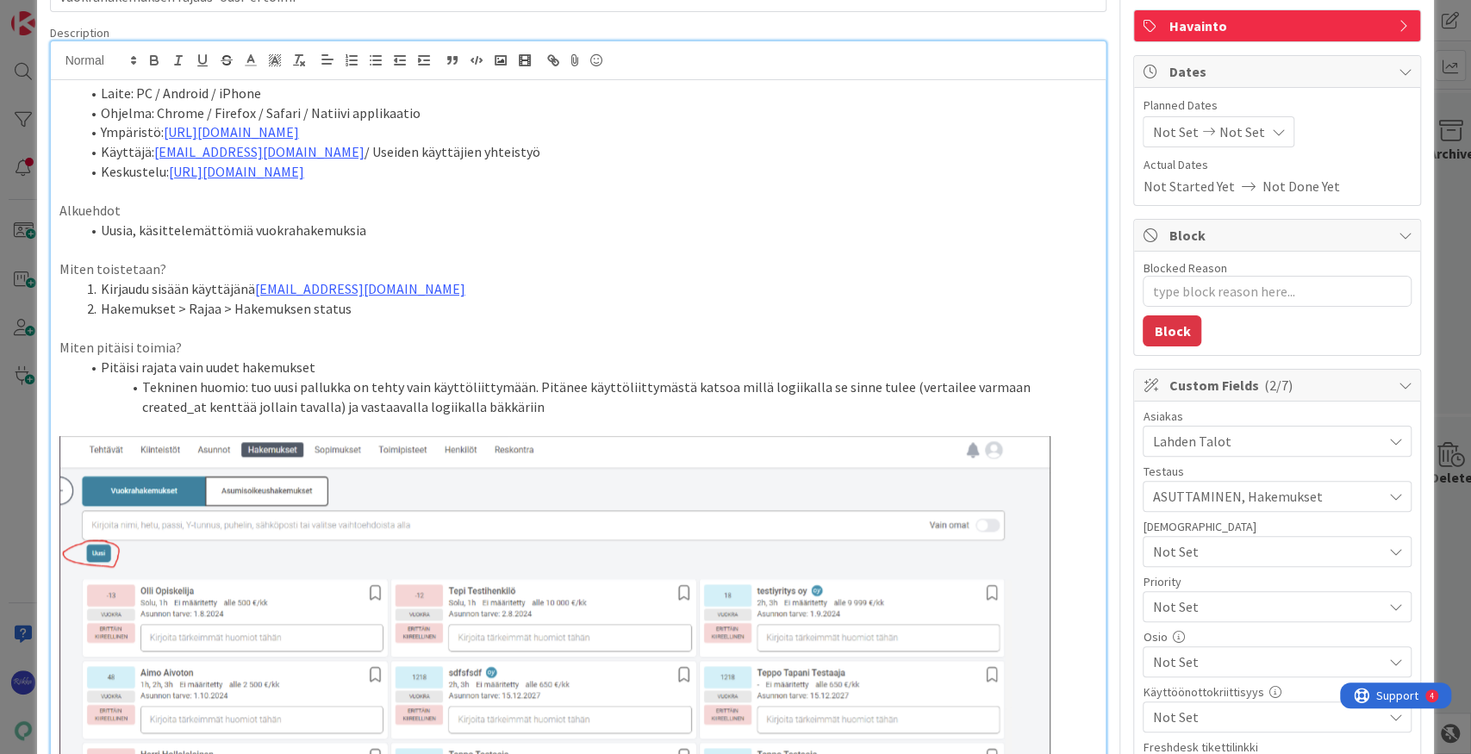
scroll to position [172, 0]
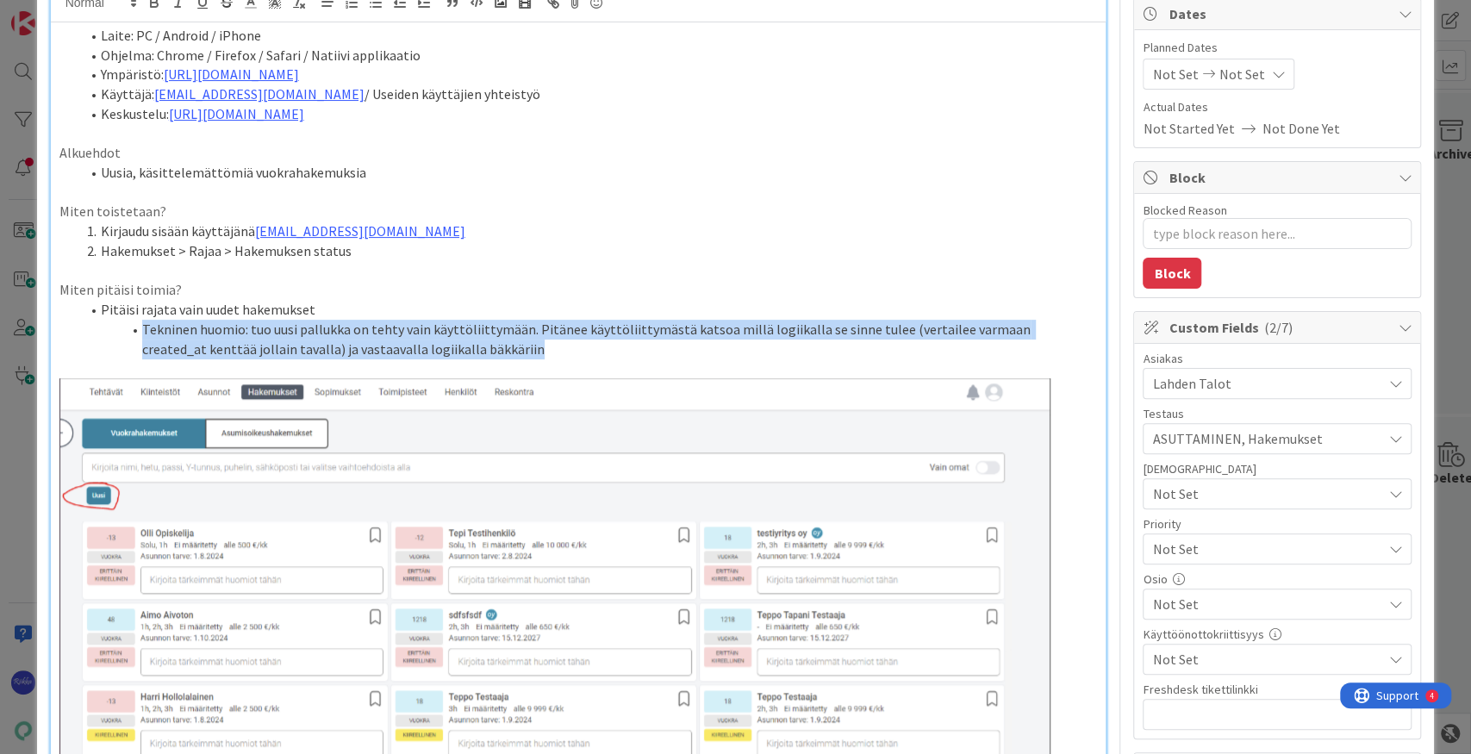
drag, startPoint x: 142, startPoint y: 324, endPoint x: 482, endPoint y: 346, distance: 340.2
click at [482, 346] on li "Tekninen huomio: tuo uusi pallukka on tehty vain käyttöliittymään. Pitänee käyt…" at bounding box center [589, 339] width 1018 height 39
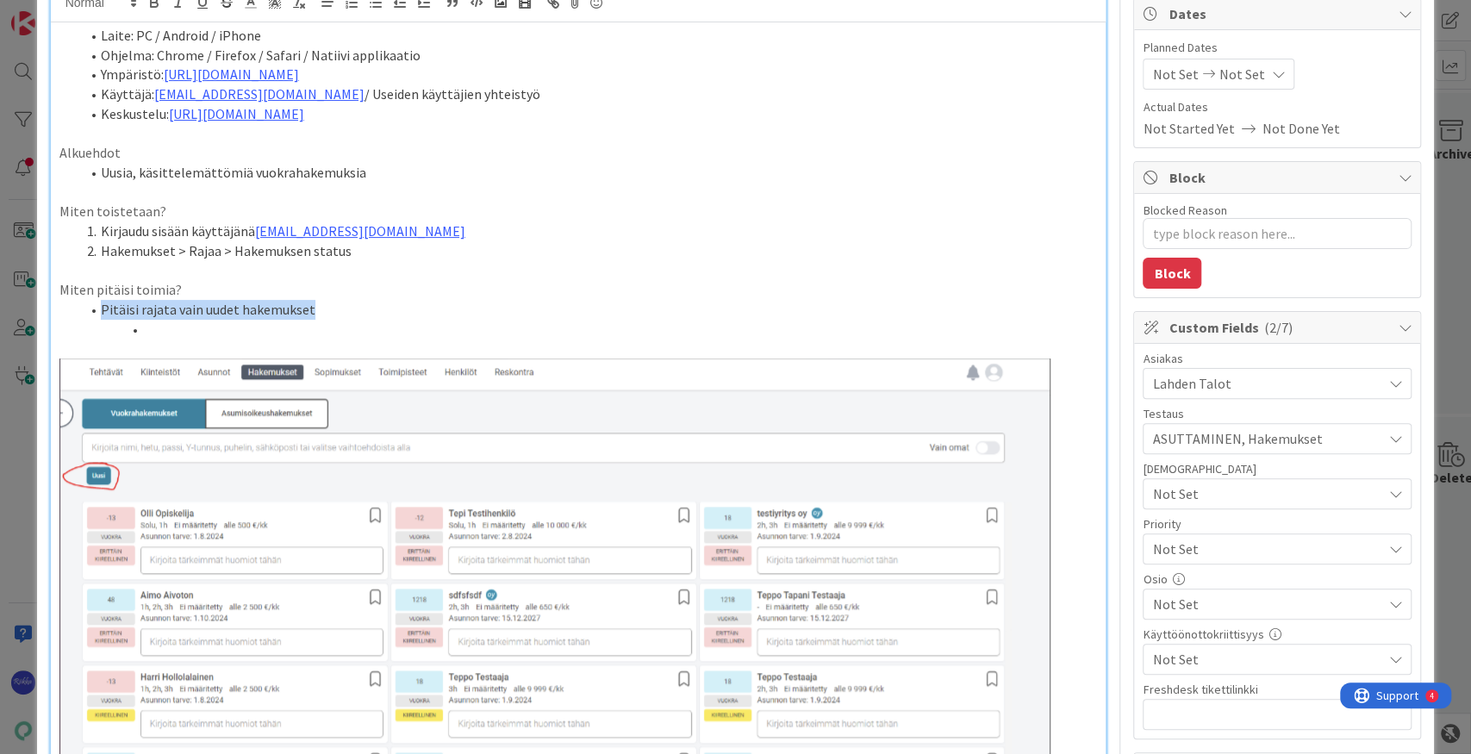
drag, startPoint x: 100, startPoint y: 308, endPoint x: 167, endPoint y: 331, distance: 70.8
click at [167, 331] on ol "Pitäisi rajata vain uudet hakemukset" at bounding box center [578, 319] width 1038 height 39
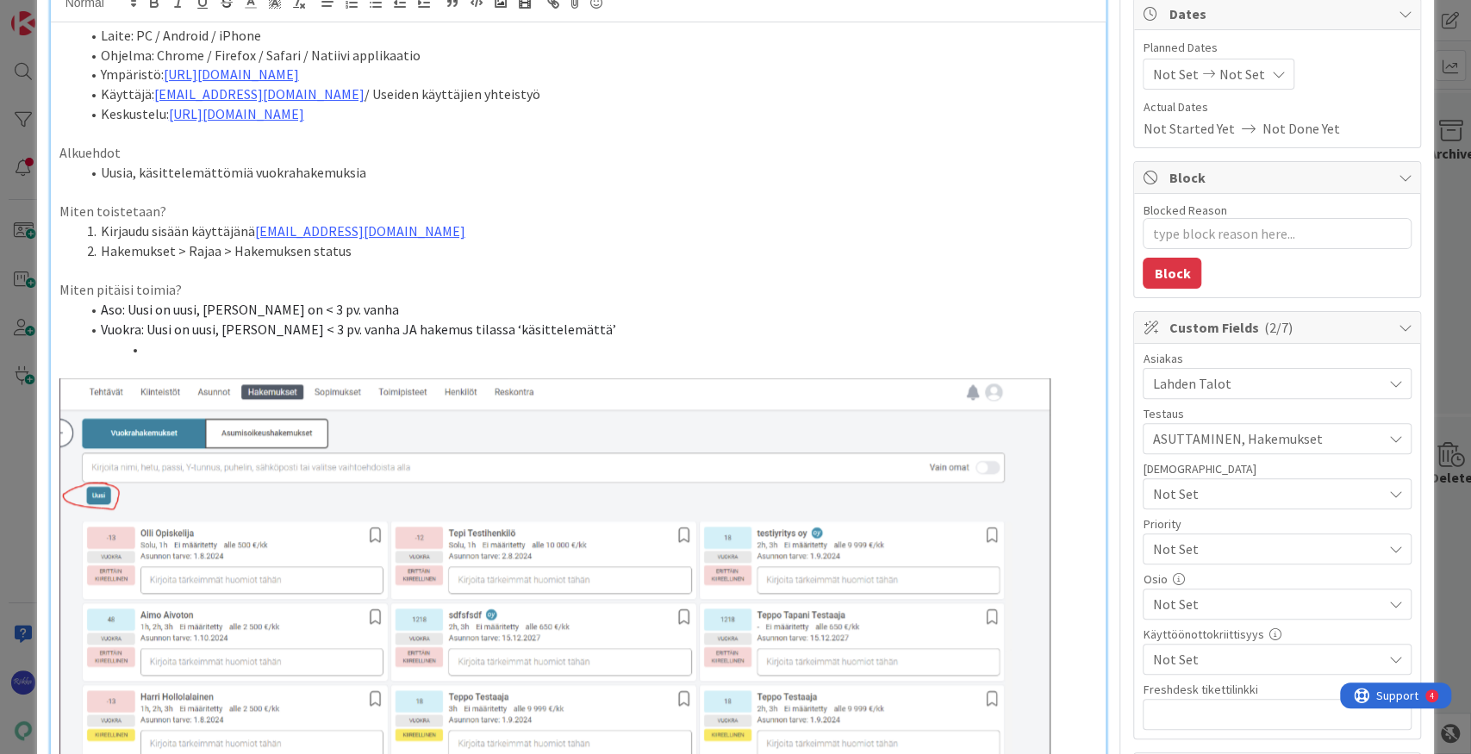
click at [101, 312] on span "Aso: Uusi on uusi, [PERSON_NAME] on < 3 pv. vanha" at bounding box center [250, 309] width 298 height 17
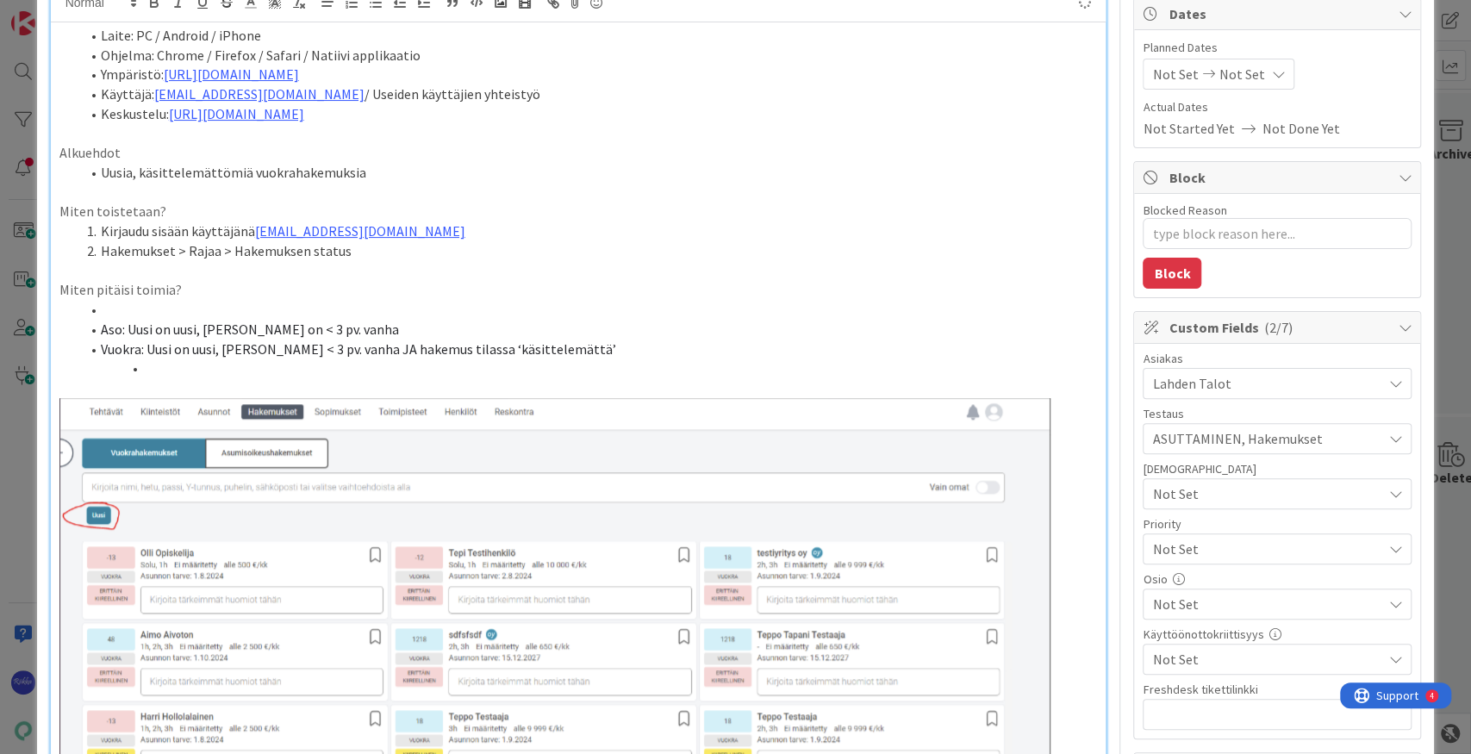
type textarea "x"
click at [101, 328] on span "Aso: Uusi on uusi, [PERSON_NAME] on < 3 pv. vanha" at bounding box center [250, 329] width 298 height 17
click at [101, 346] on span "Vuokra: Uusi on uusi, [PERSON_NAME] < 3 pv. vanha JA hakemus tilassa ‘käsittele…" at bounding box center [358, 348] width 515 height 17
click at [188, 369] on li at bounding box center [589, 368] width 1018 height 20
click at [815, 327] on li "Aso: Uusi on uusi, [PERSON_NAME] on < 3 pv. vanha" at bounding box center [589, 330] width 1018 height 20
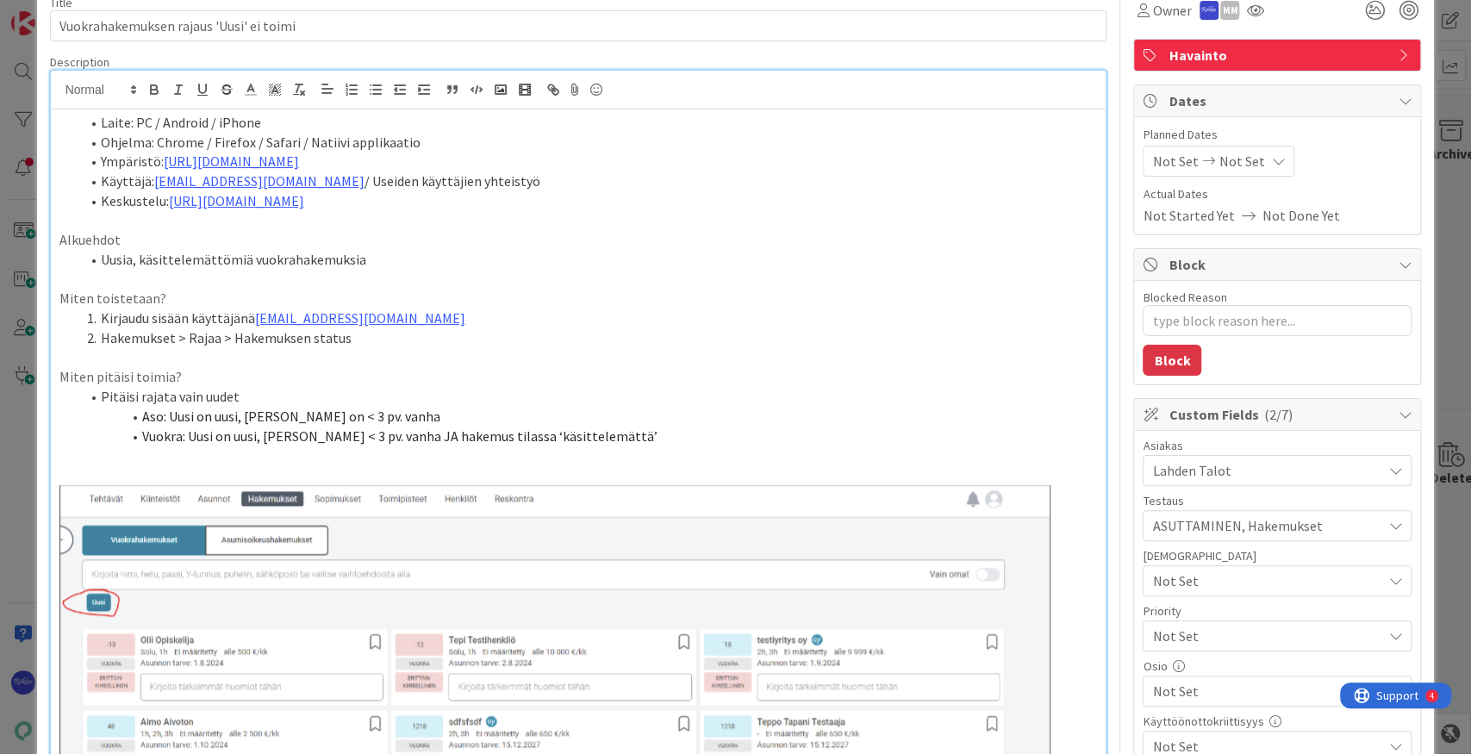
scroll to position [0, 0]
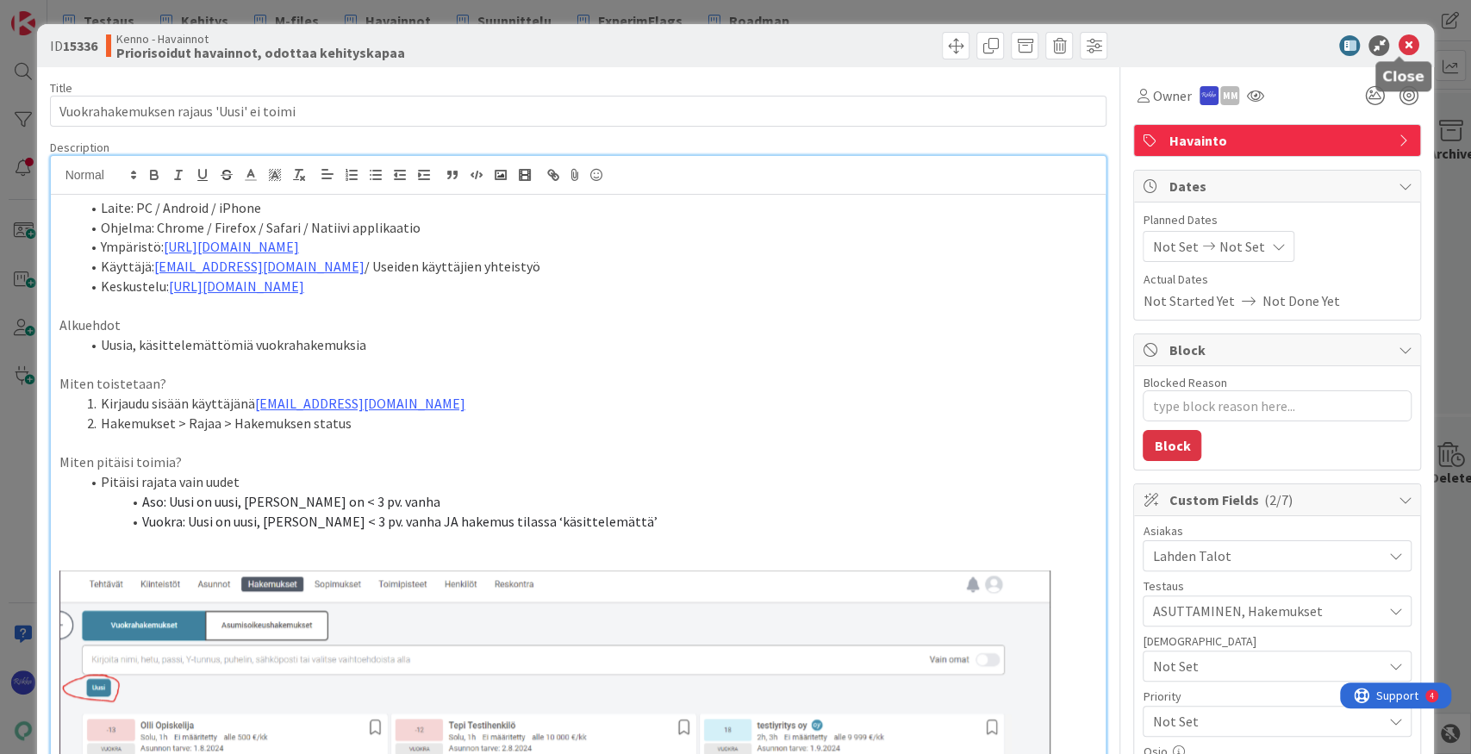
click at [1069, 47] on icon at bounding box center [1408, 45] width 21 height 21
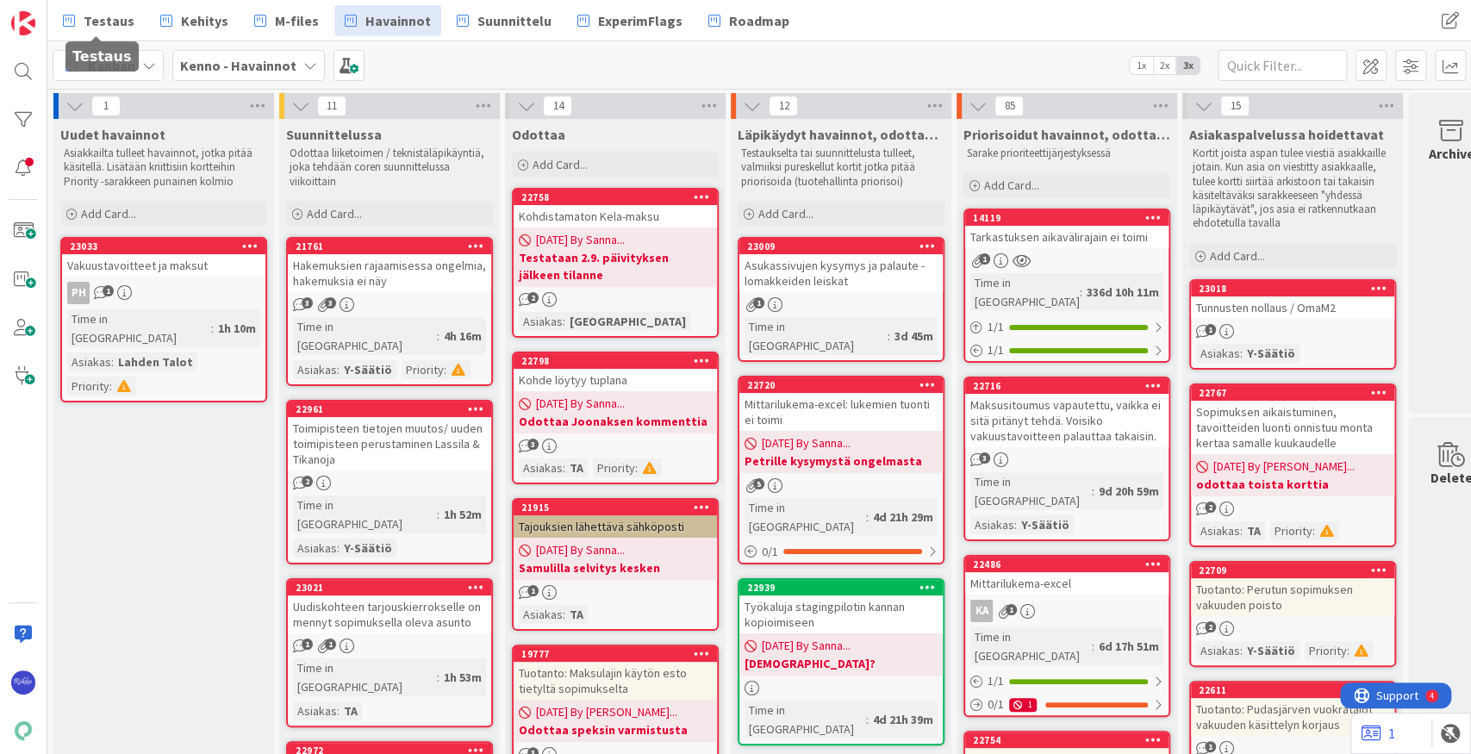
click at [128, 17] on span "Testaus" at bounding box center [109, 20] width 51 height 21
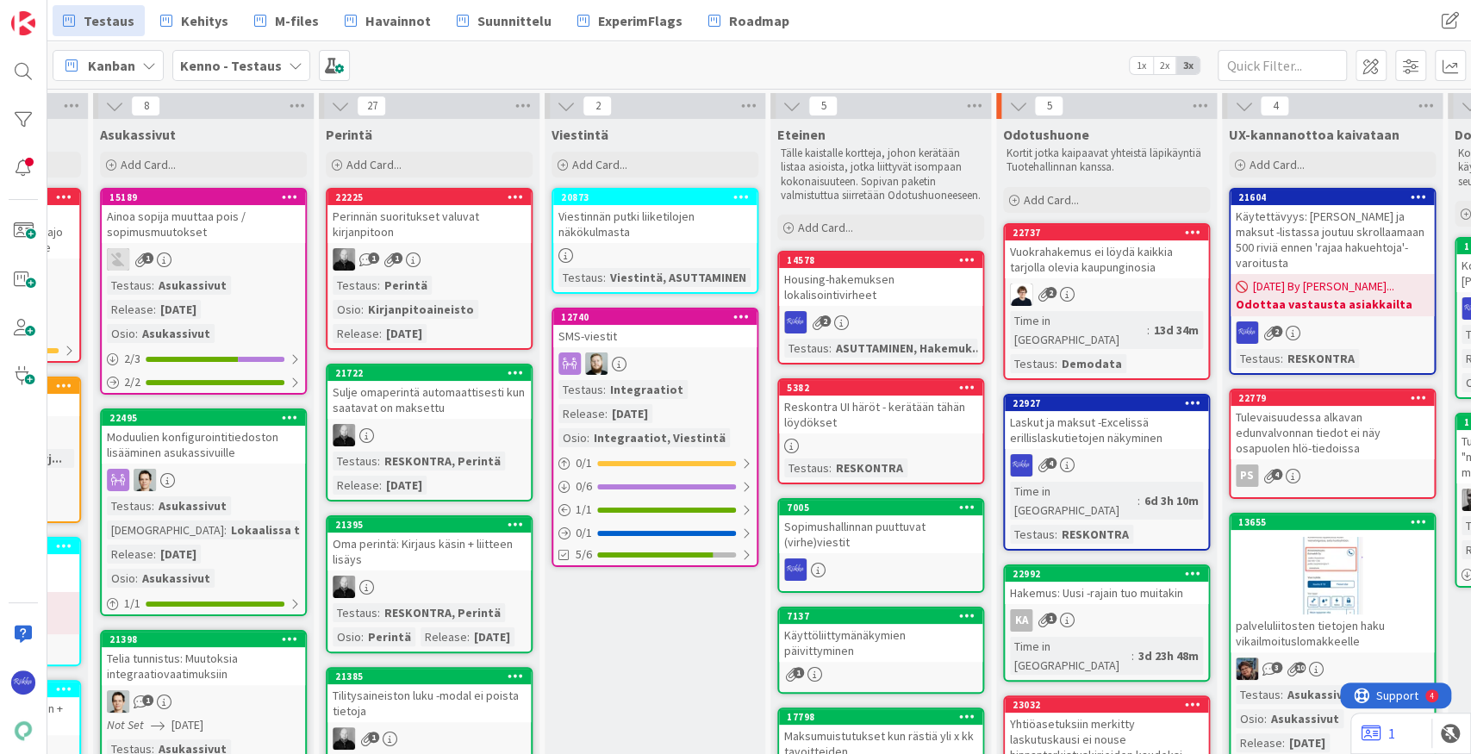
scroll to position [287, 638]
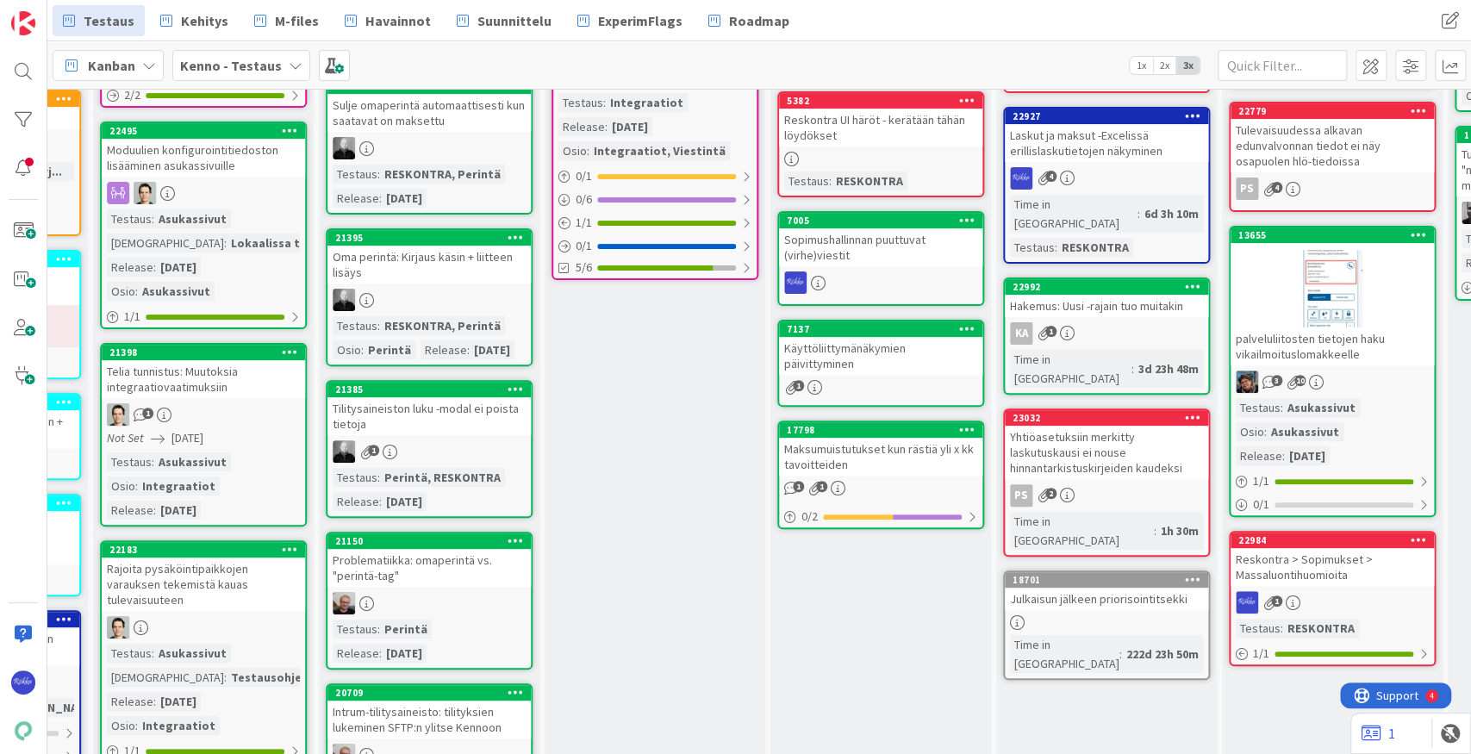
click at [1069, 281] on div at bounding box center [1192, 287] width 31 height 12
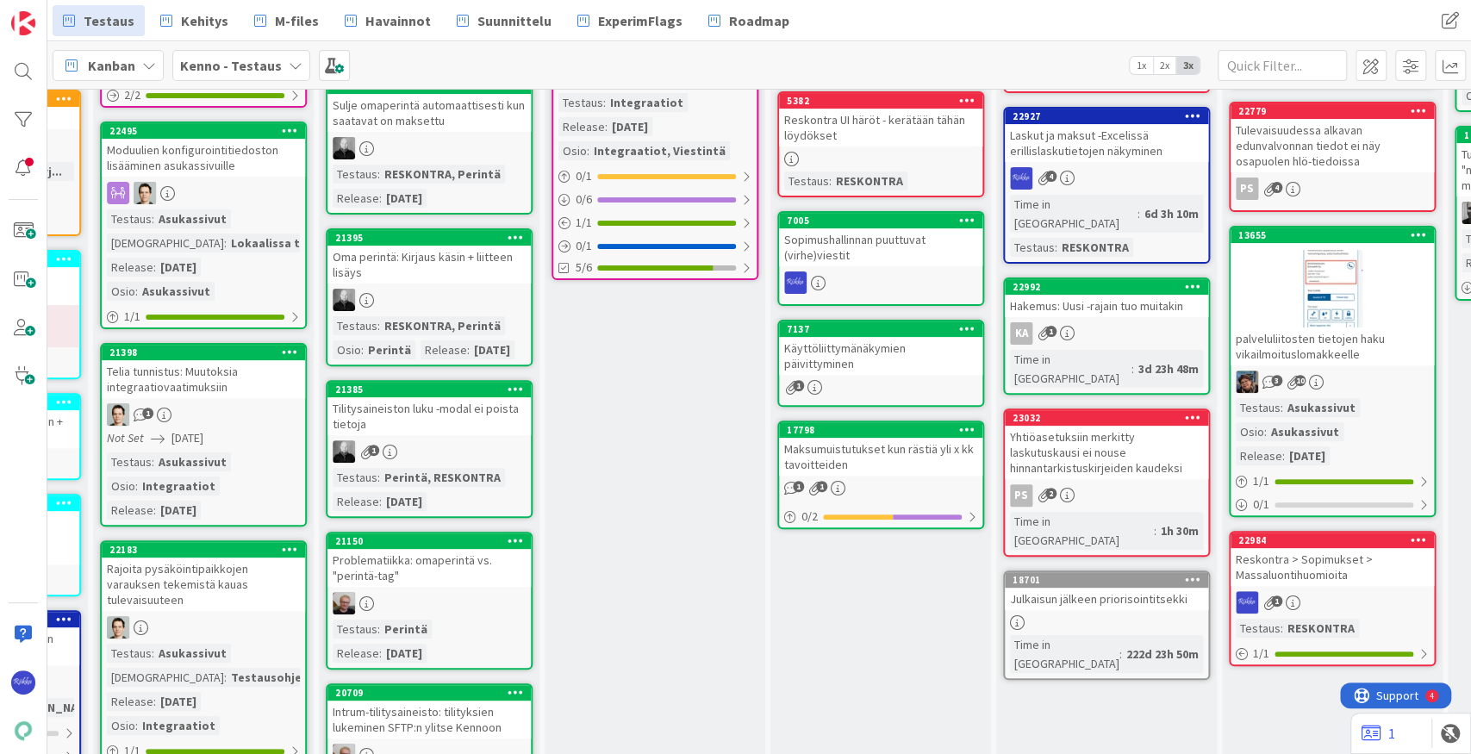
click at [1069, 280] on link "22992 Move to Top Move to Bottom Assign Labels... Assign Tokens... Link Card...…" at bounding box center [1106, 335] width 207 height 117
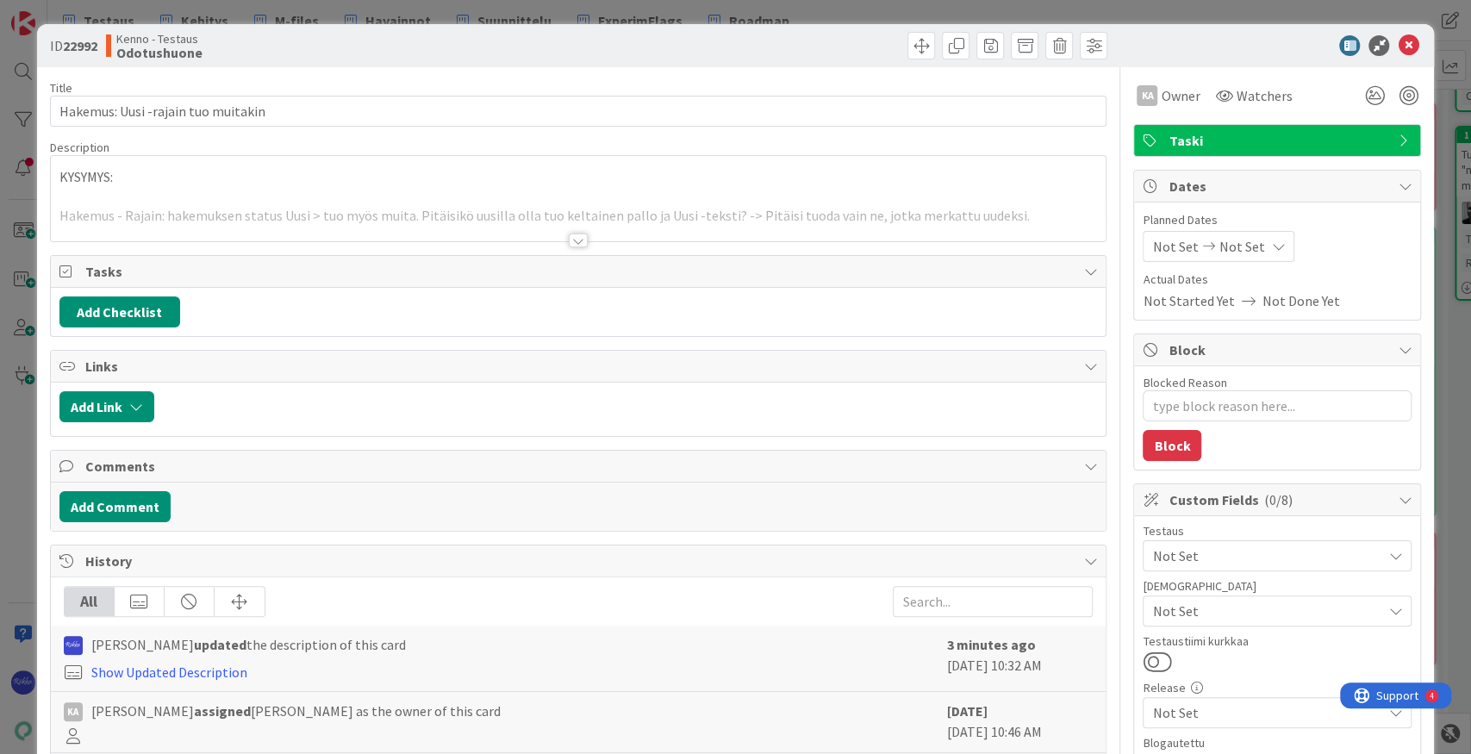
type textarea "x"
click at [576, 240] on div at bounding box center [578, 240] width 19 height 14
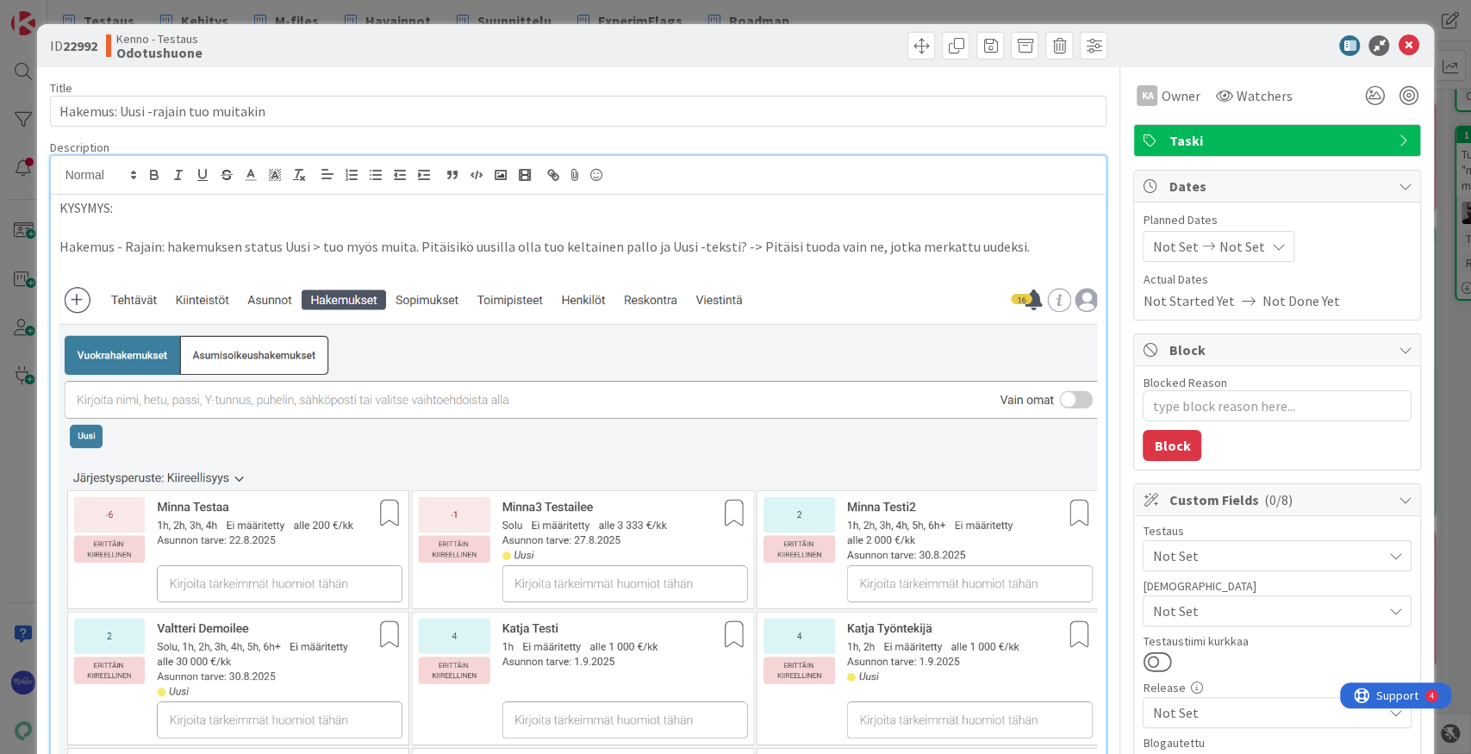
click at [1025, 248] on p "Hakemus - Rajain: hakemuksen status Uusi > tuo myös muita. Pitäisikö uusilla ol…" at bounding box center [578, 247] width 1038 height 20
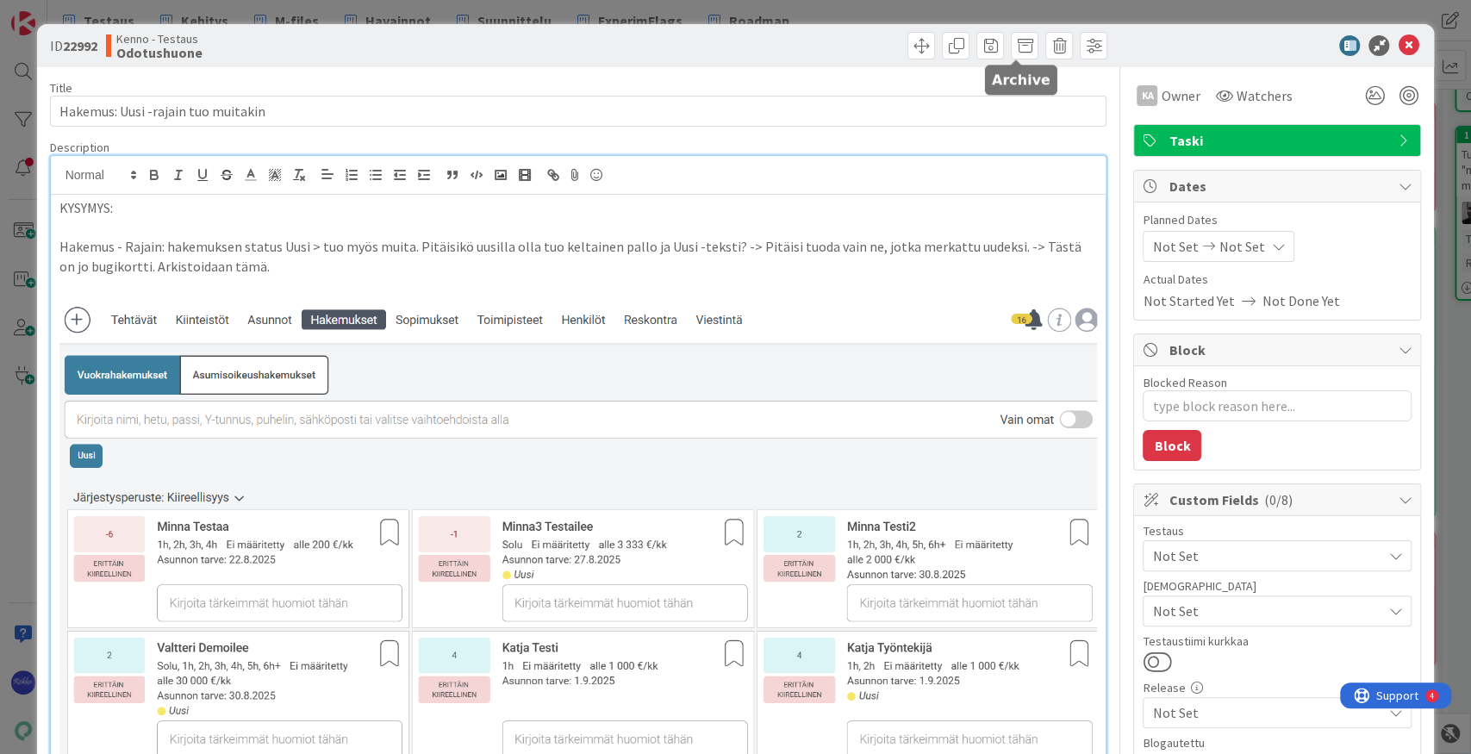
click at [1018, 47] on span at bounding box center [1025, 46] width 28 height 28
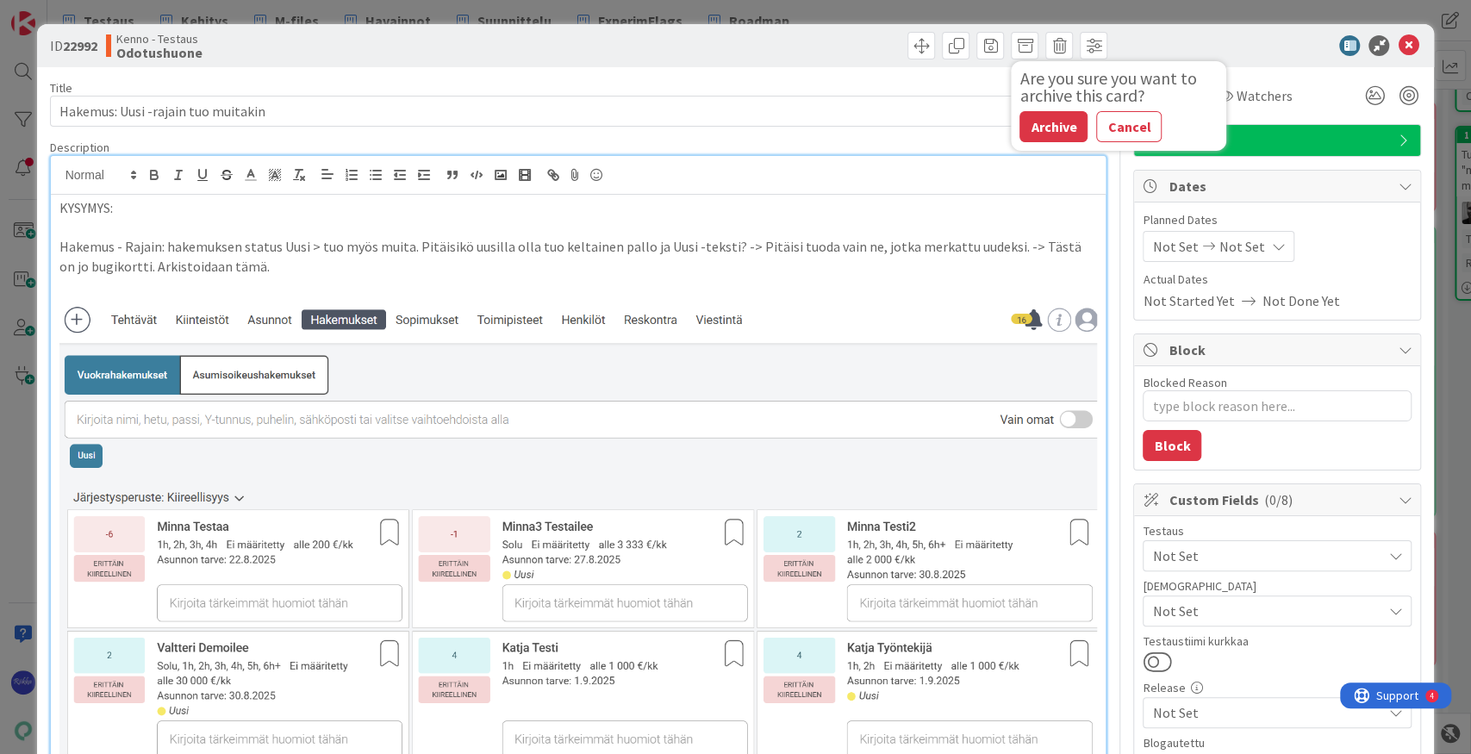
click at [1047, 131] on button "Archive" at bounding box center [1053, 126] width 68 height 31
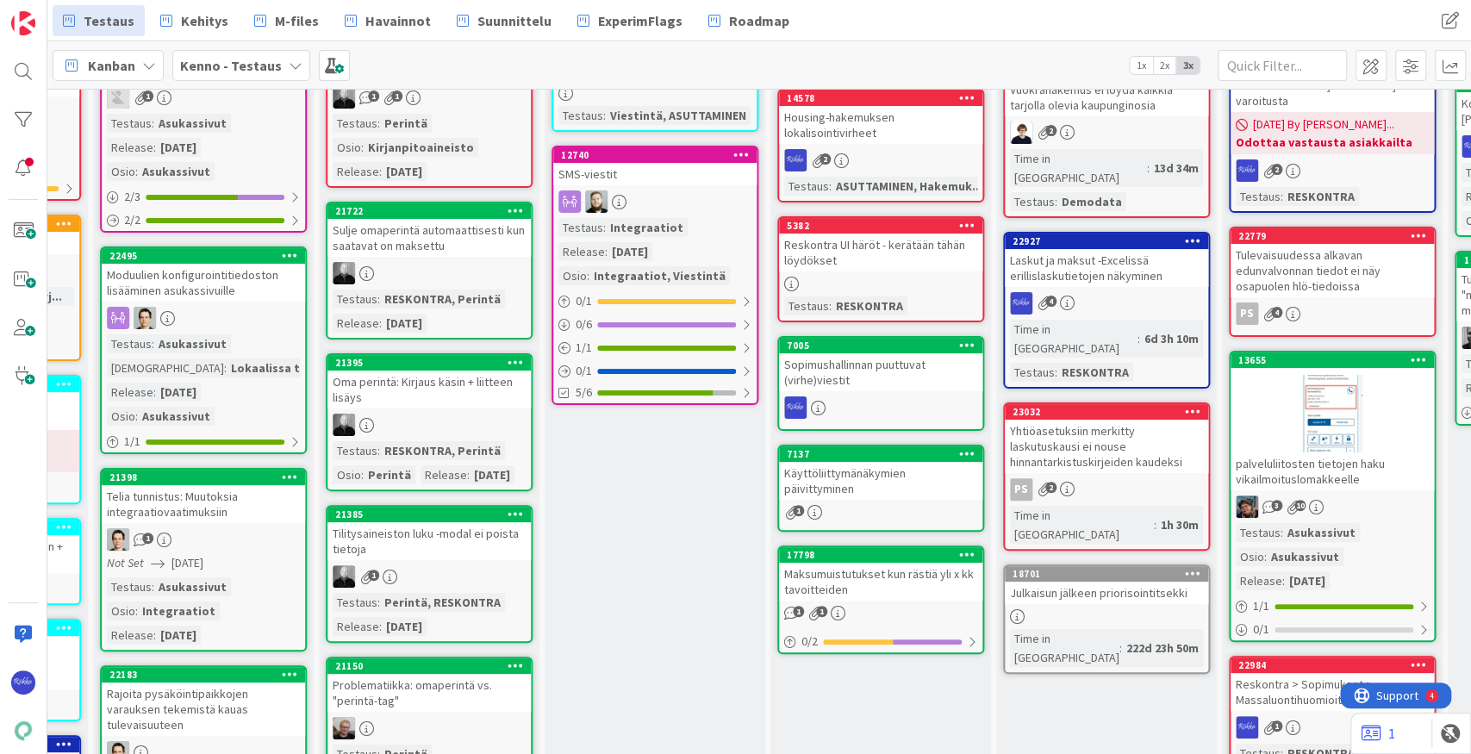
scroll to position [172, 638]
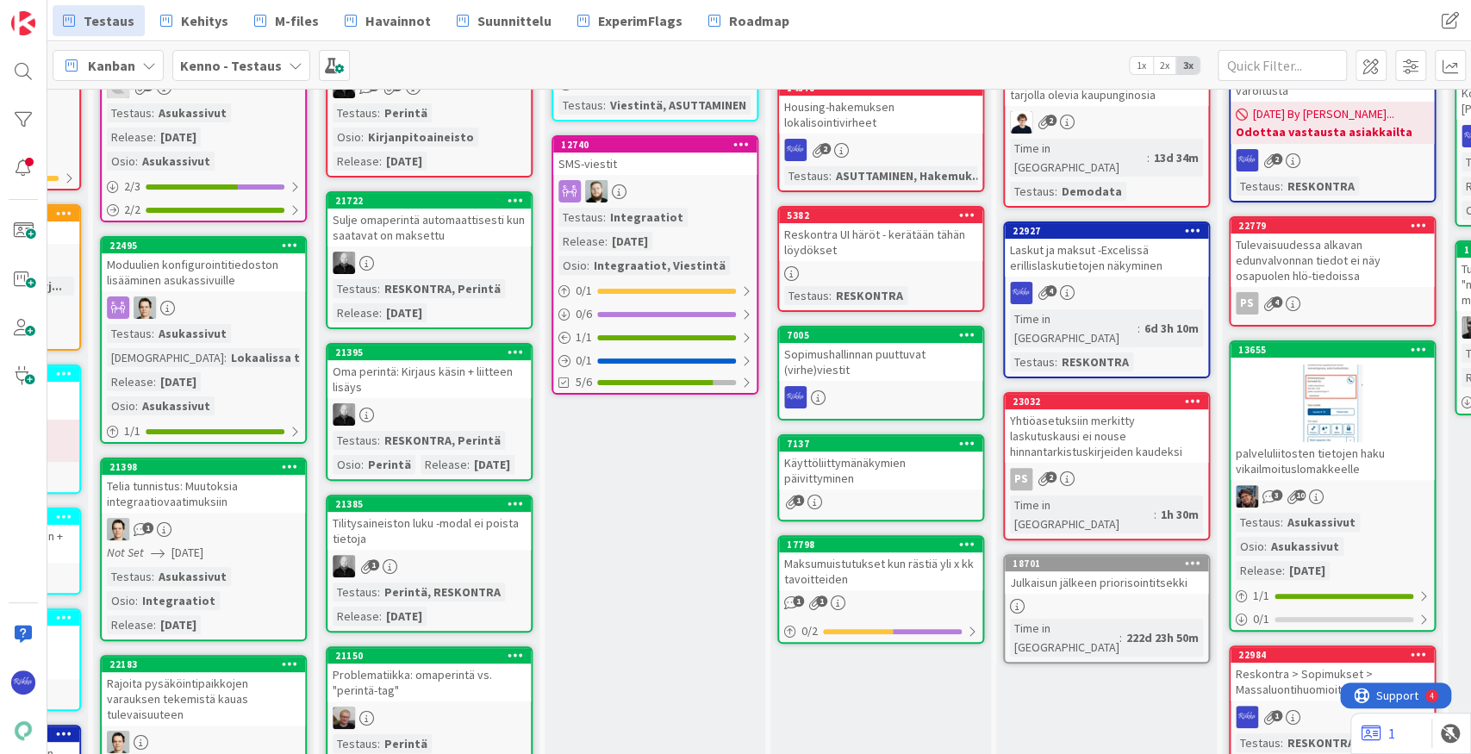
click at [1069, 409] on div "Yhtiöasetuksiin merkitty laskutuskausi ei nouse hinnantarkistuskirjeiden kaudek…" at bounding box center [1106, 435] width 203 height 53
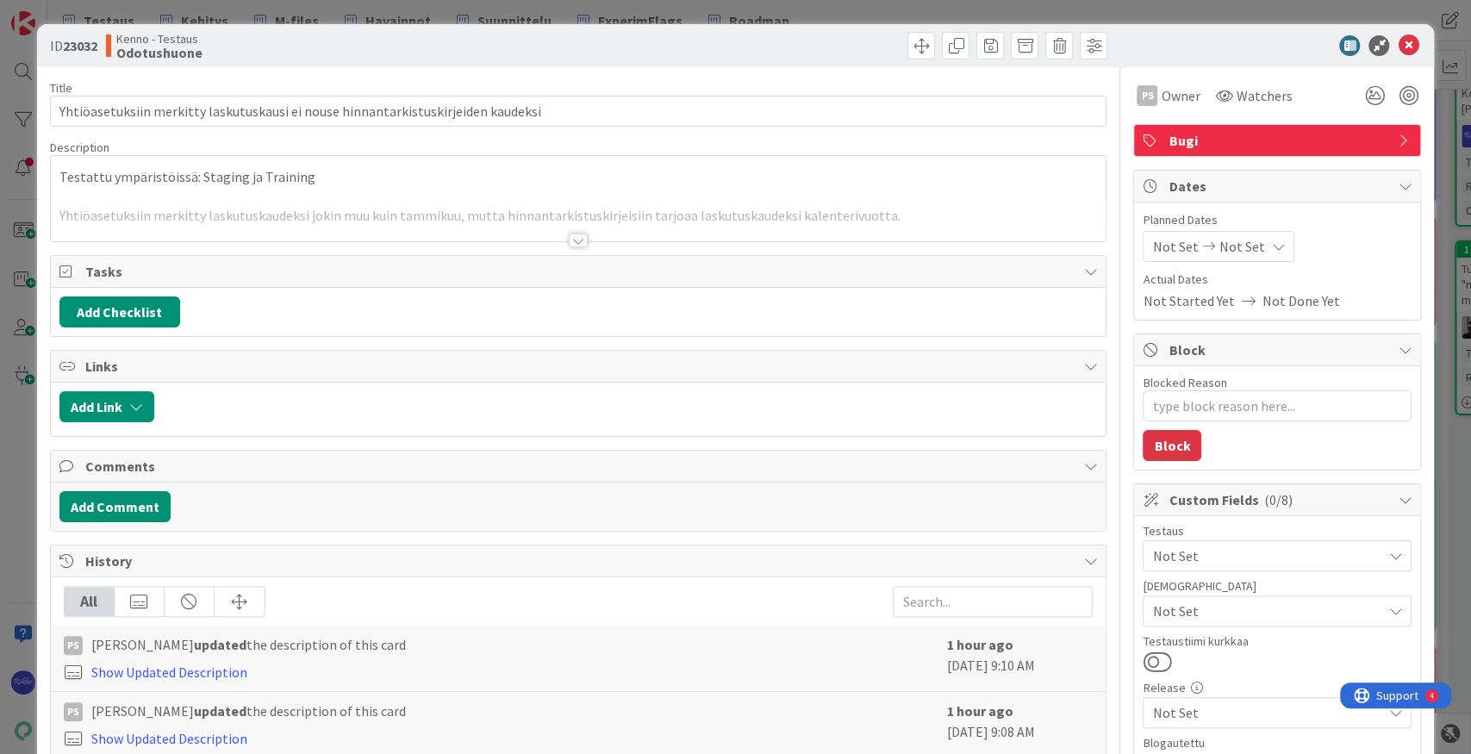
type textarea "x"
click at [575, 240] on div at bounding box center [578, 240] width 19 height 14
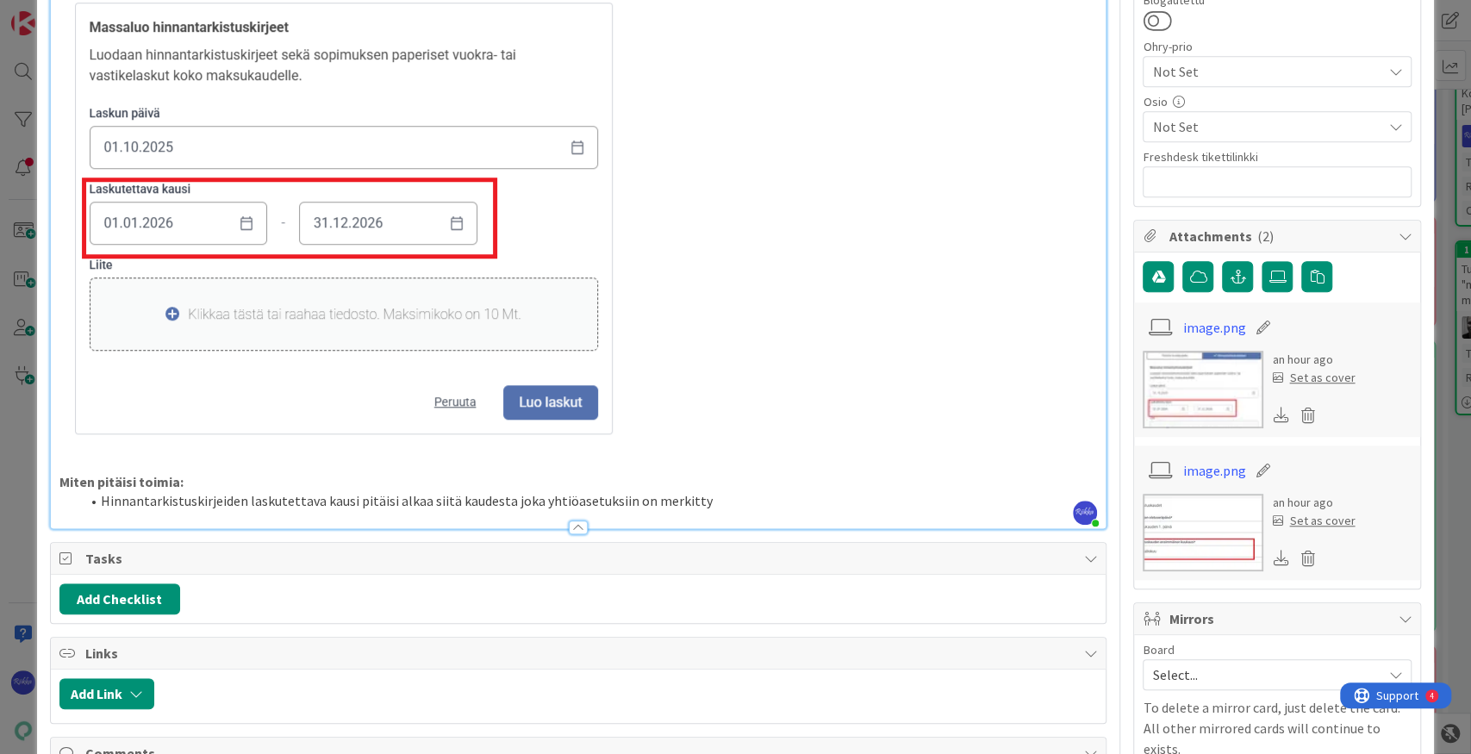
scroll to position [746, 0]
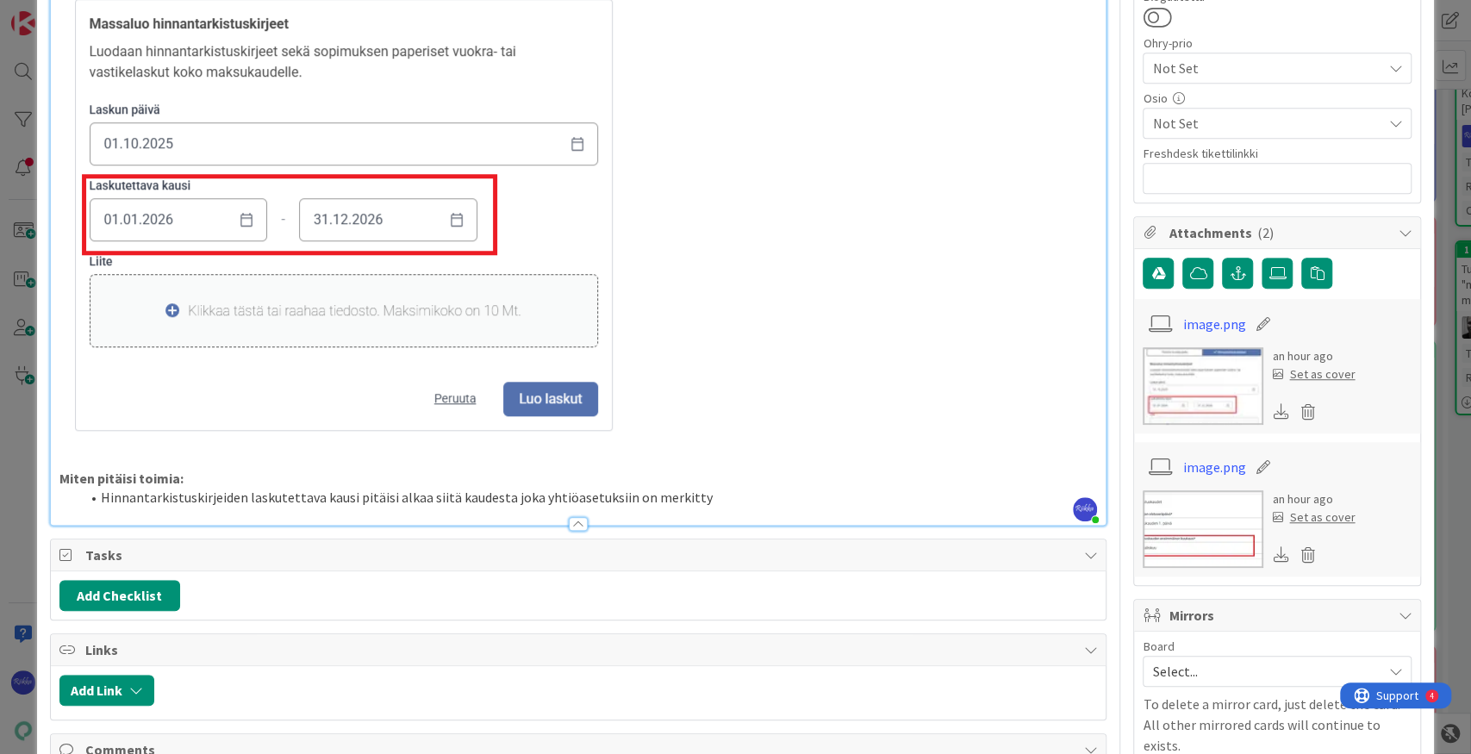
click at [708, 493] on li "Hinnantarkistuskirjeiden laskutettava kausi pitäisi alkaa siitä kaudesta joka y…" at bounding box center [589, 498] width 1018 height 20
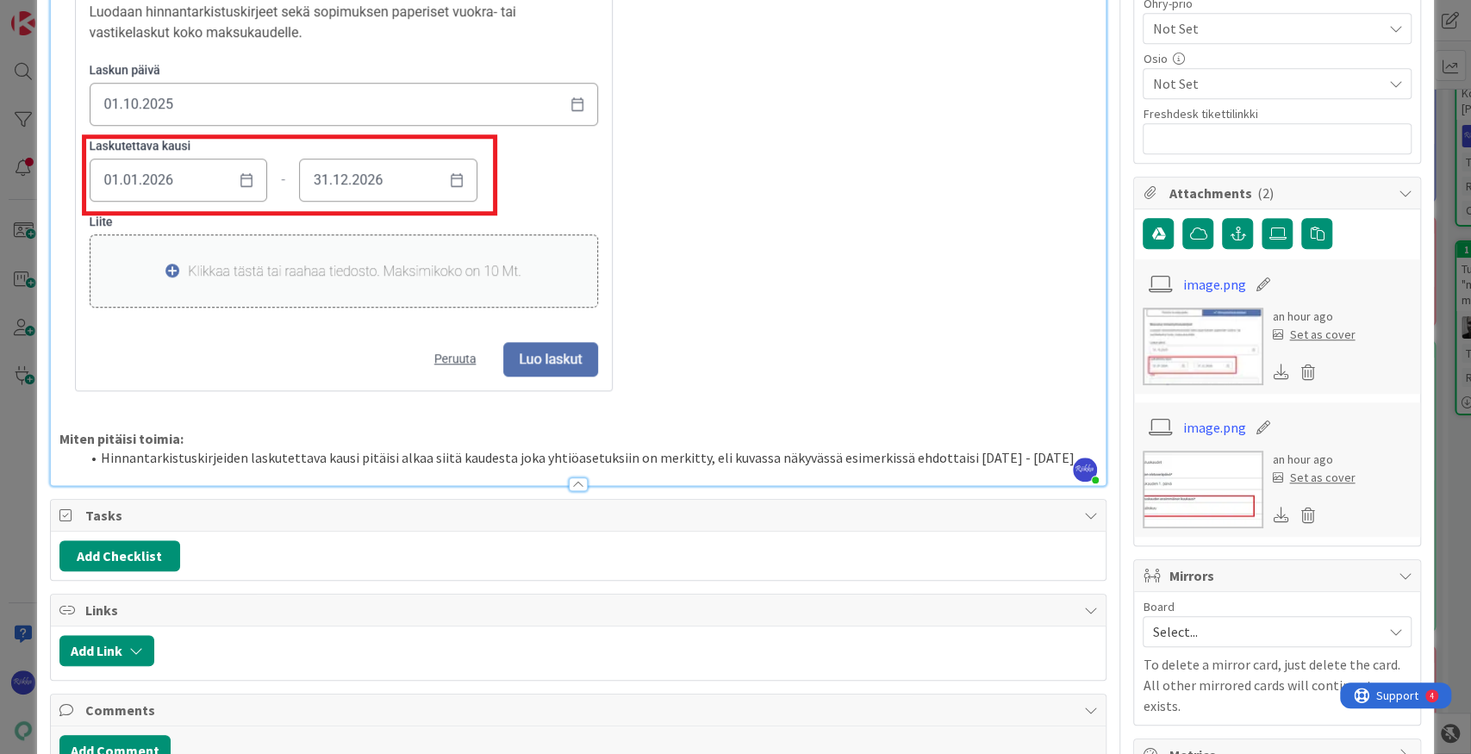
scroll to position [804, 0]
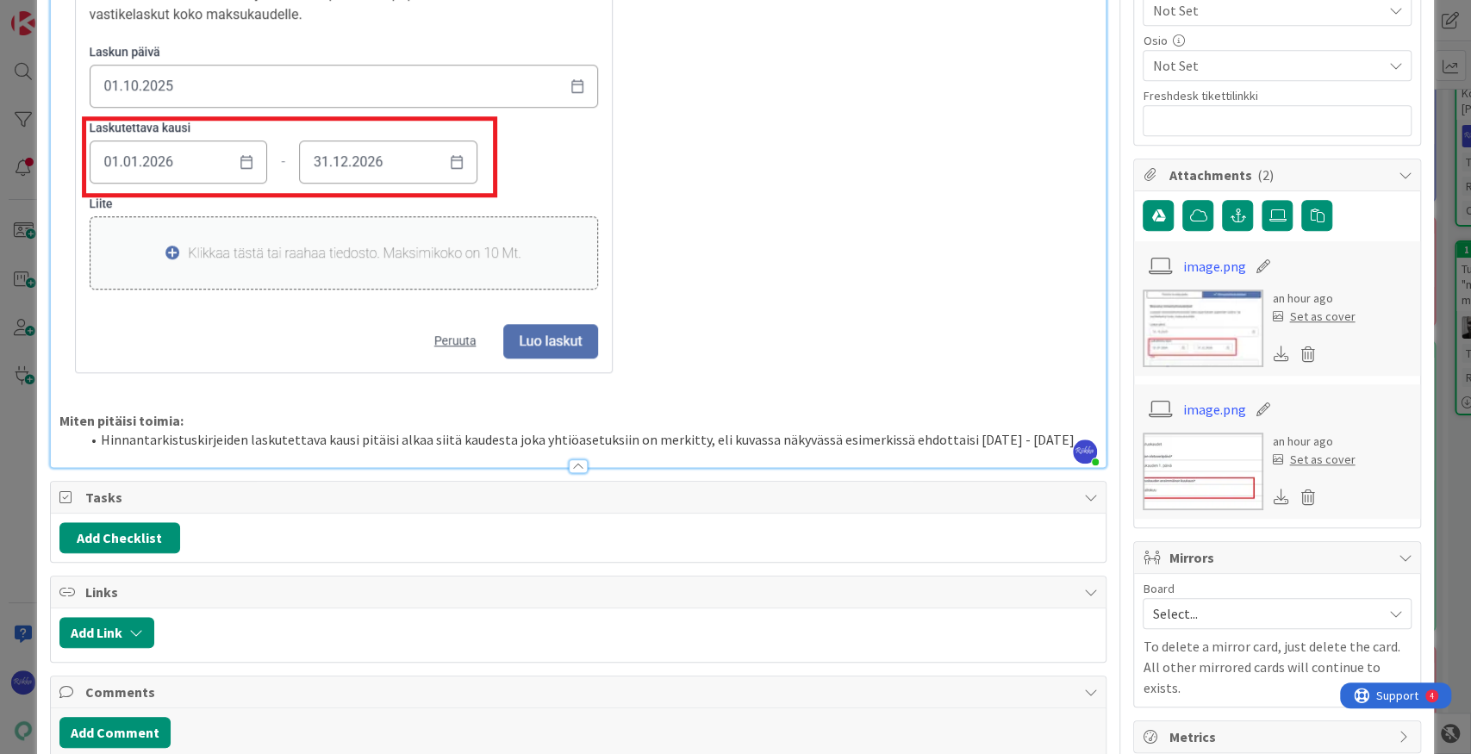
click at [955, 434] on li "Hinnantarkistuskirjeiden laskutettava kausi pitäisi alkaa siitä kaudesta joka y…" at bounding box center [589, 440] width 1018 height 20
click at [968, 436] on li "Hinnantarkistuskirjeiden laskutettava kausi pitäisi alkaa siitä kaudesta joka y…" at bounding box center [589, 440] width 1018 height 20
click at [994, 443] on li "Hinnantarkistuskirjeiden laskutettava kausi pitäisi alkaa siitä kaudesta joka y…" at bounding box center [589, 440] width 1018 height 20
click at [1064, 436] on li "Hinnantarkistuskirjeiden laskutettava kausi pitäisi alkaa siitä kaudesta joka y…" at bounding box center [589, 440] width 1018 height 20
click at [1026, 445] on li "Hinnantarkistuskirjeiden laskutettava kausi pitäisi alkaa siitä kaudesta joka y…" at bounding box center [589, 440] width 1018 height 20
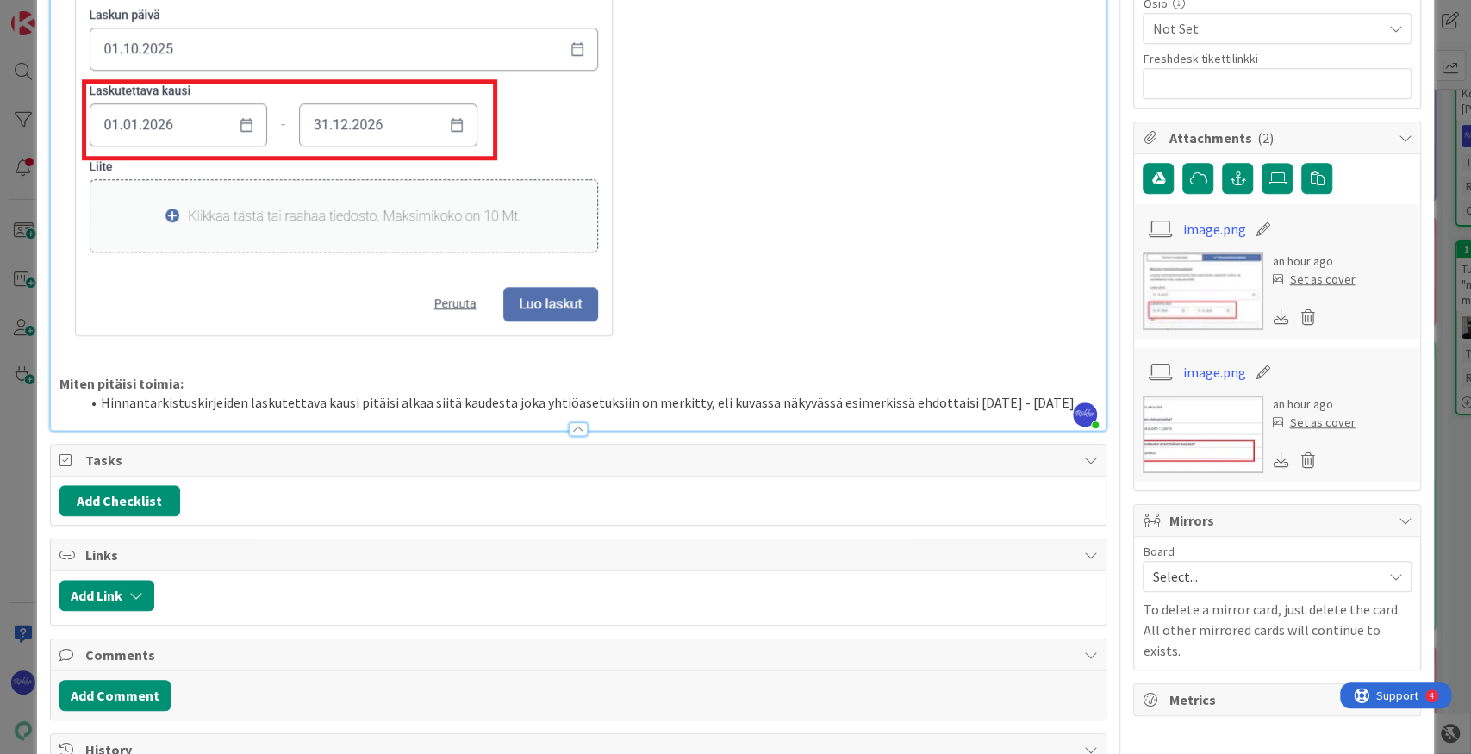
scroll to position [862, 0]
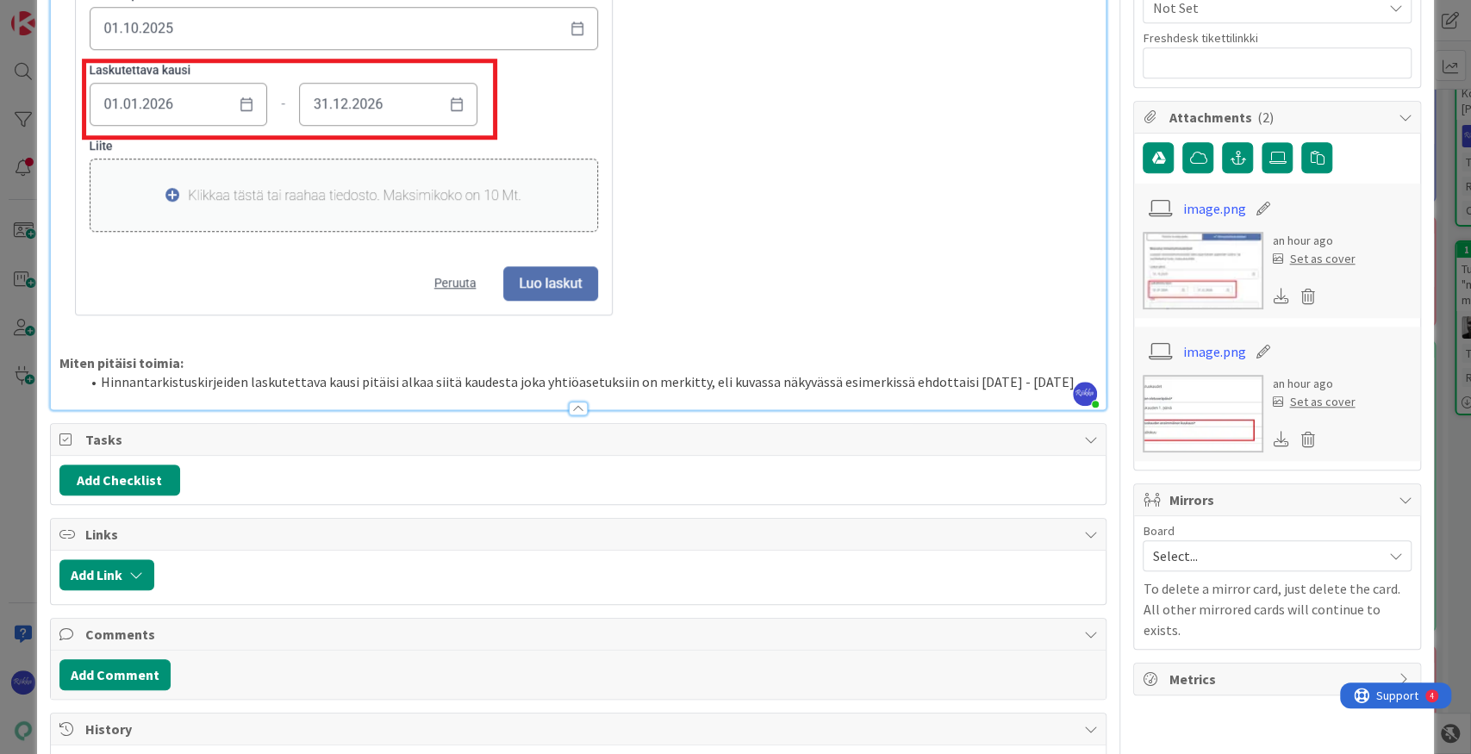
click at [951, 384] on li "Hinnantarkistuskirjeiden laskutettava kausi pitäisi alkaa siitä kaudesta joka y…" at bounding box center [589, 382] width 1018 height 20
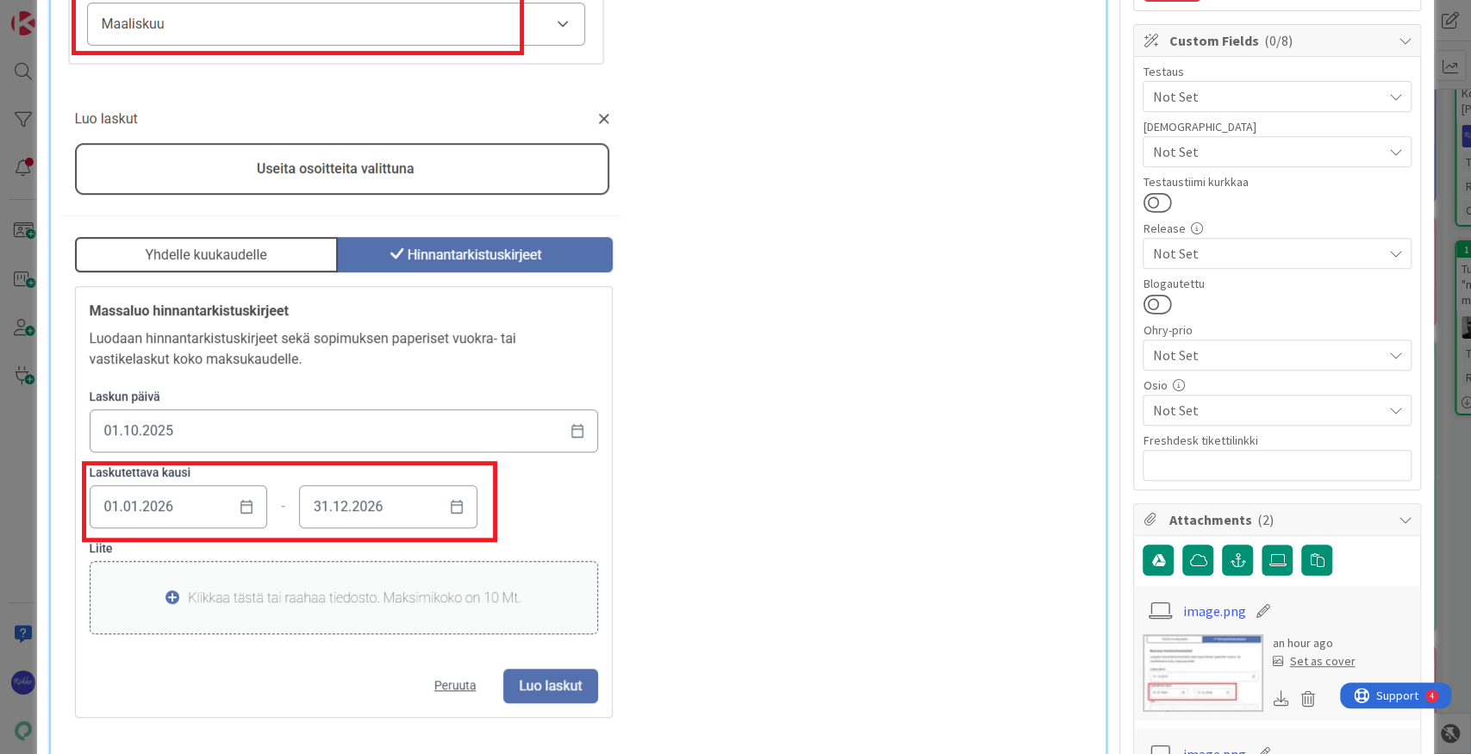
scroll to position [689, 0]
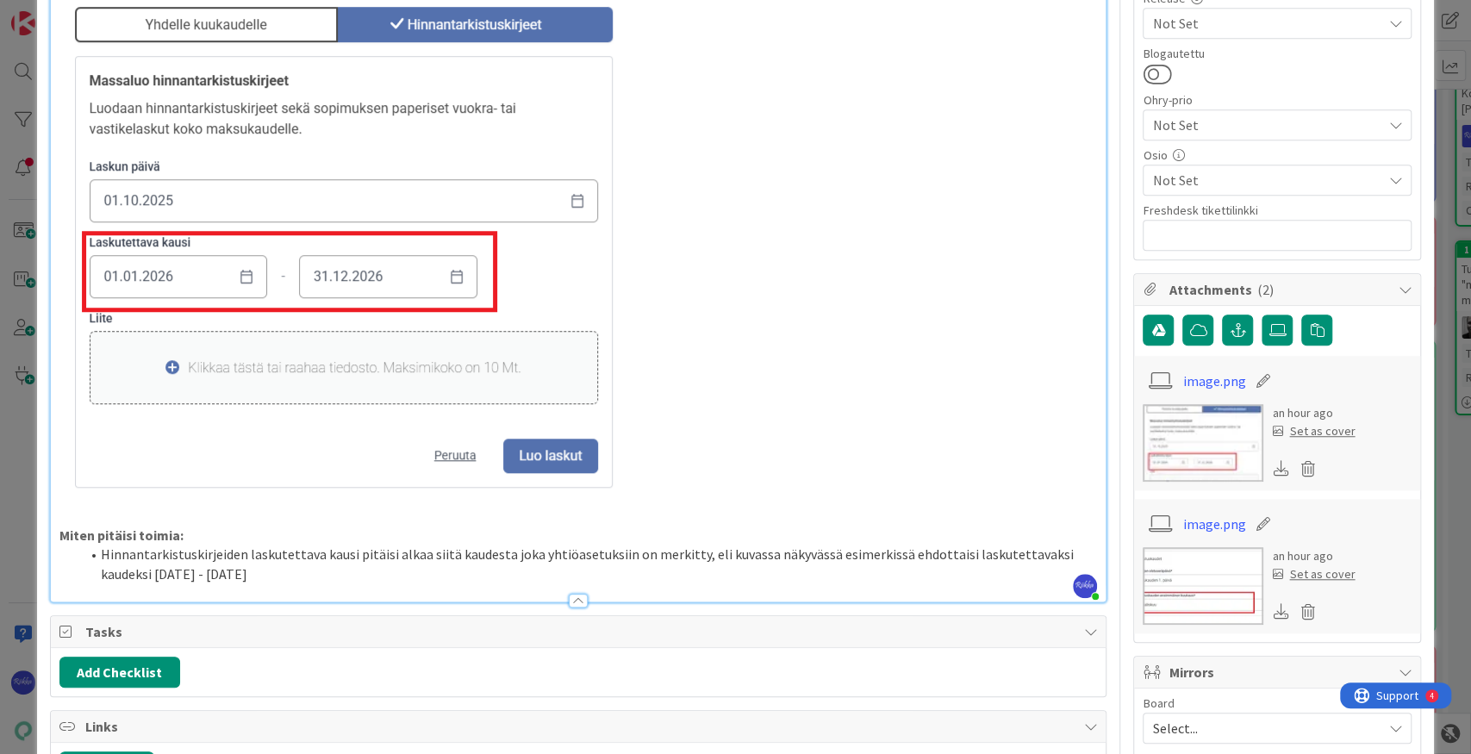
click at [398, 570] on li "Hinnantarkistuskirjeiden laskutettava kausi pitäisi alkaa siitä kaudesta joka y…" at bounding box center [589, 564] width 1018 height 39
click at [576, 602] on div at bounding box center [578, 601] width 19 height 14
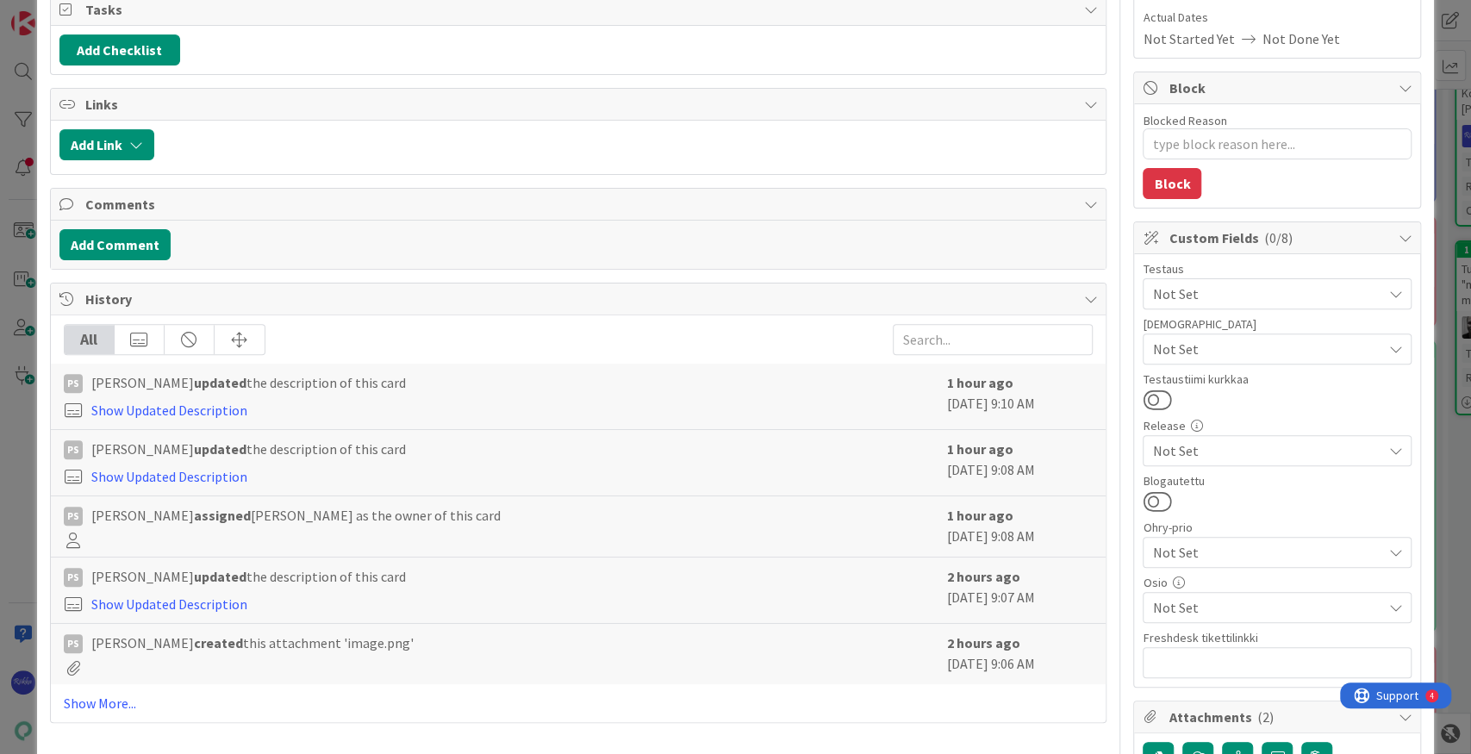
scroll to position [0, 0]
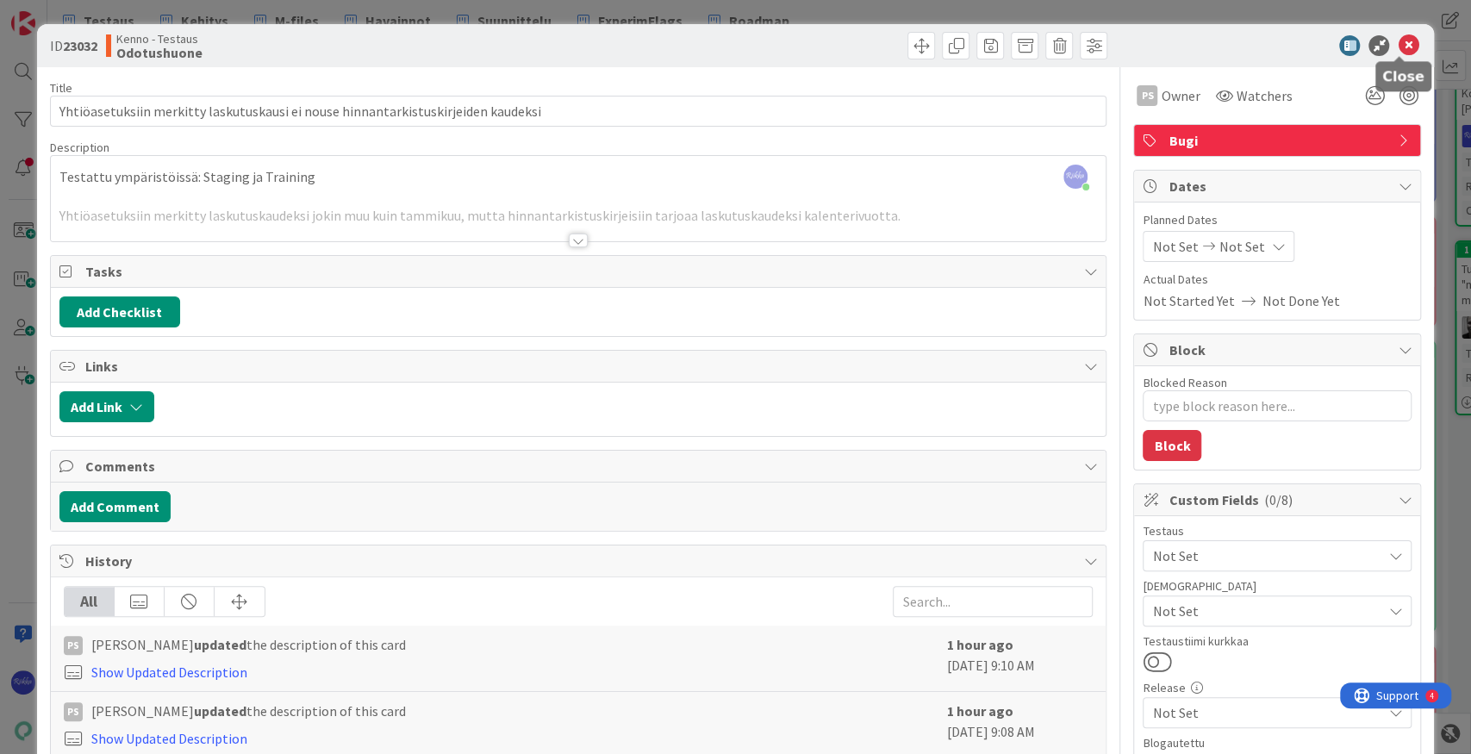
click at [1069, 50] on icon at bounding box center [1408, 45] width 21 height 21
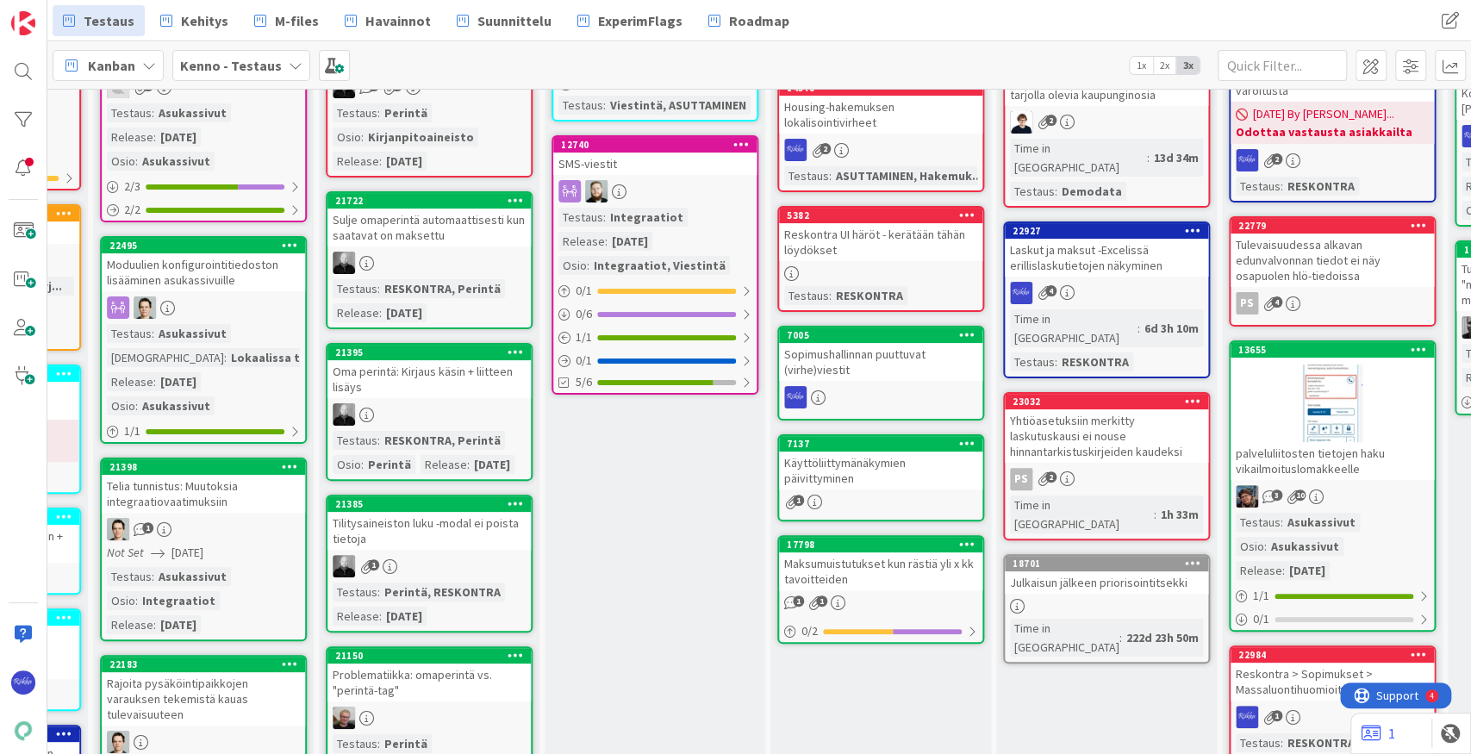
click at [1069, 395] on icon at bounding box center [1193, 401] width 16 height 12
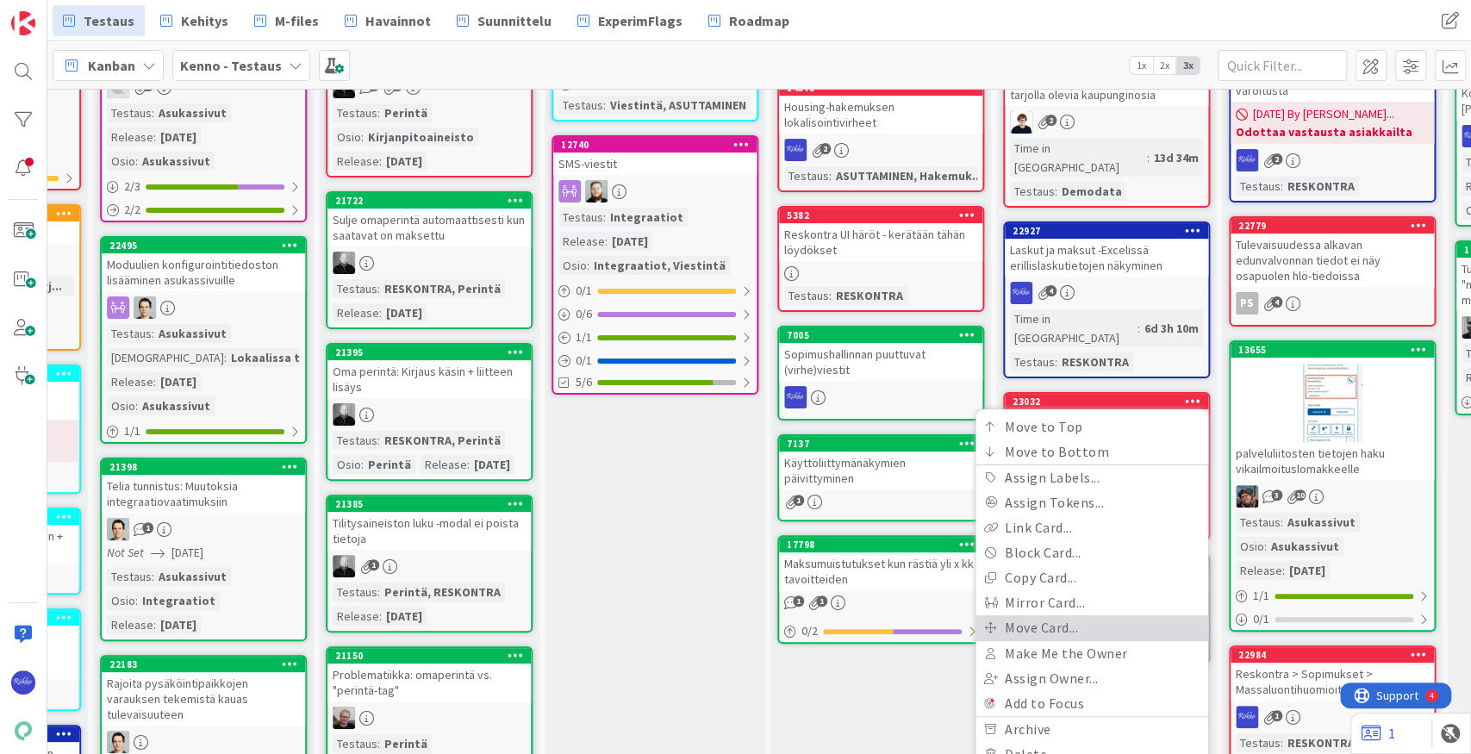
click at [1069, 615] on link "Move Card..." at bounding box center [1091, 627] width 233 height 25
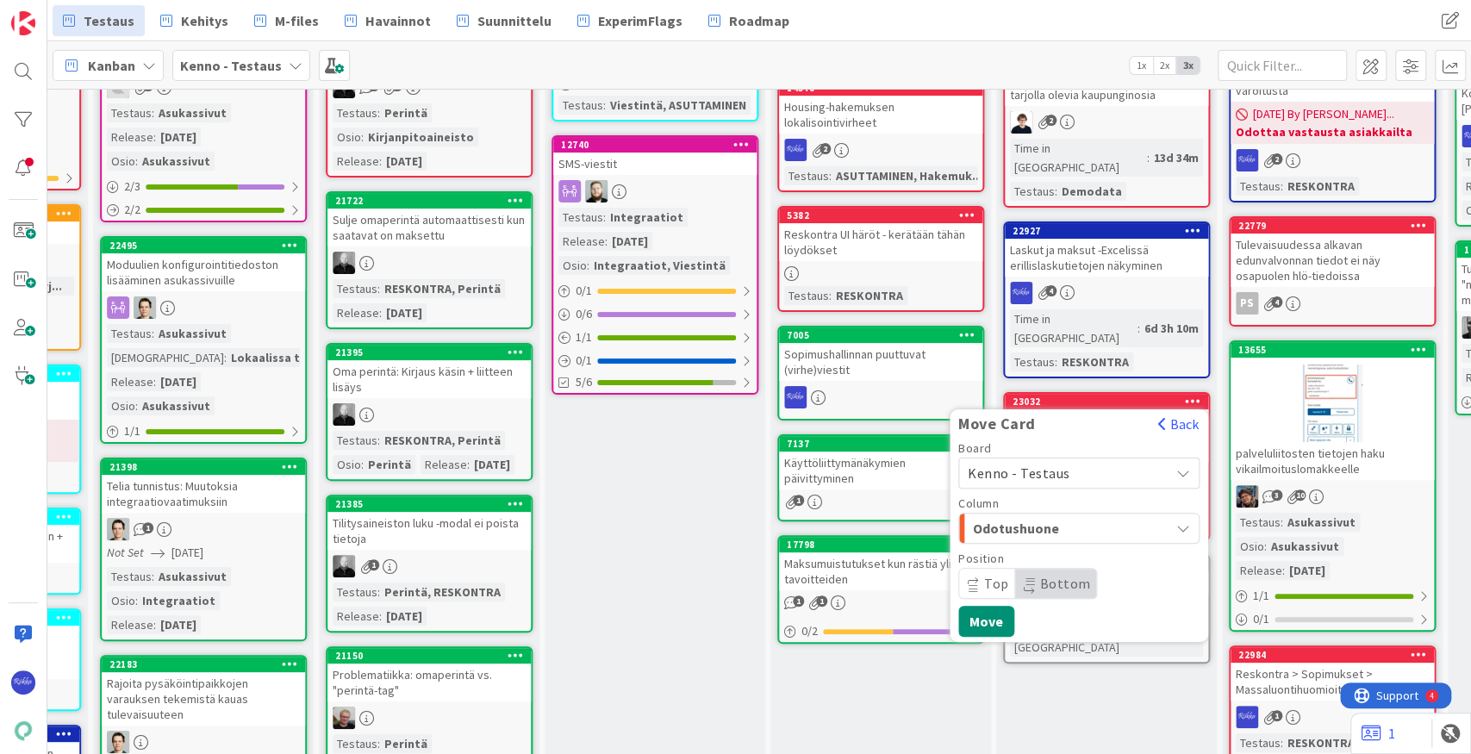
click at [1069, 461] on span "Kenno - Testaus" at bounding box center [1064, 473] width 193 height 24
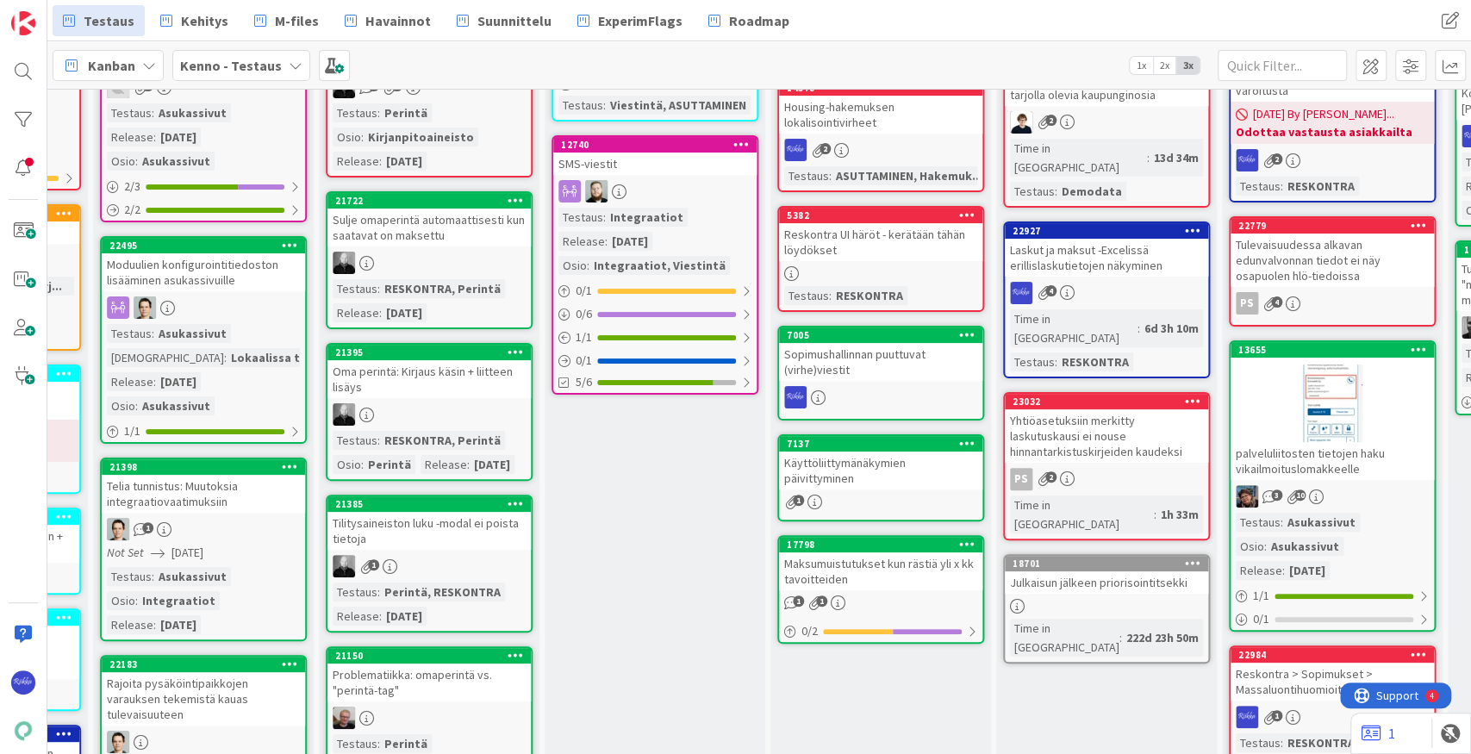
click at [1069, 409] on div "Yhtiöasetuksiin merkitty laskutuskausi ei nouse hinnantarkistuskirjeiden kaudek…" at bounding box center [1106, 435] width 203 height 53
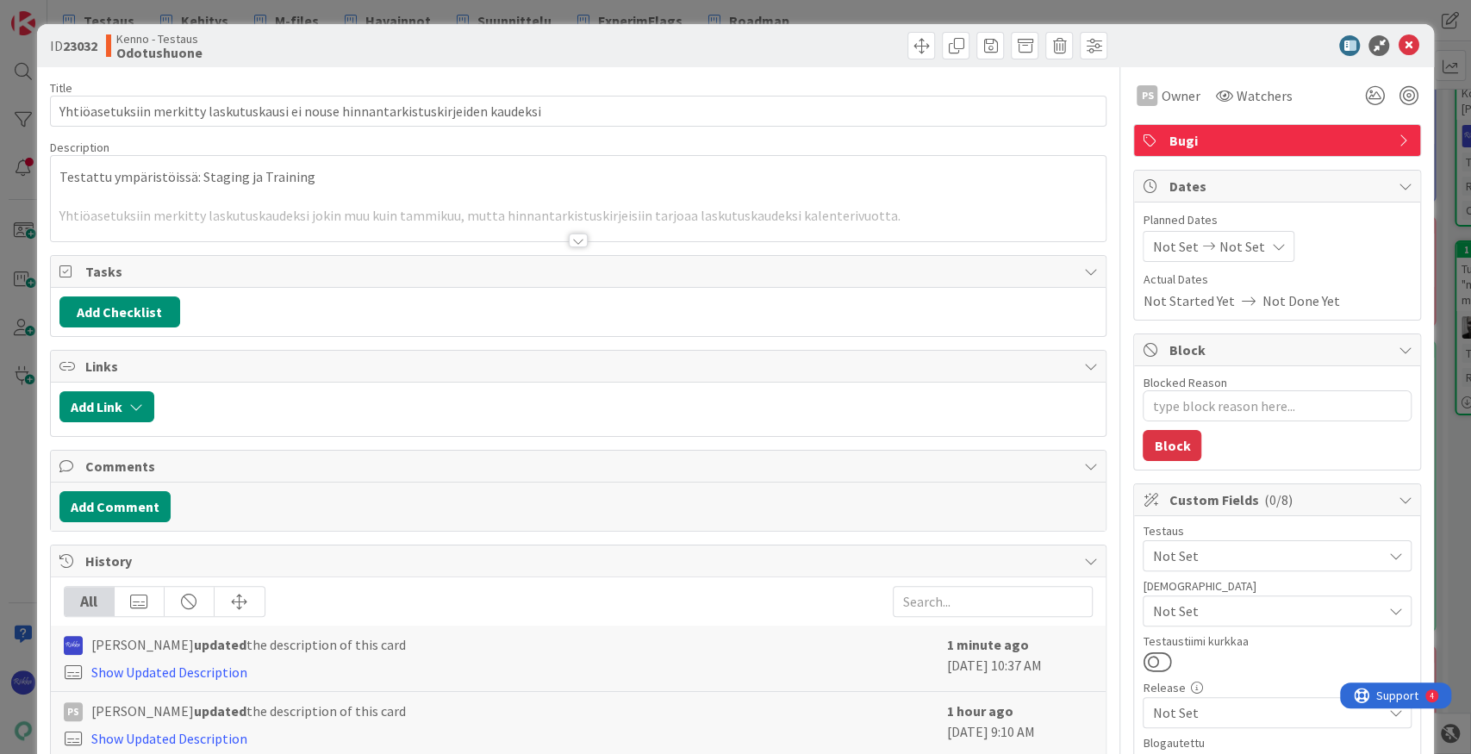
type textarea "x"
click at [571, 241] on div at bounding box center [578, 240] width 19 height 14
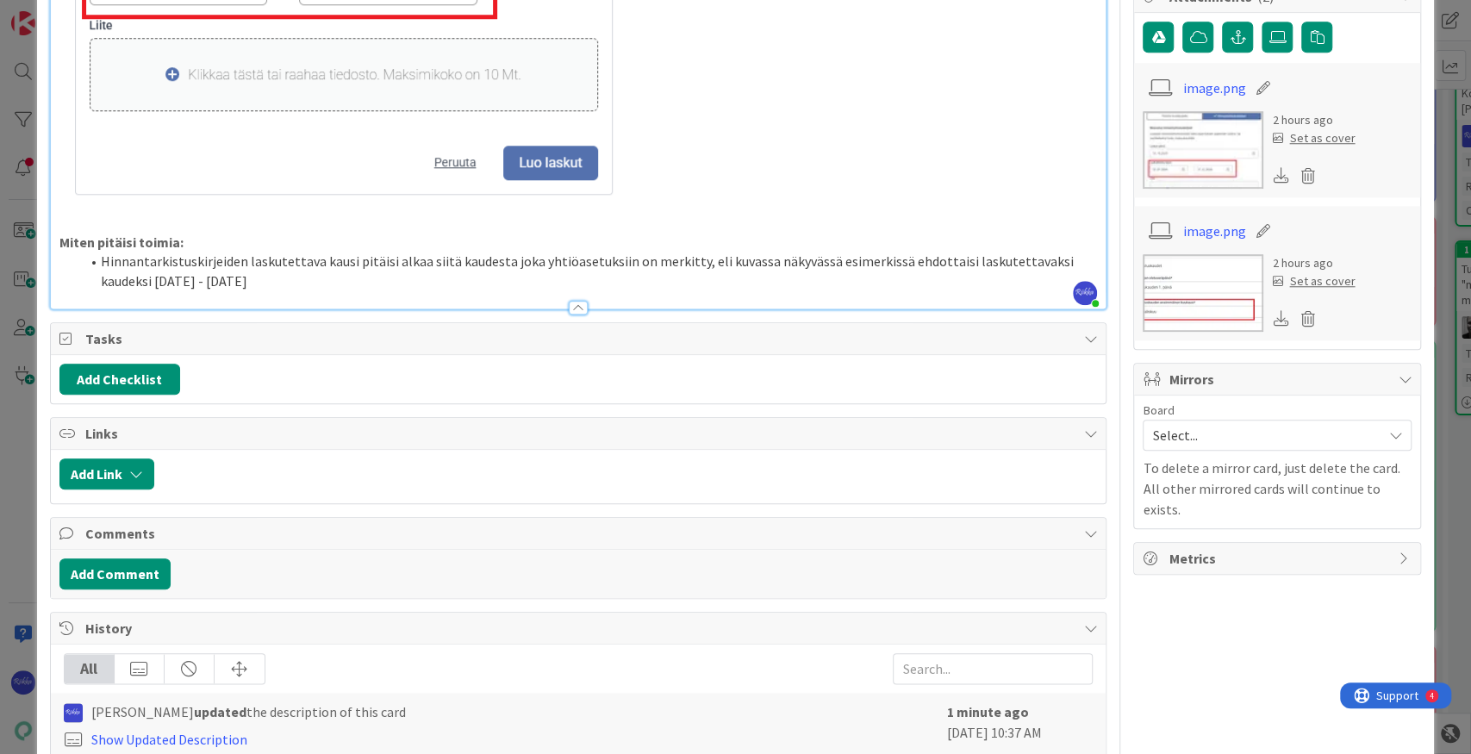
scroll to position [952, 0]
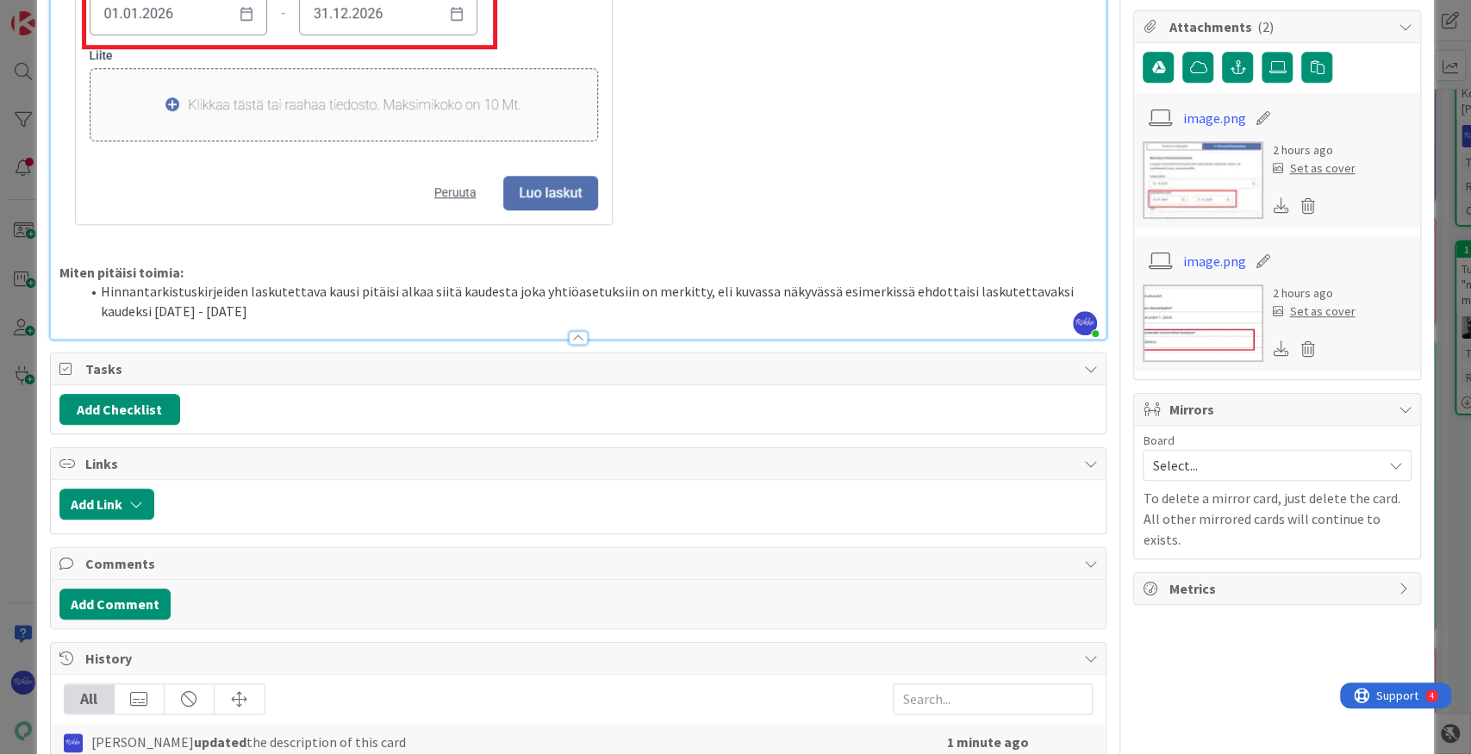
click at [321, 310] on li "Hinnantarkistuskirjeiden laskutettava kausi pitäisi alkaa siitä kaudesta joka y…" at bounding box center [589, 301] width 1018 height 39
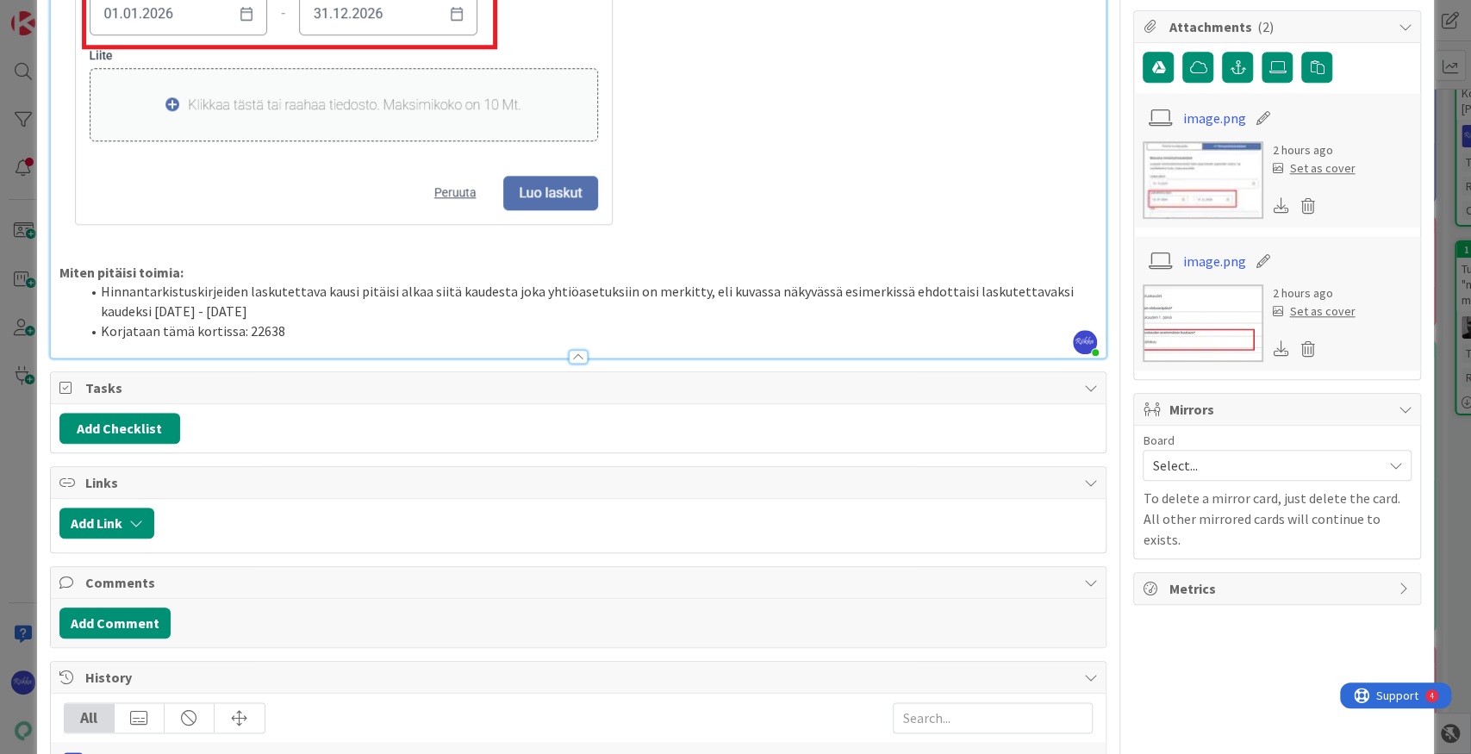
click at [575, 358] on div at bounding box center [578, 357] width 19 height 14
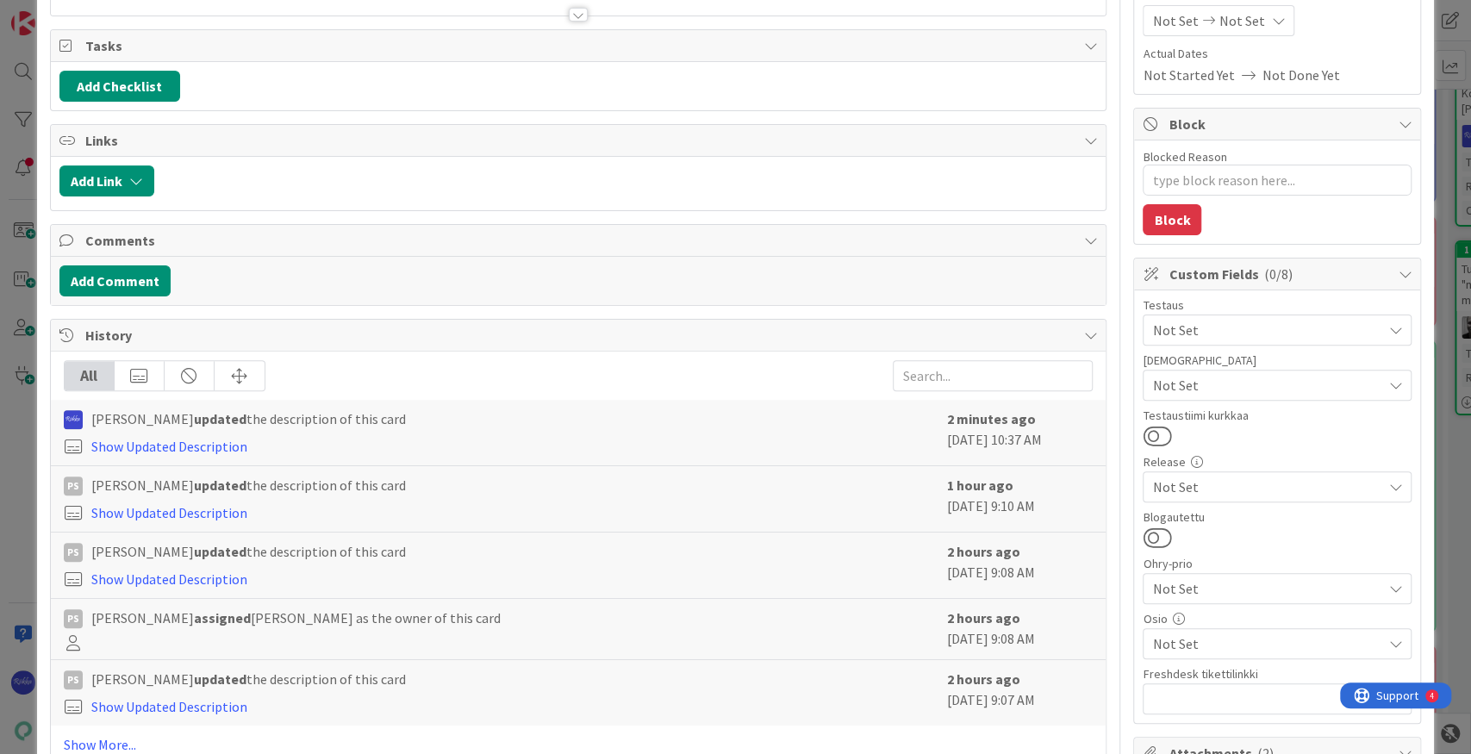
scroll to position [0, 0]
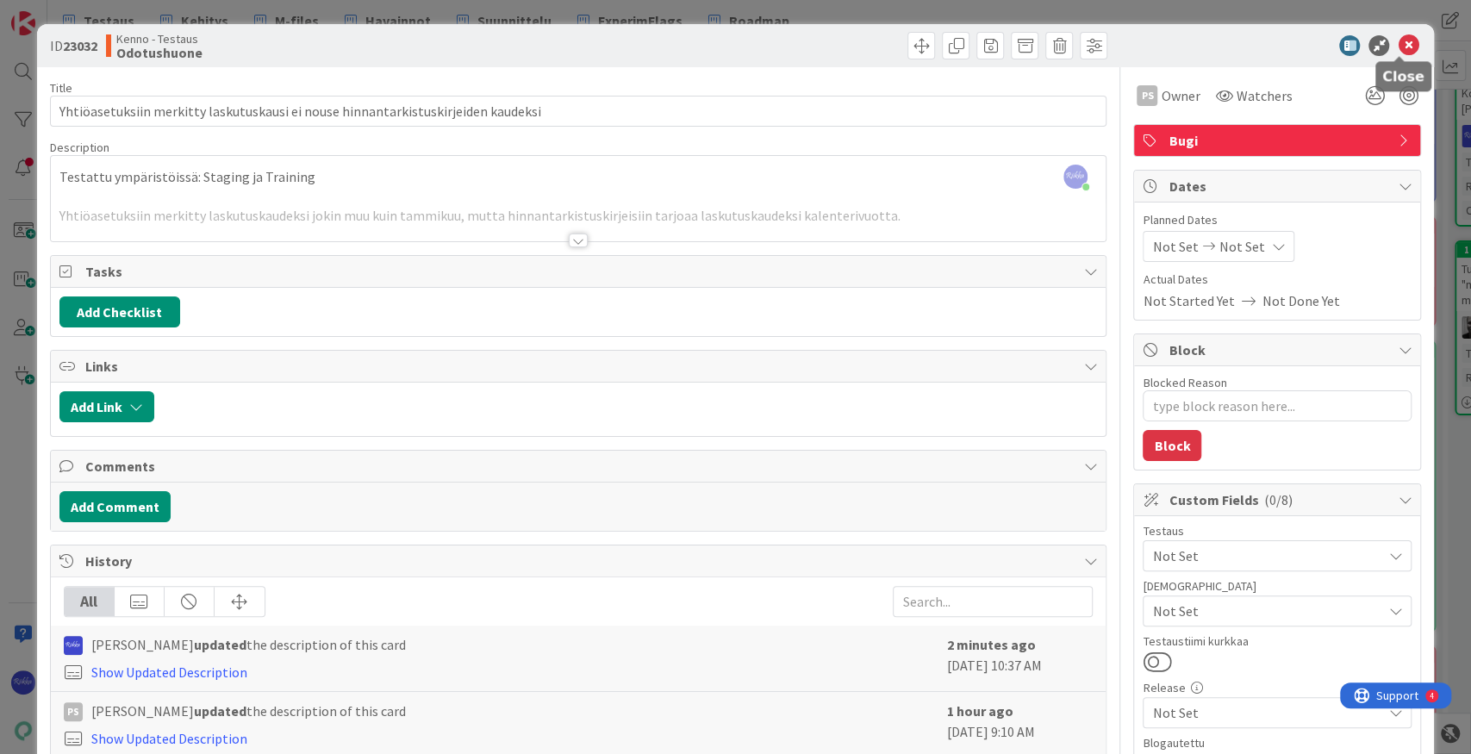
click at [1069, 46] on icon at bounding box center [1408, 45] width 21 height 21
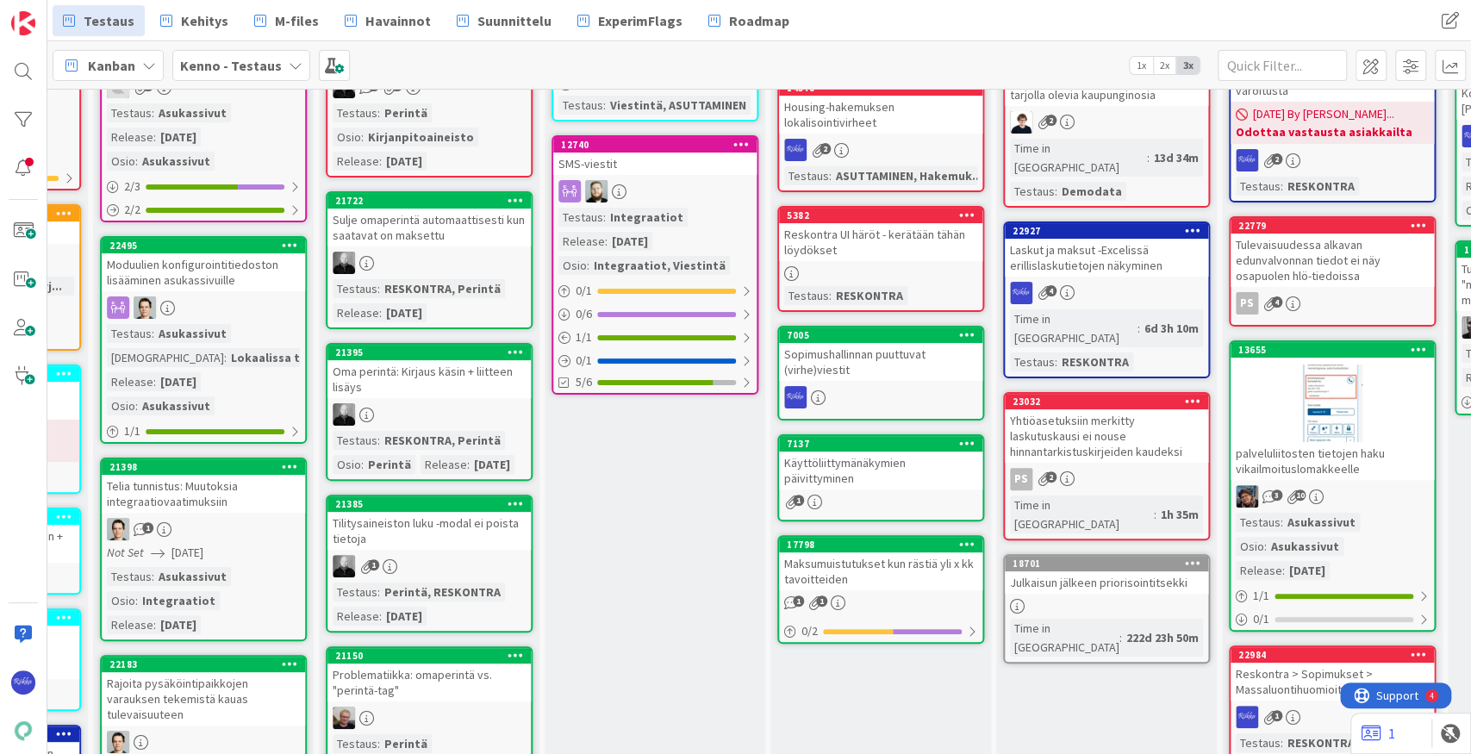
click at [1069, 395] on icon at bounding box center [1193, 401] width 16 height 12
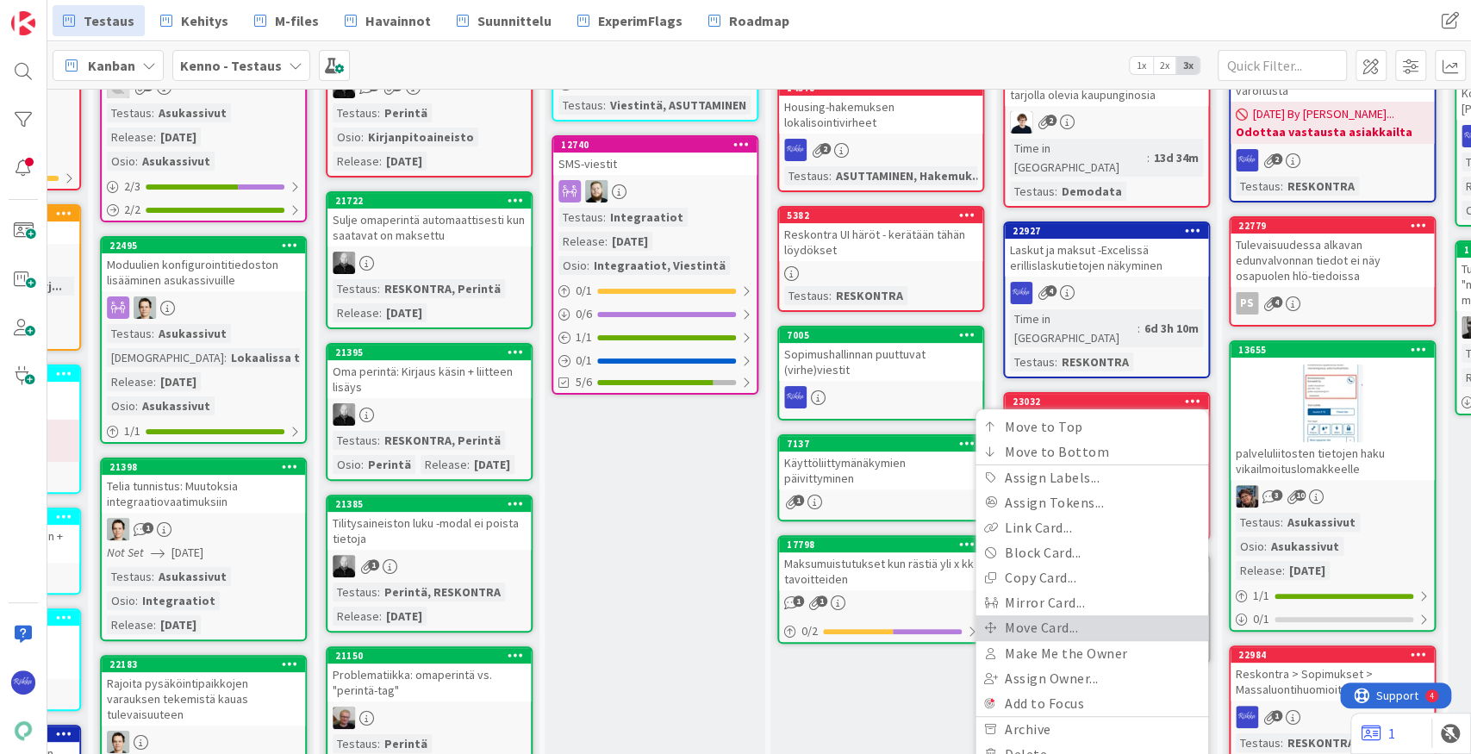
click at [1069, 615] on link "Move Card..." at bounding box center [1091, 627] width 233 height 25
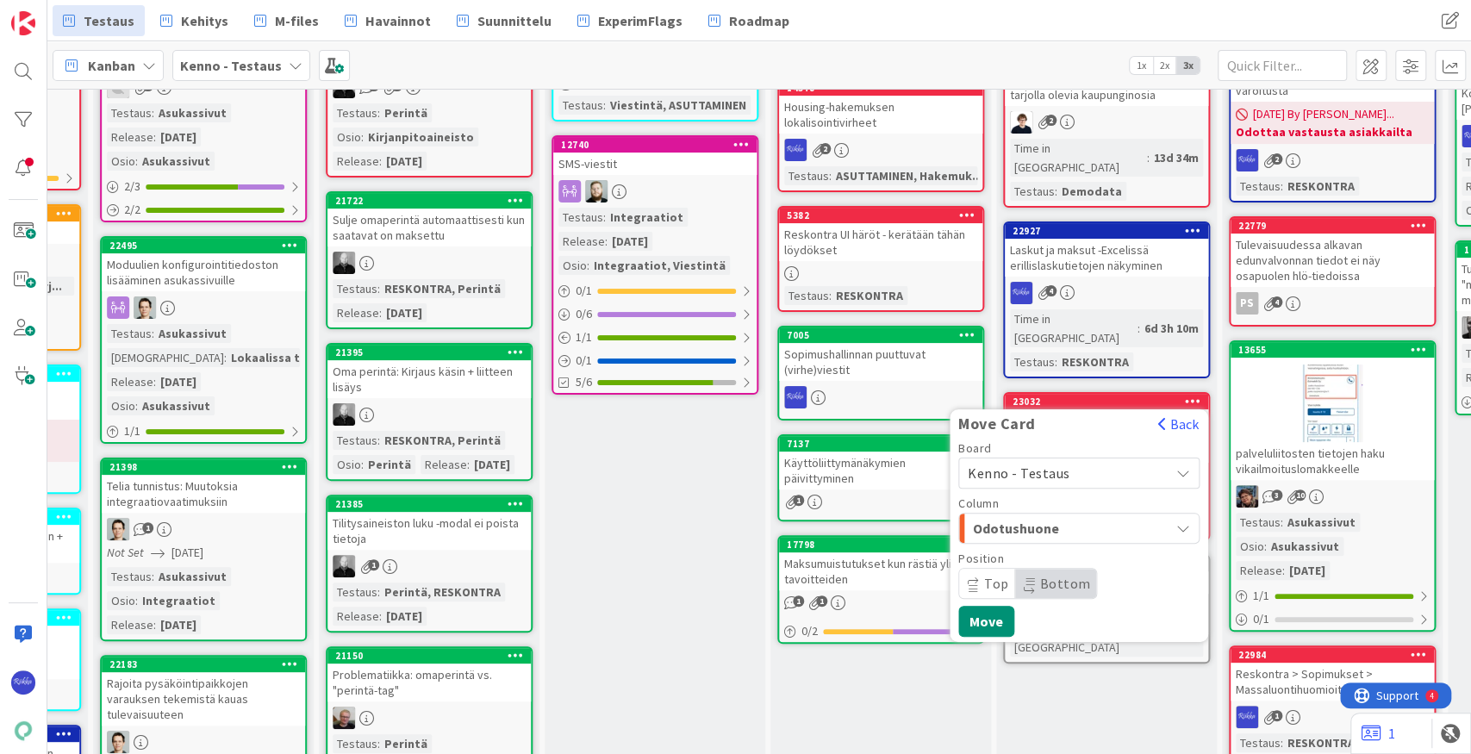
click at [1069, 461] on span "Kenno - Testaus" at bounding box center [1064, 473] width 193 height 24
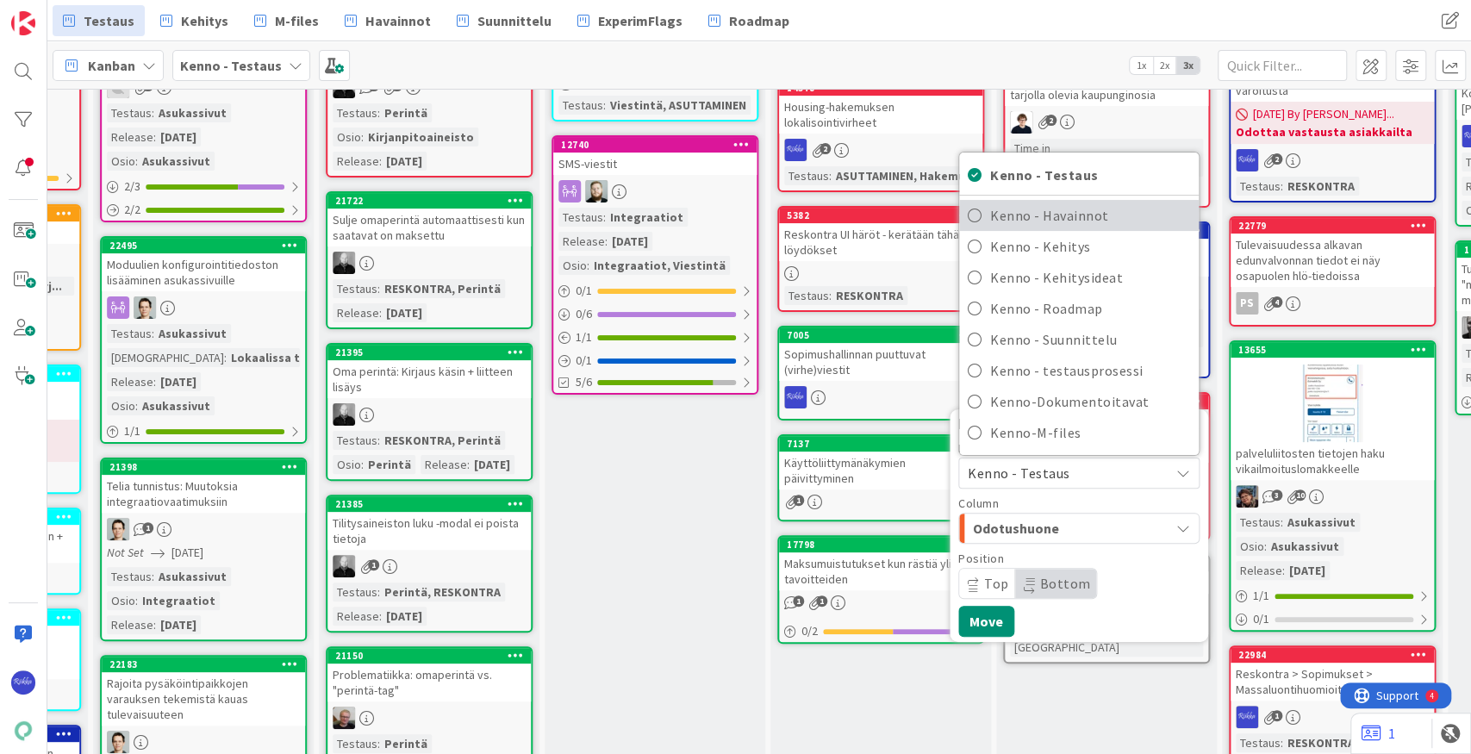
click at [1069, 202] on span "Kenno - Havainnot" at bounding box center [1090, 215] width 200 height 26
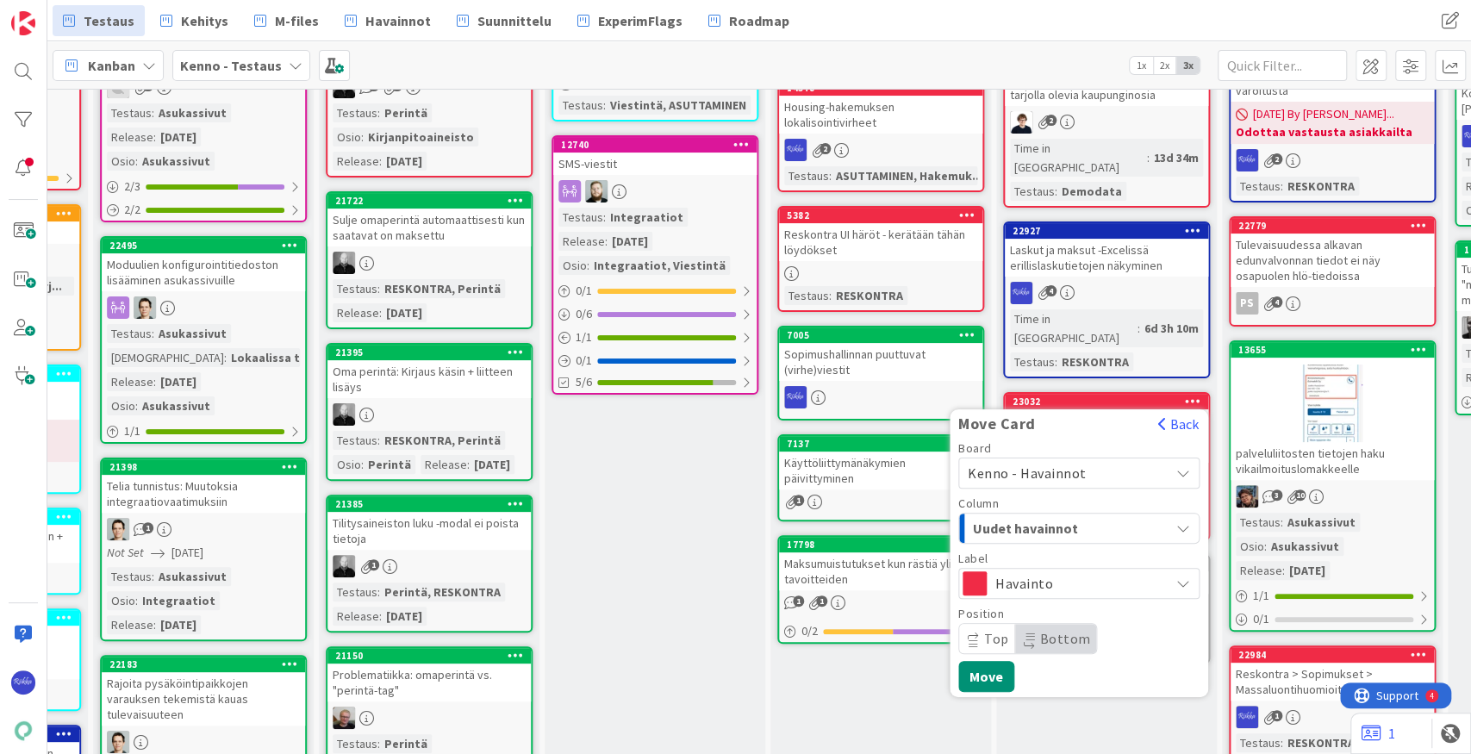
click at [1069, 517] on span "Uudet havainnot" at bounding box center [1037, 528] width 129 height 22
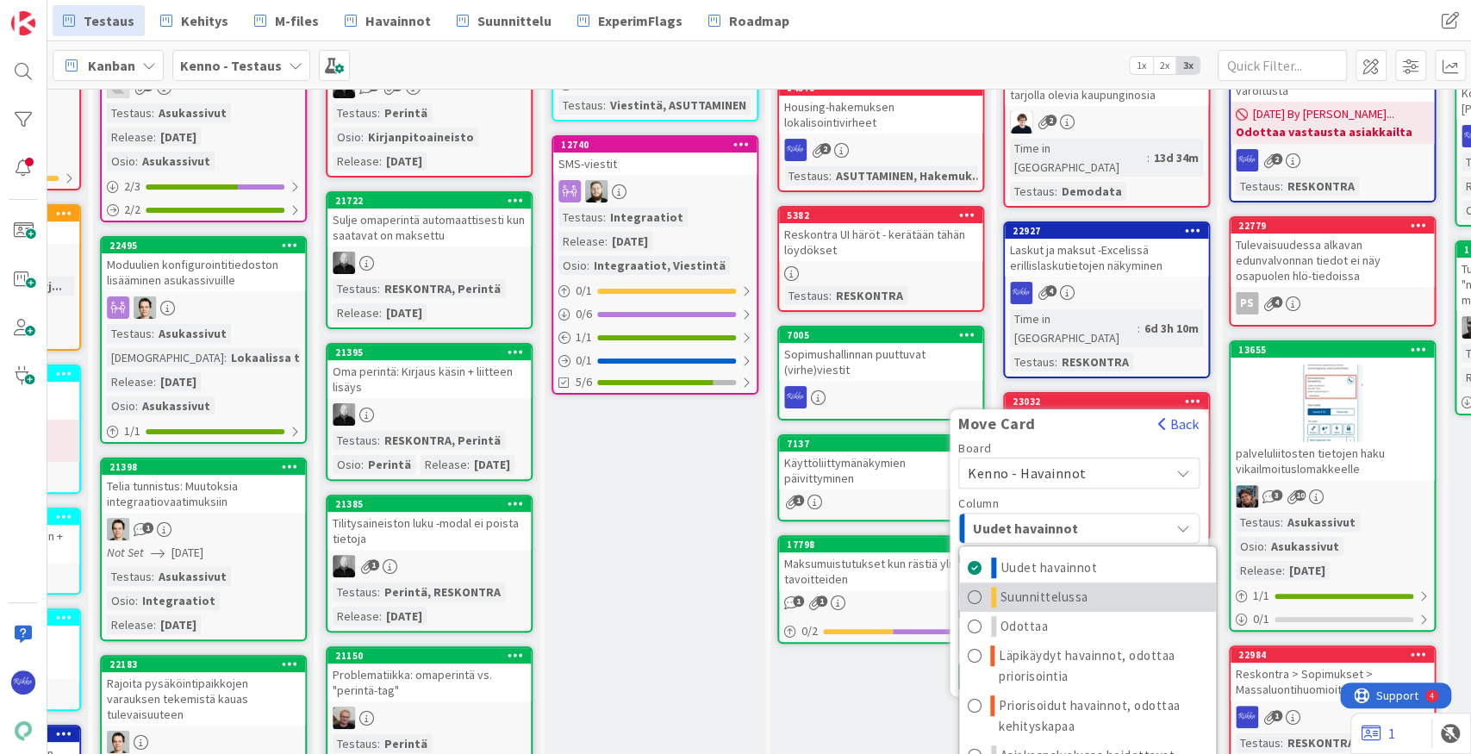
click at [1069, 582] on link "Suunnittelussa" at bounding box center [1087, 596] width 257 height 29
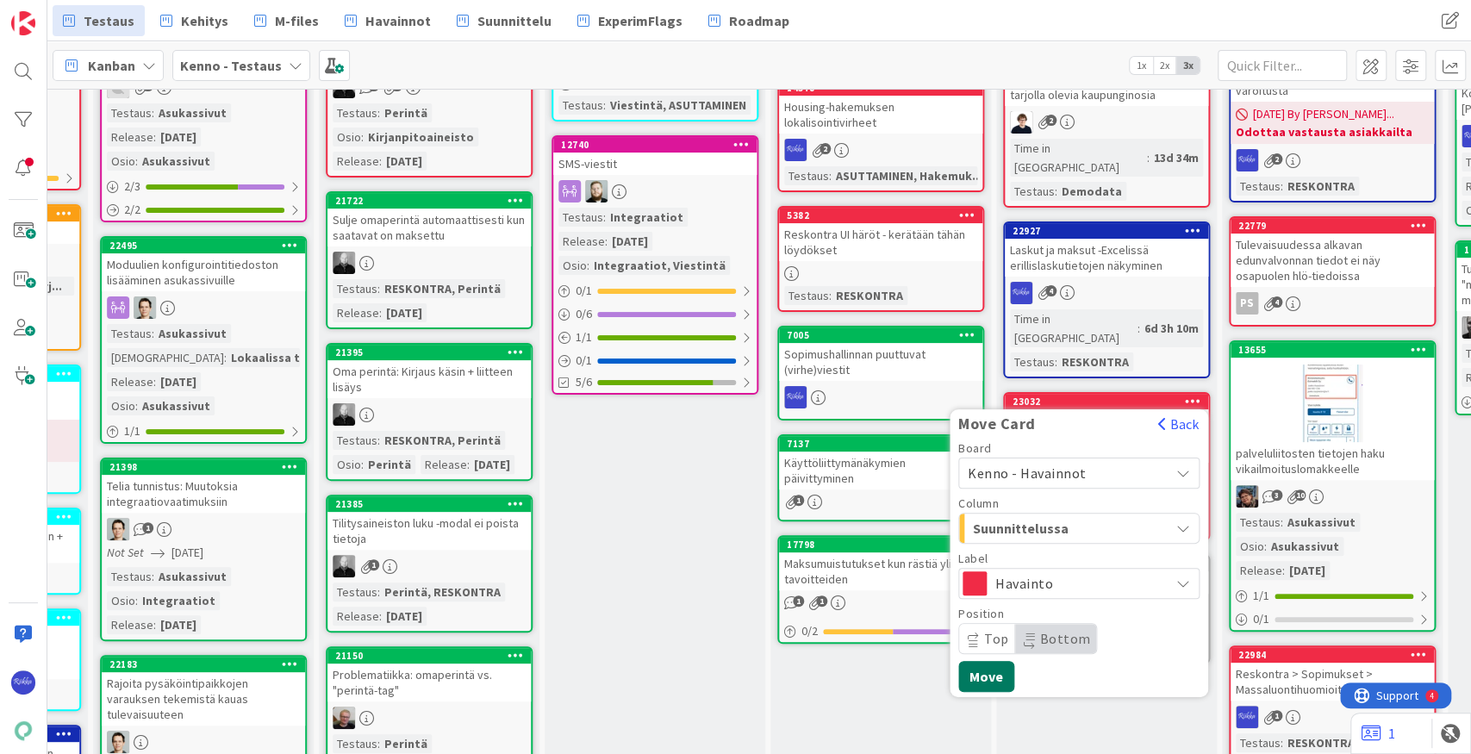
click at [994, 661] on button "Move" at bounding box center [986, 676] width 56 height 31
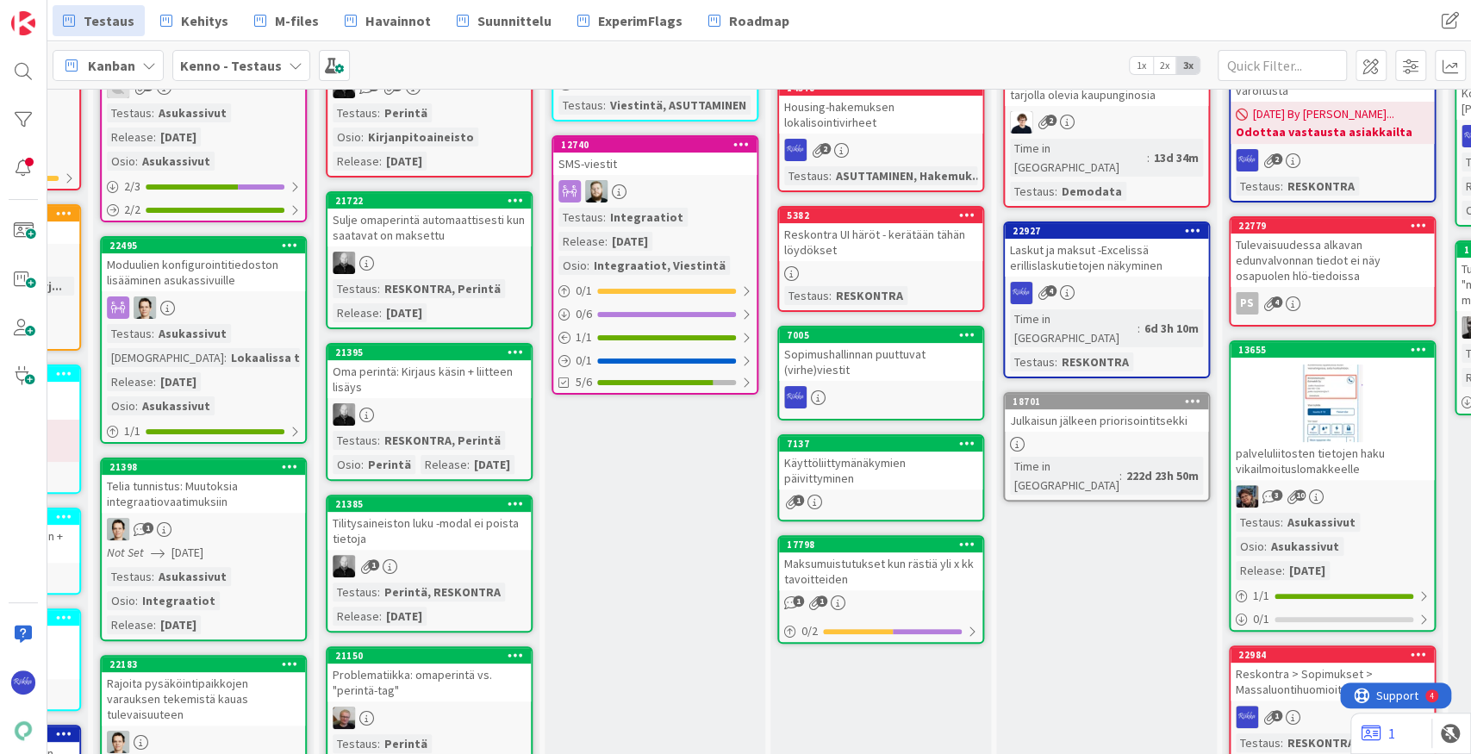
scroll to position [0, 638]
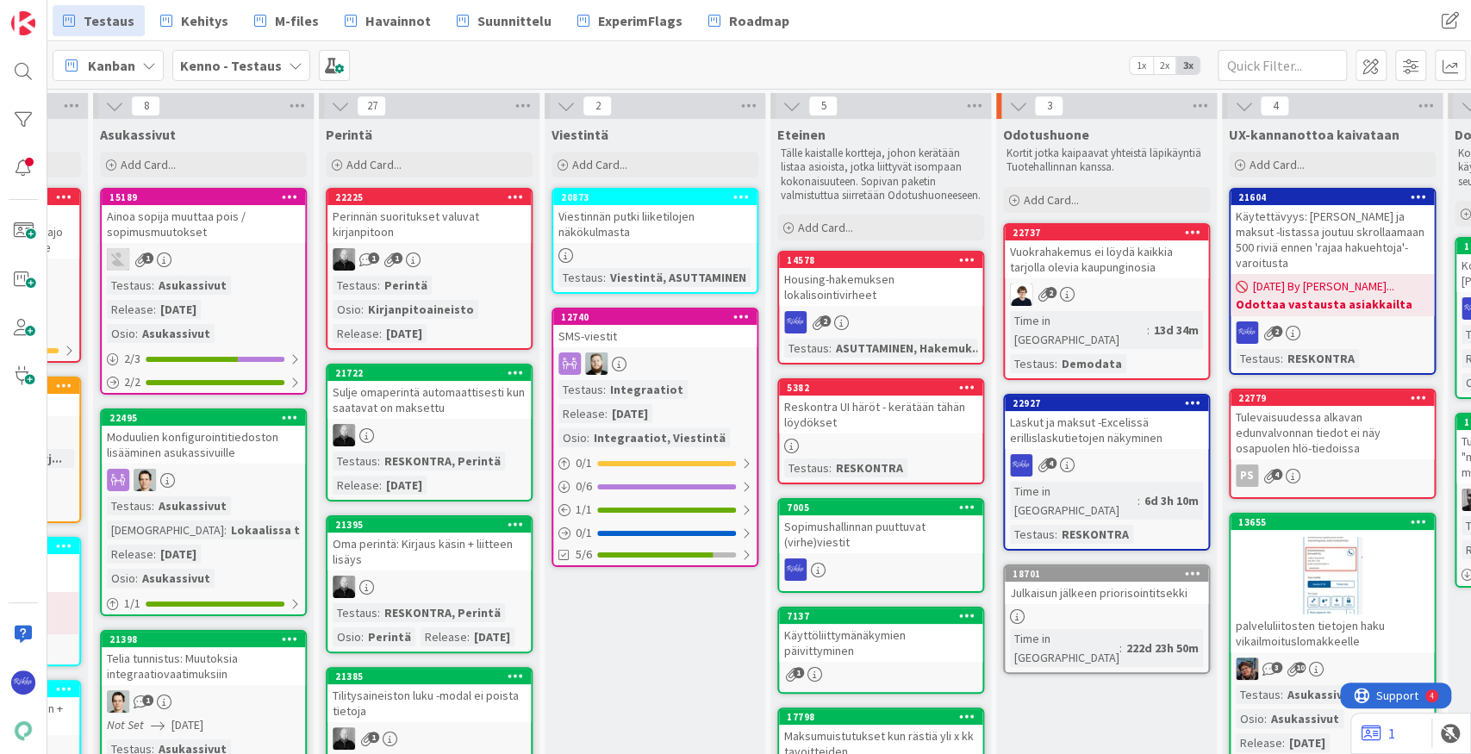
click at [1069, 279] on link "22737 Vuokrahakemus ei löydä kaikkia tarjolla olevia kaupunginosia 2 Time in [G…" at bounding box center [1106, 301] width 207 height 157
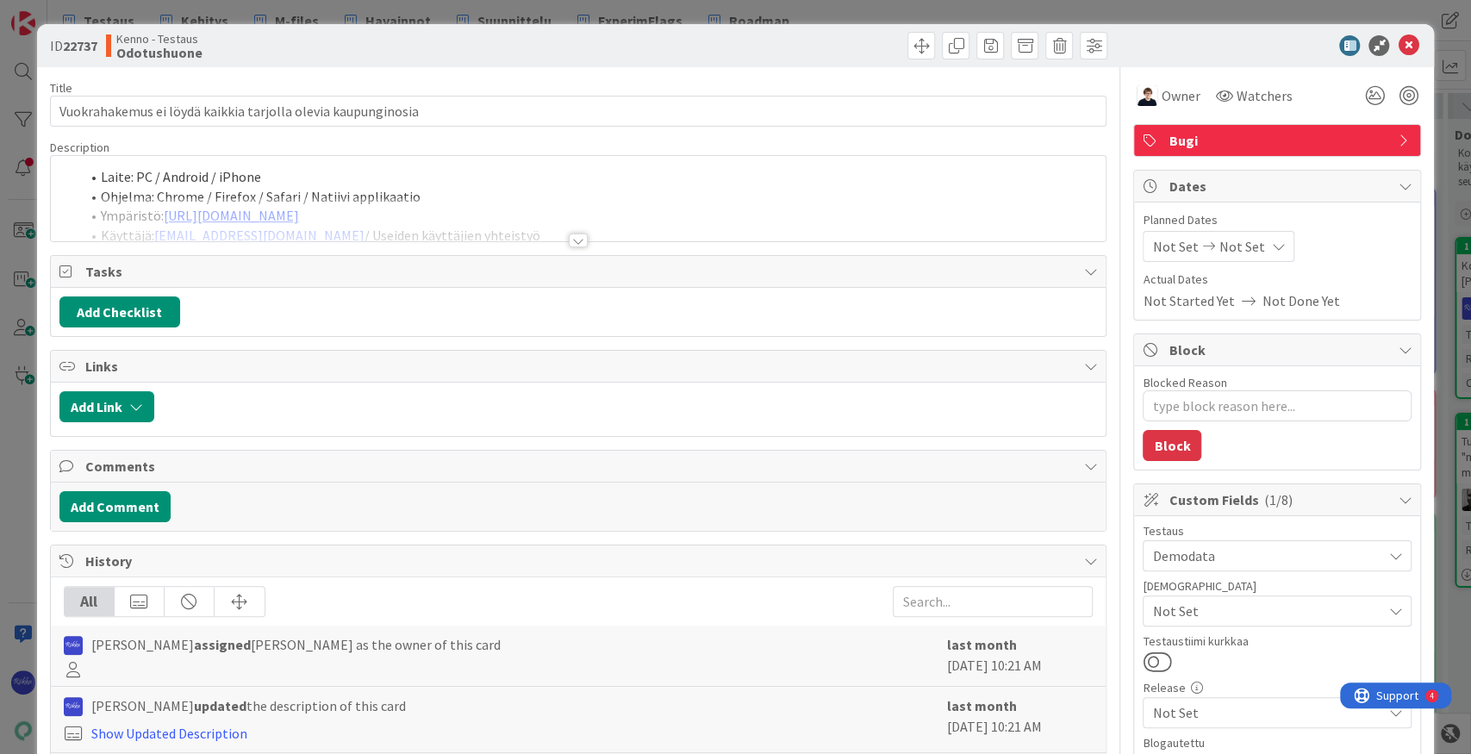
click at [570, 243] on div at bounding box center [578, 240] width 19 height 14
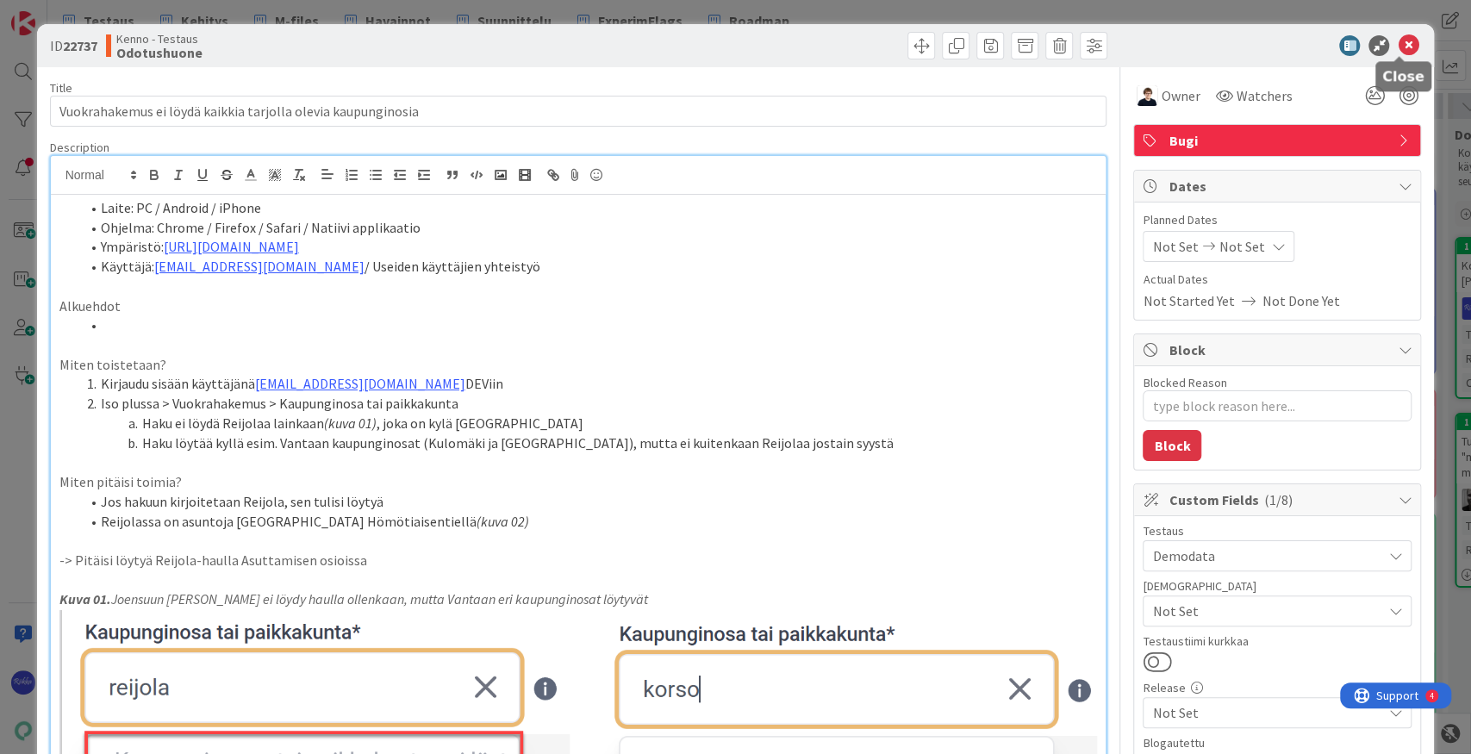
click at [1069, 43] on icon at bounding box center [1408, 45] width 21 height 21
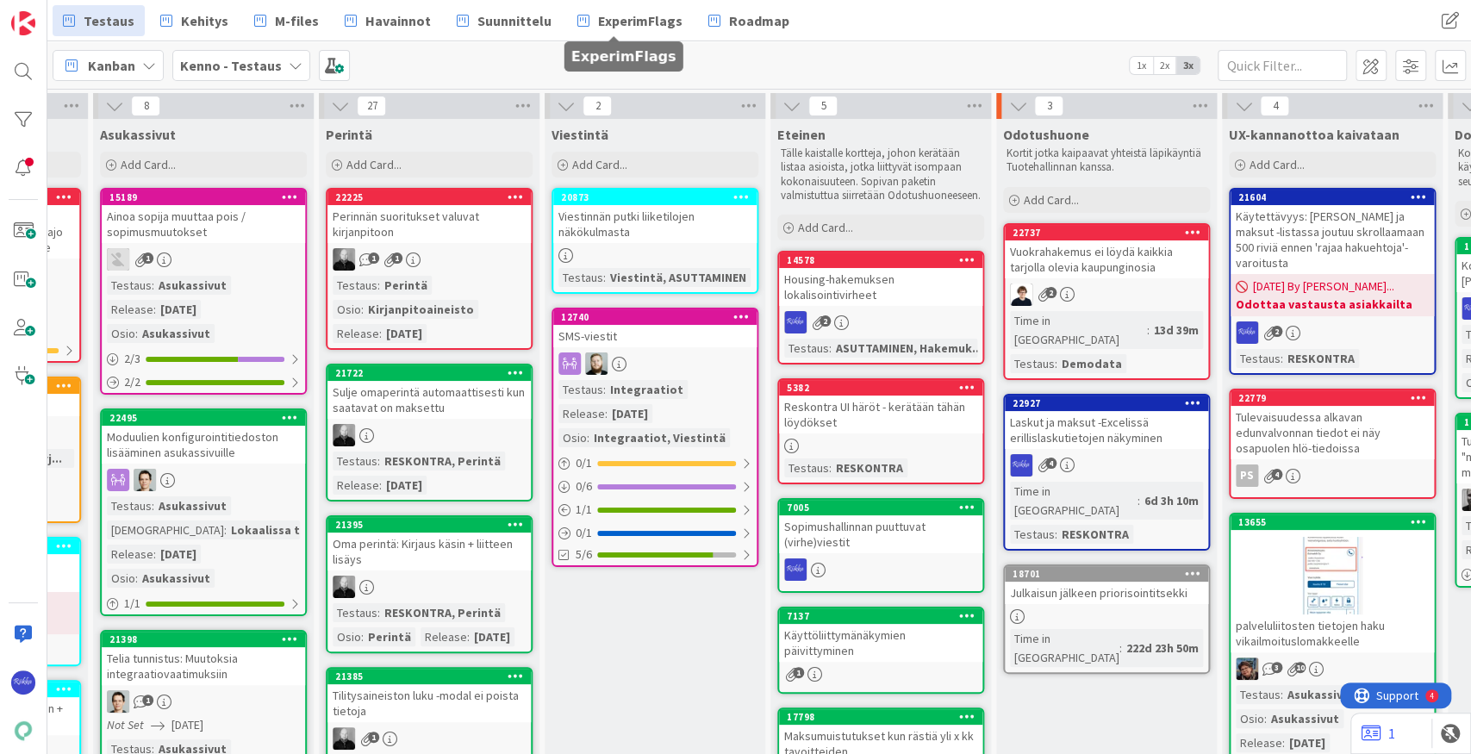
click at [620, 26] on span "ExperimFlags" at bounding box center [640, 20] width 84 height 21
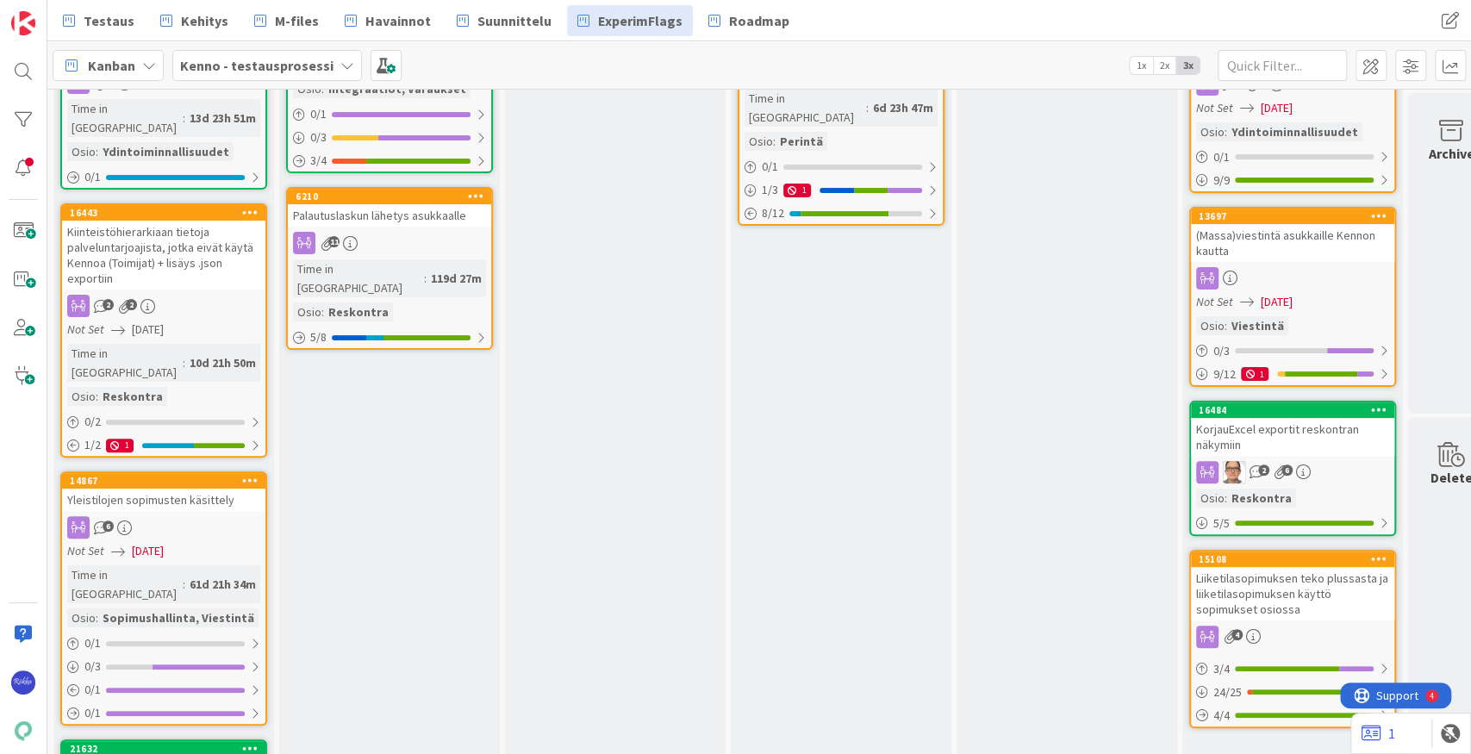
scroll to position [52, 0]
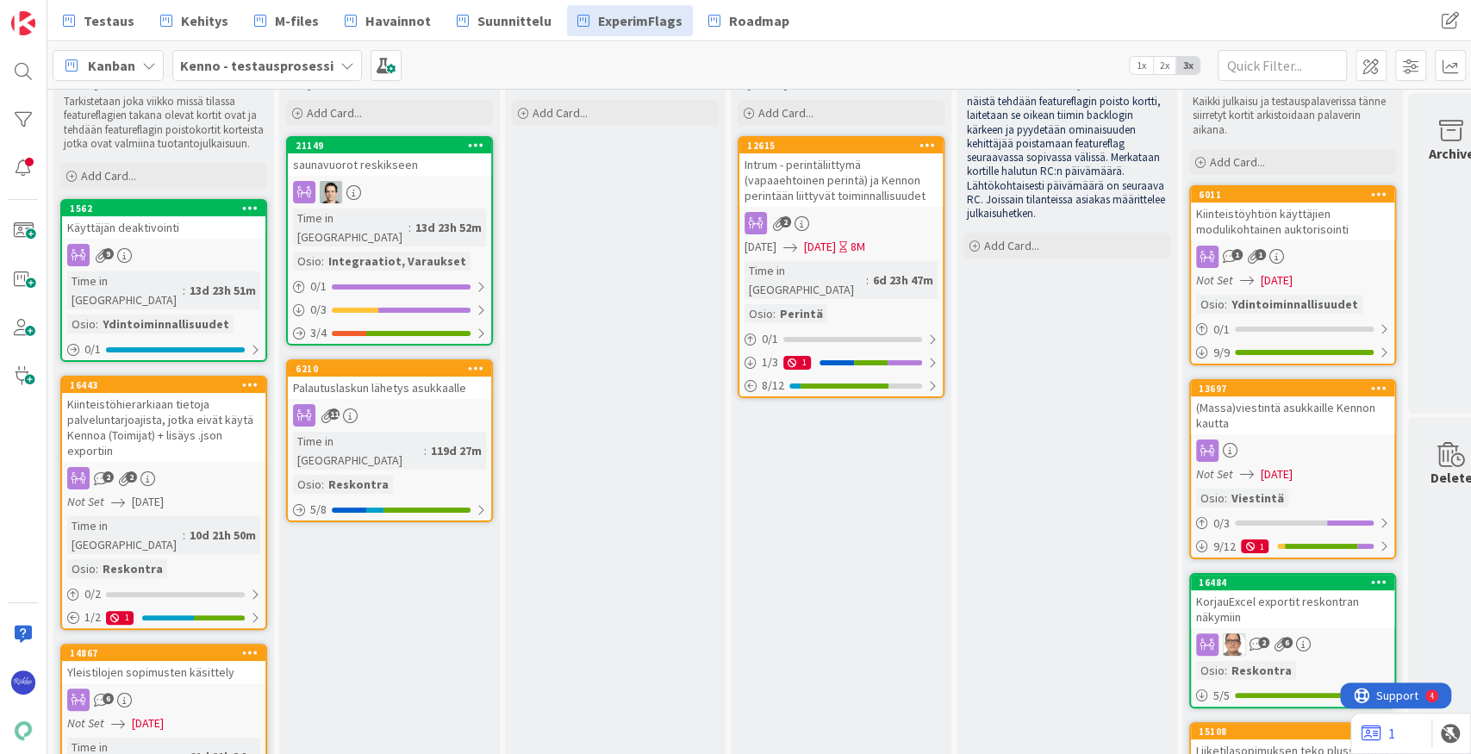
click at [401, 404] on div "11" at bounding box center [389, 415] width 203 height 22
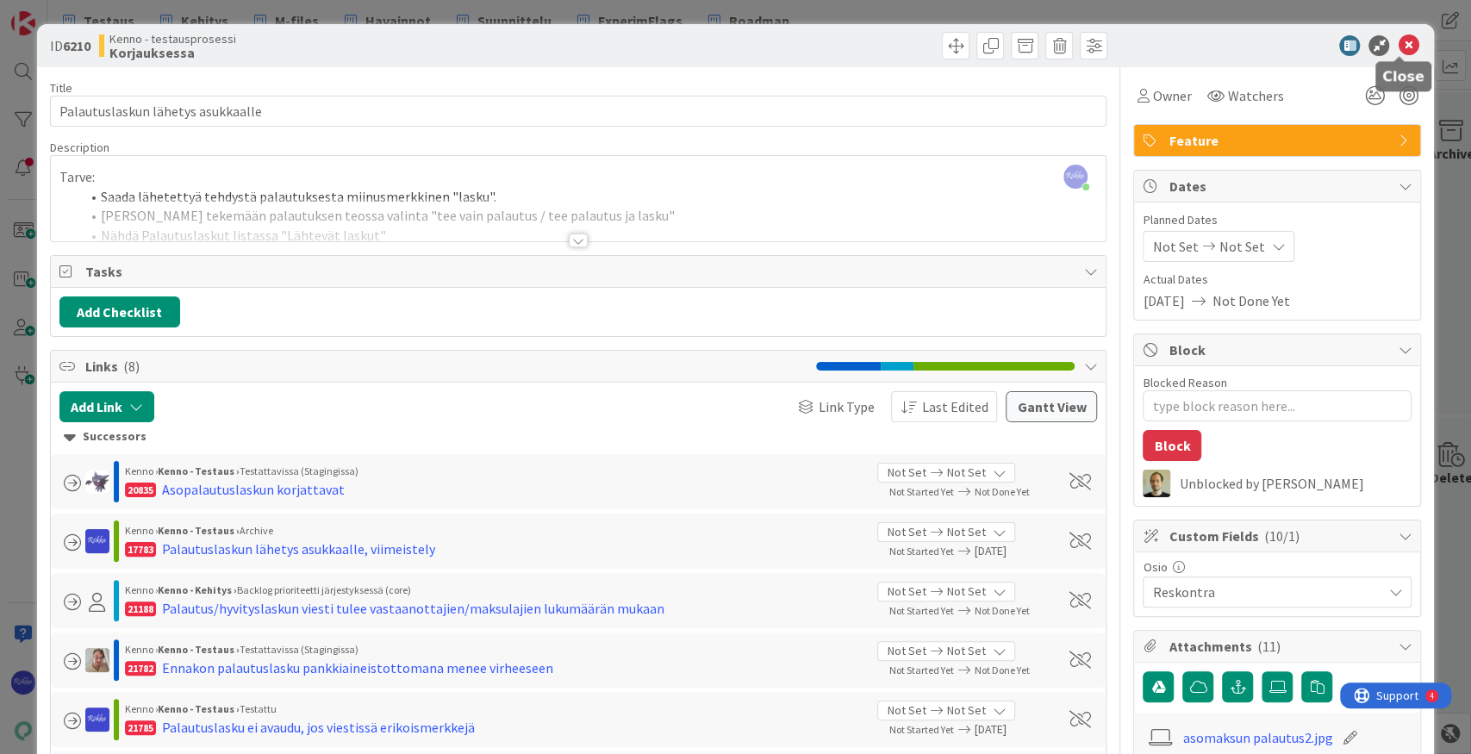
click at [1069, 47] on icon at bounding box center [1408, 45] width 21 height 21
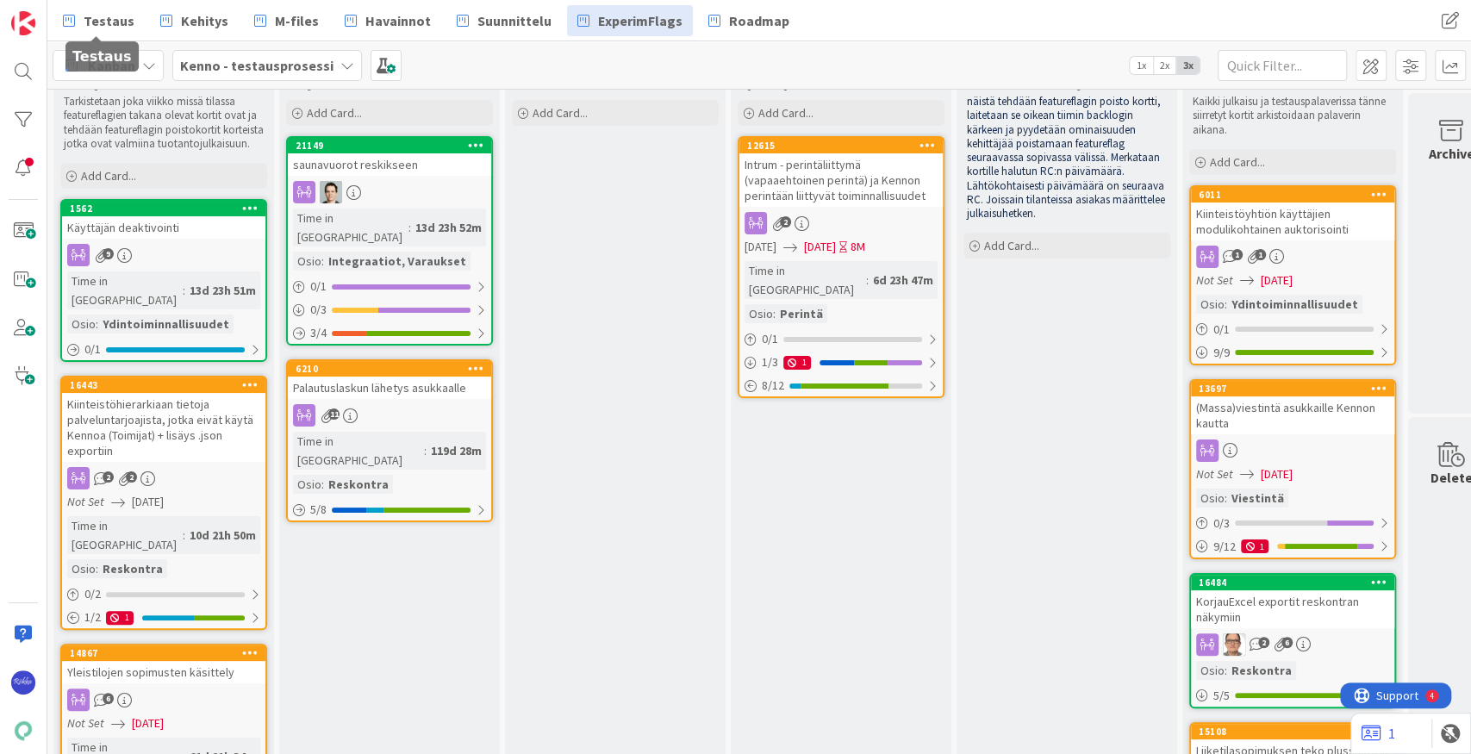
click at [97, 26] on span "Testaus" at bounding box center [109, 20] width 51 height 21
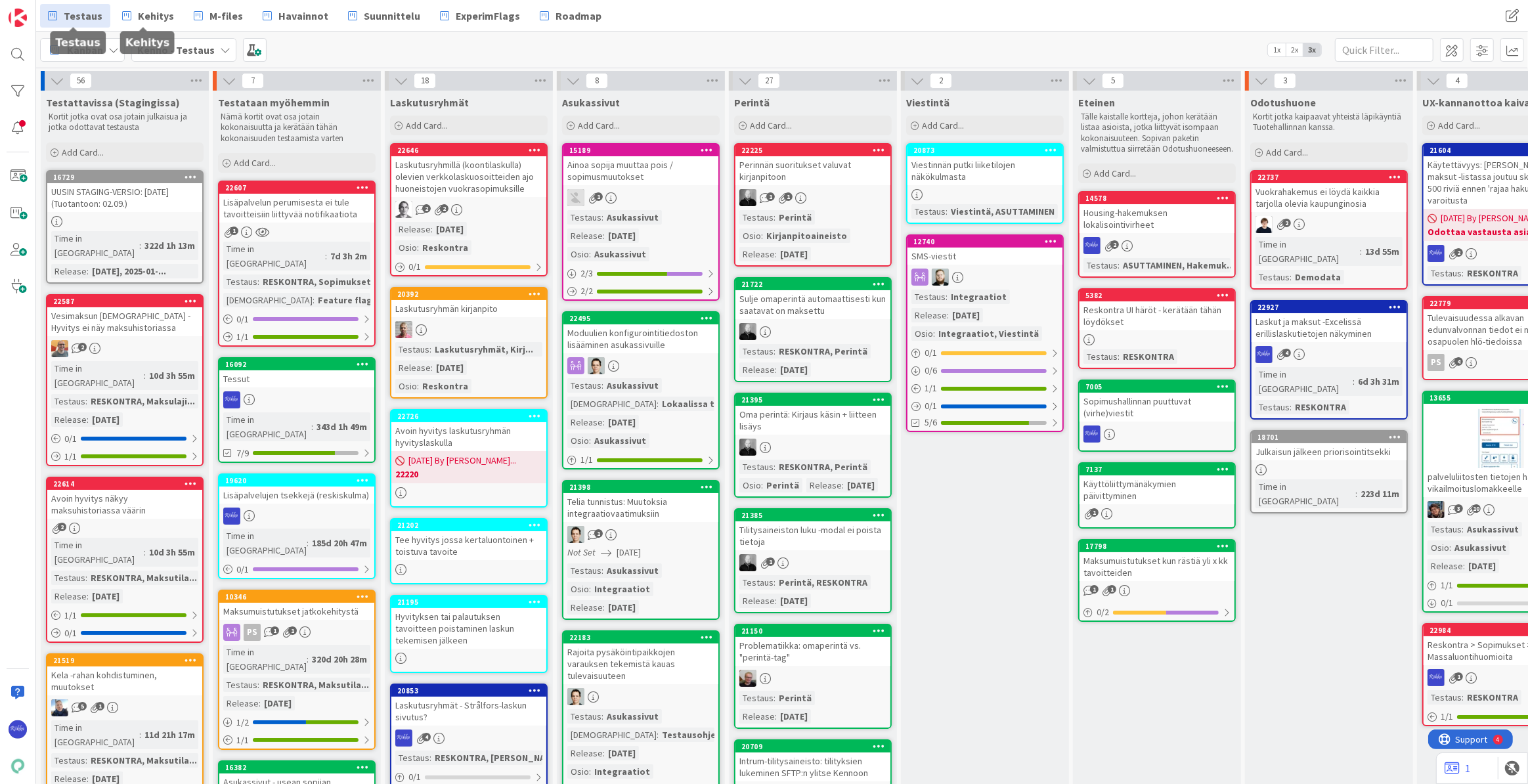
click at [141, 14] on span "Kehitys" at bounding box center [155, 15] width 36 height 16
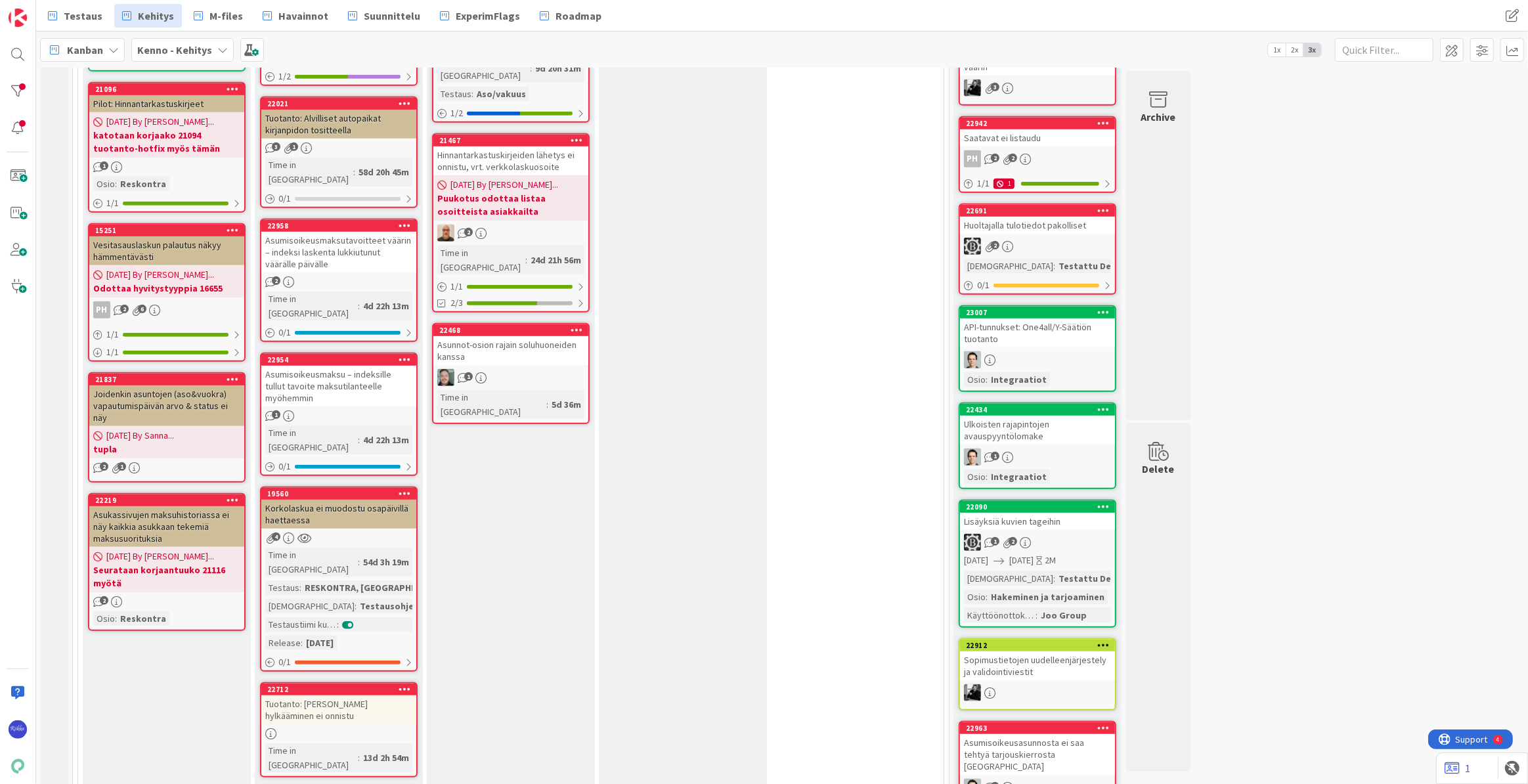
scroll to position [1134, 0]
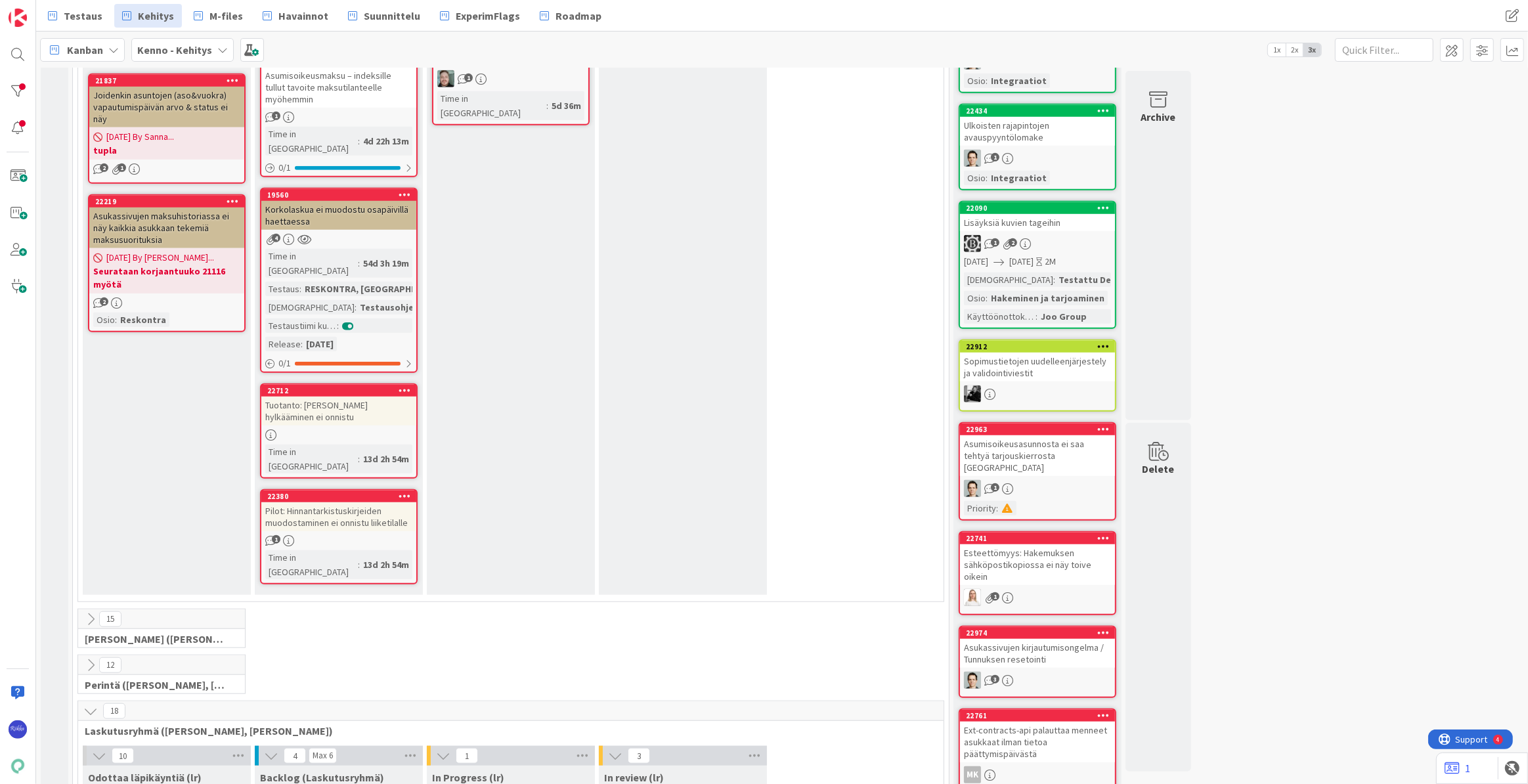
click at [93, 612] on icon at bounding box center [90, 619] width 14 height 14
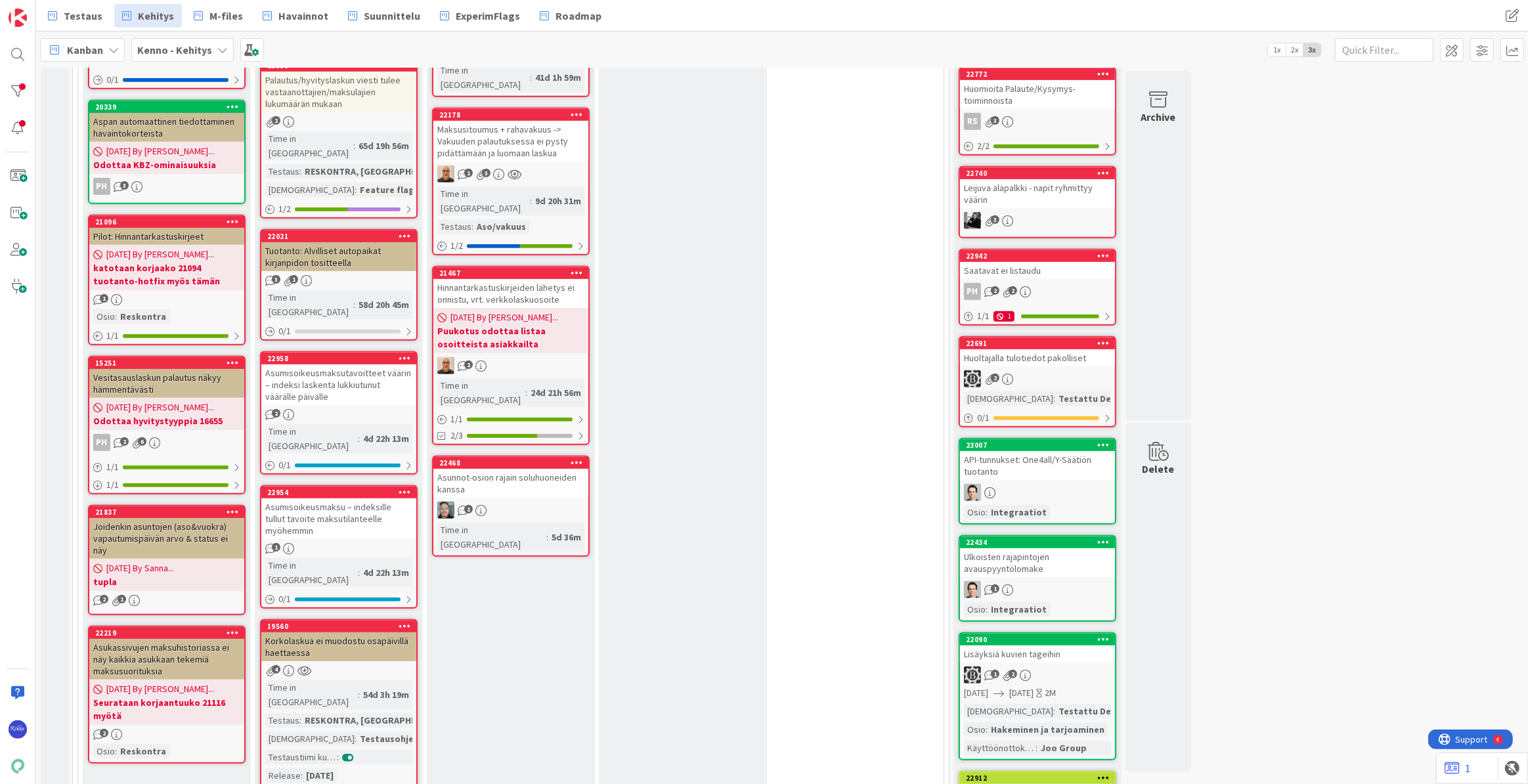
scroll to position [657, 0]
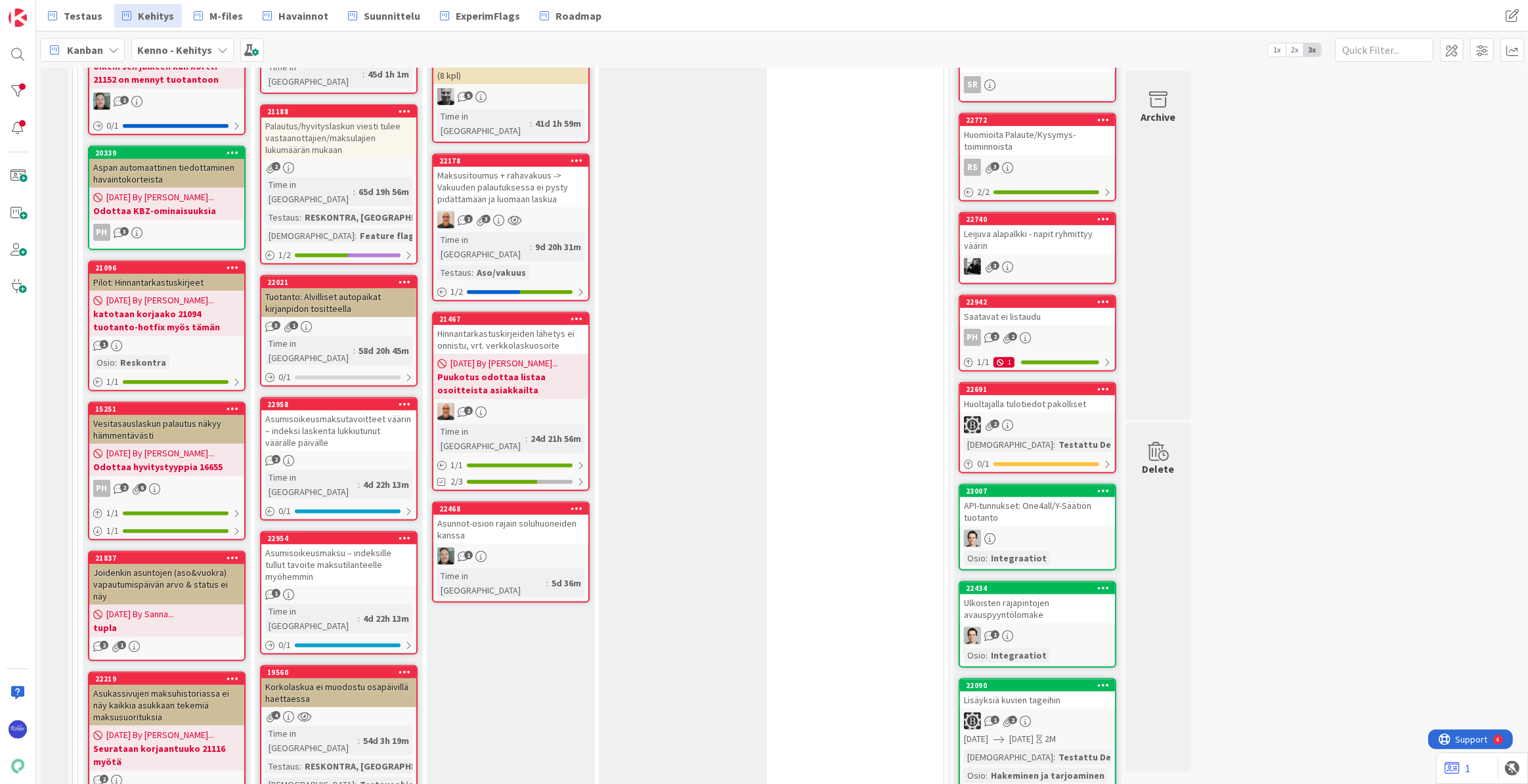
click at [815, 403] on div "Huoltajalla tulotiedot pakolliset" at bounding box center [1037, 404] width 155 height 17
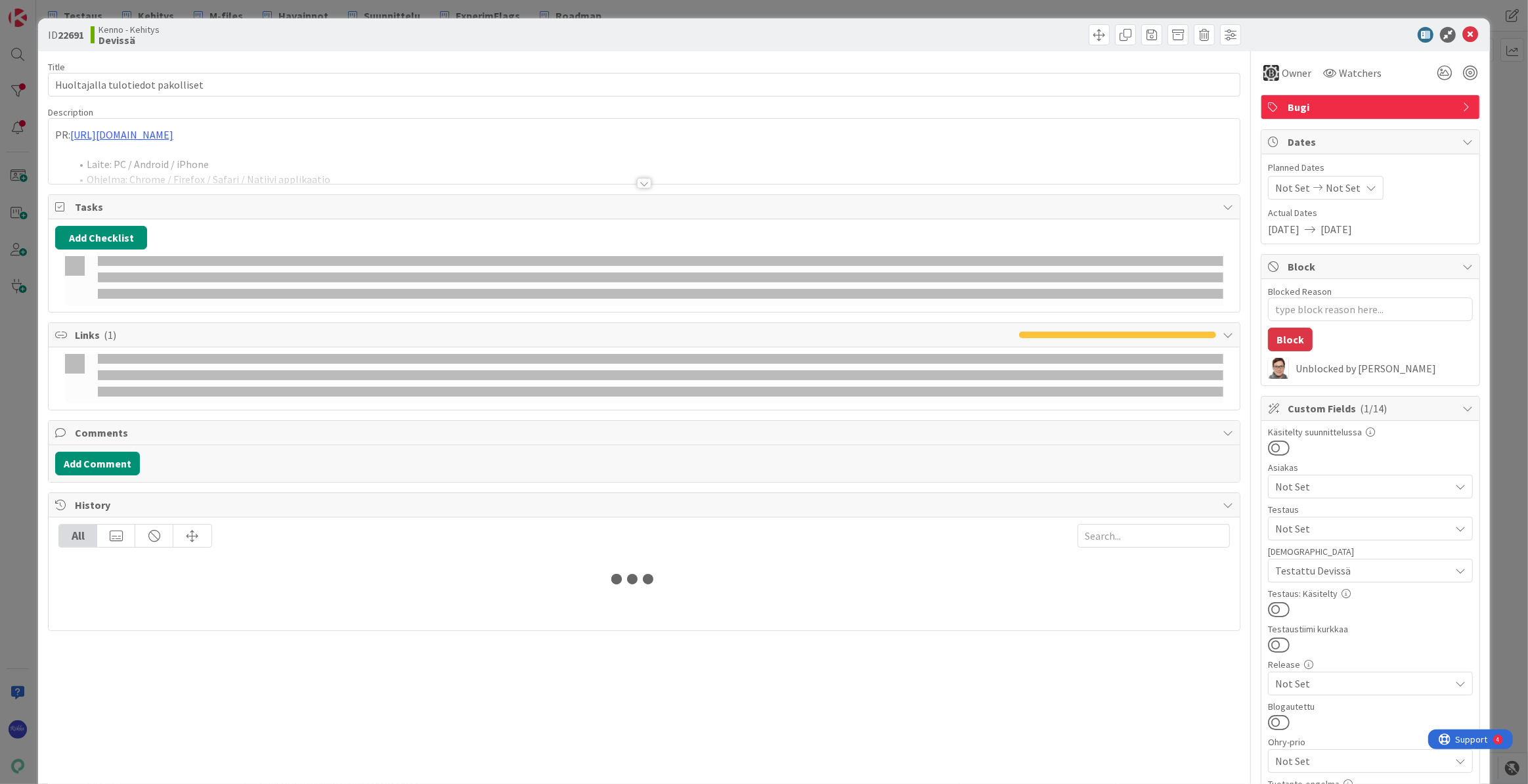
type textarea "x"
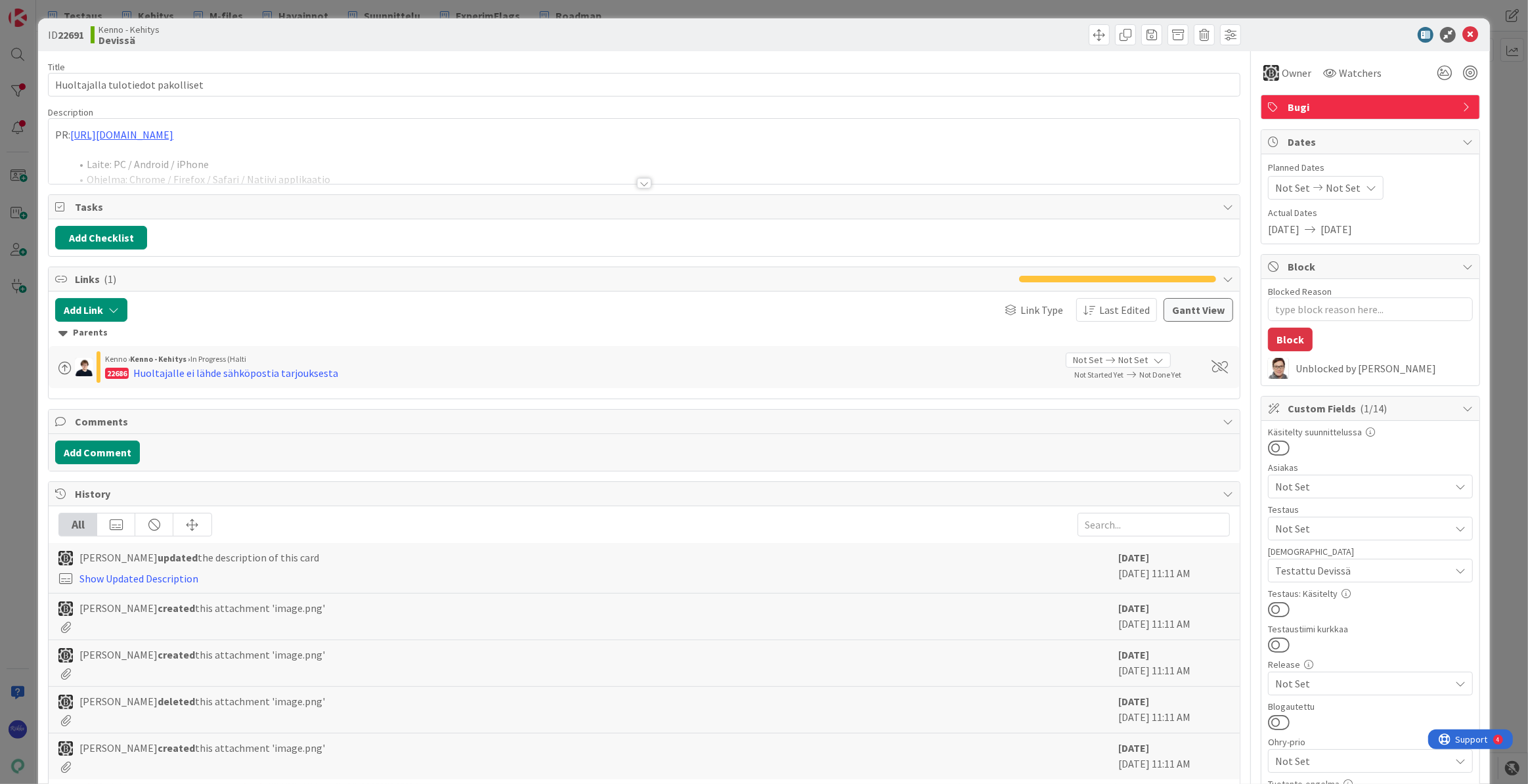
click at [639, 178] on div at bounding box center [644, 183] width 14 height 11
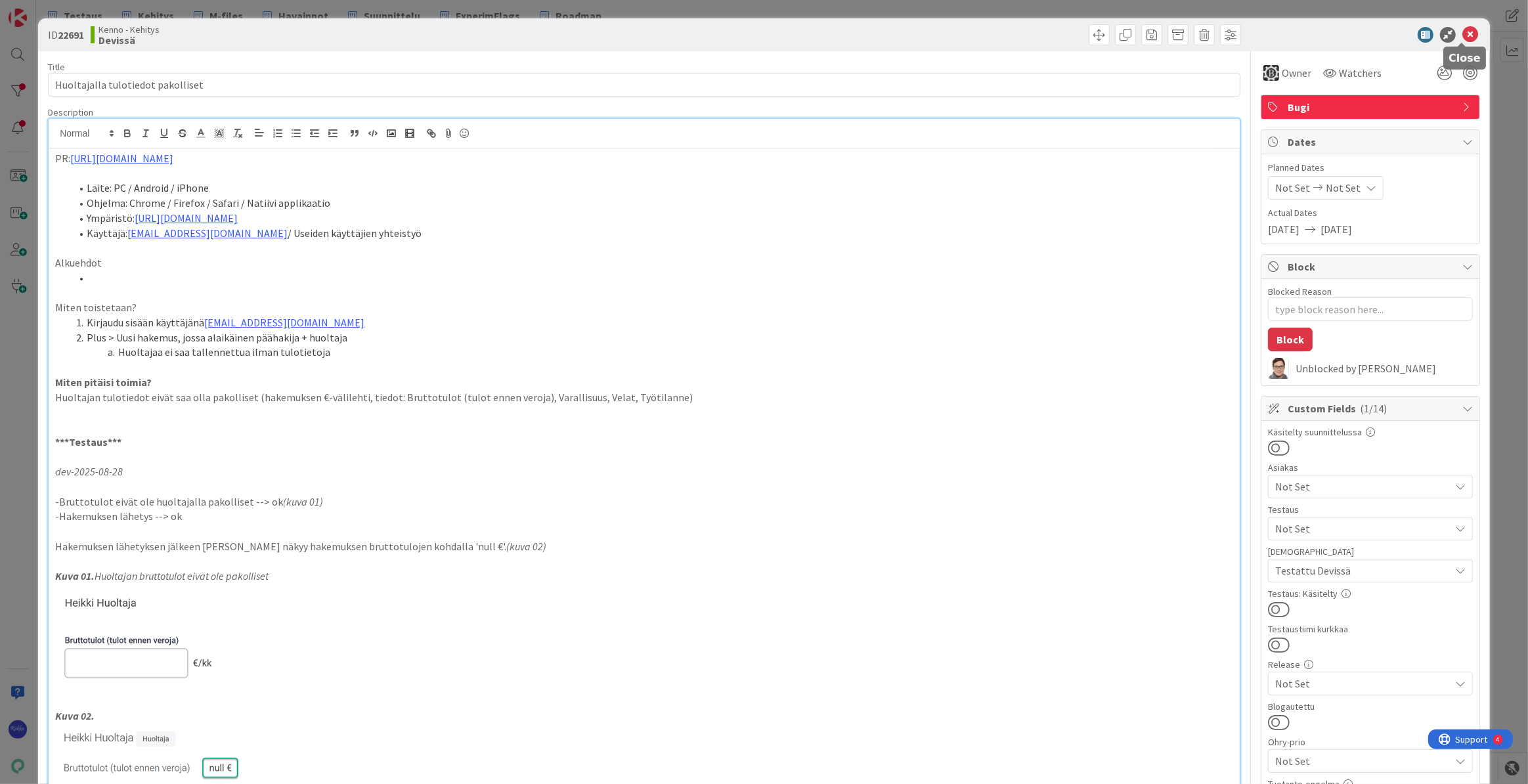
click at [815, 32] on icon at bounding box center [1470, 34] width 16 height 16
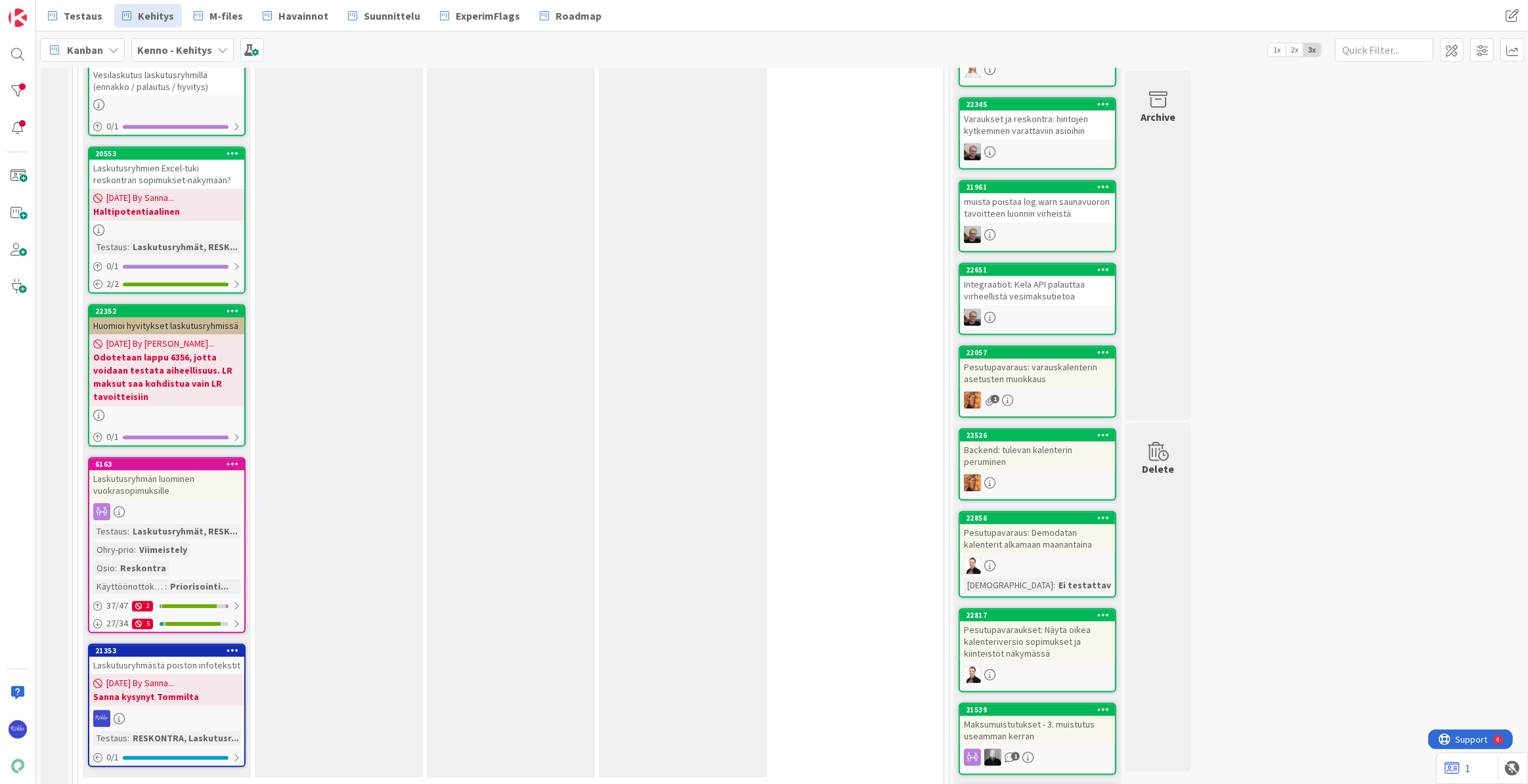
scroll to position [4416, 0]
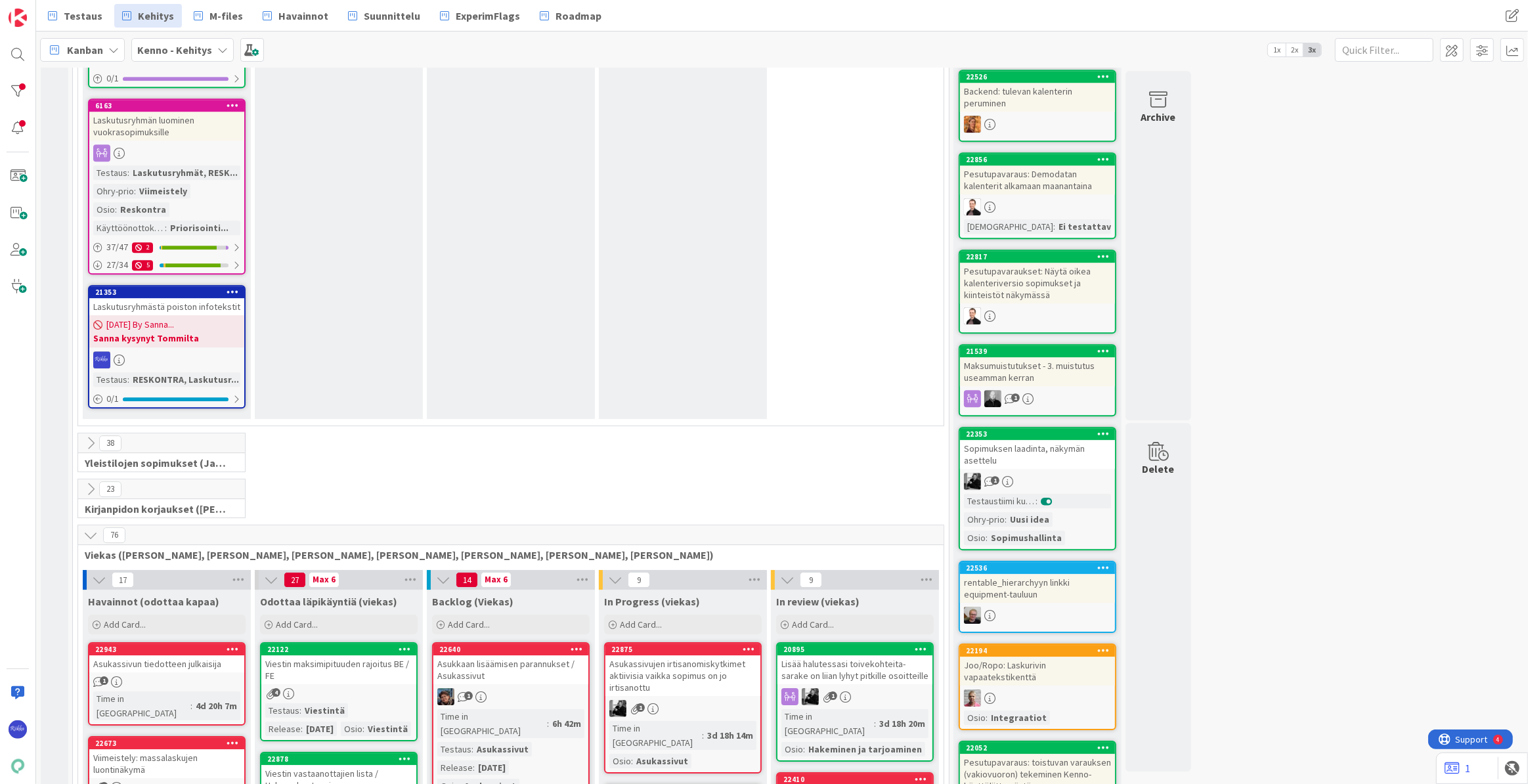
click at [92, 436] on icon at bounding box center [90, 443] width 14 height 14
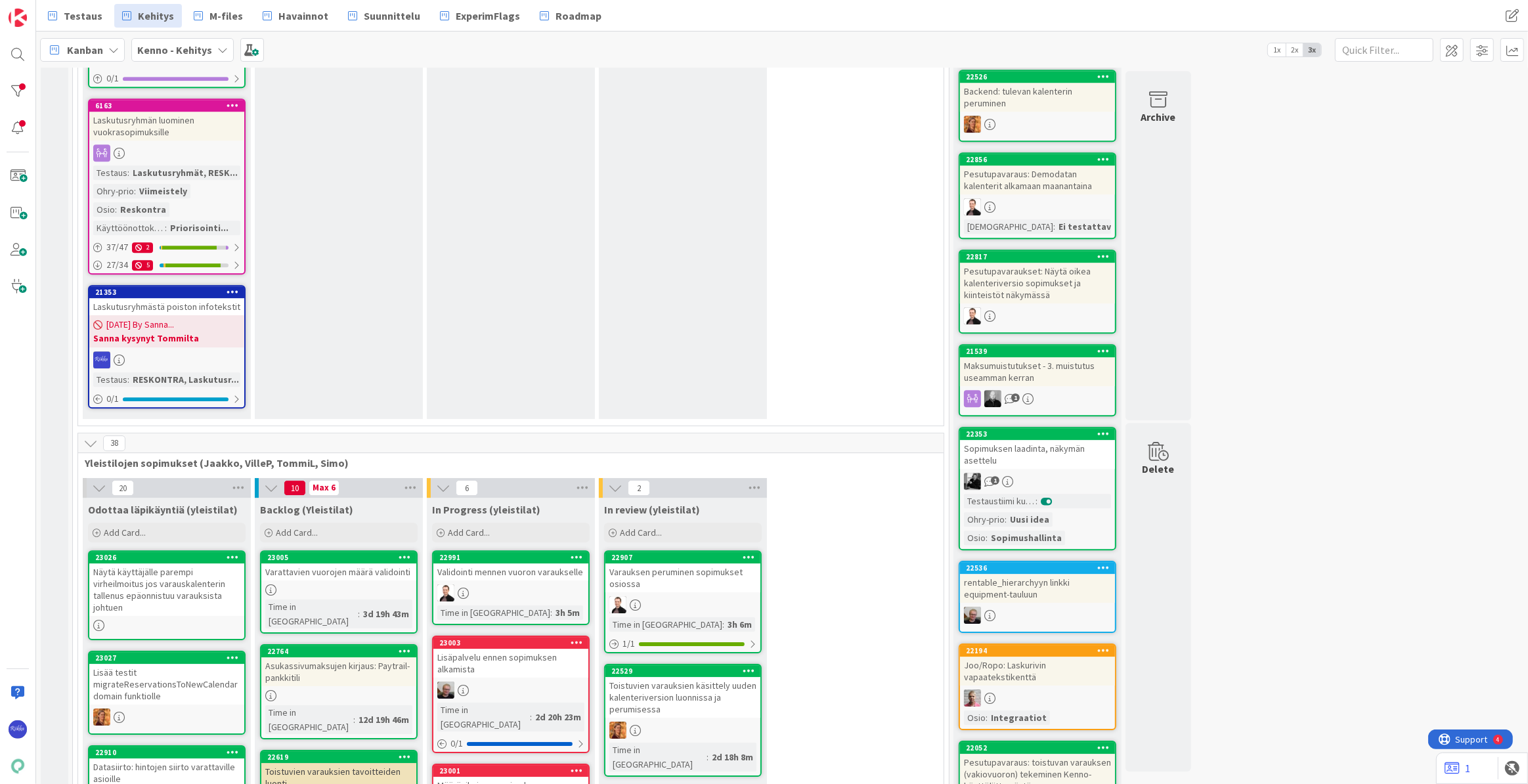
click at [85, 436] on icon at bounding box center [90, 443] width 14 height 14
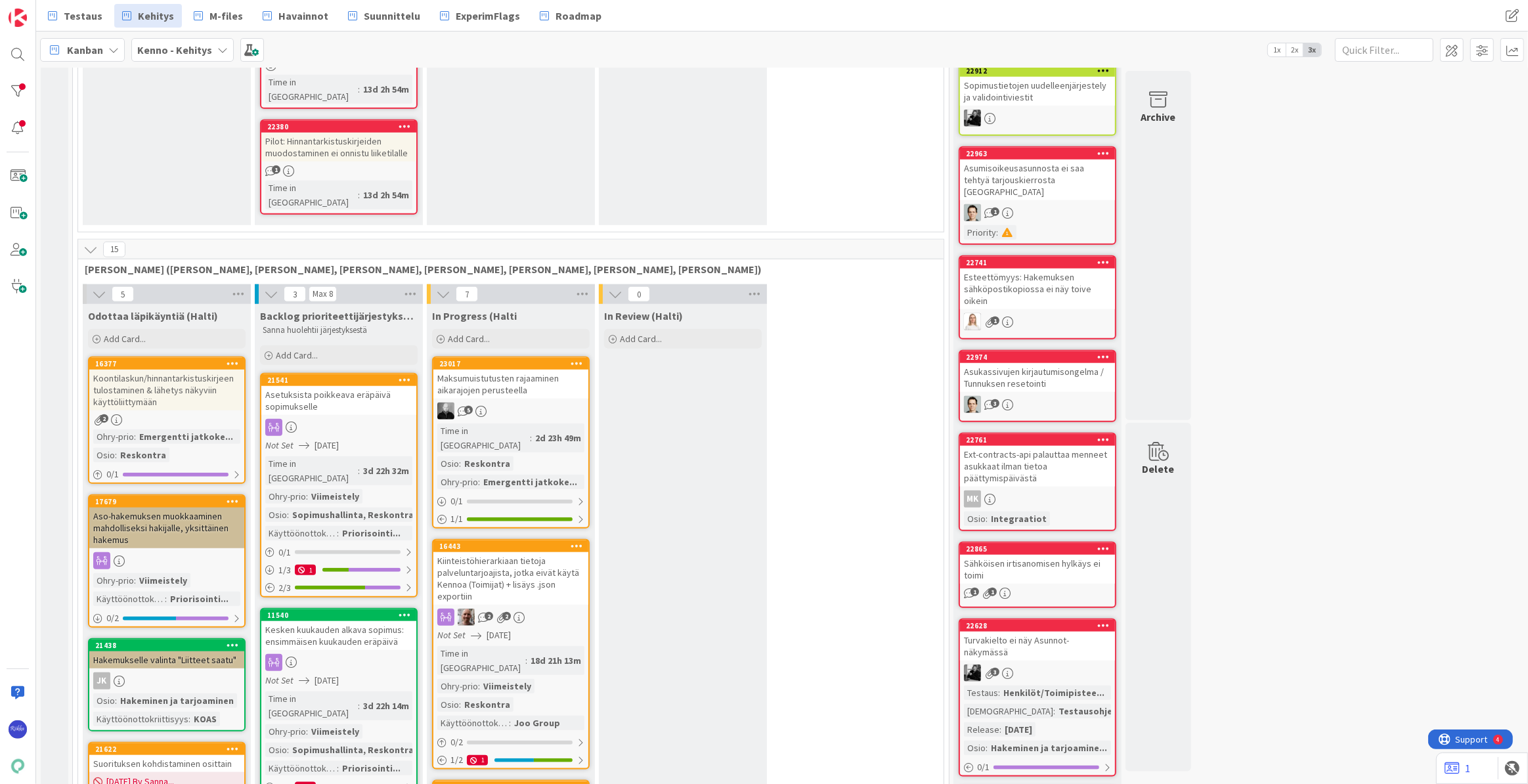
scroll to position [1671, 0]
